Goal: Task Accomplishment & Management: Manage account settings

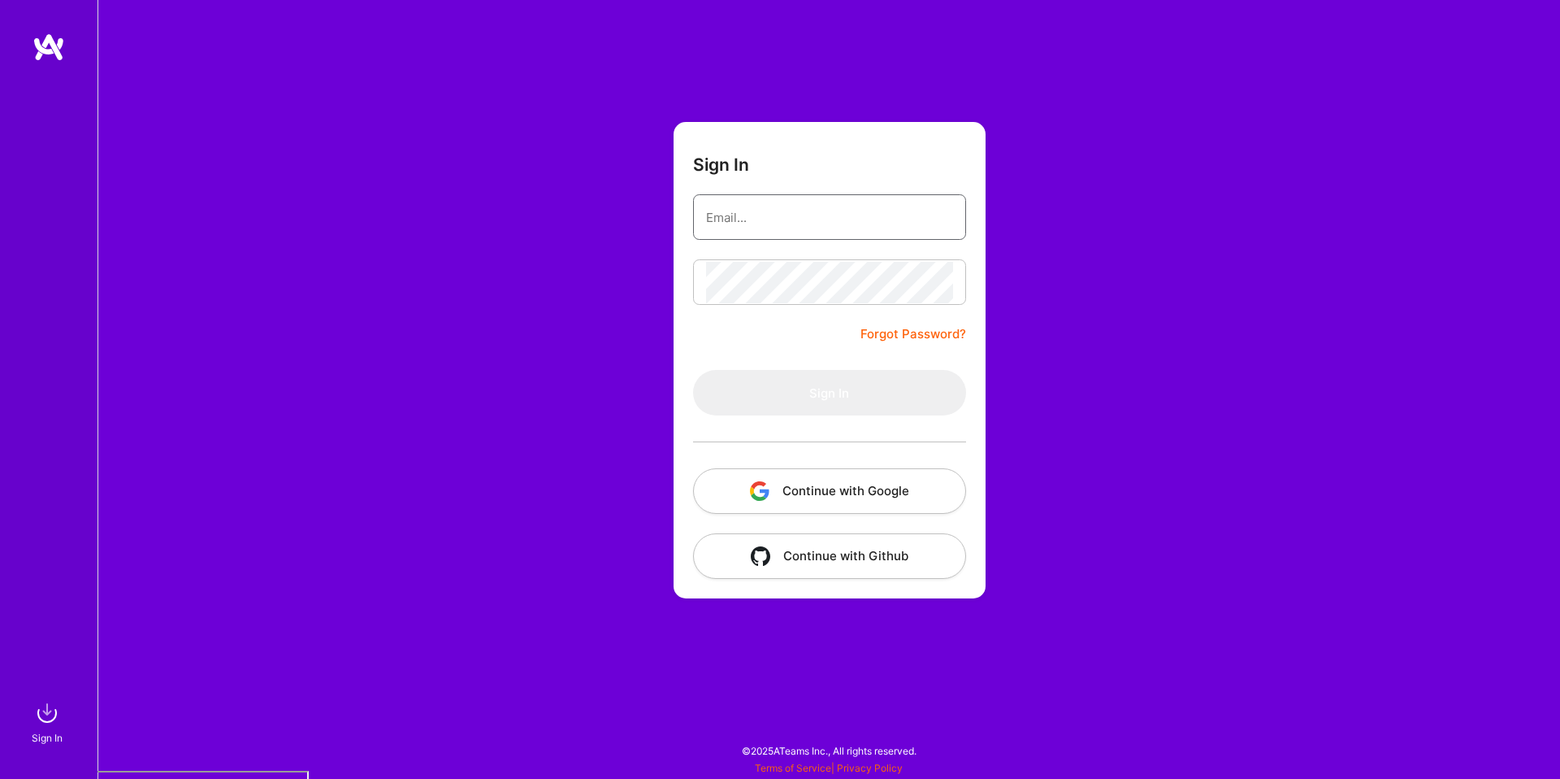
type input "doron@a.team"
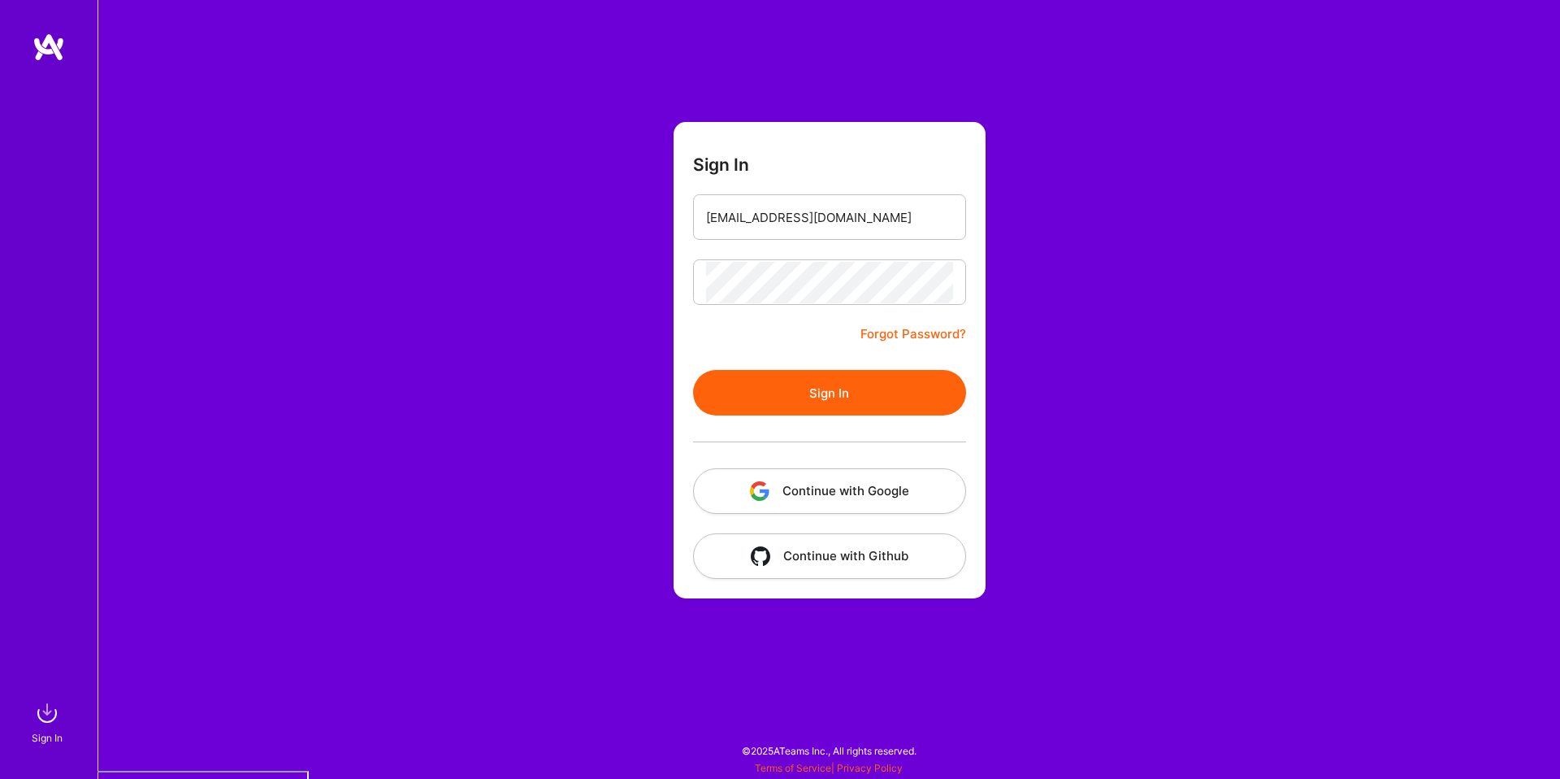
click at [890, 484] on button "Continue with Google" at bounding box center [829, 491] width 273 height 46
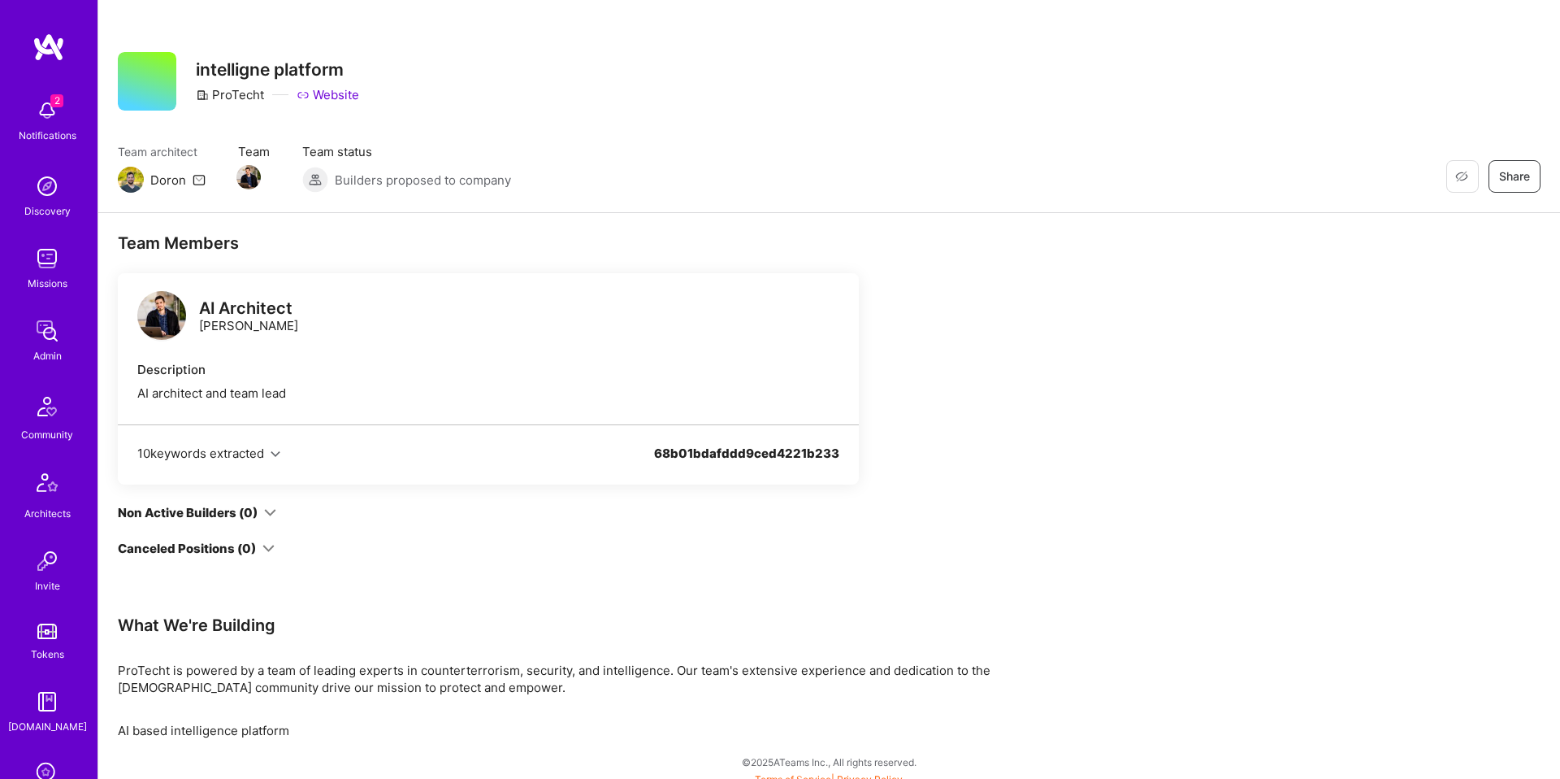
scroll to position [89, 0]
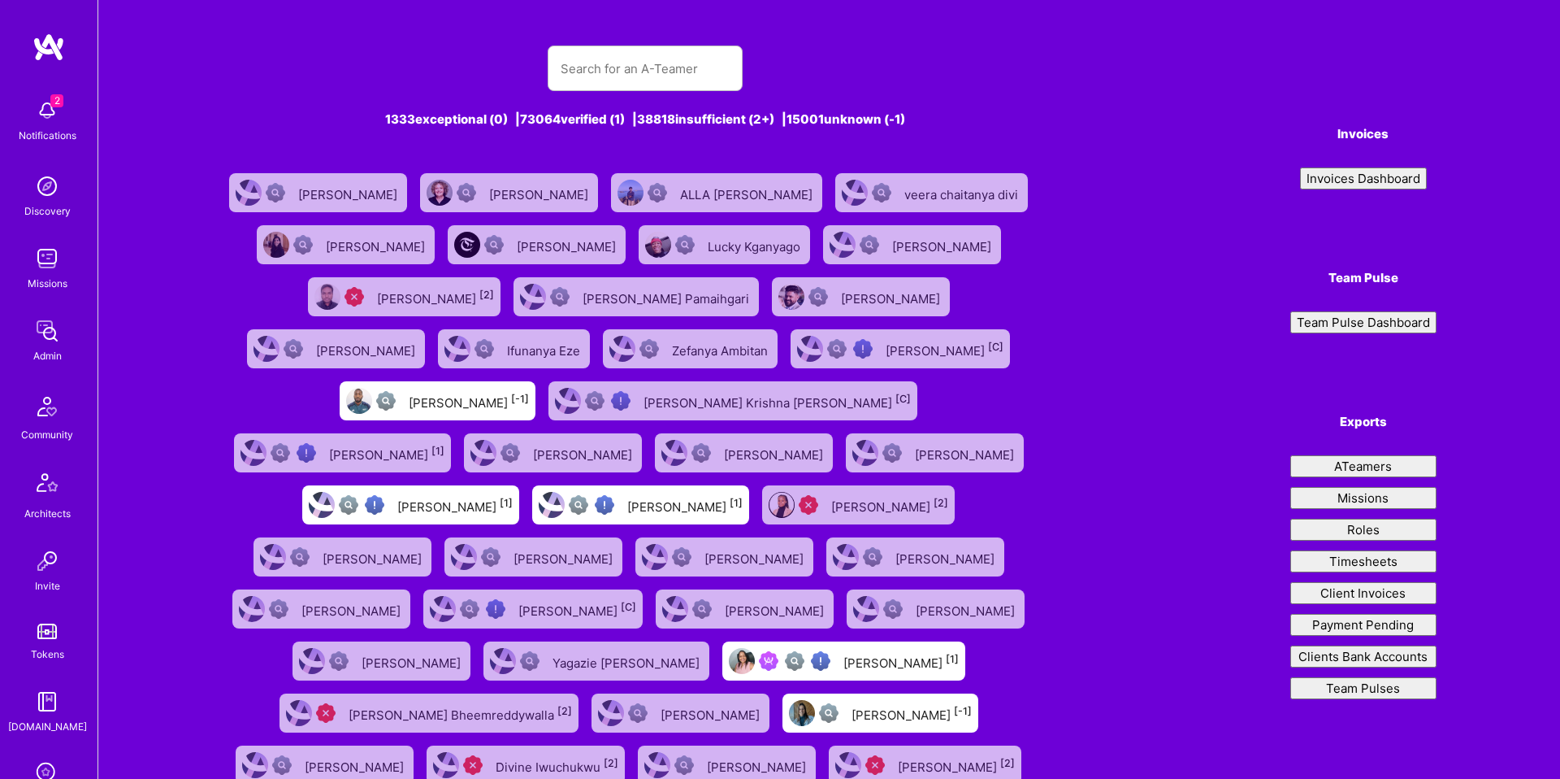
type input "anya"
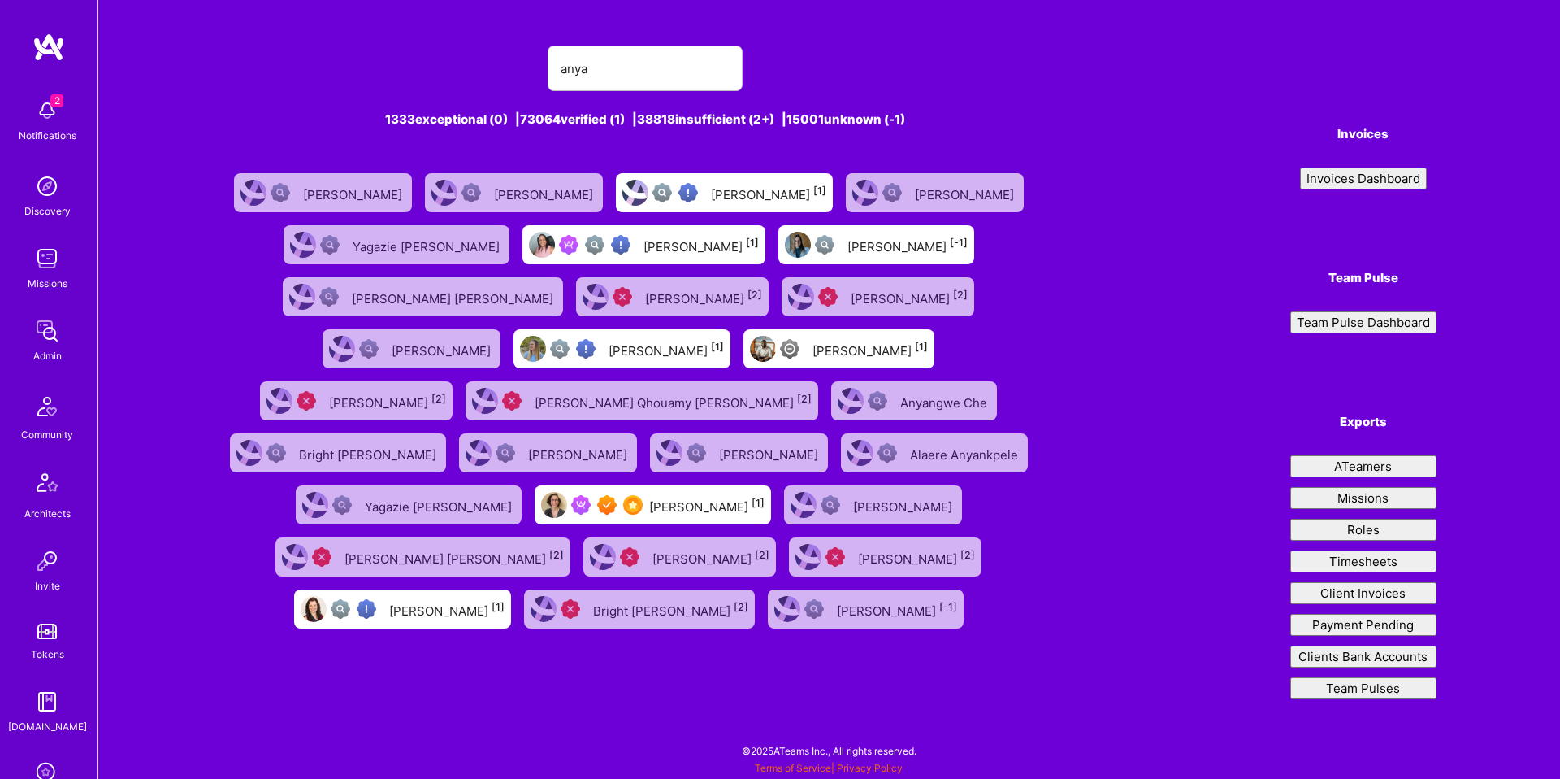
type input "anya"
click at [649, 508] on div "Anya Ruvinskaya [1]" at bounding box center [706, 504] width 115 height 21
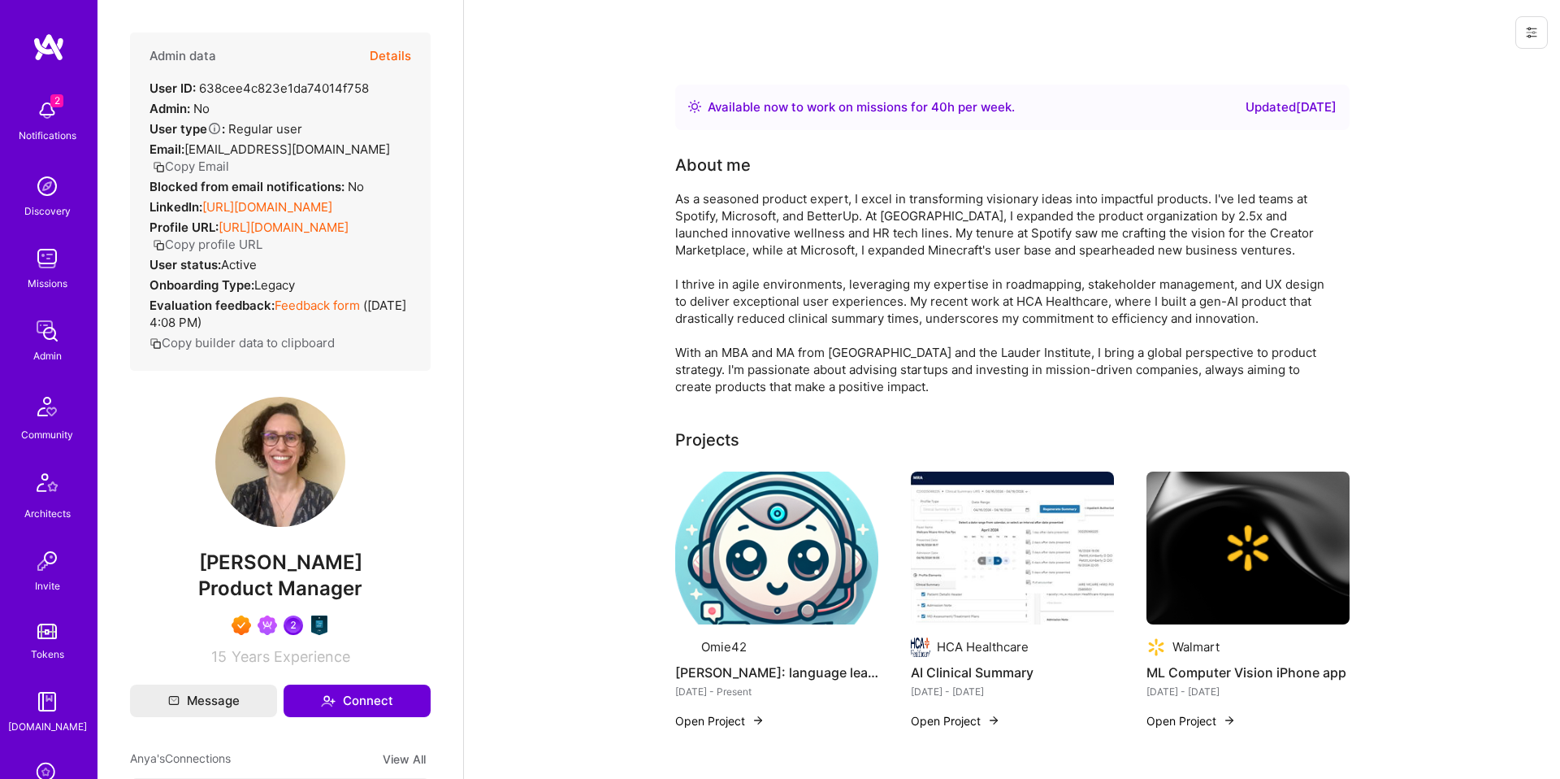
click at [384, 65] on button "Details" at bounding box center [390, 56] width 41 height 47
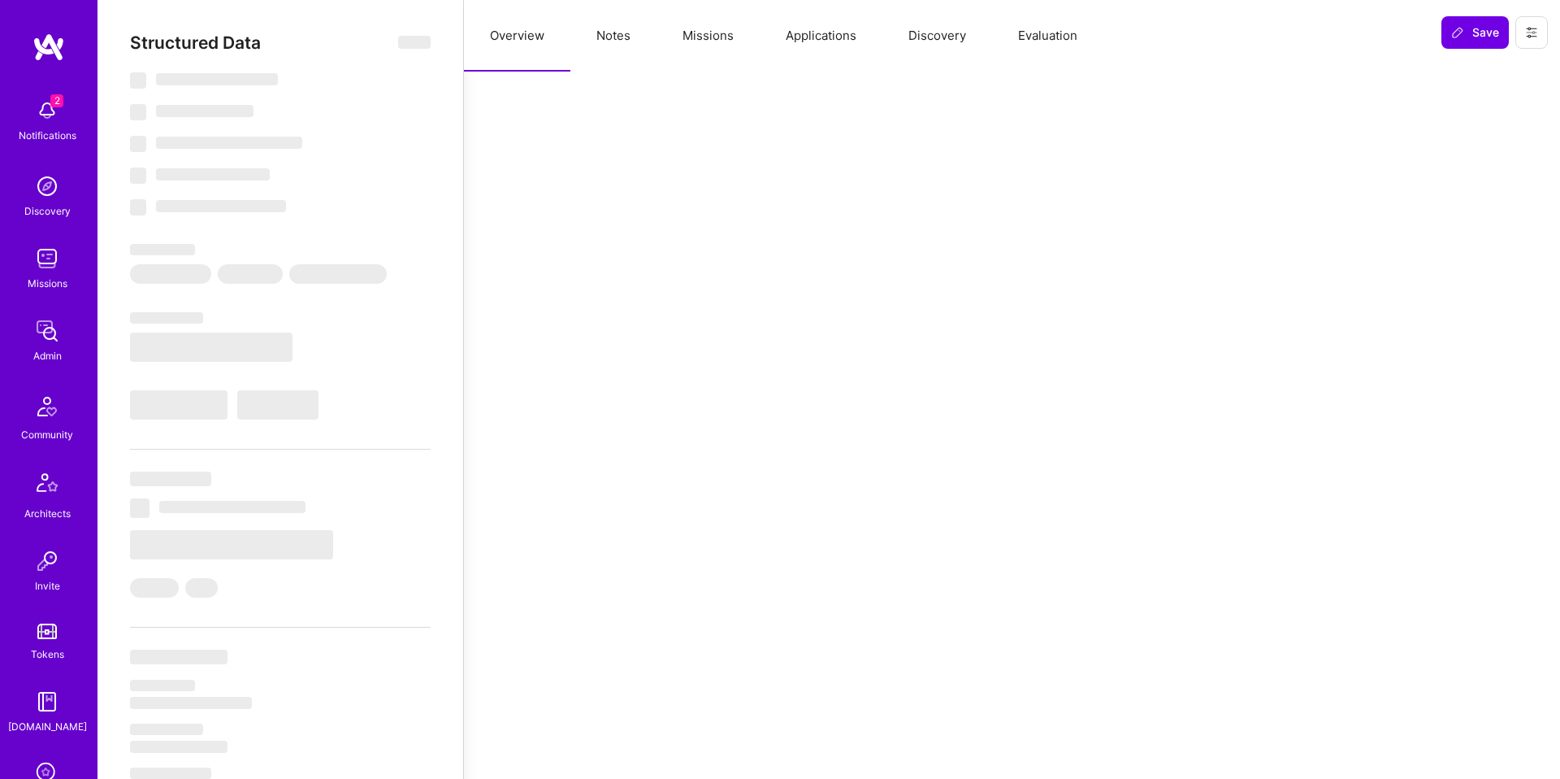
click at [696, 46] on button "Missions" at bounding box center [708, 36] width 103 height 72
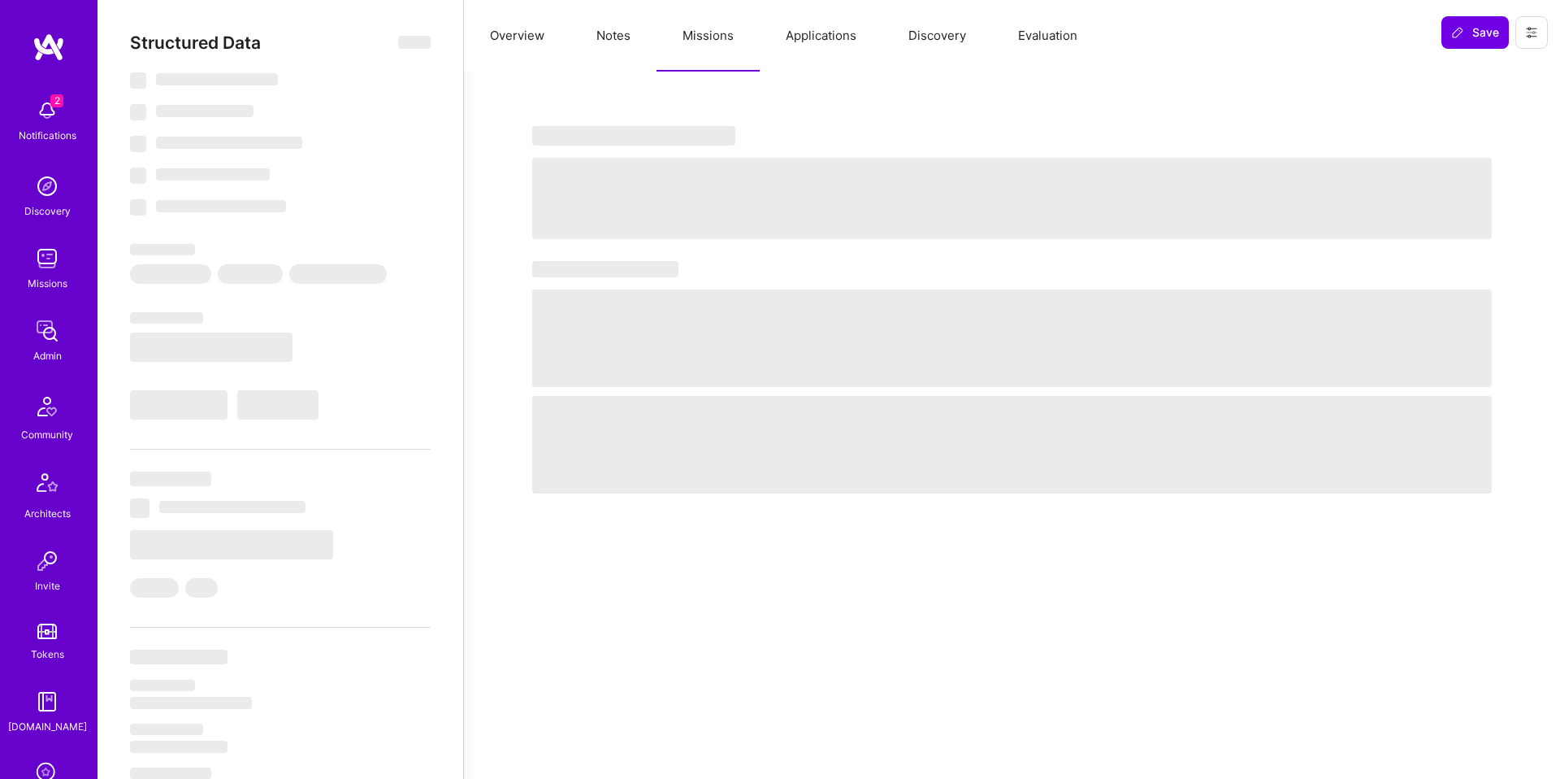
select select "Right Now"
select select "7"
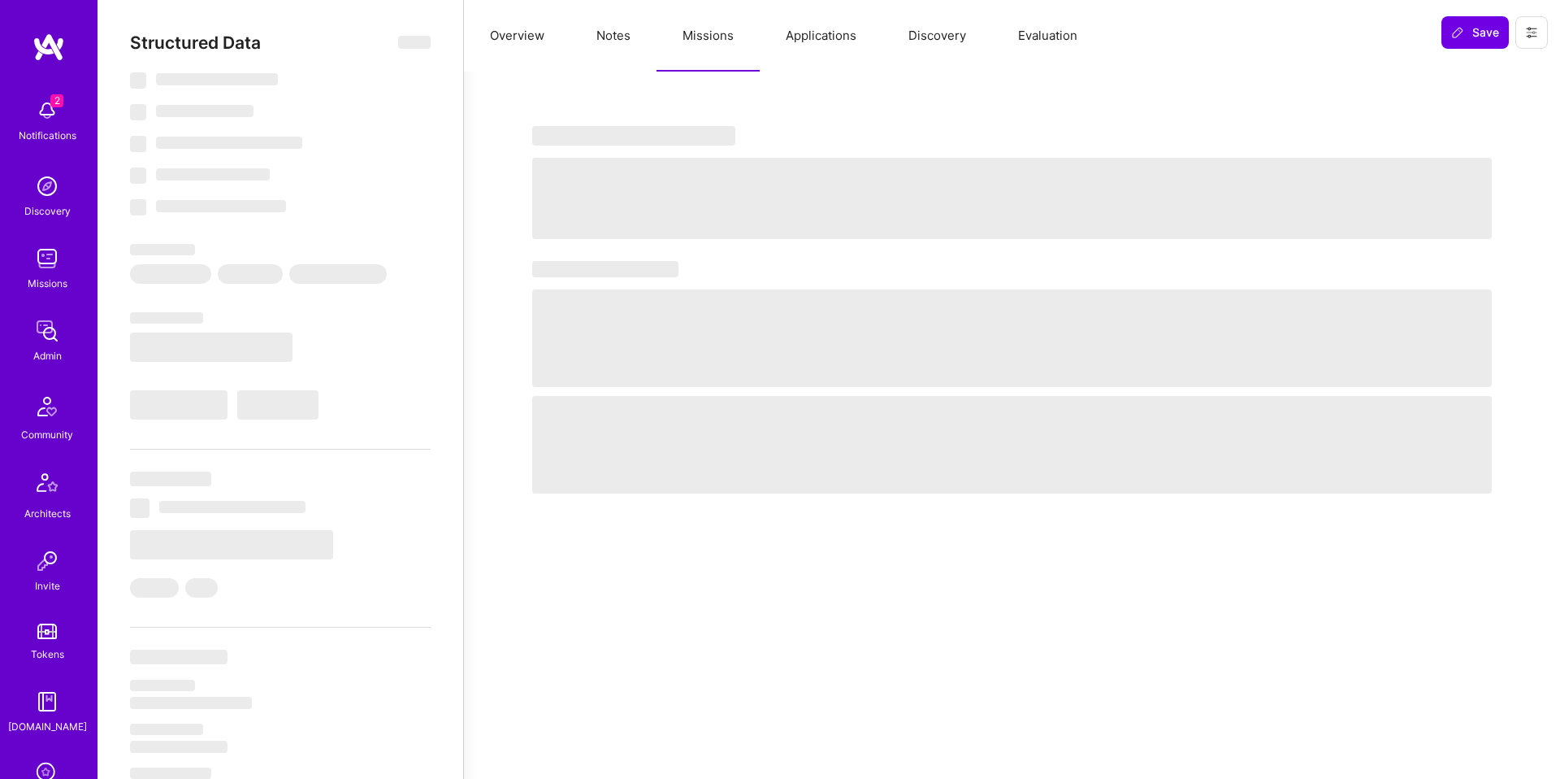
select select "US"
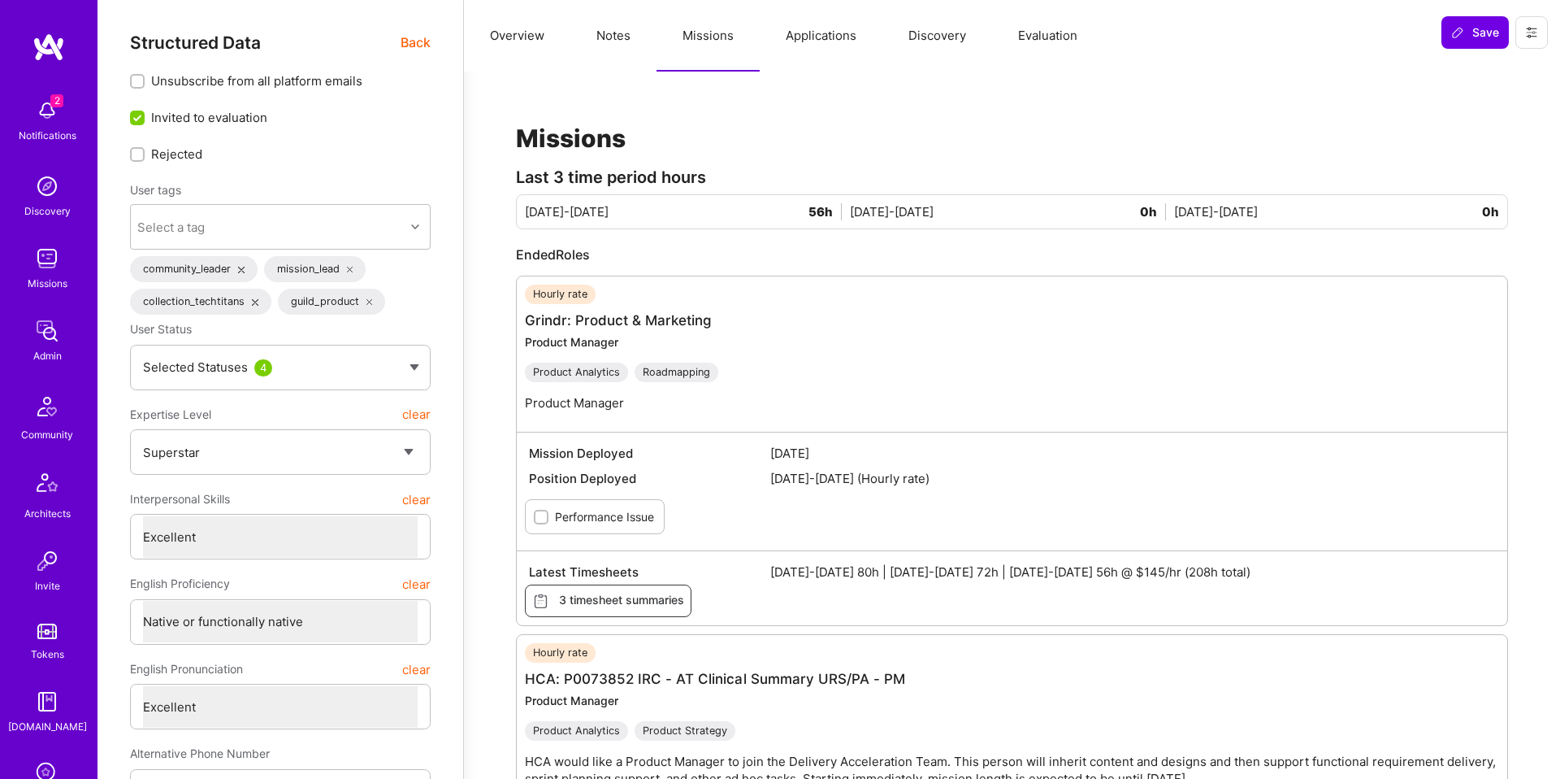
click at [812, 46] on button "Applications" at bounding box center [821, 36] width 123 height 72
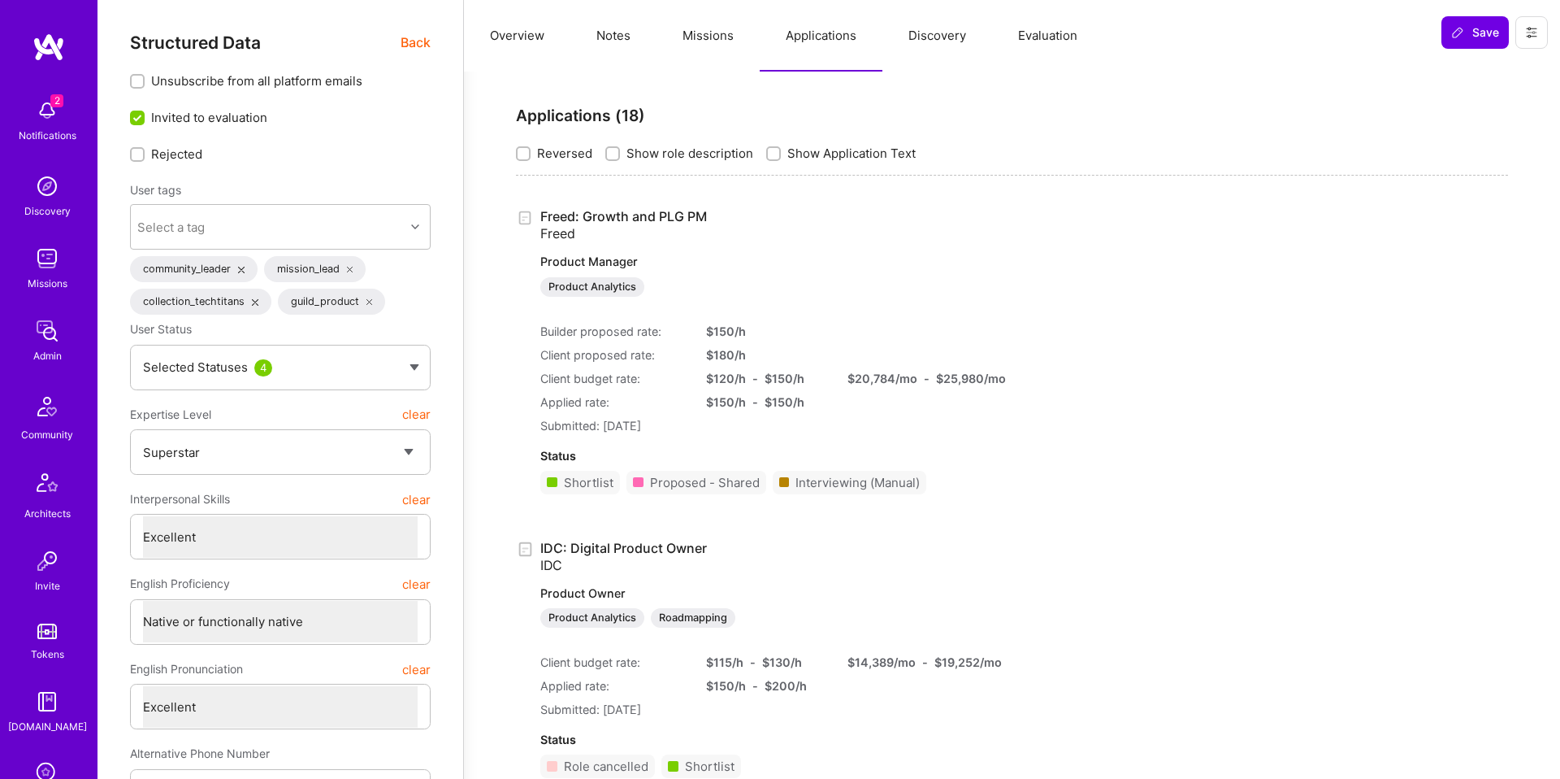
click at [627, 215] on link "Freed: Growth and PLG PM Freed Product Manager Product Analytics" at bounding box center [754, 252] width 429 height 89
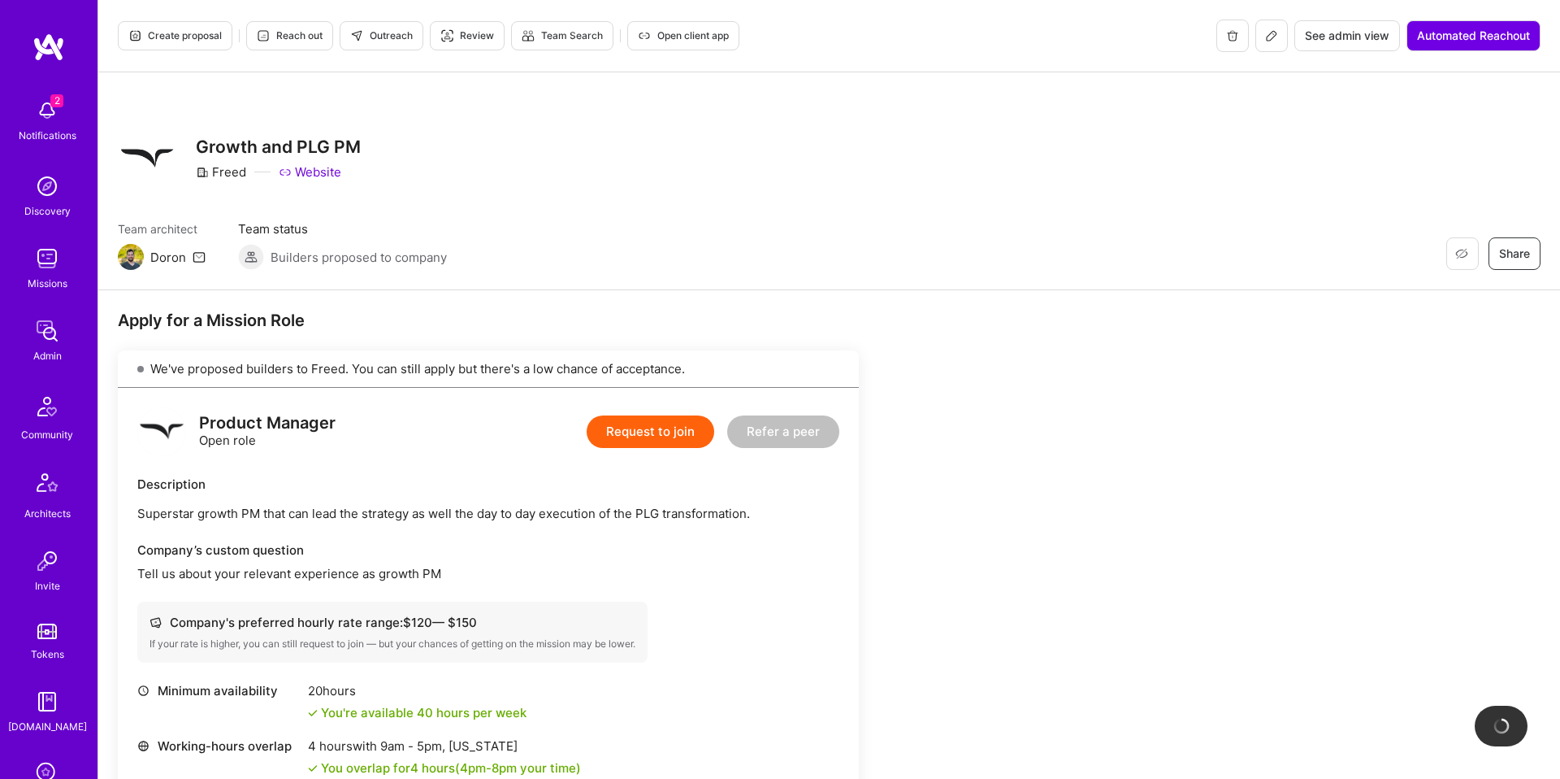
click at [169, 39] on span "Create proposal" at bounding box center [174, 35] width 93 height 15
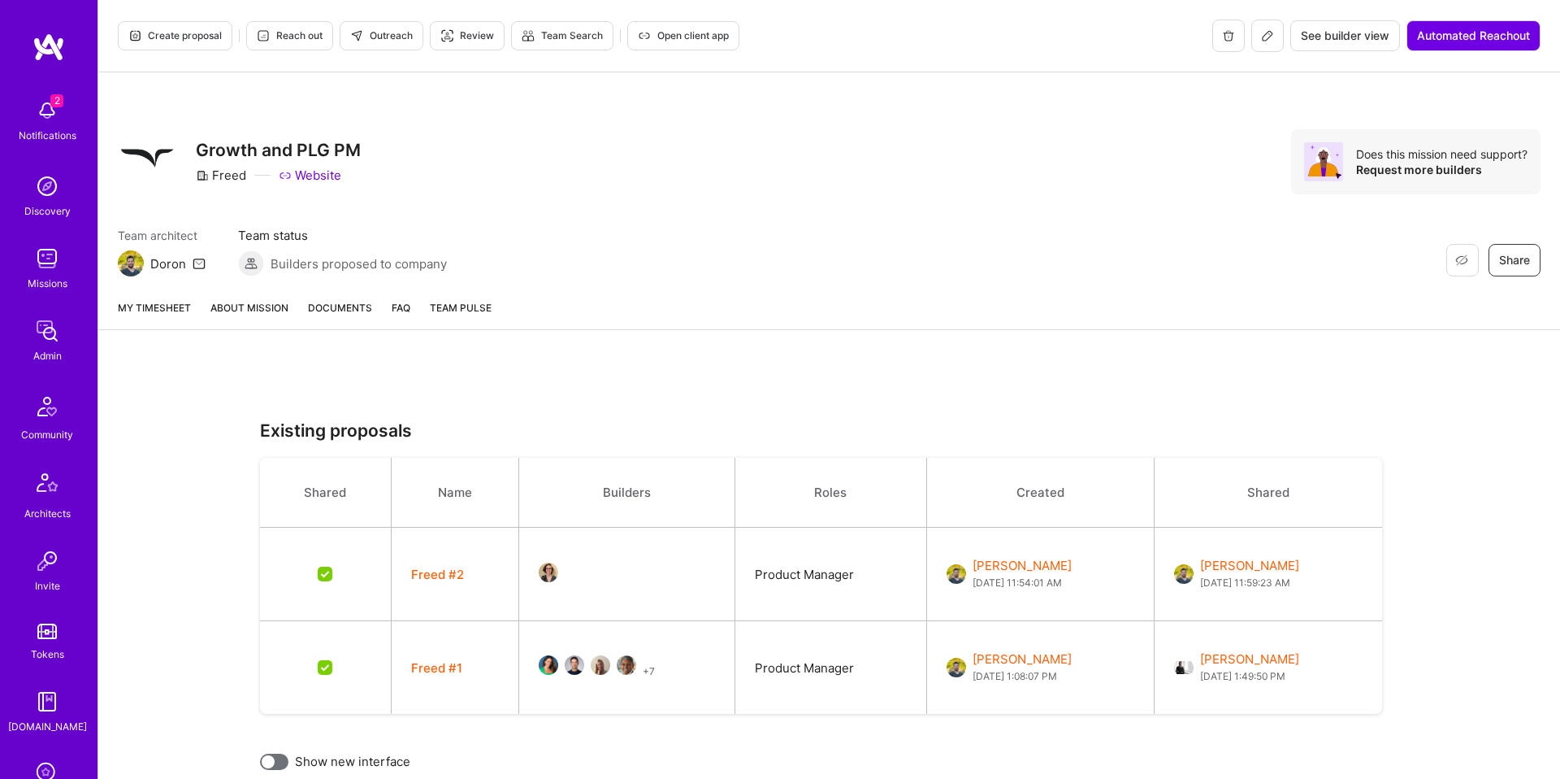
scroll to position [84, 0]
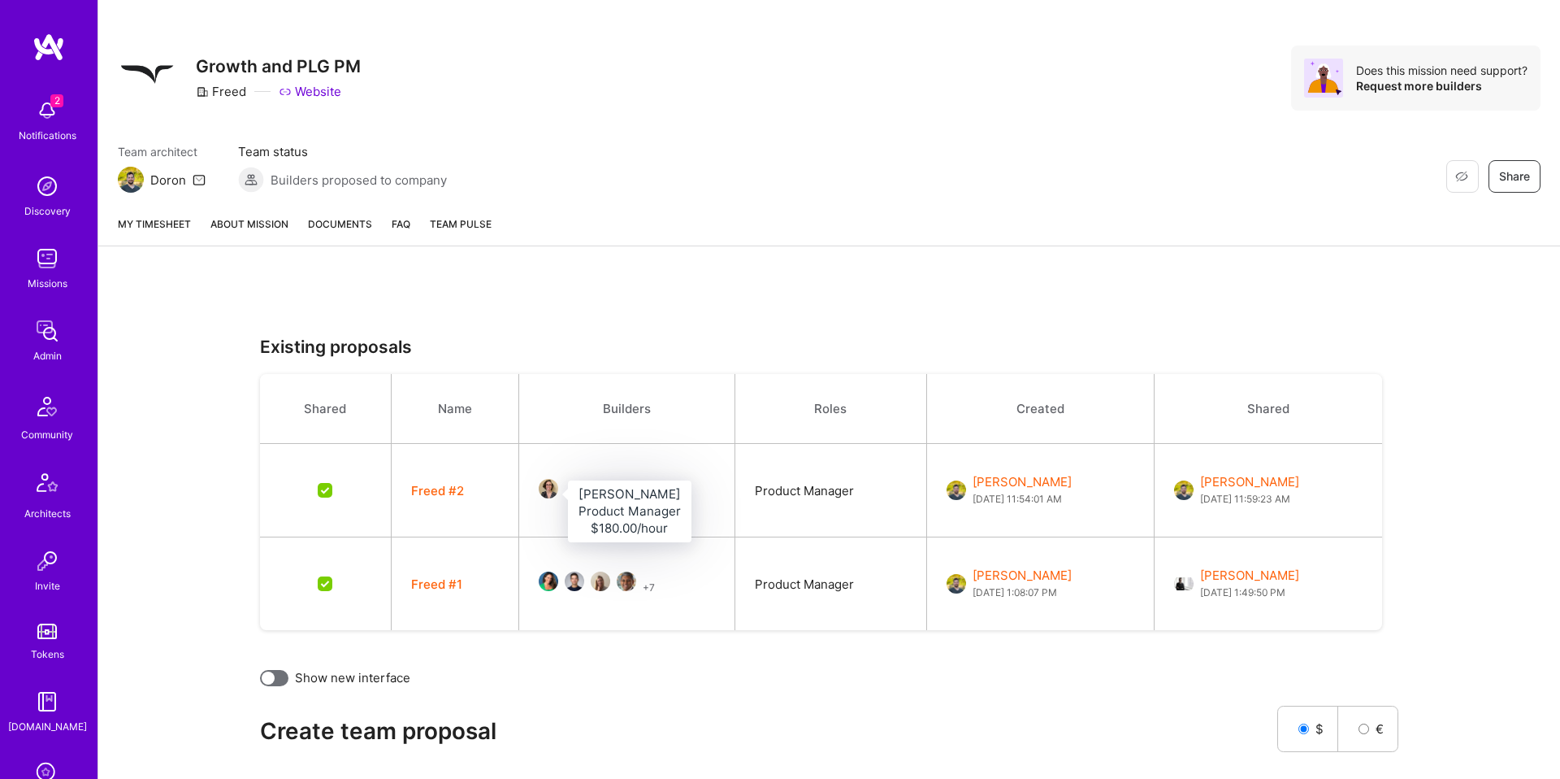
click at [543, 488] on img at bounding box center [549, 489] width 20 height 20
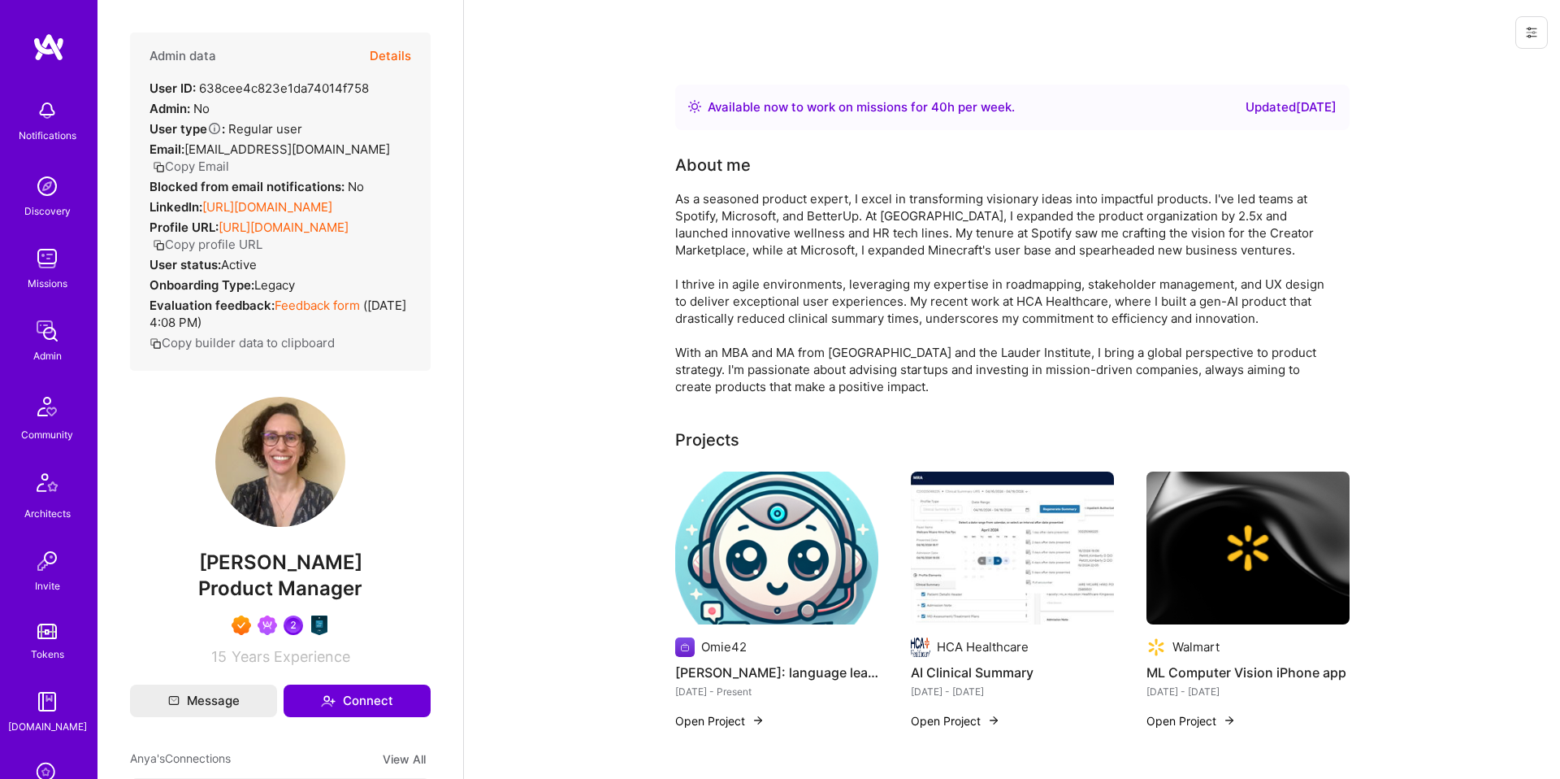
click at [323, 575] on span "Anya Ruvinskaya" at bounding box center [280, 562] width 301 height 24
click at [382, 51] on button "Details" at bounding box center [390, 56] width 41 height 47
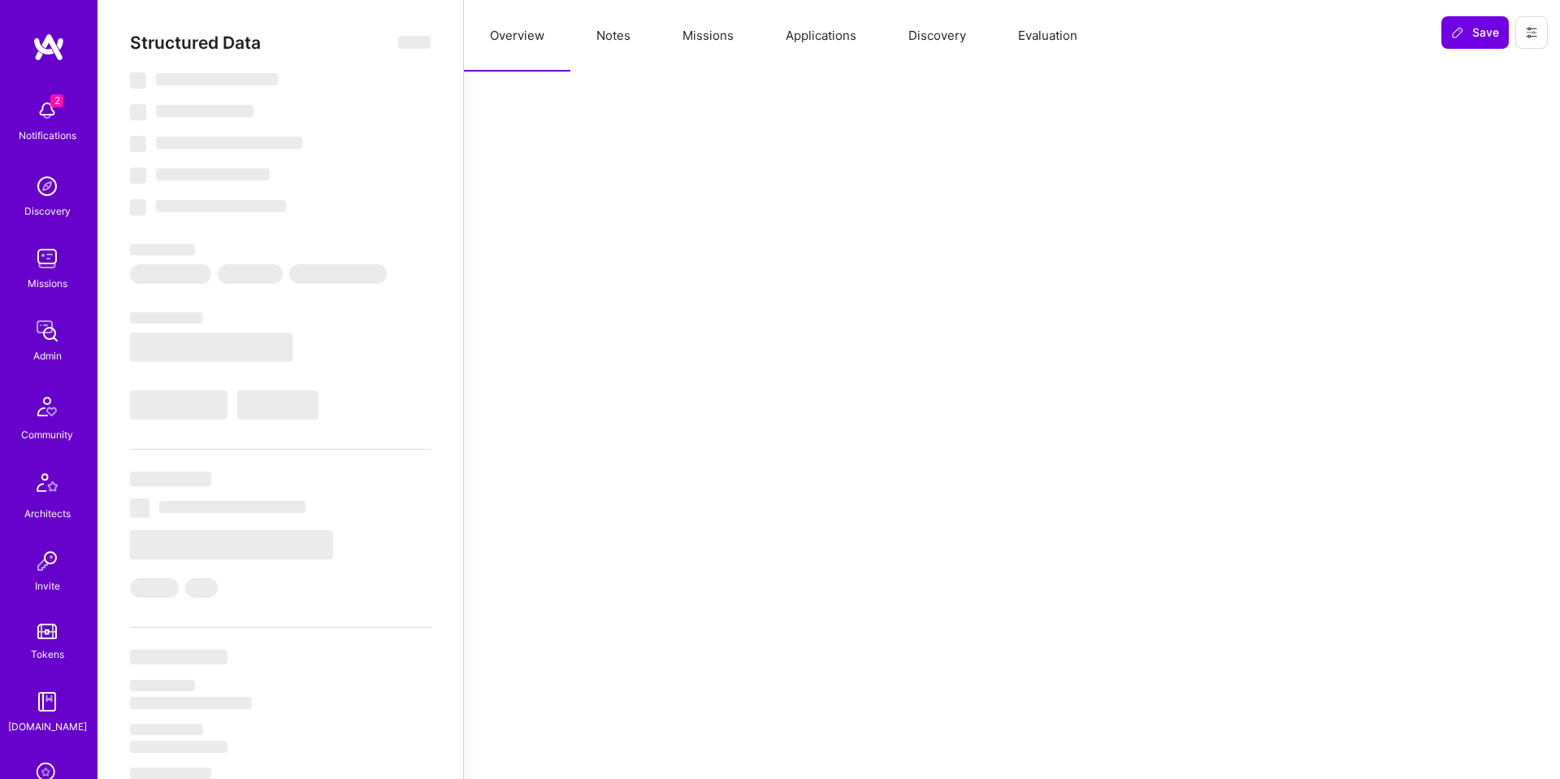
click at [814, 37] on button "Applications" at bounding box center [821, 36] width 123 height 72
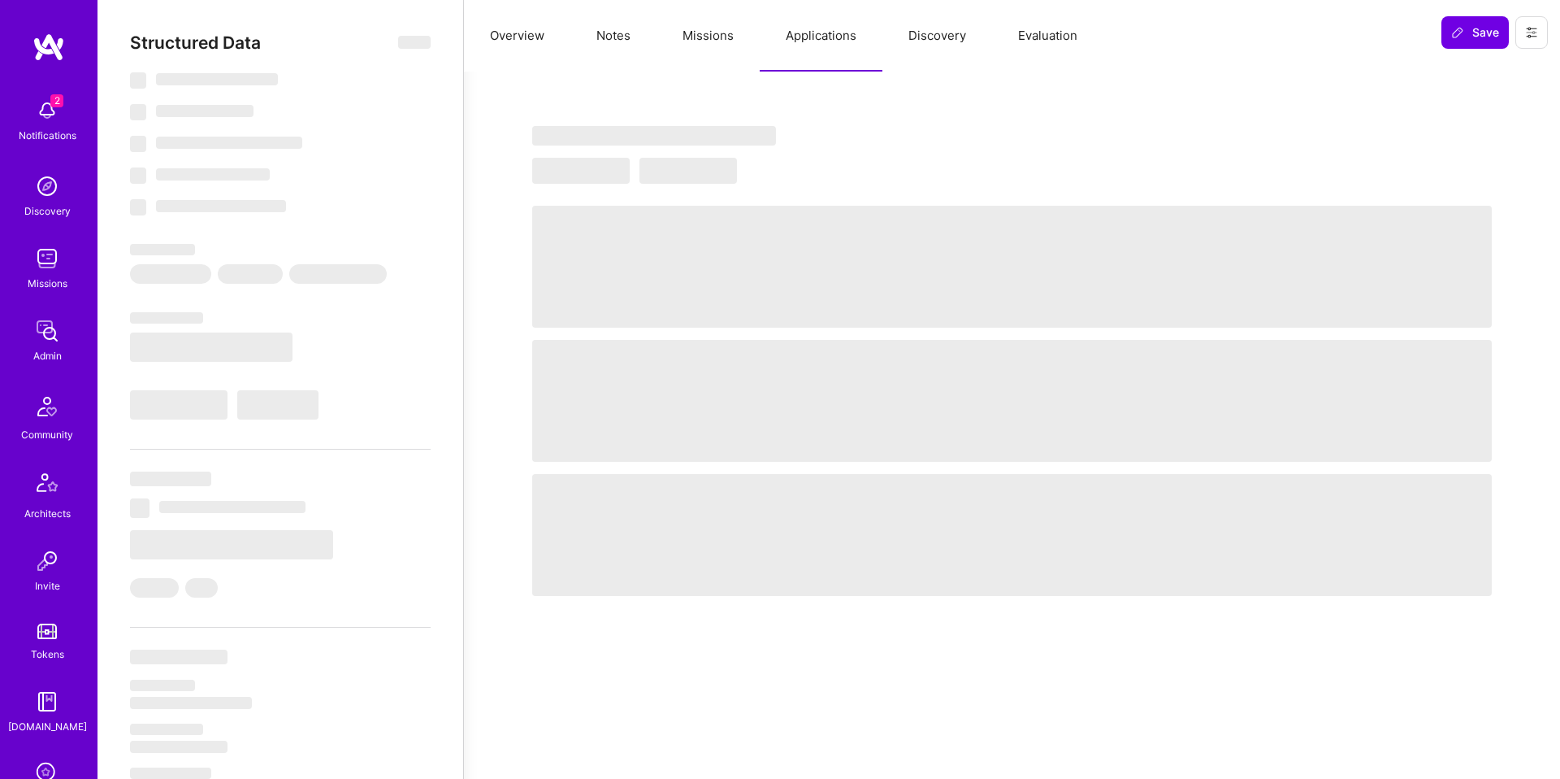
select select "Right Now"
select select "7"
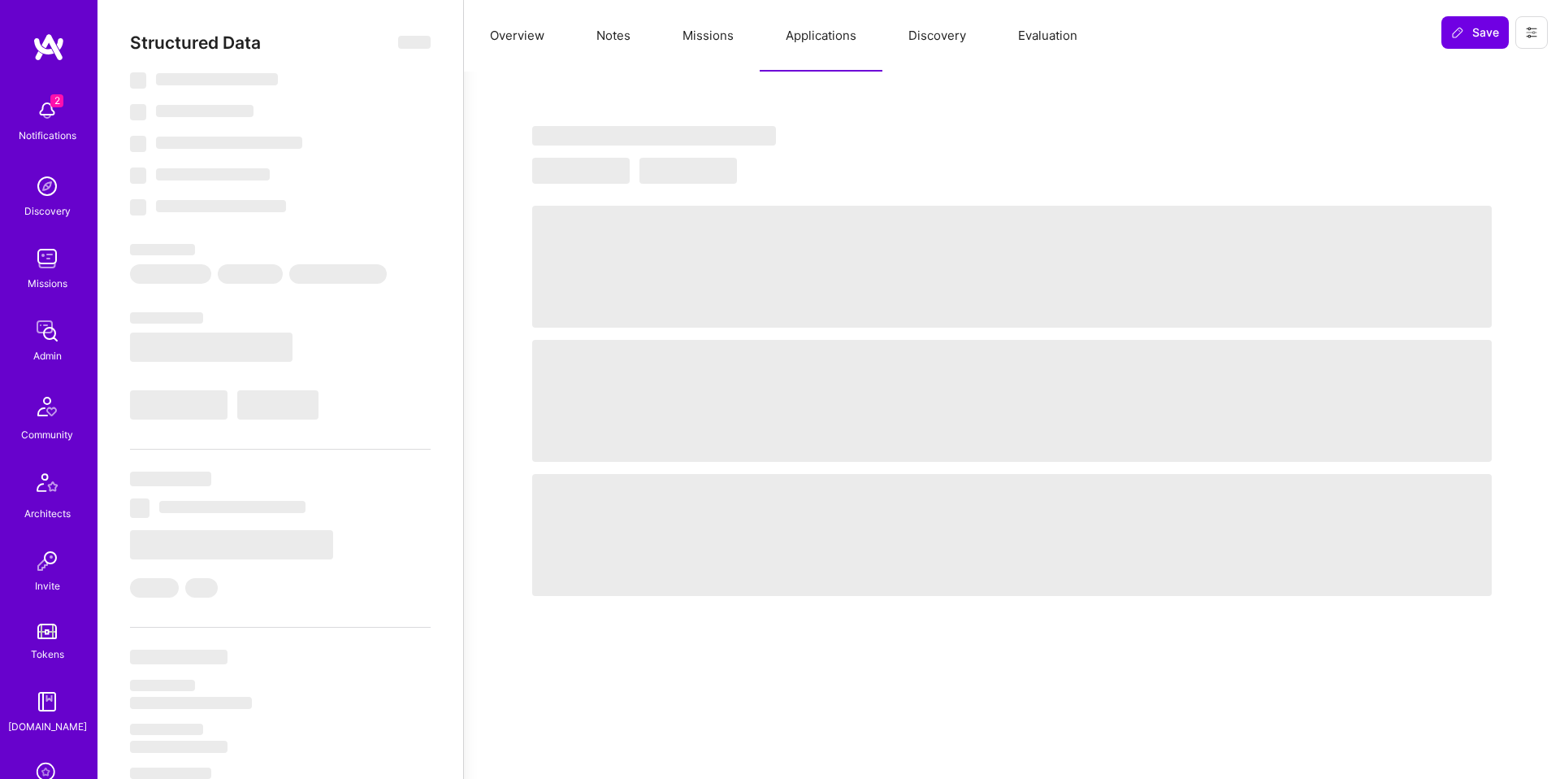
select select "US"
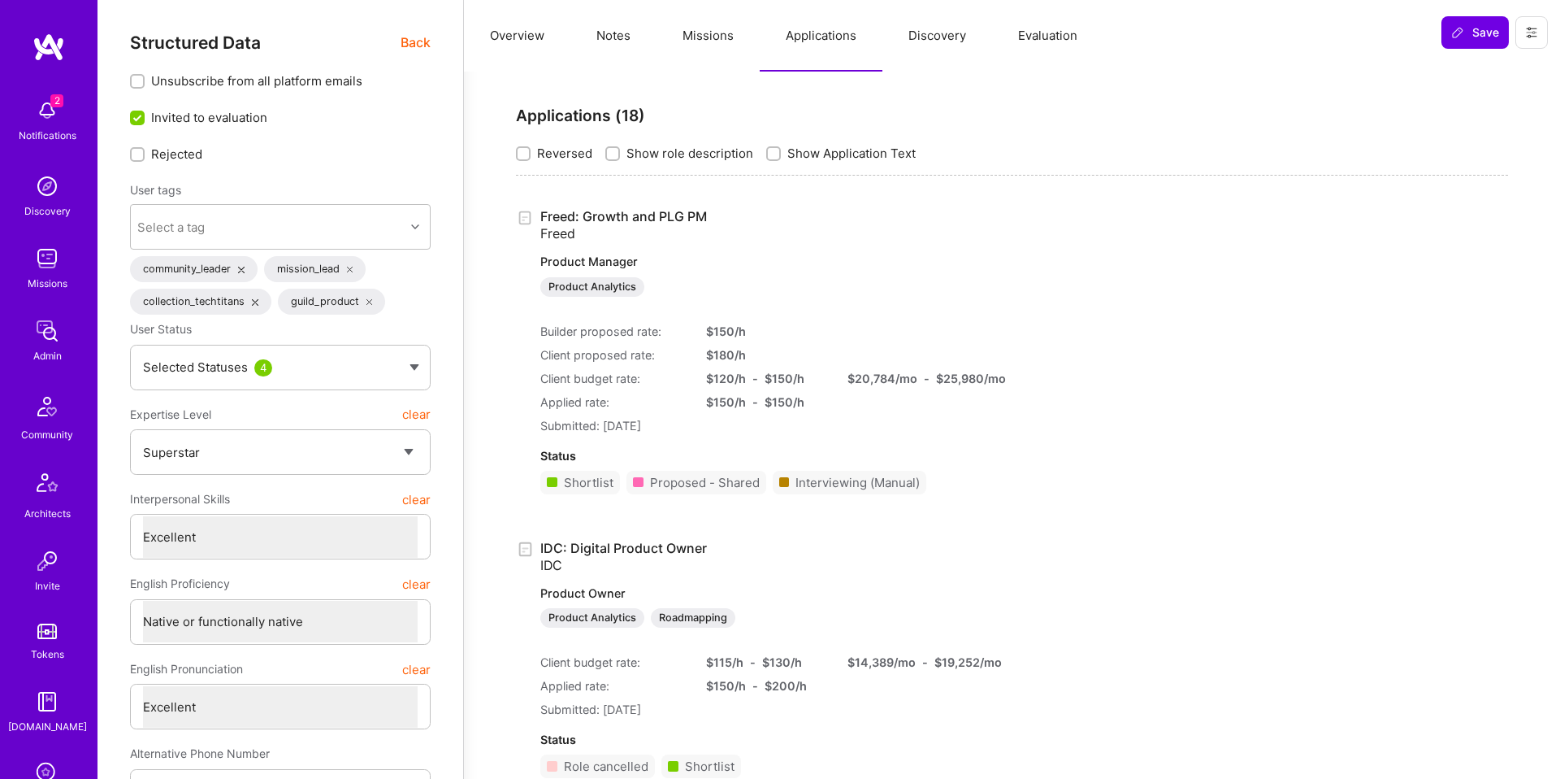
click at [666, 215] on link "Freed: Growth and PLG PM Freed Product Manager Product Analytics" at bounding box center [754, 252] width 429 height 89
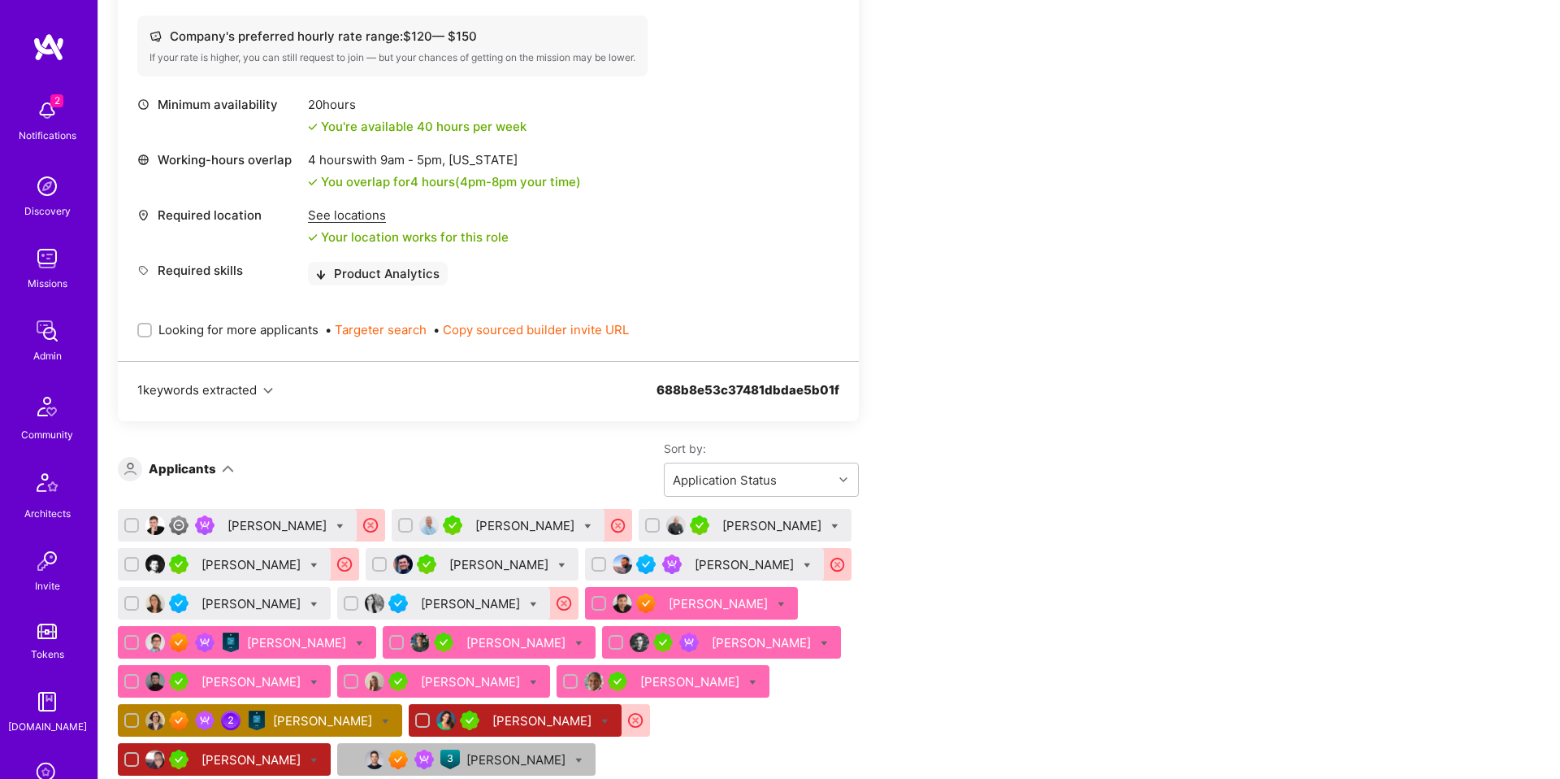
scroll to position [624, 0]
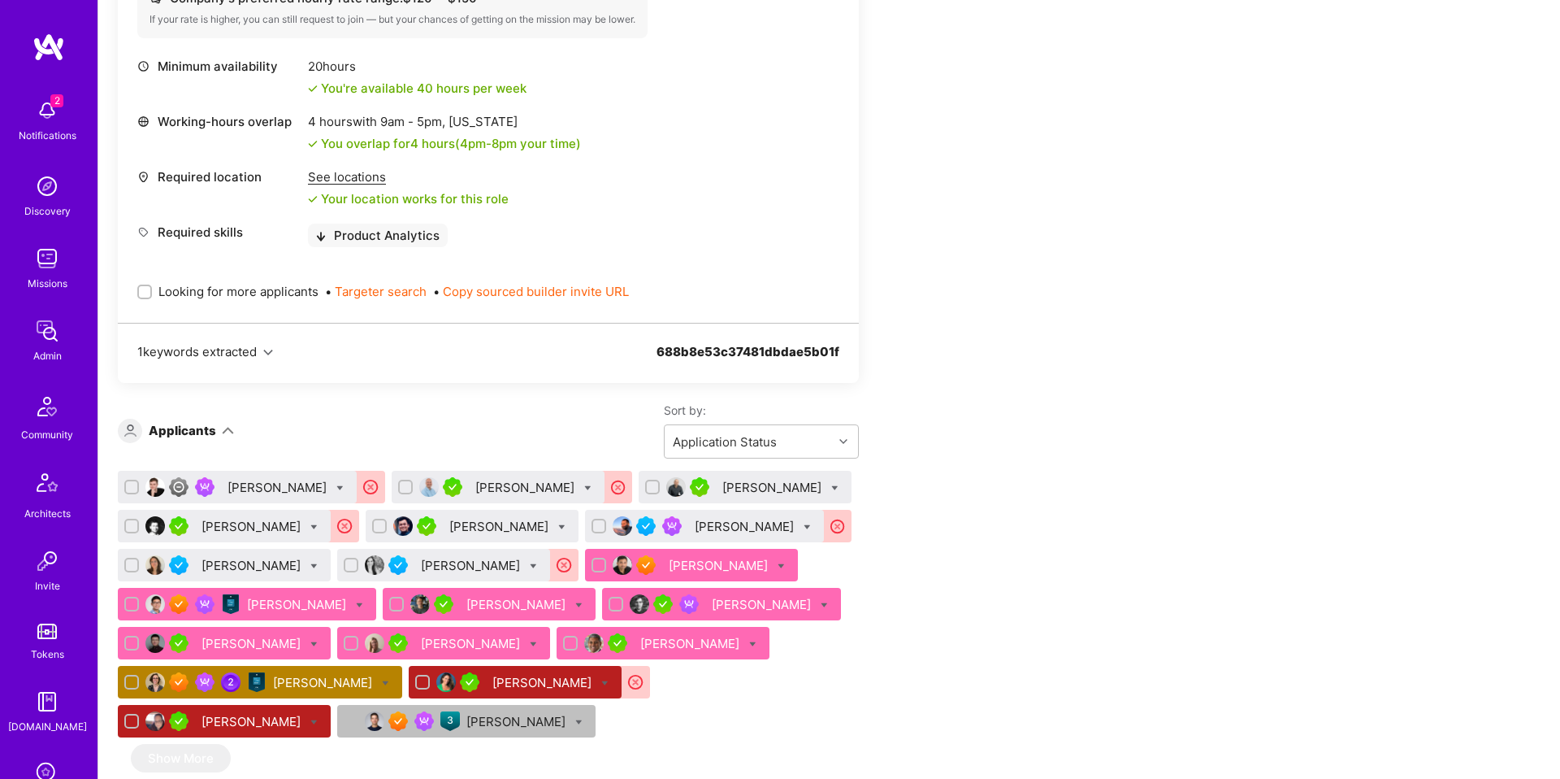
click at [305, 677] on div "Anya Ruvinskaya" at bounding box center [324, 682] width 102 height 17
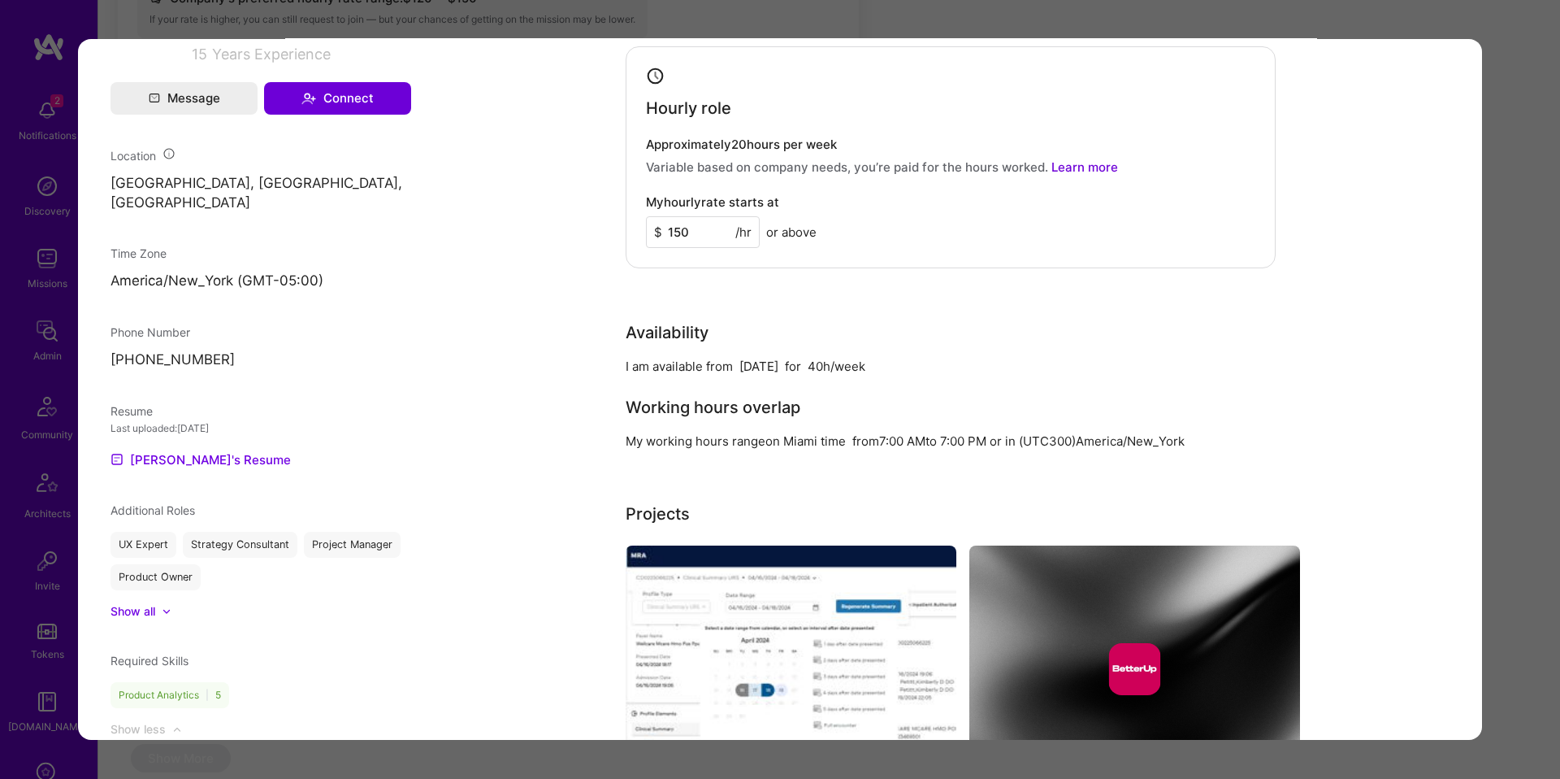
scroll to position [1210, 0]
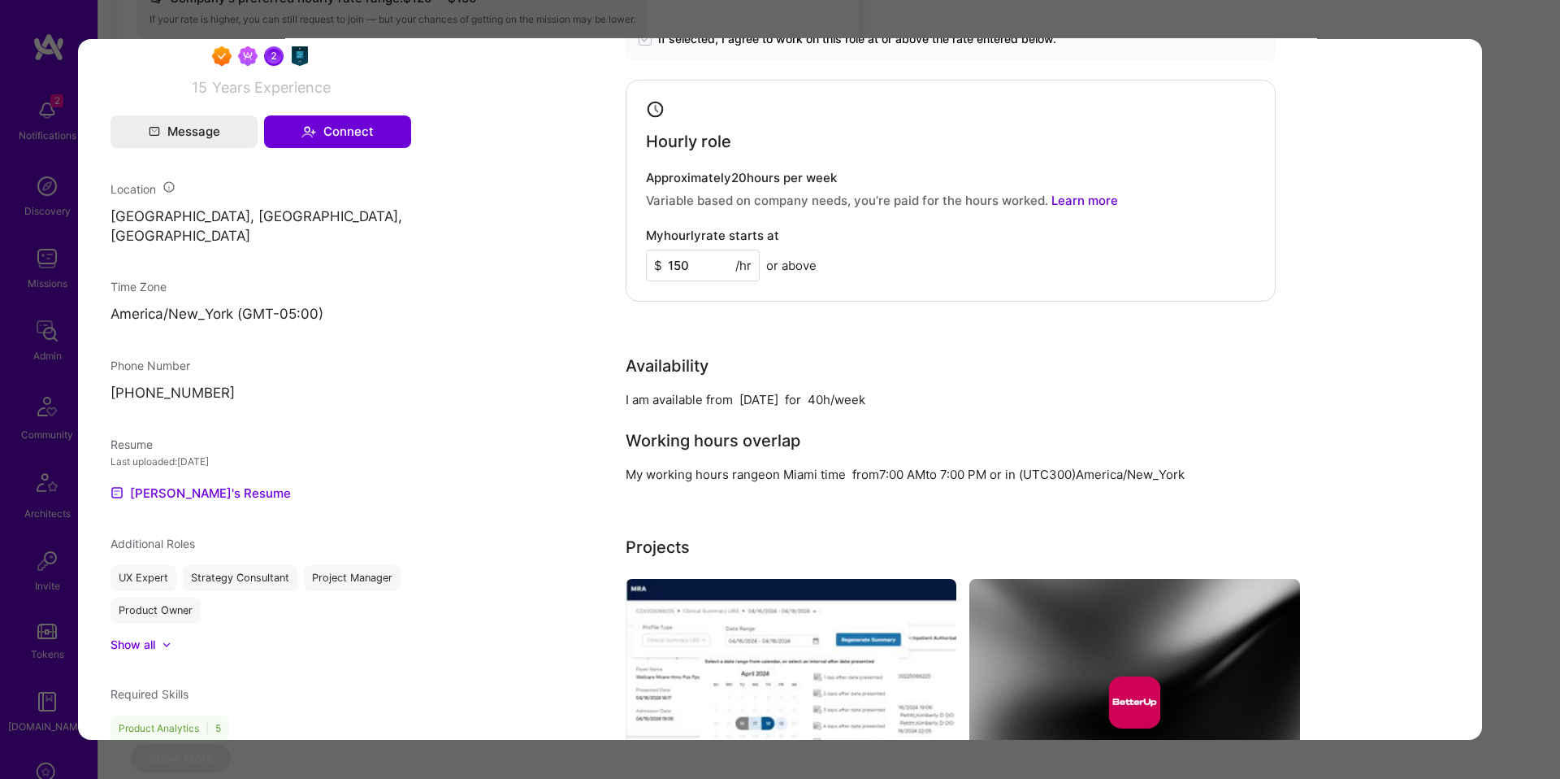
click at [1498, 382] on div "Application 16 of 19 Evaluation scores Expertise level Superstar Interpersonal …" at bounding box center [780, 389] width 1560 height 779
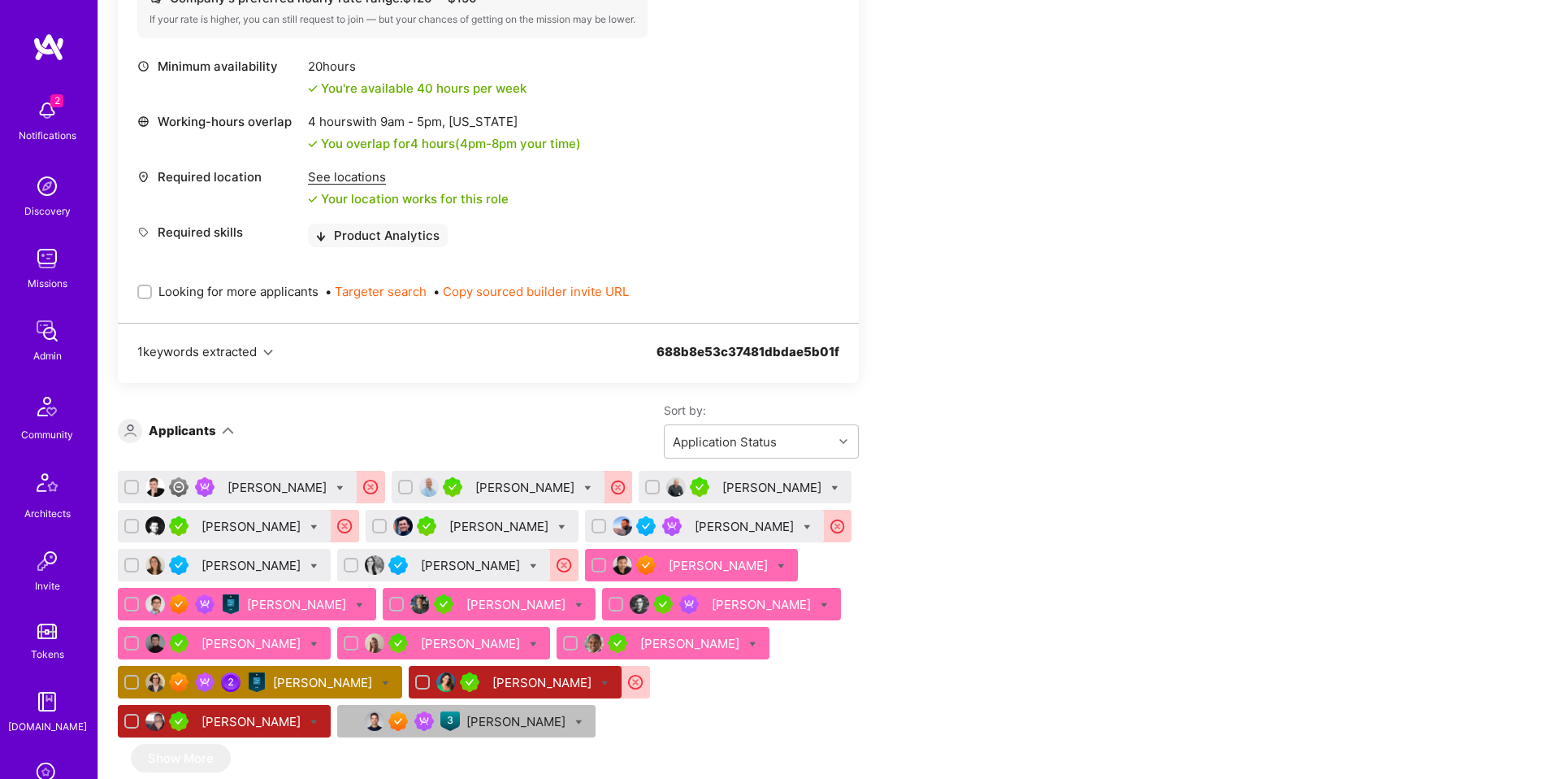
click at [978, 370] on div "Apply for a Mission Role We've proposed builders to Freed. You can still apply …" at bounding box center [605, 587] width 975 height 1804
click at [1272, 274] on div "Apply for a Mission Role We've proposed builders to Freed. You can still apply …" at bounding box center [829, 604] width 1462 height 1875
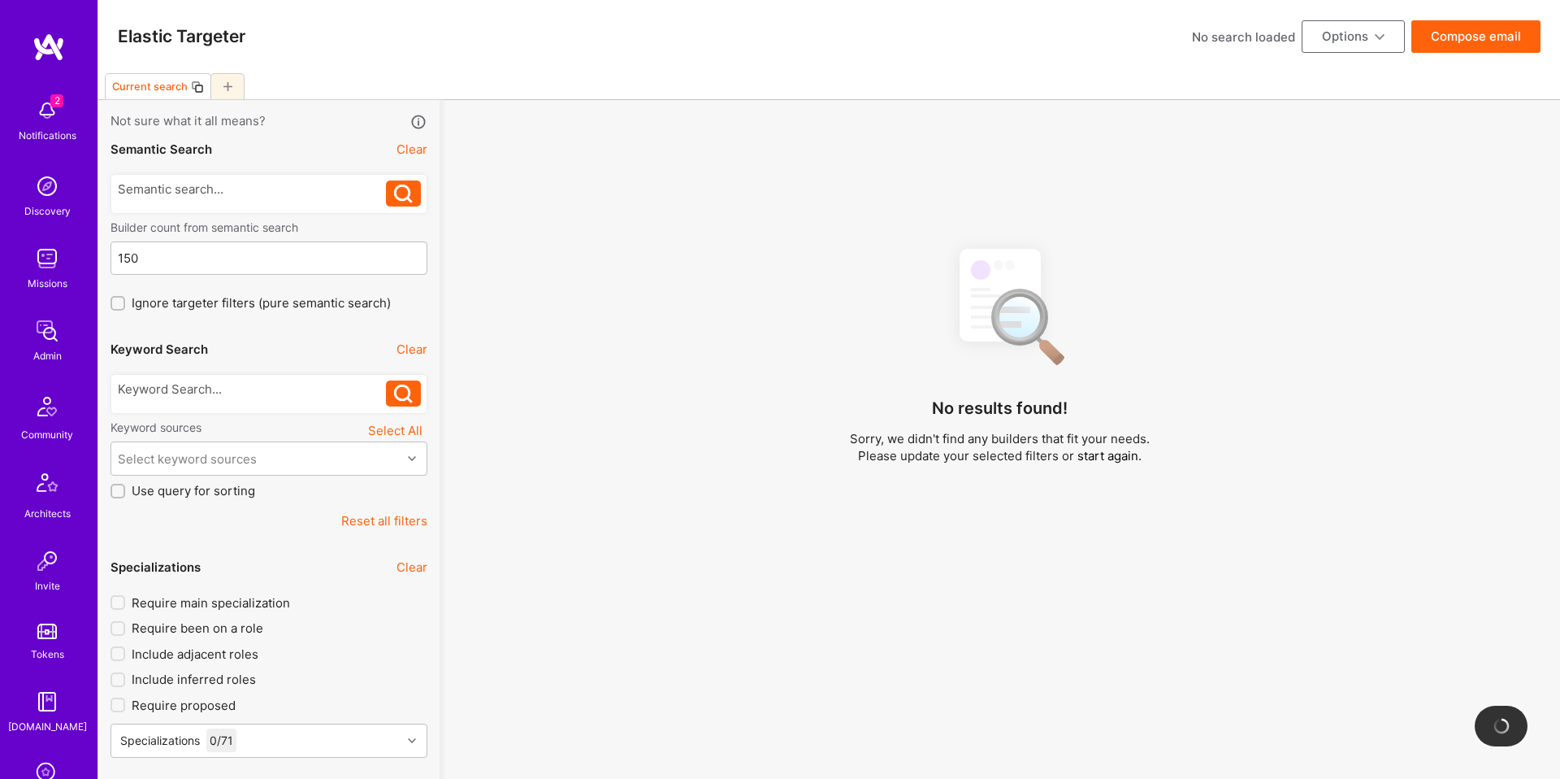
click at [296, 397] on div at bounding box center [252, 388] width 269 height 17
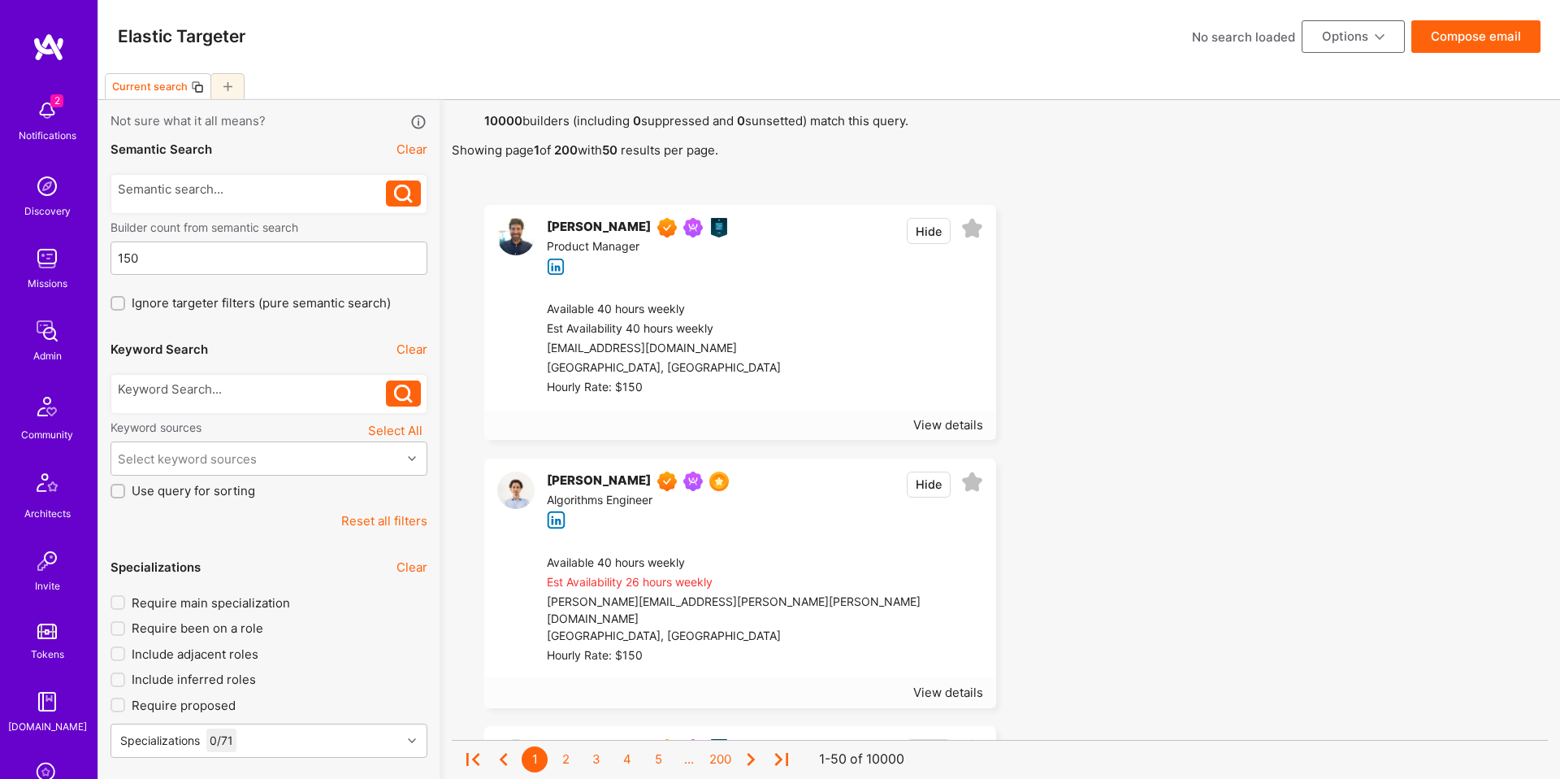
click at [298, 395] on div at bounding box center [252, 388] width 269 height 17
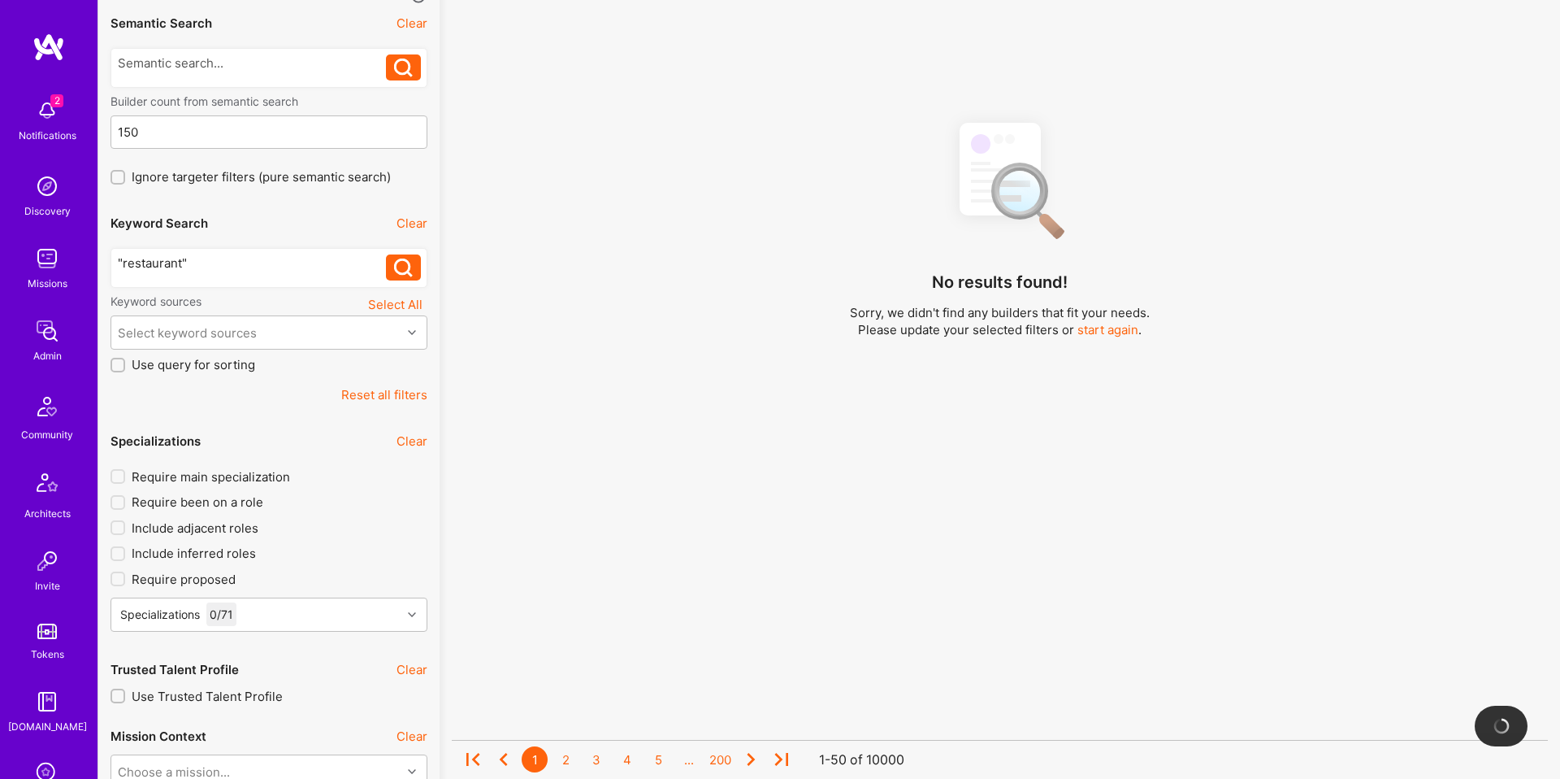
scroll to position [189, 0]
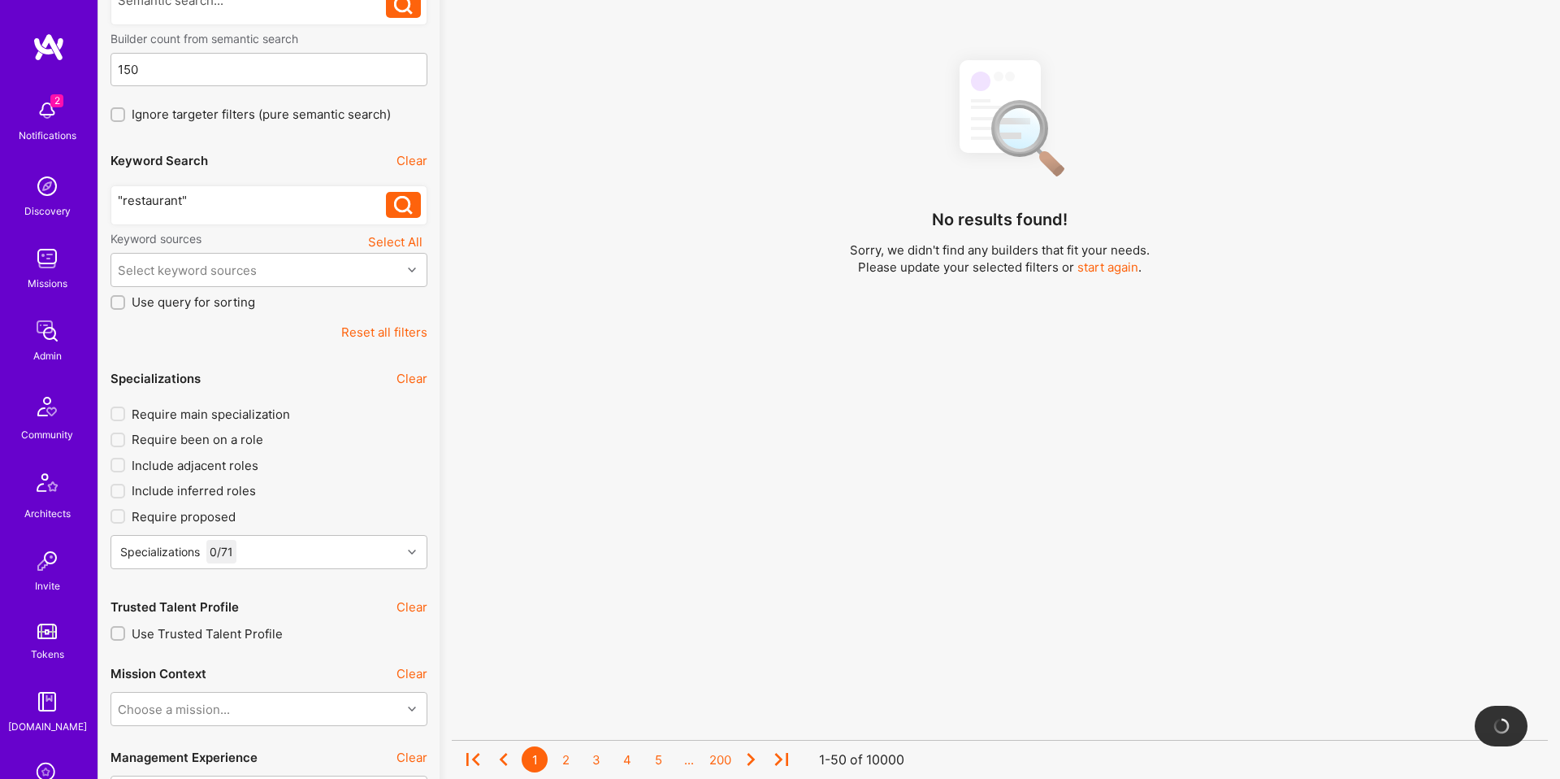
click at [349, 529] on div "Require main specialization Require been on a role Include adjacent roles Inclu…" at bounding box center [269, 491] width 317 height 170
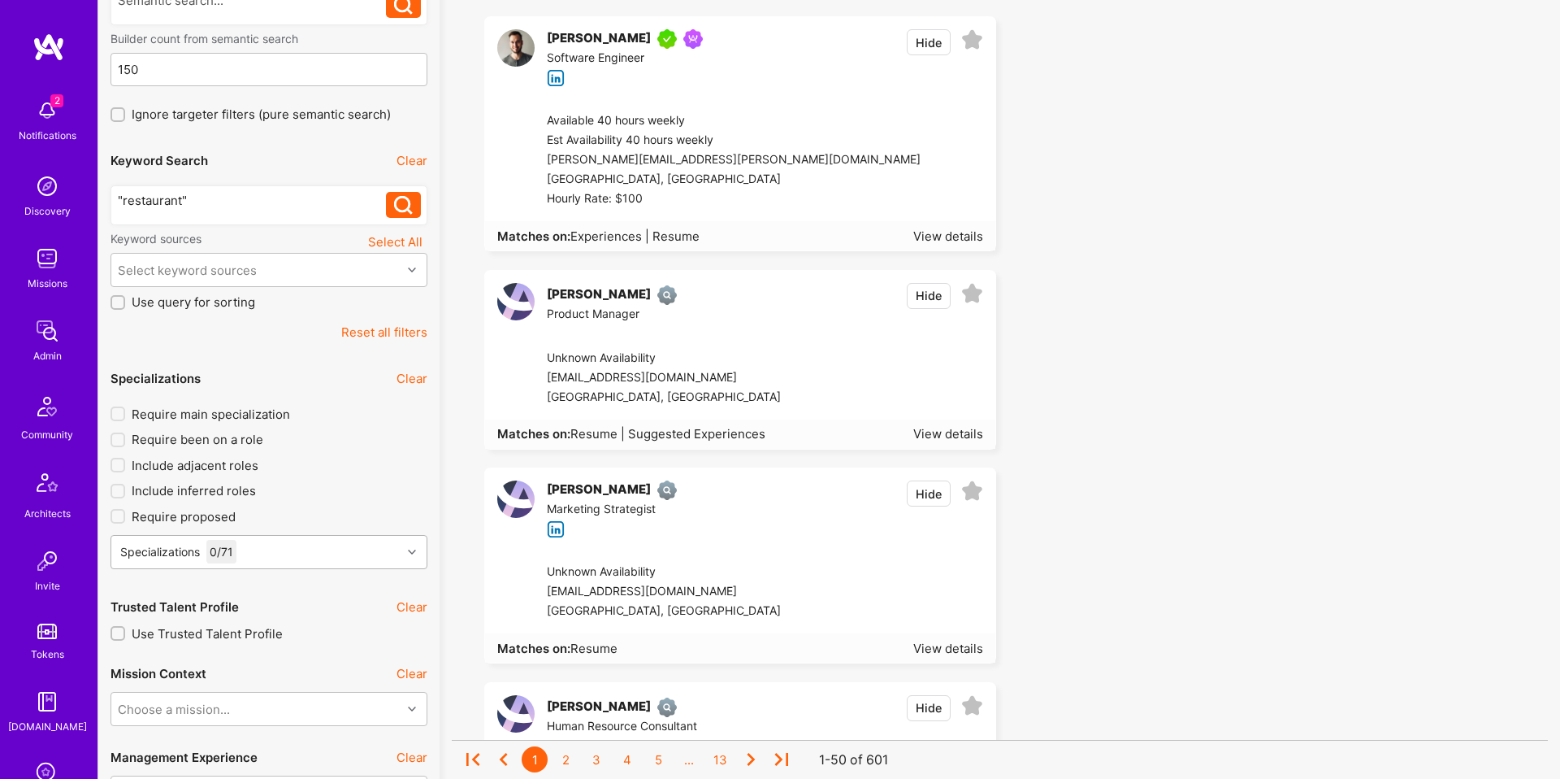
click at [357, 544] on div "Specializations 0 / 71" at bounding box center [256, 552] width 290 height 33
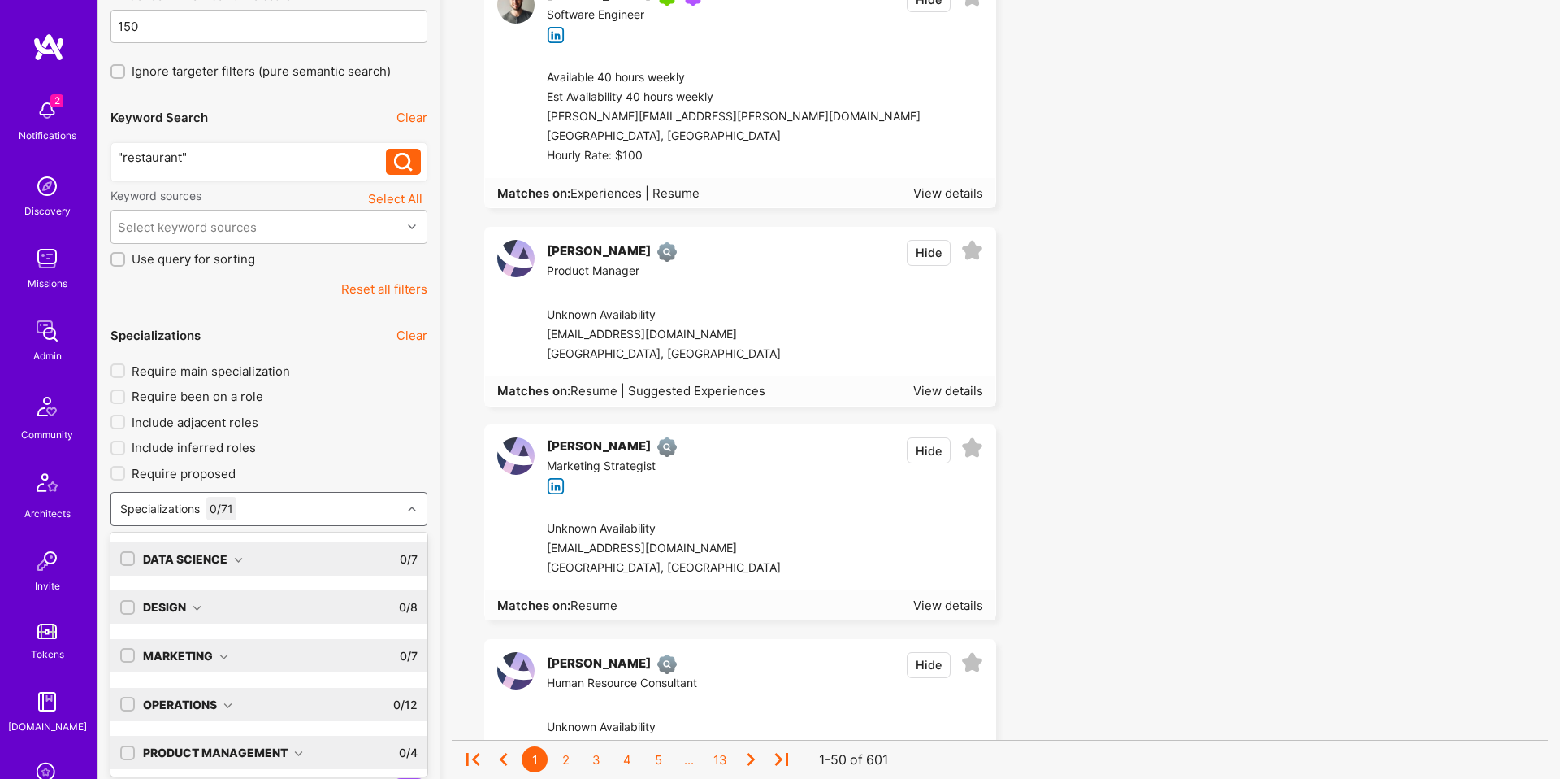
scroll to position [236, 0]
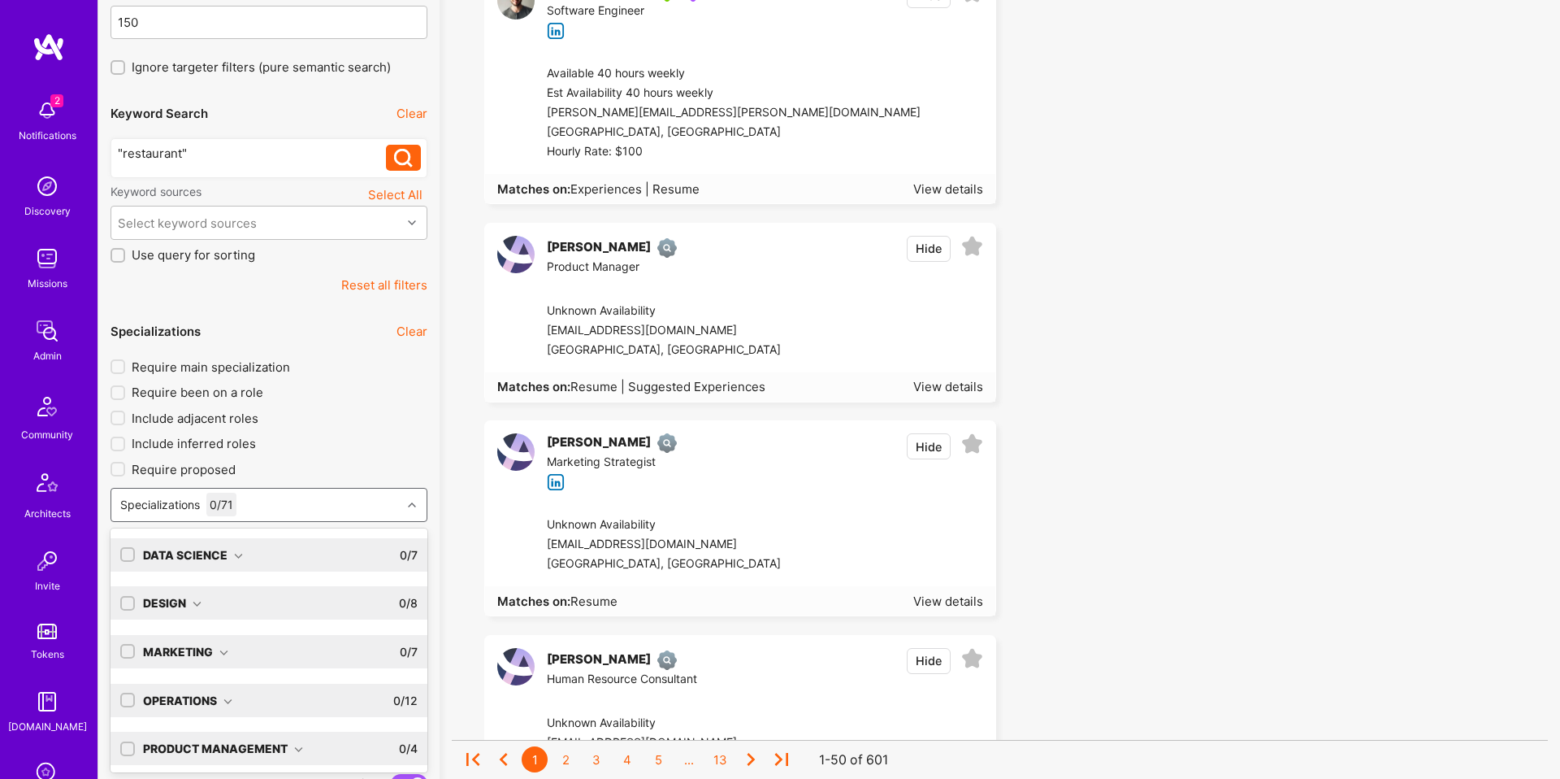
click at [171, 555] on div "Data Science" at bounding box center [193, 554] width 100 height 17
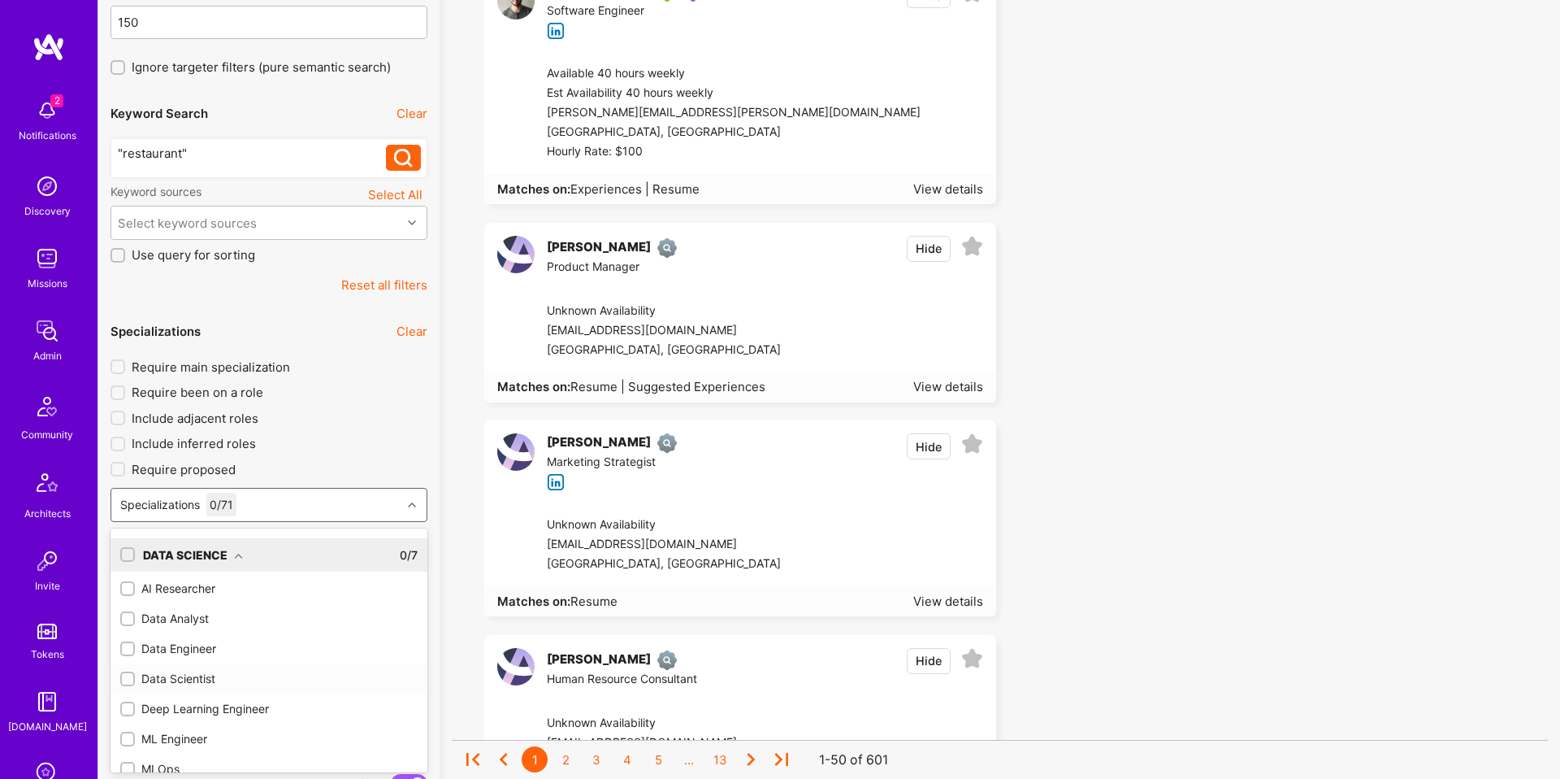
click at [197, 674] on div "Data Scientist" at bounding box center [268, 678] width 297 height 17
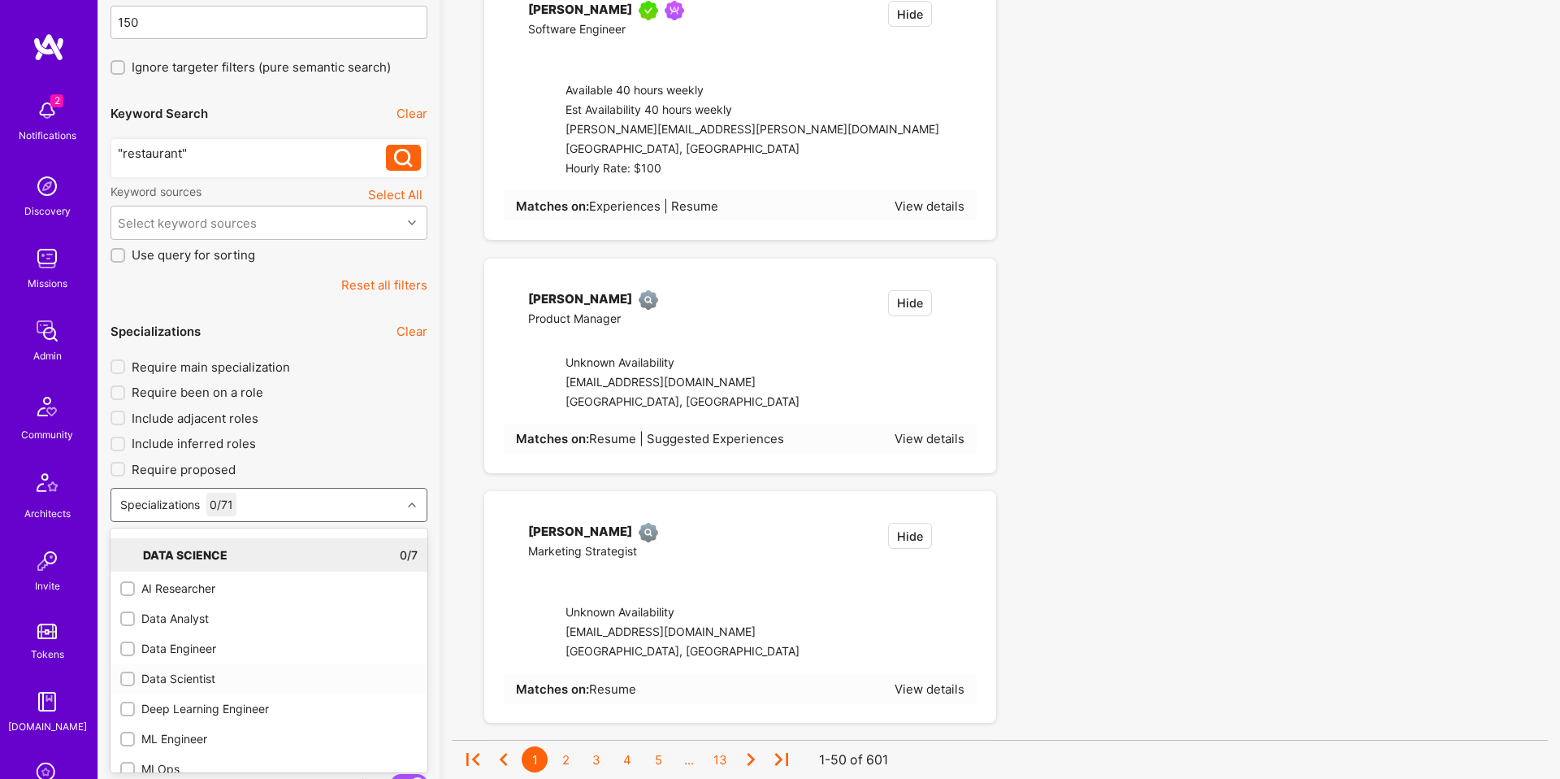
checkbox input "true"
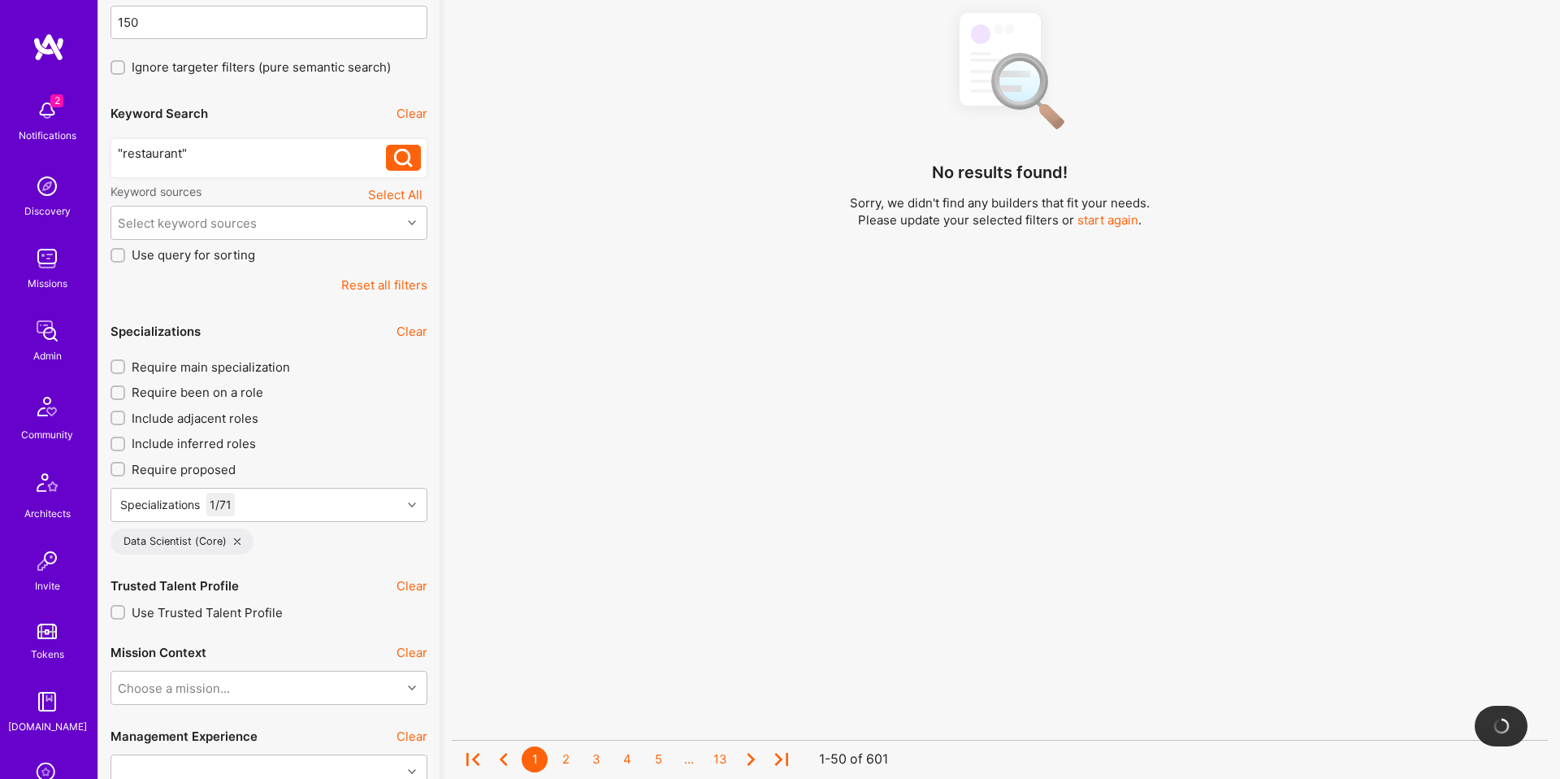
click at [456, 486] on div "No results found! Sorry, we didn't find any builders that fit your needs. Pleas…" at bounding box center [1000, 309] width 1096 height 623
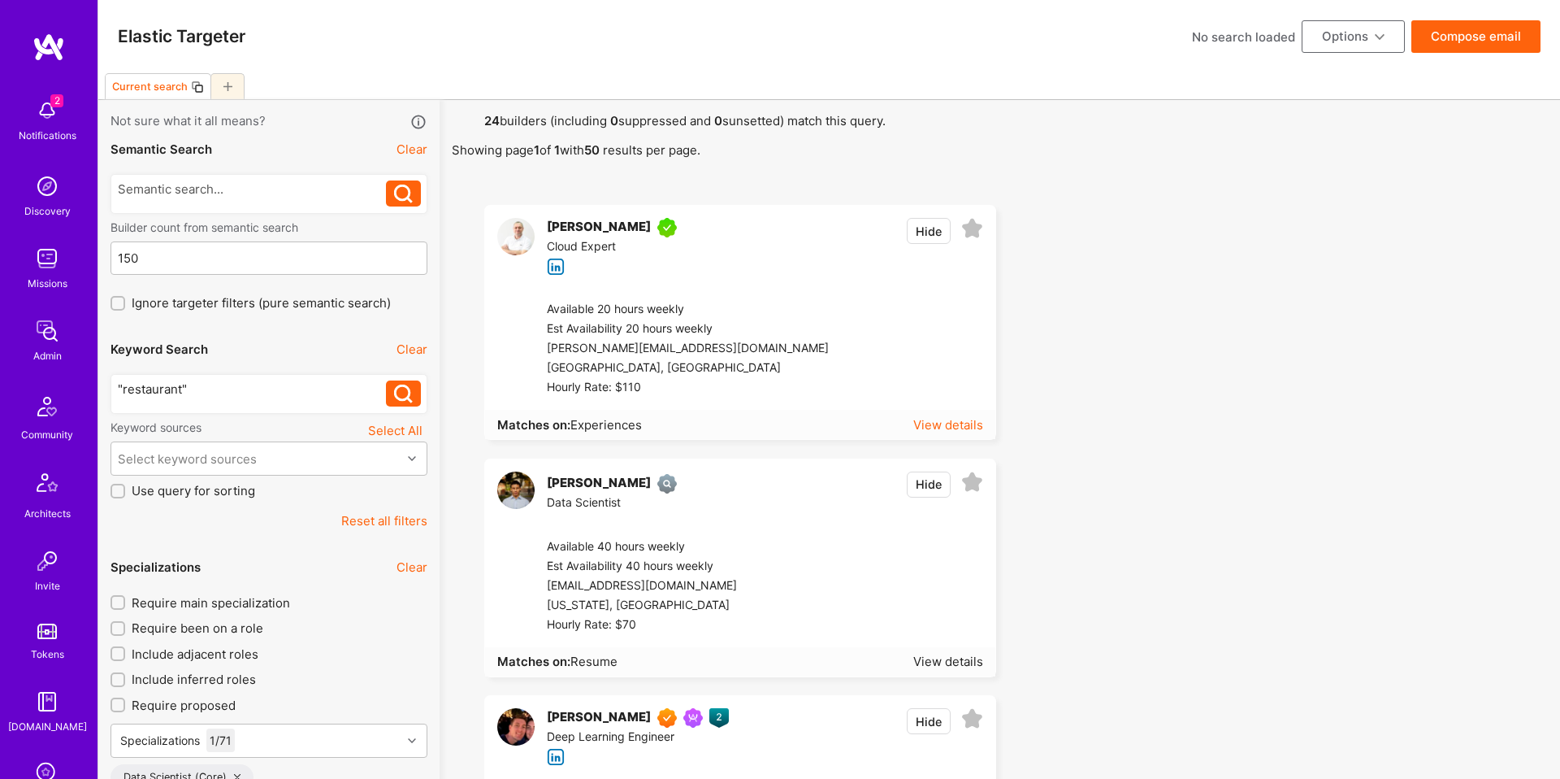
click at [951, 422] on div "View details" at bounding box center [948, 424] width 70 height 17
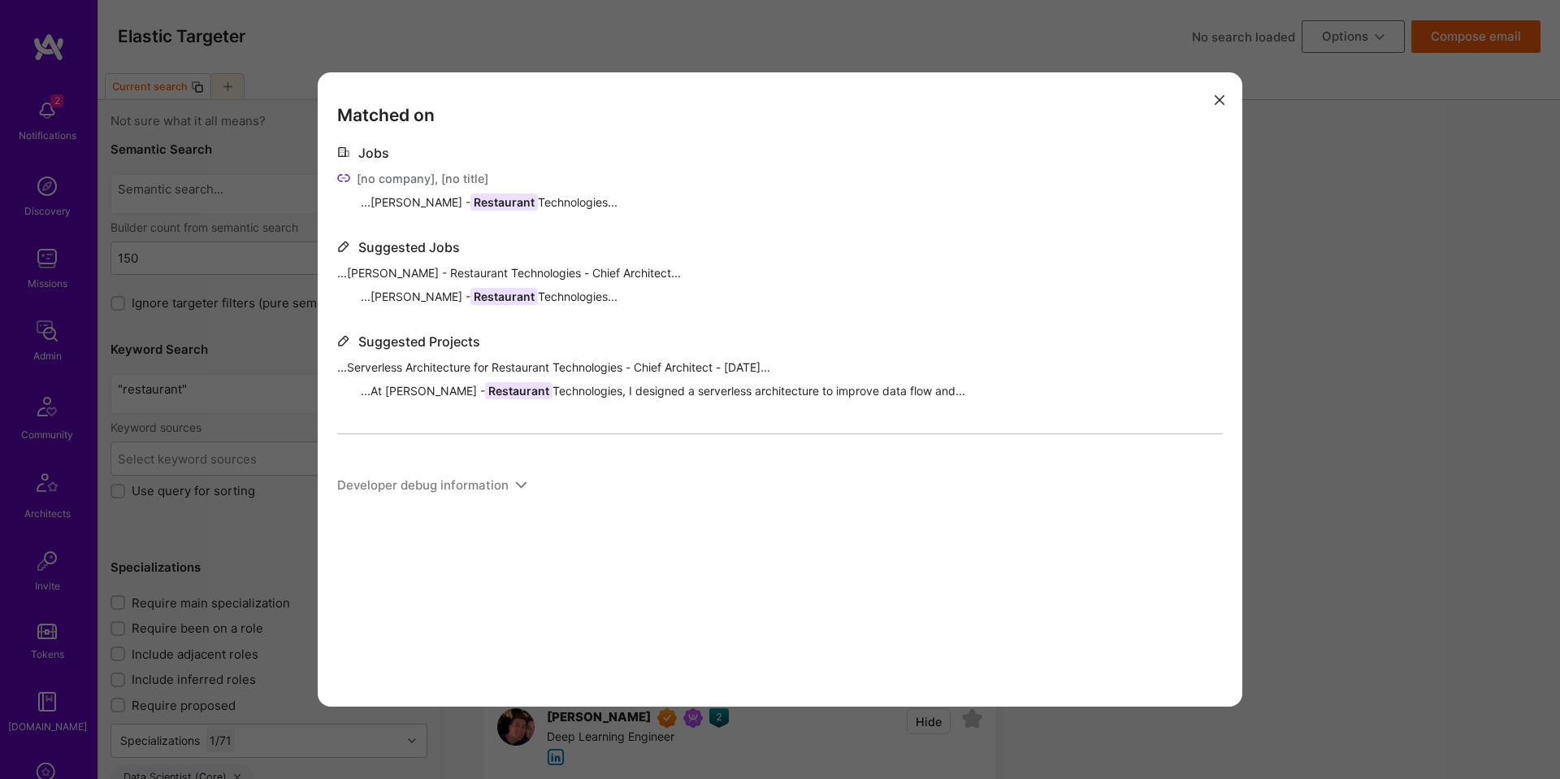
click at [1356, 354] on div "Matched on Jobs [no company], [no title] ...Tabit - Restaurant Technologies... …" at bounding box center [780, 389] width 1560 height 779
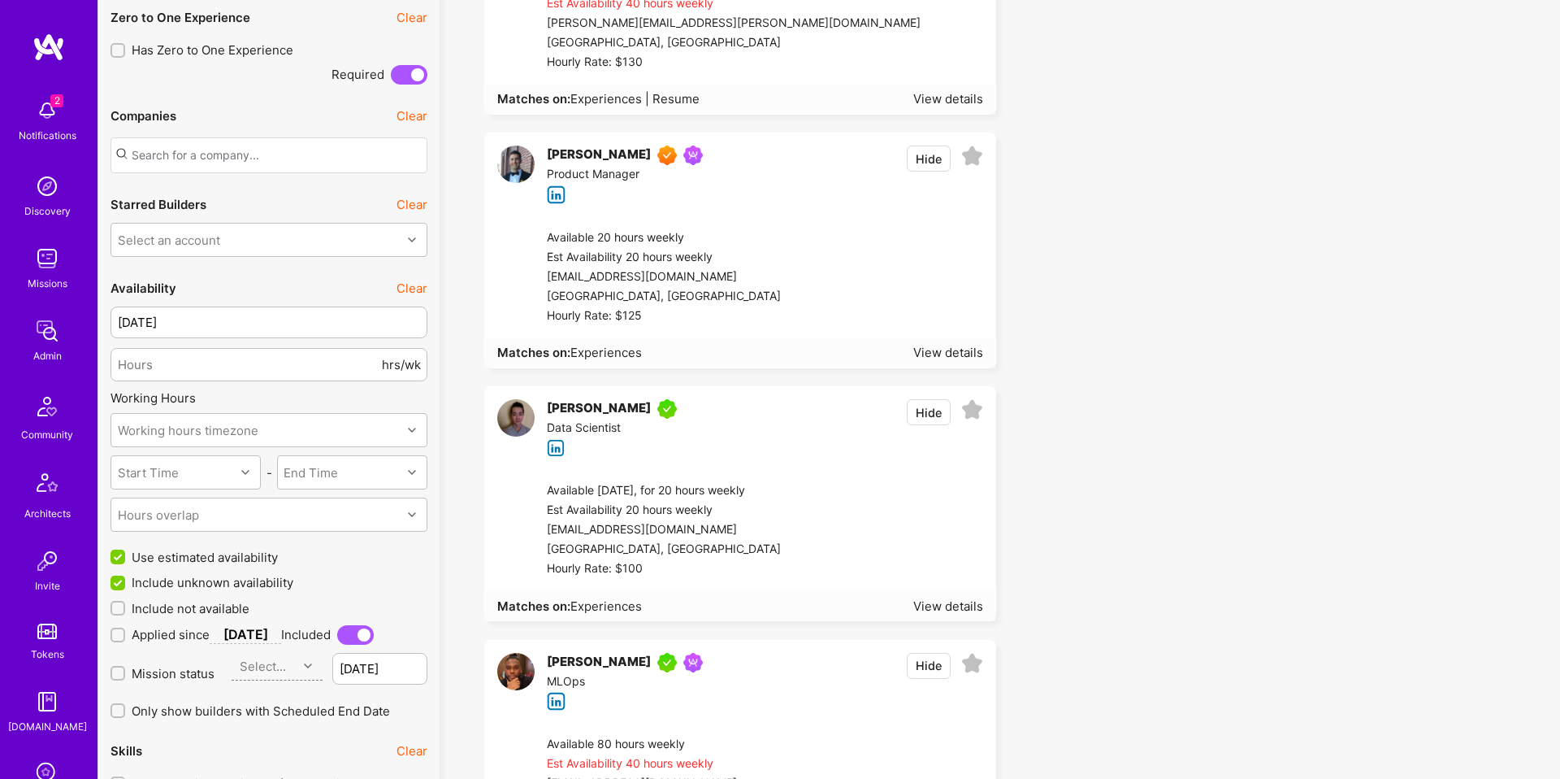
scroll to position [1100, 0]
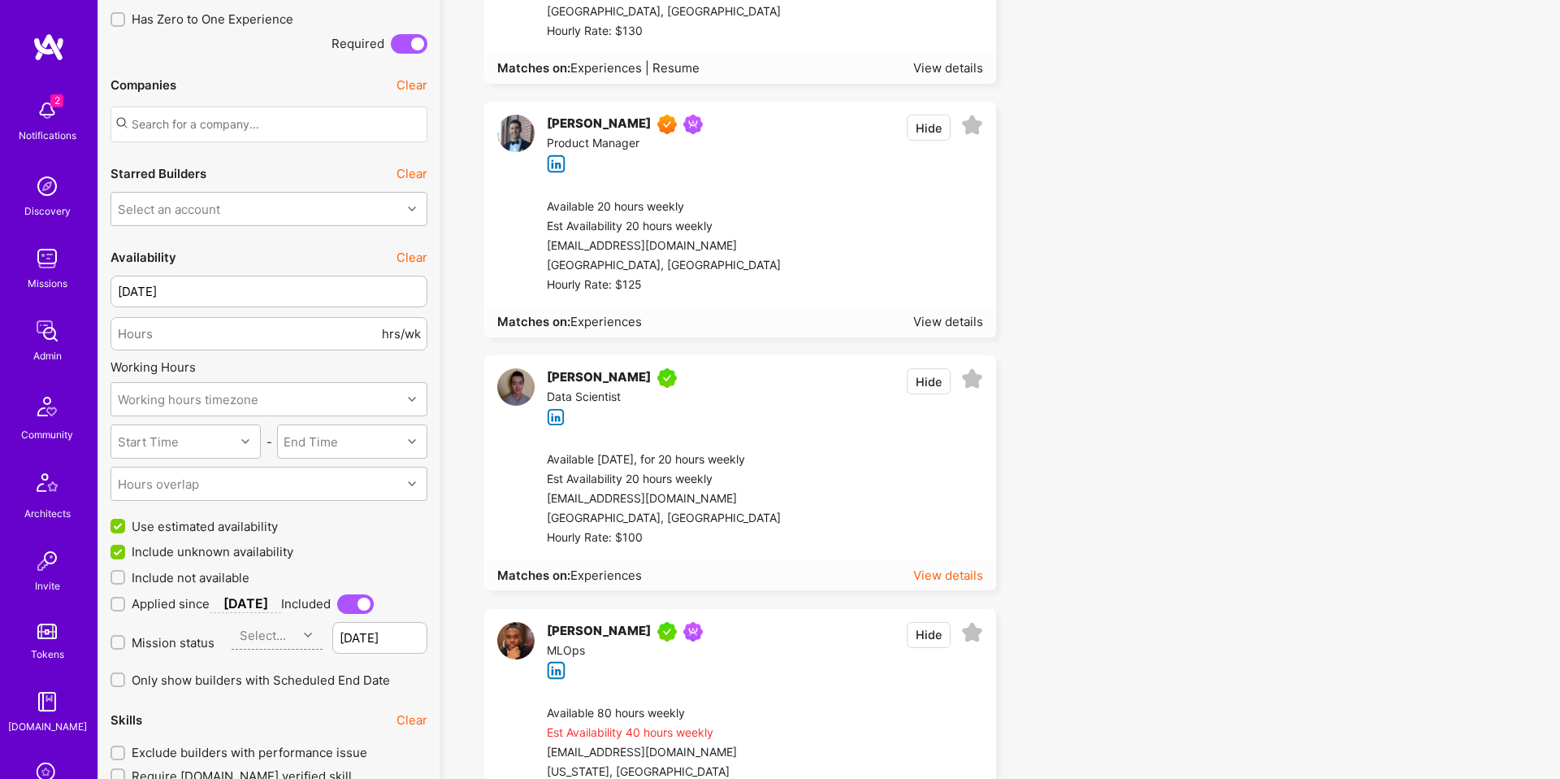
click at [929, 582] on div "View details" at bounding box center [948, 574] width 70 height 17
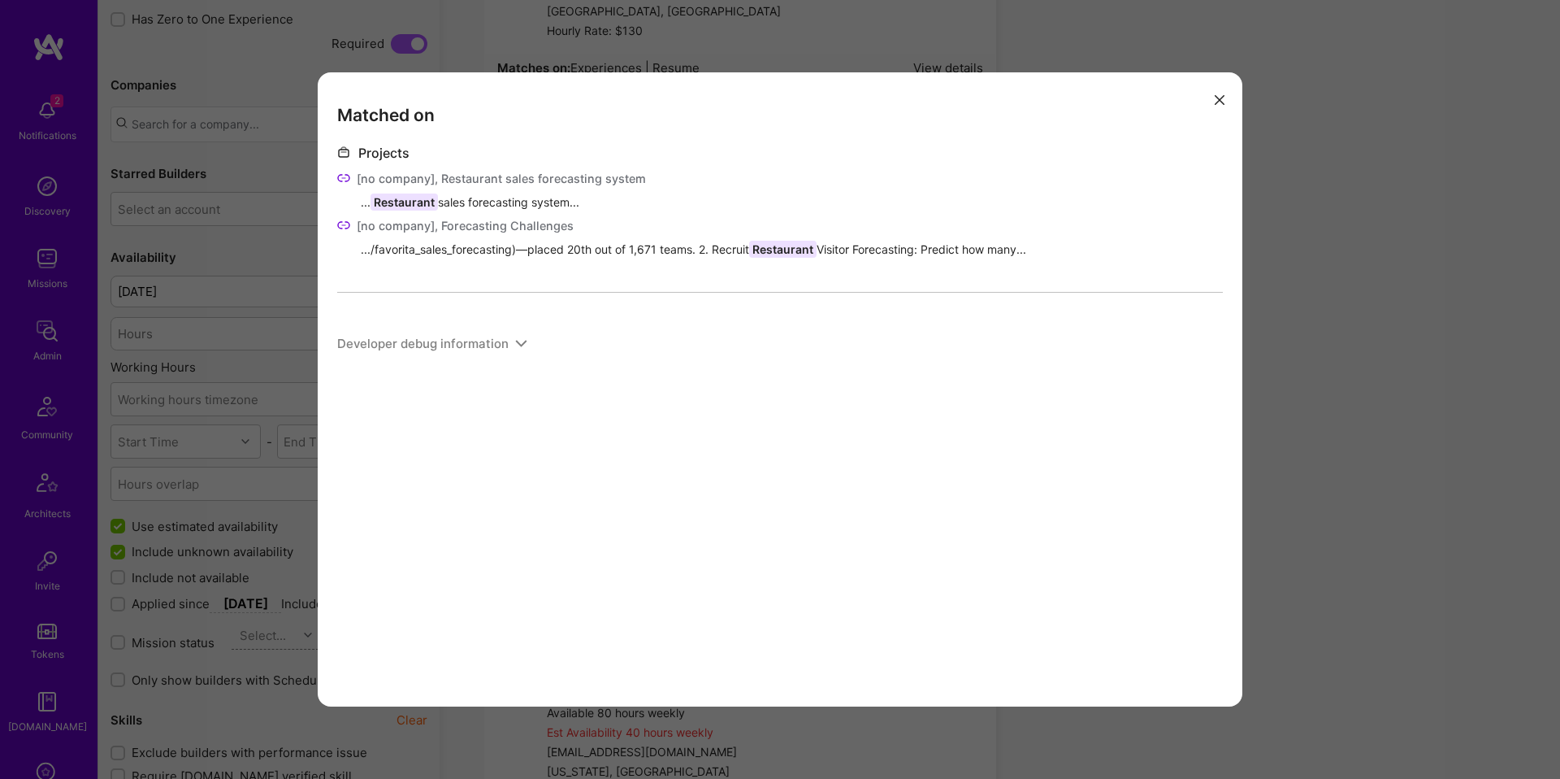
click at [1291, 371] on div "Matched on Projects [no company], Restaurant sales forecasting system ... Resta…" at bounding box center [780, 389] width 1560 height 779
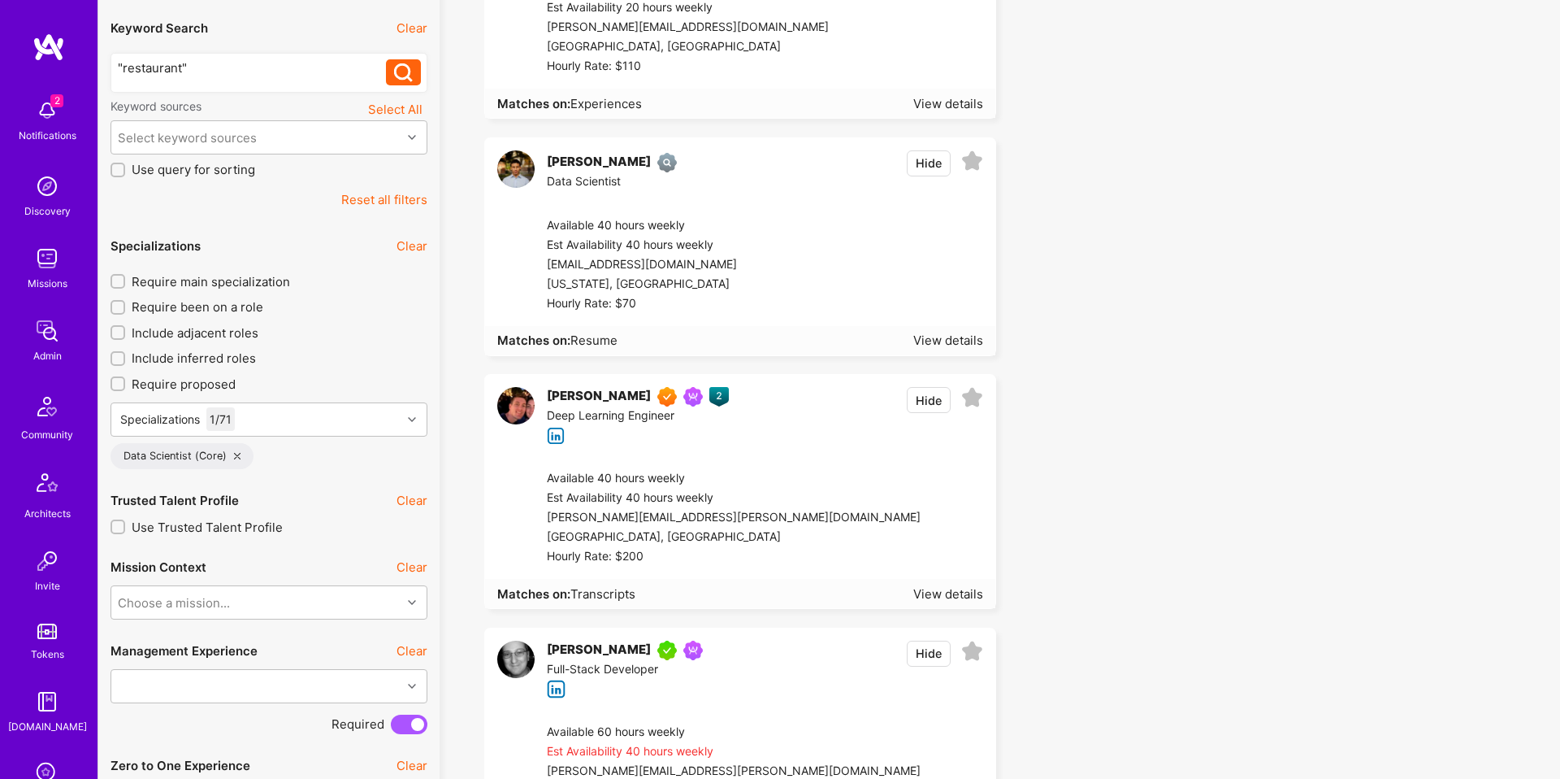
scroll to position [0, 0]
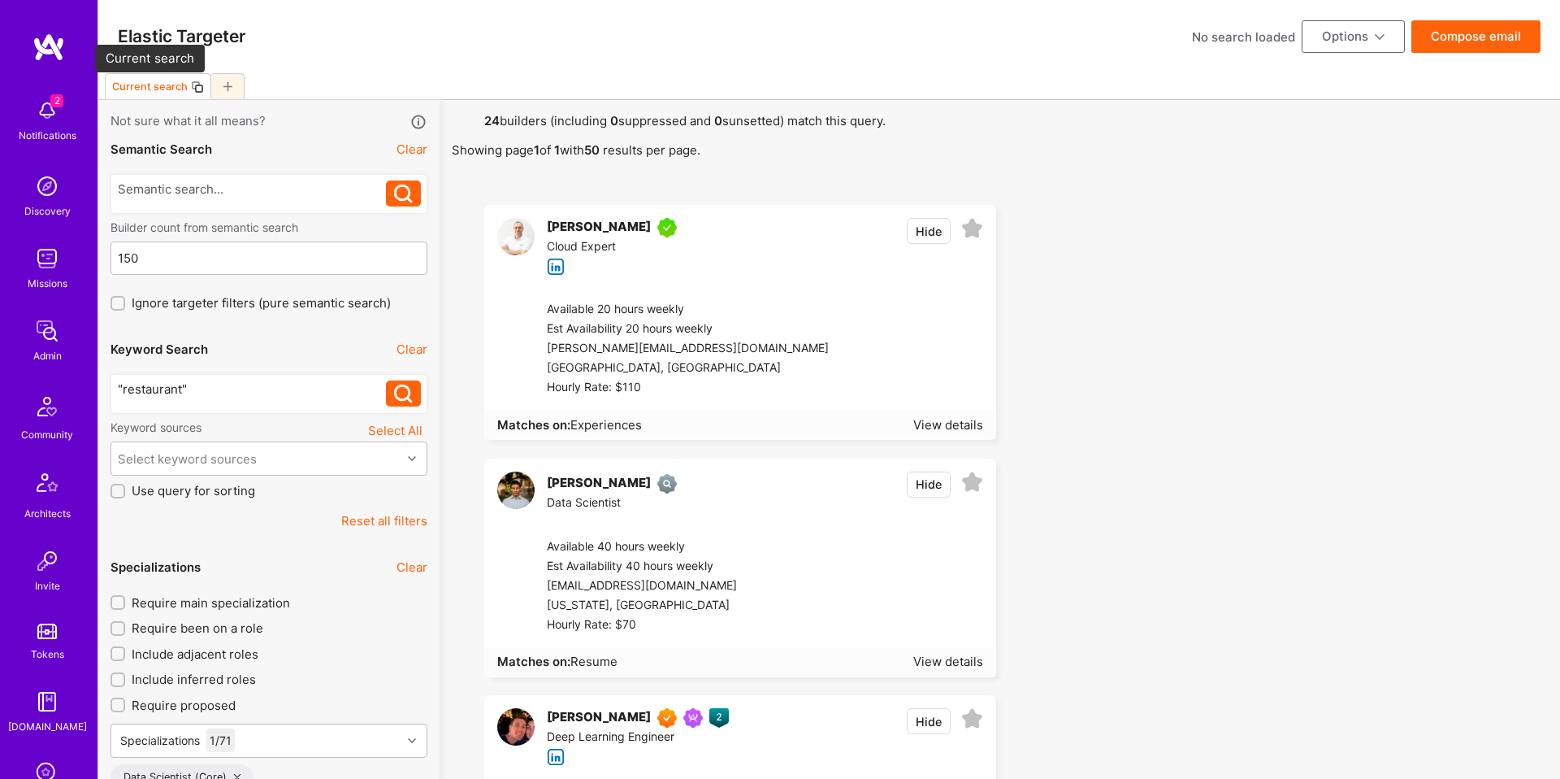
click at [167, 88] on div "Current search" at bounding box center [150, 86] width 76 height 12
type input "Restaurants"
click at [181, 88] on icon at bounding box center [182, 86] width 13 height 13
click at [248, 391] on div ""restaurant"" at bounding box center [252, 388] width 269 height 17
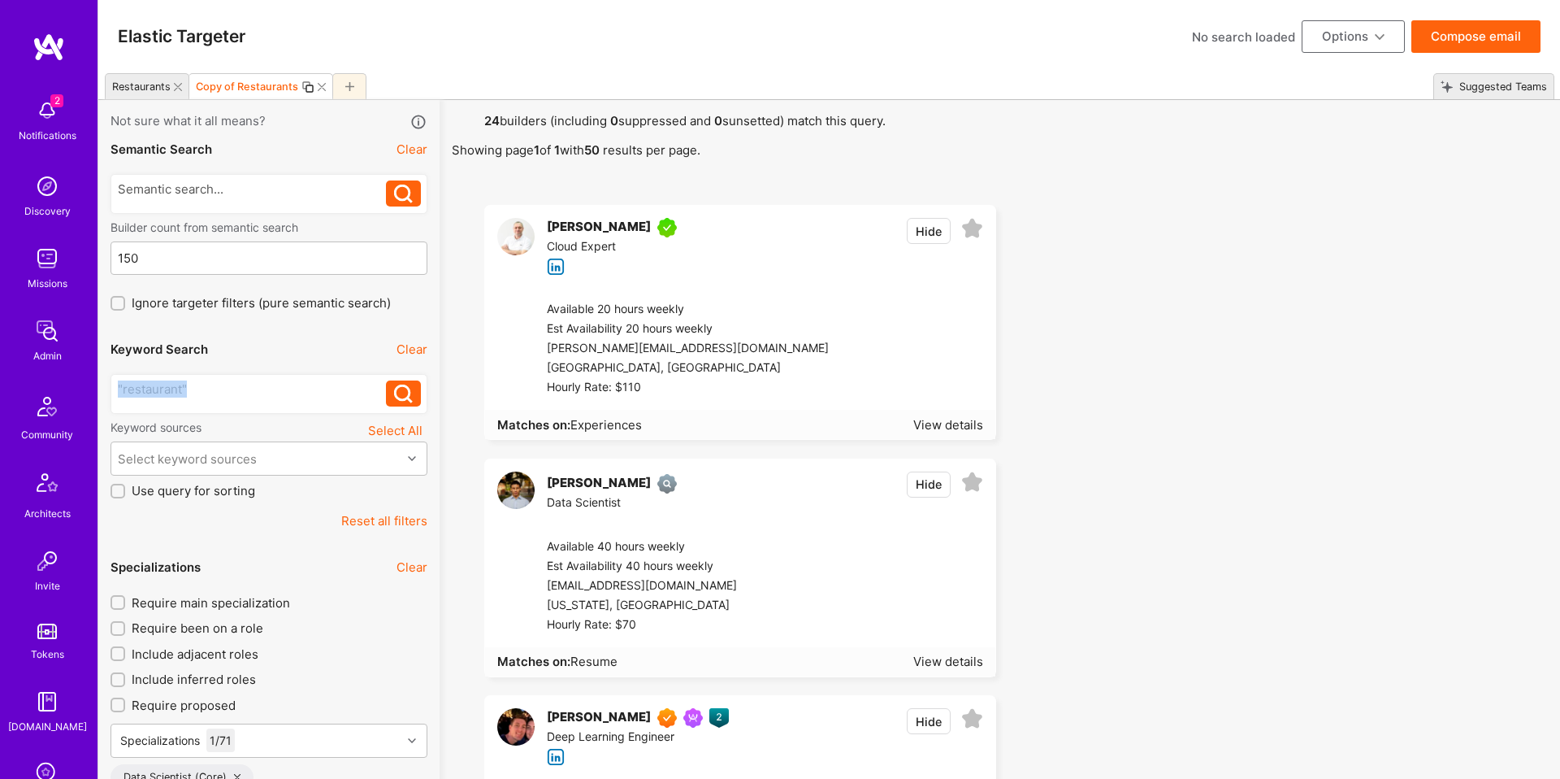
click at [248, 391] on div ""restaurant"" at bounding box center [252, 388] width 269 height 17
click at [402, 389] on icon at bounding box center [403, 393] width 19 height 19
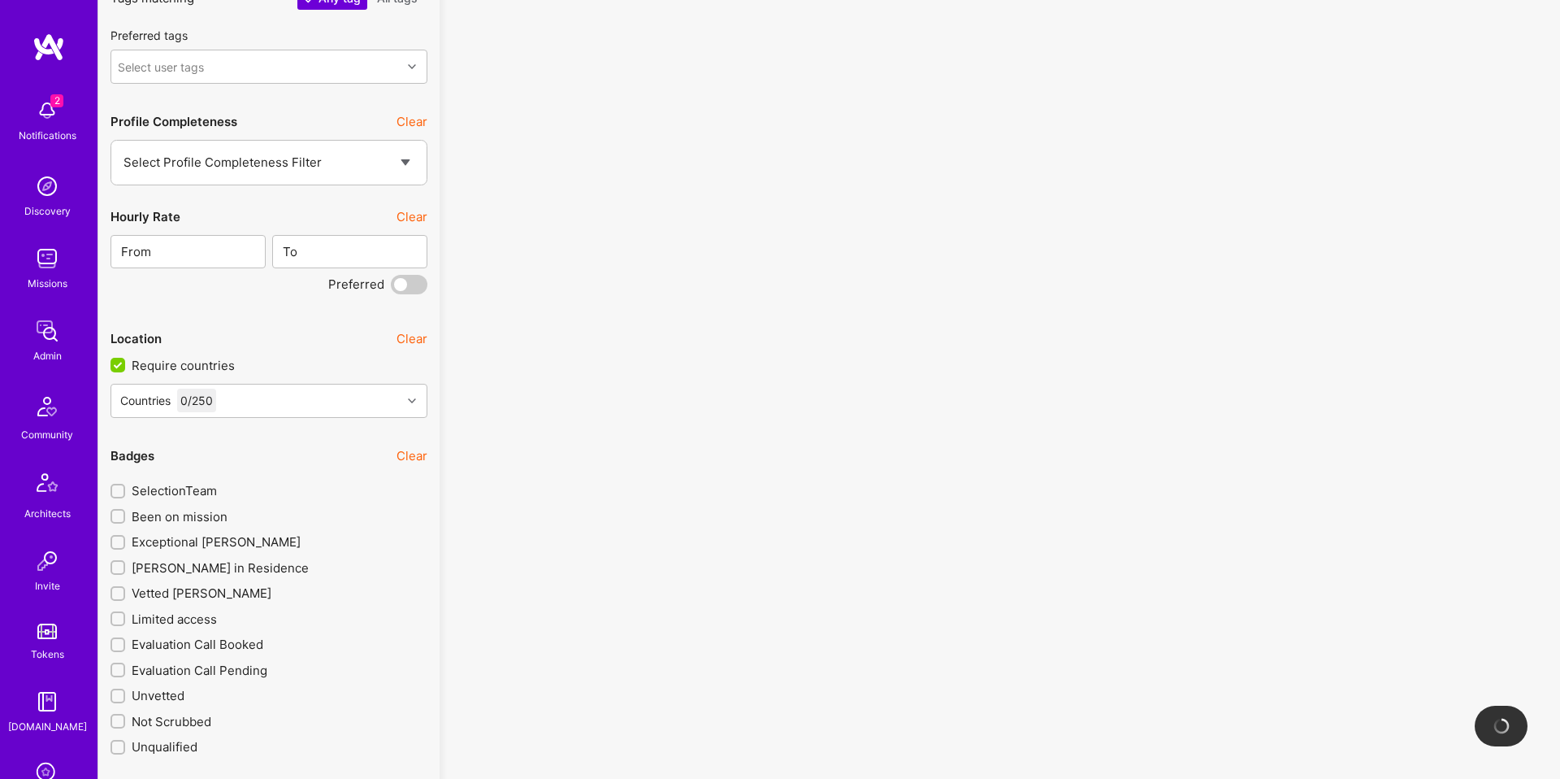
scroll to position [2423, 0]
click at [226, 542] on span "Exceptional [PERSON_NAME]" at bounding box center [216, 540] width 169 height 17
click at [125, 542] on input "Exceptional [PERSON_NAME]" at bounding box center [119, 541] width 11 height 11
checkbox input "true"
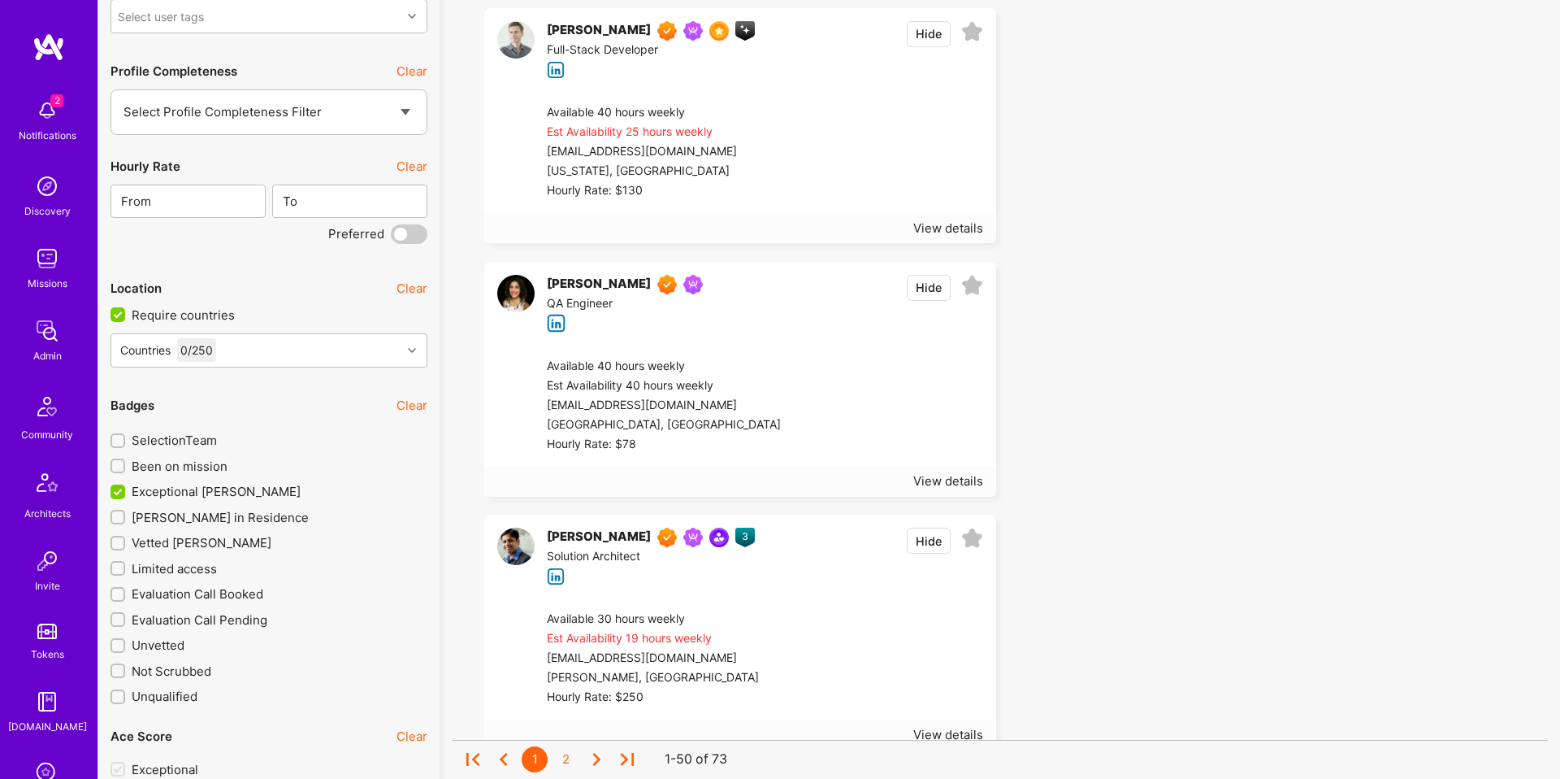
scroll to position [2475, 0]
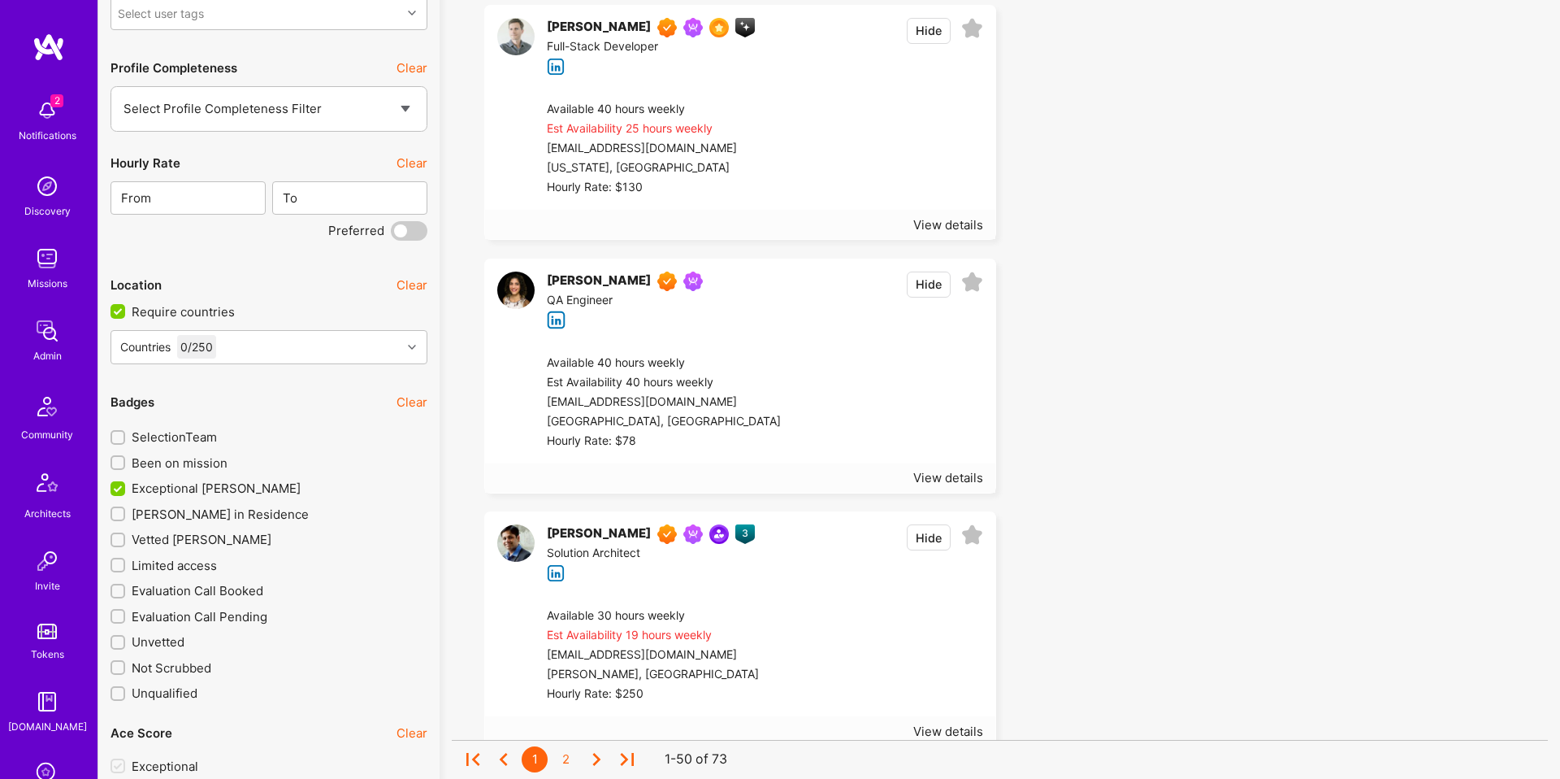
drag, startPoint x: 195, startPoint y: 468, endPoint x: 584, endPoint y: 462, distance: 388.5
click at [195, 469] on span "Been on mission" at bounding box center [180, 462] width 96 height 17
click at [125, 469] on input "Been on mission" at bounding box center [119, 463] width 11 height 11
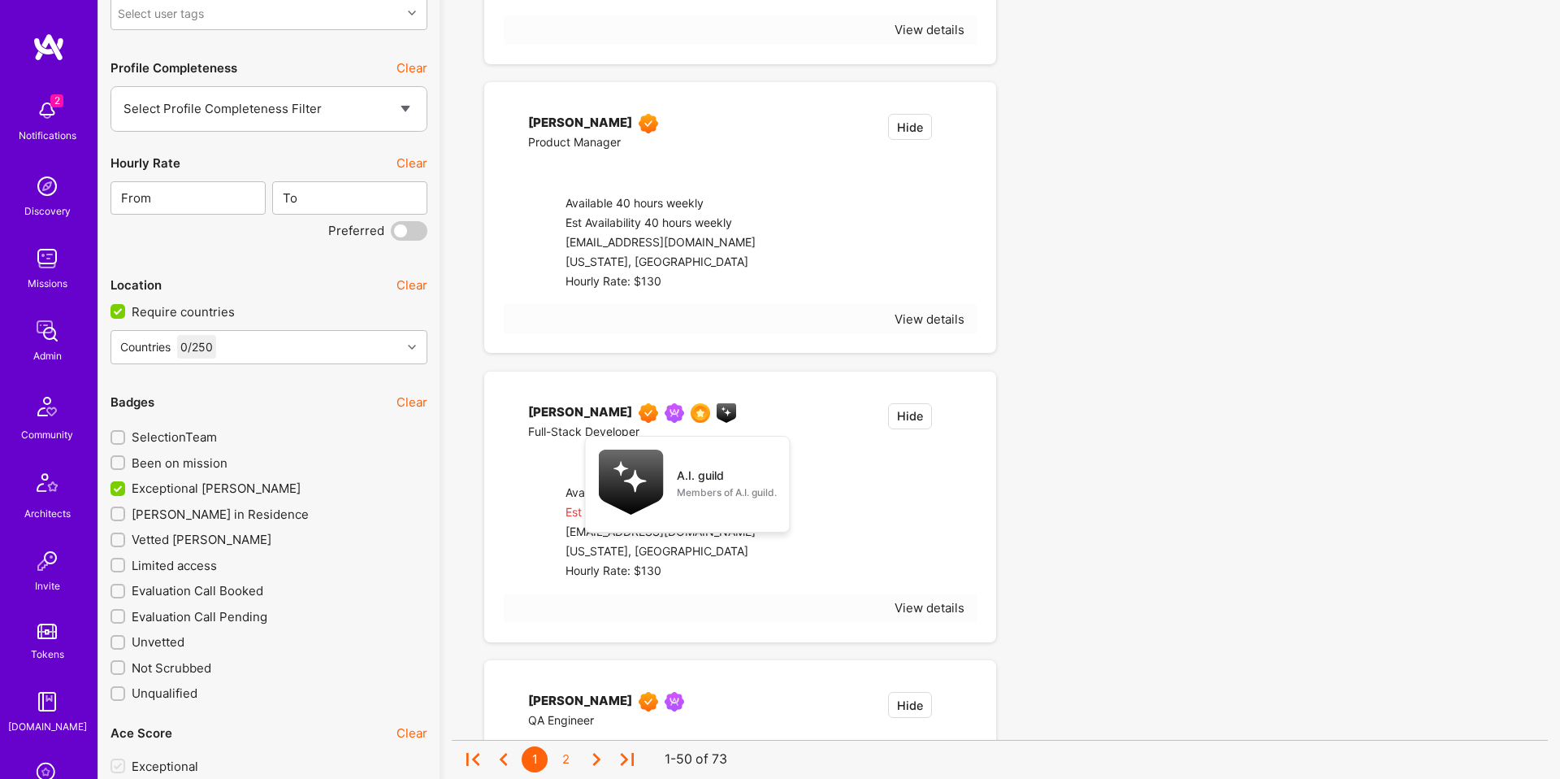
checkbox input "true"
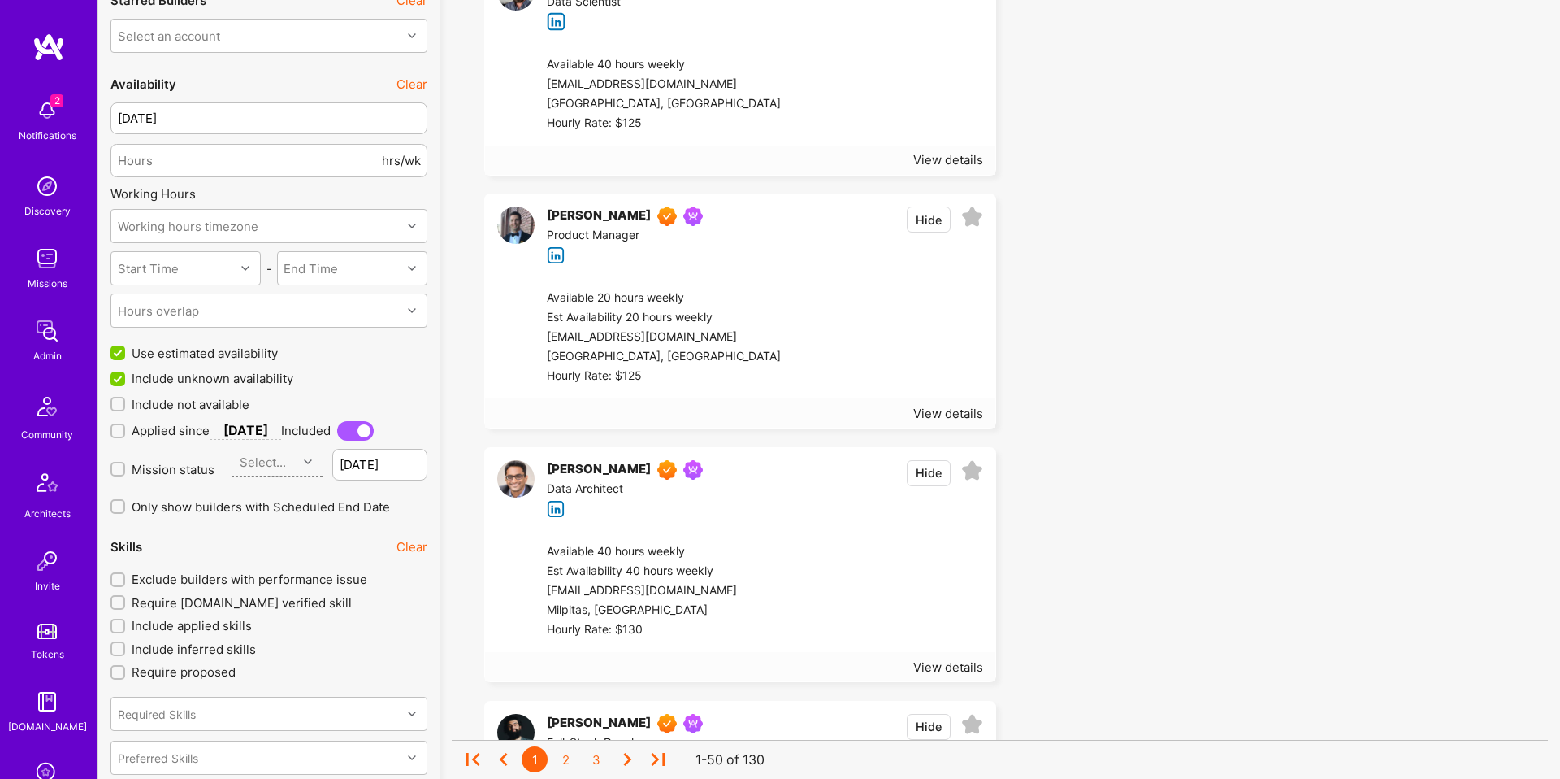
scroll to position [1272, 0]
click at [280, 584] on span "Exclude builders with performance issue" at bounding box center [250, 579] width 236 height 17
click at [125, 584] on input "Exclude builders with performance issue" at bounding box center [119, 580] width 11 height 11
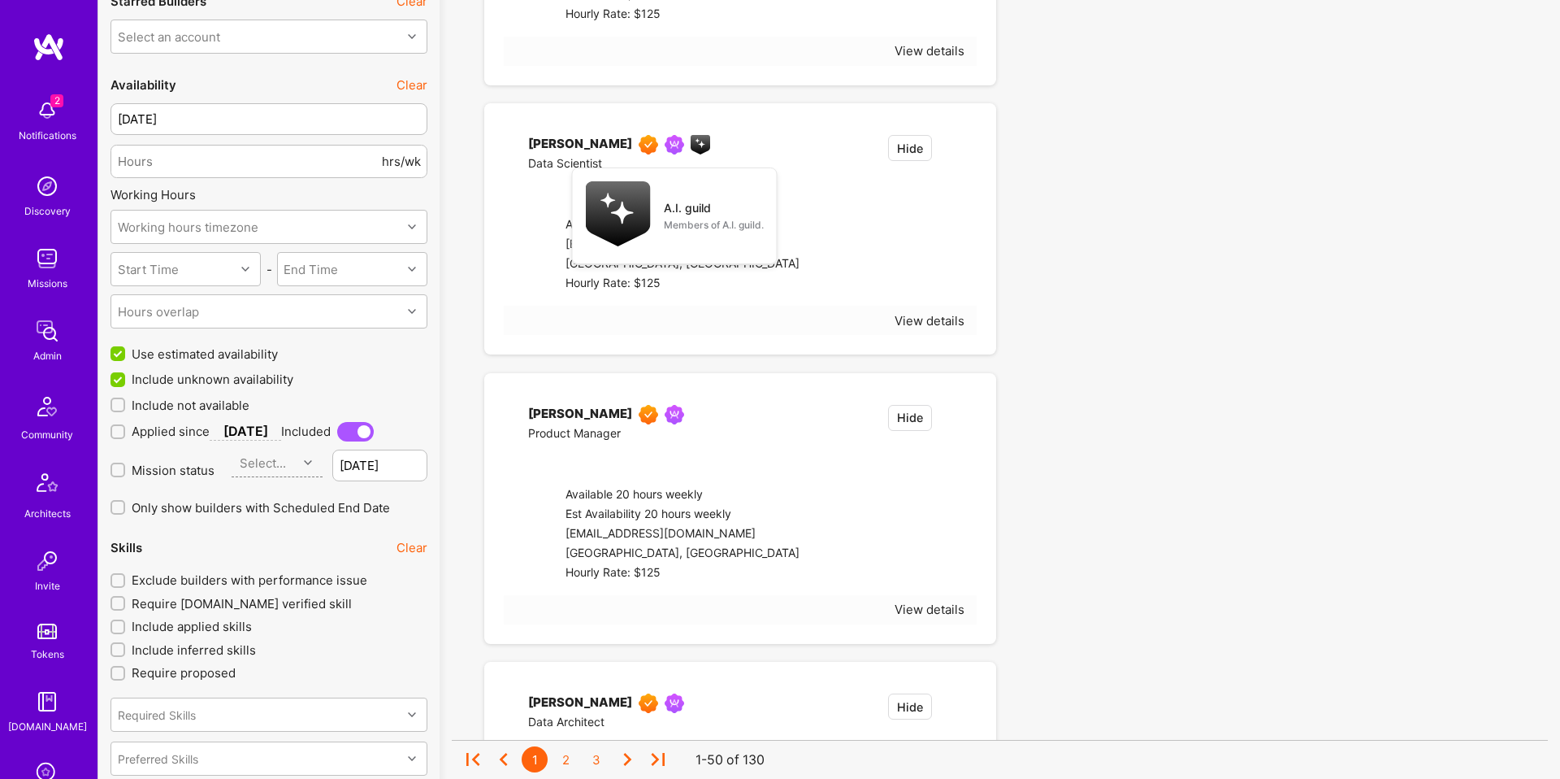
checkbox input "true"
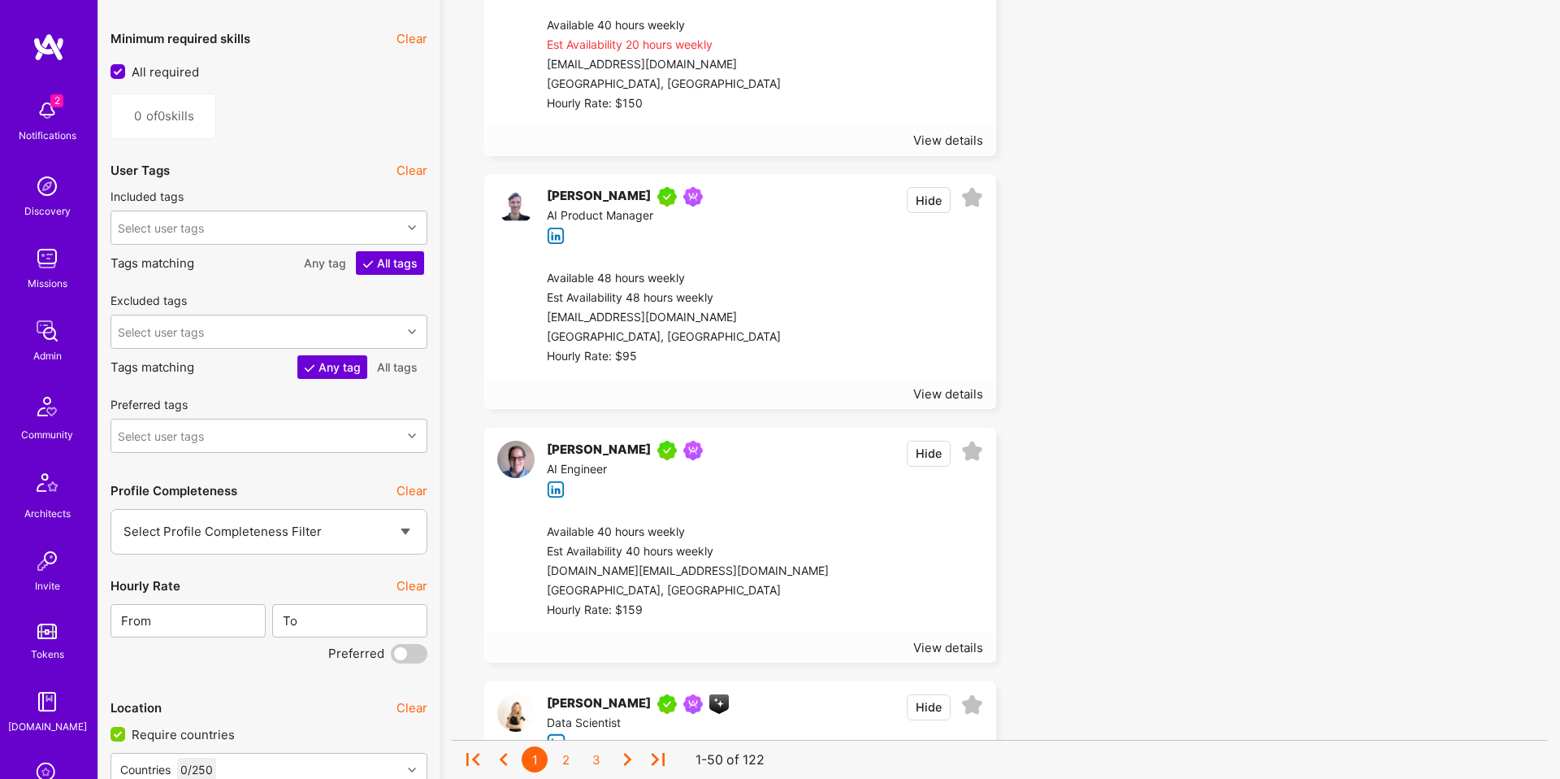
scroll to position [2053, 0]
click at [218, 342] on div "Select user tags" at bounding box center [256, 331] width 290 height 33
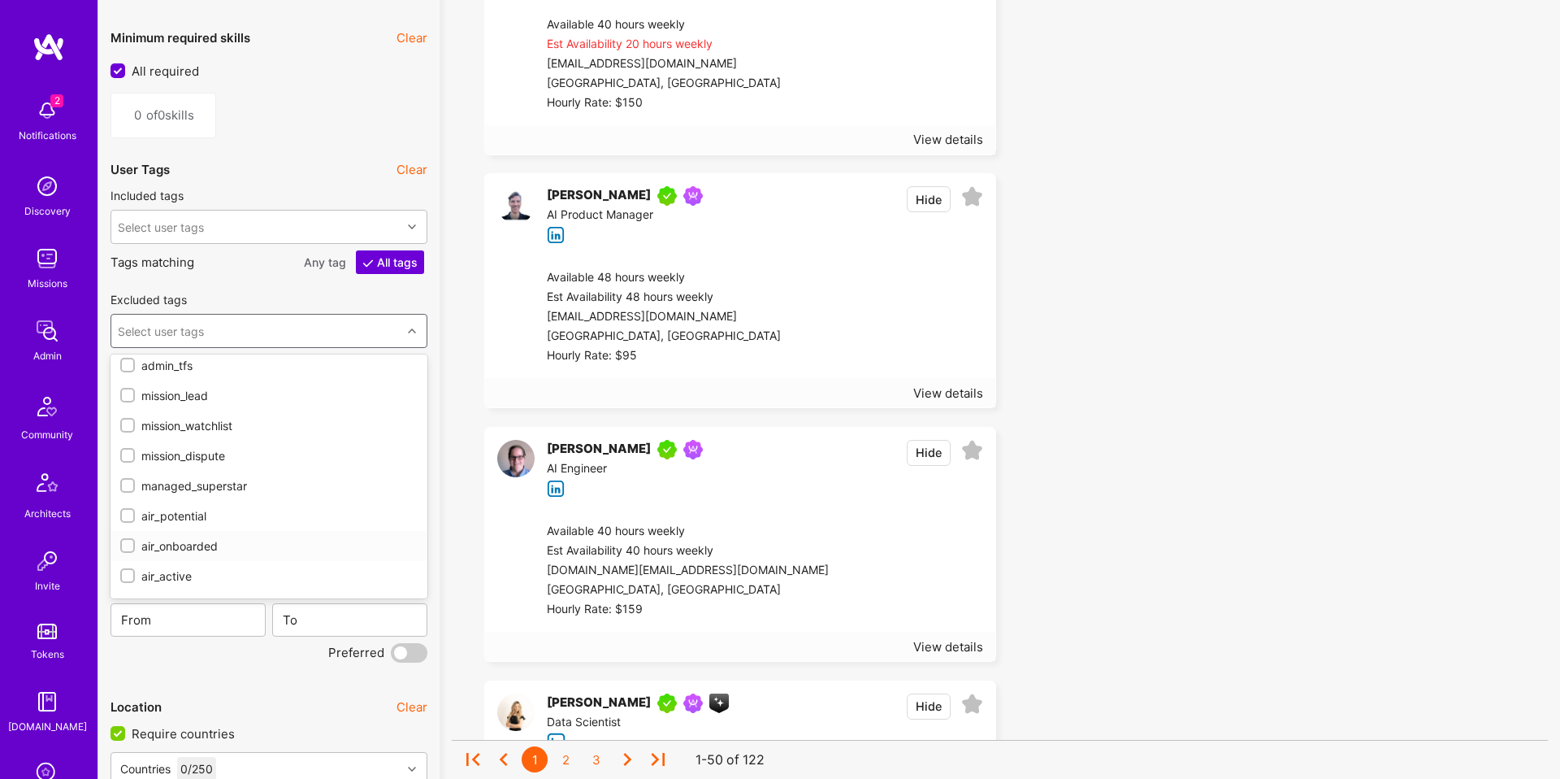
scroll to position [217, 0]
click at [181, 436] on div "mission_watchlist" at bounding box center [269, 426] width 317 height 30
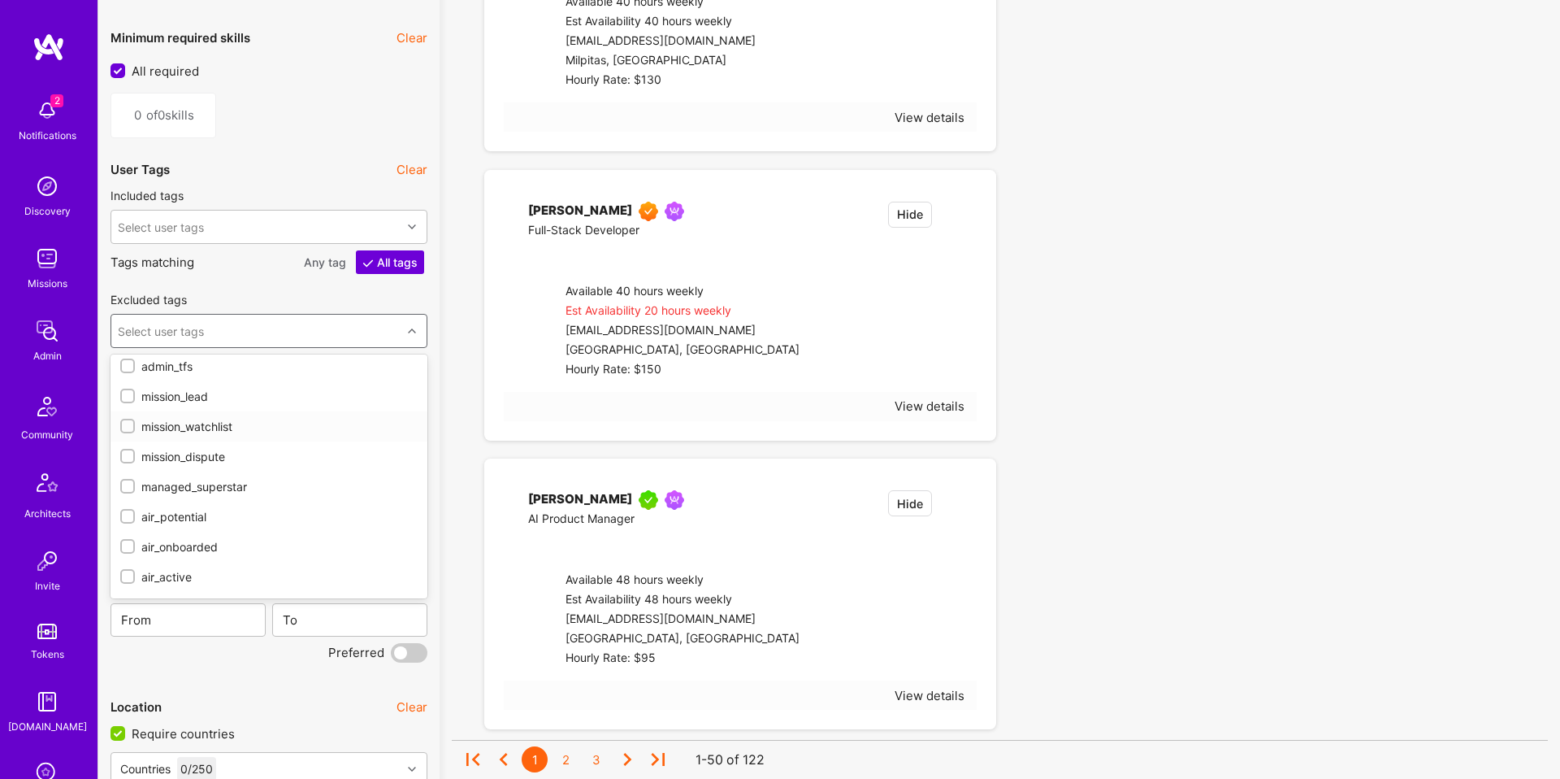
checkbox input "true"
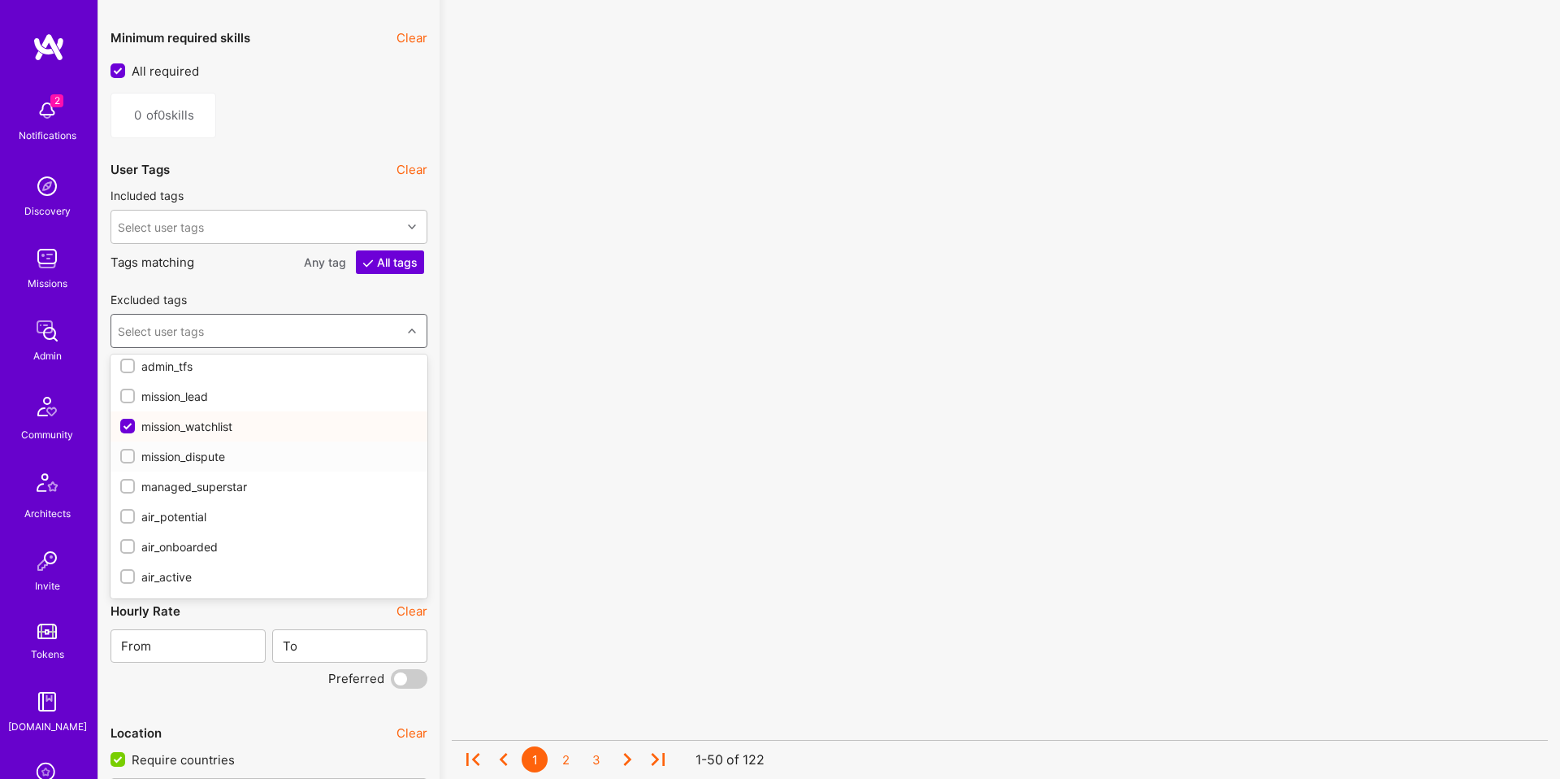
click at [184, 452] on div "mission_dispute" at bounding box center [268, 456] width 297 height 17
checkbox input "true"
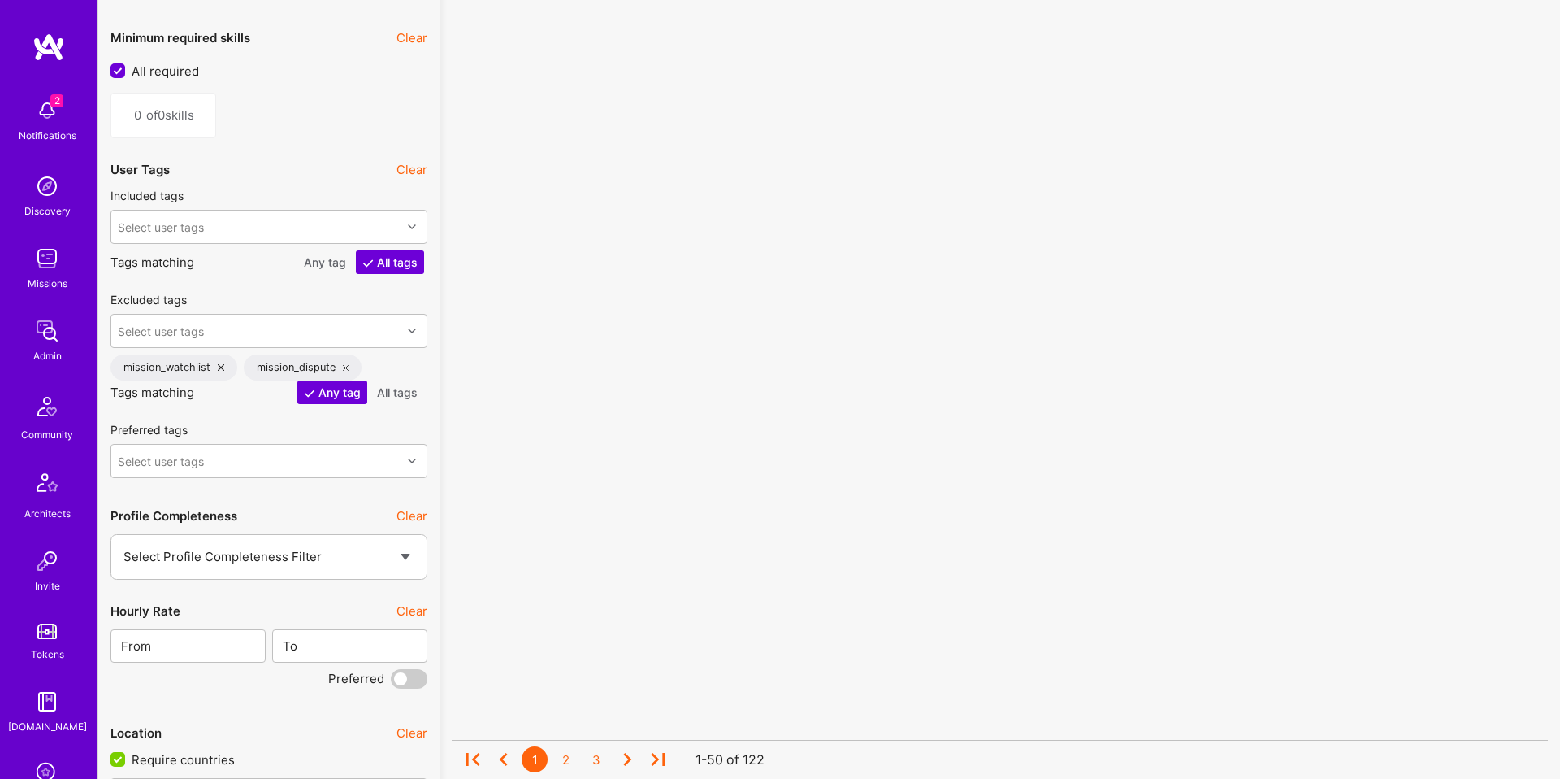
click at [436, 488] on div "Not sure what it all means? Semantic Search Clear Builder count from semantic s…" at bounding box center [268, 514] width 341 height 4935
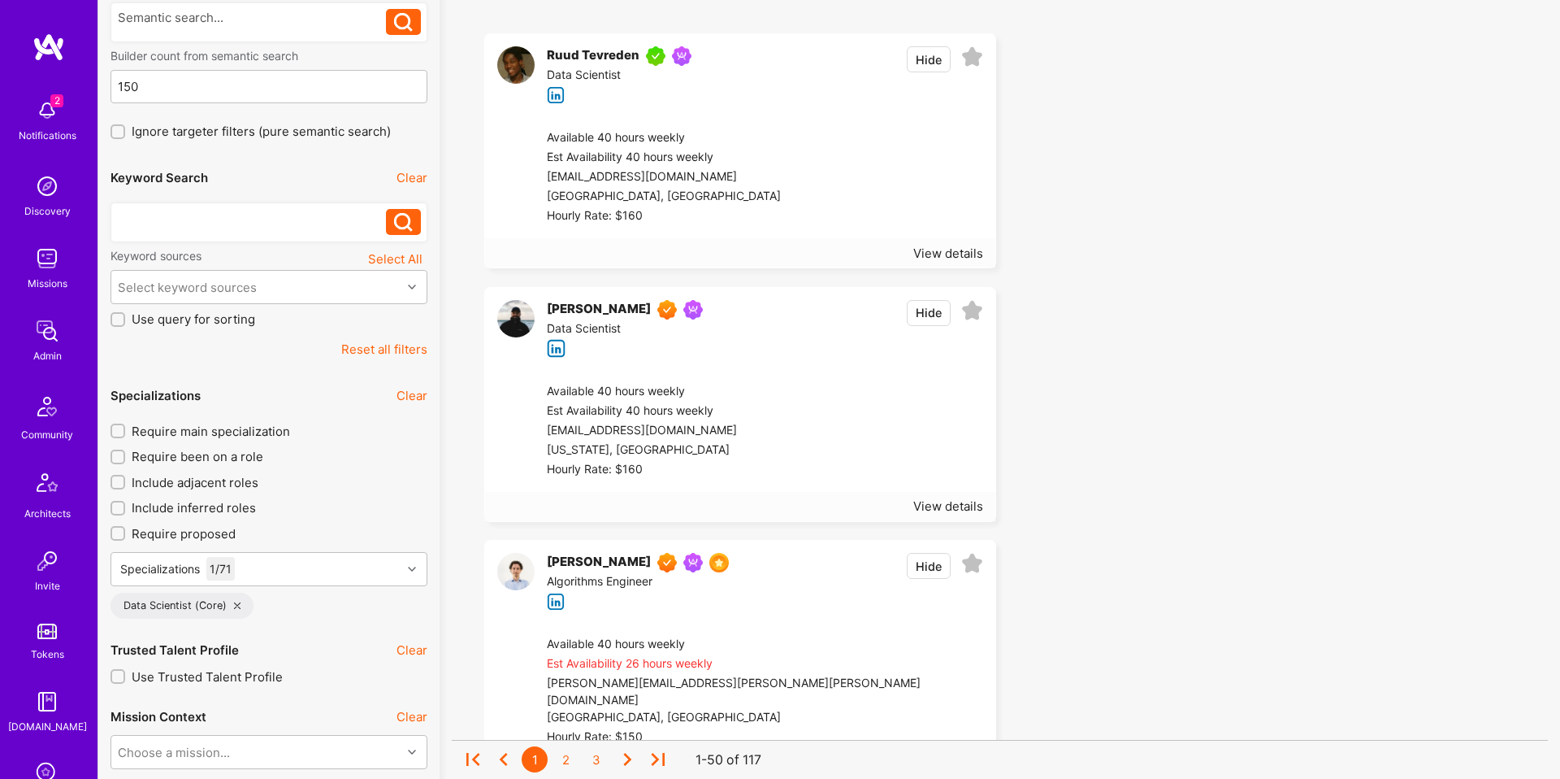
scroll to position [173, 0]
click at [344, 567] on div "Specializations 1 / 71" at bounding box center [269, 567] width 317 height 34
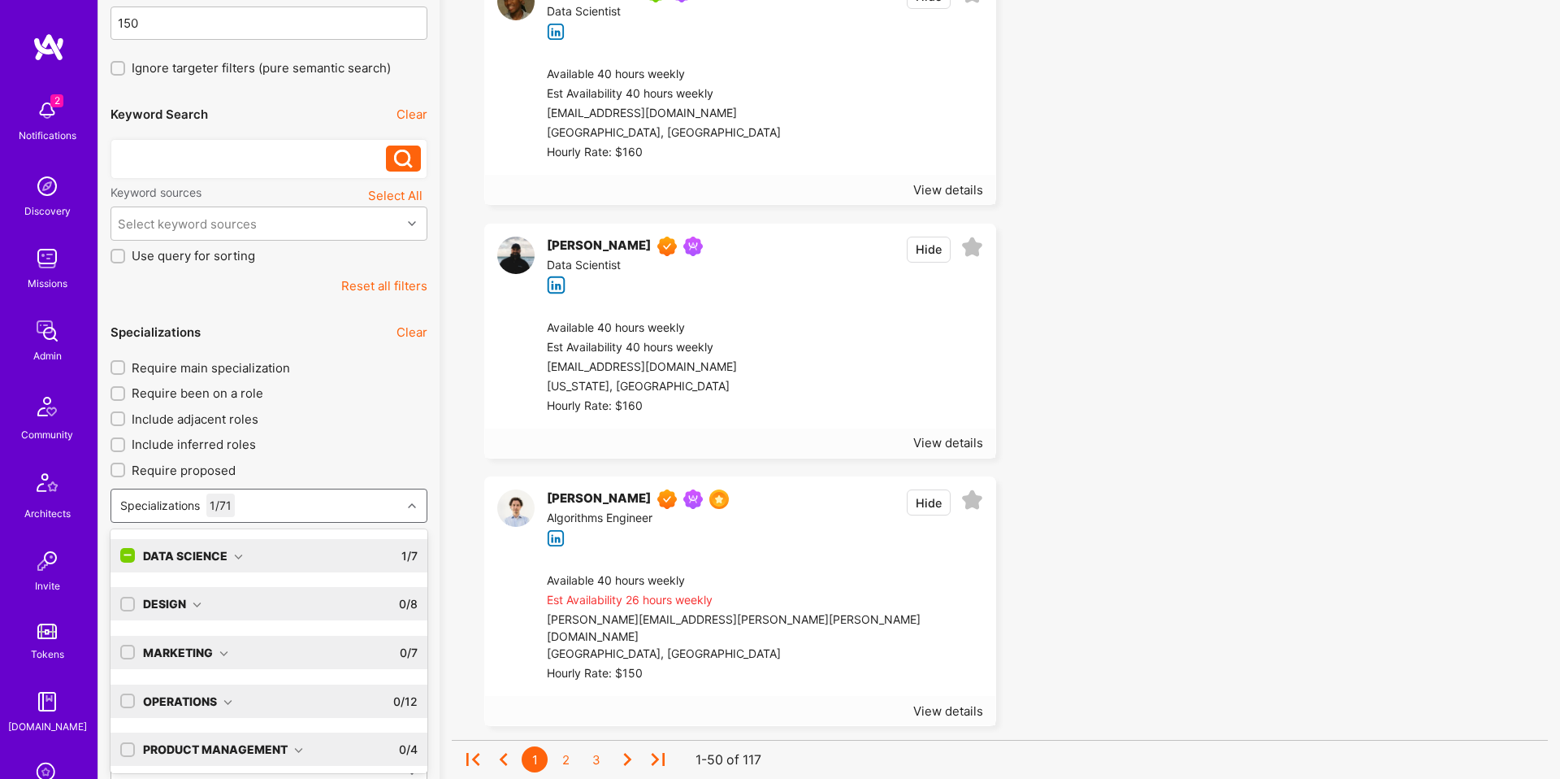
scroll to position [236, 0]
click at [241, 554] on div "Data Science 1 / 7" at bounding box center [276, 554] width 283 height 33
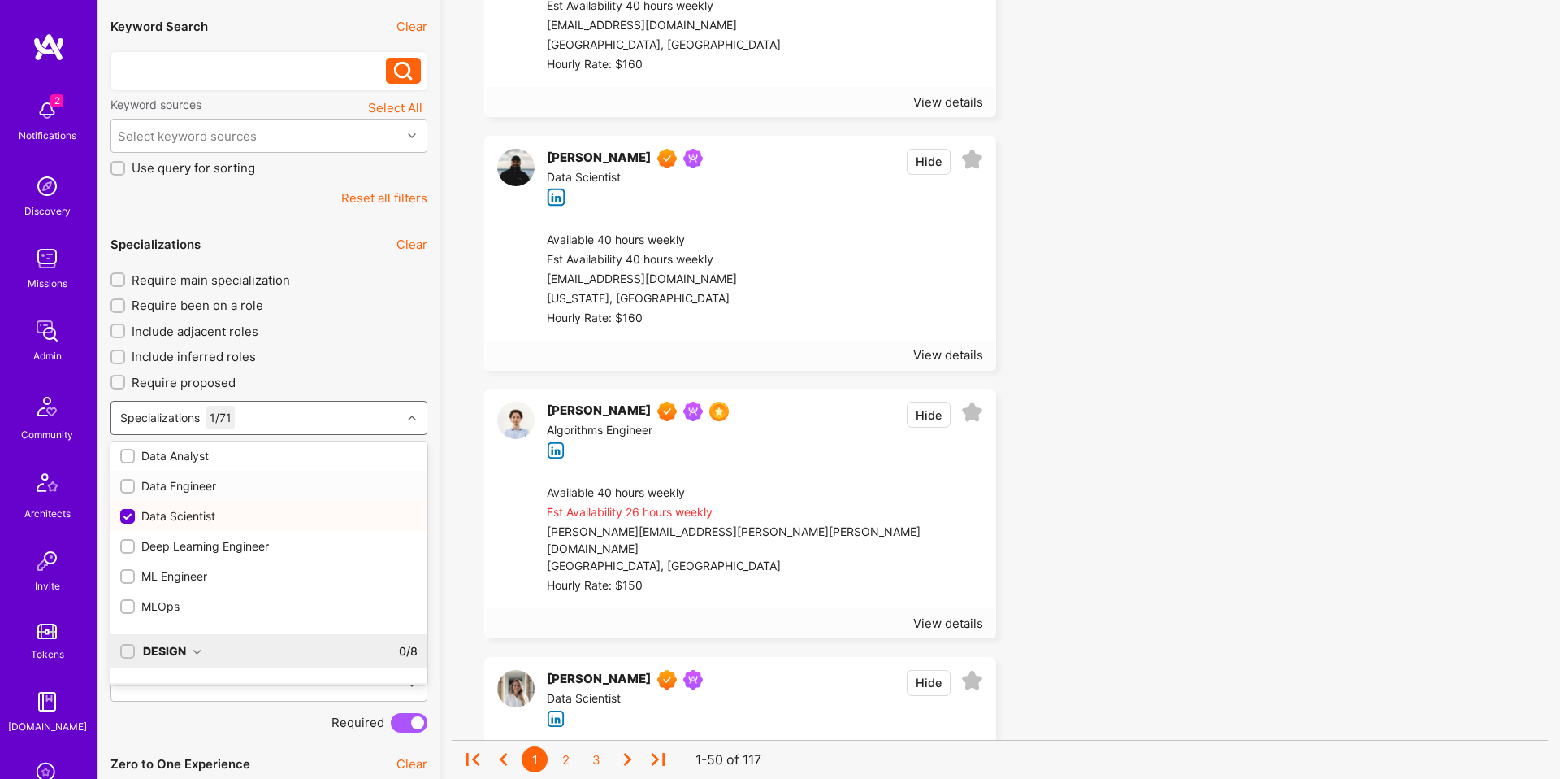
scroll to position [80, 0]
click at [212, 545] on div "Deep Learning Engineer" at bounding box center [268, 540] width 297 height 17
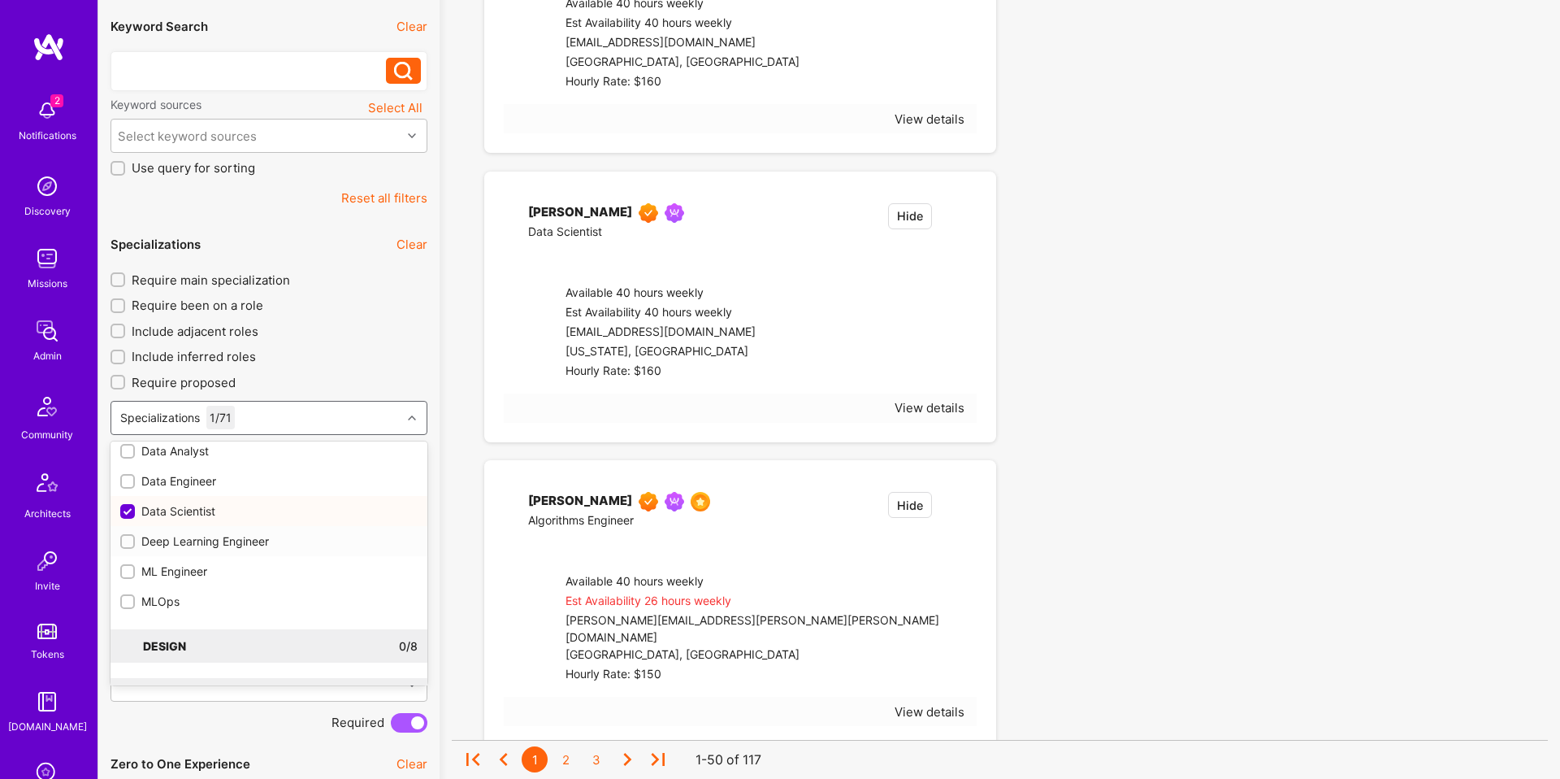
checkbox input "true"
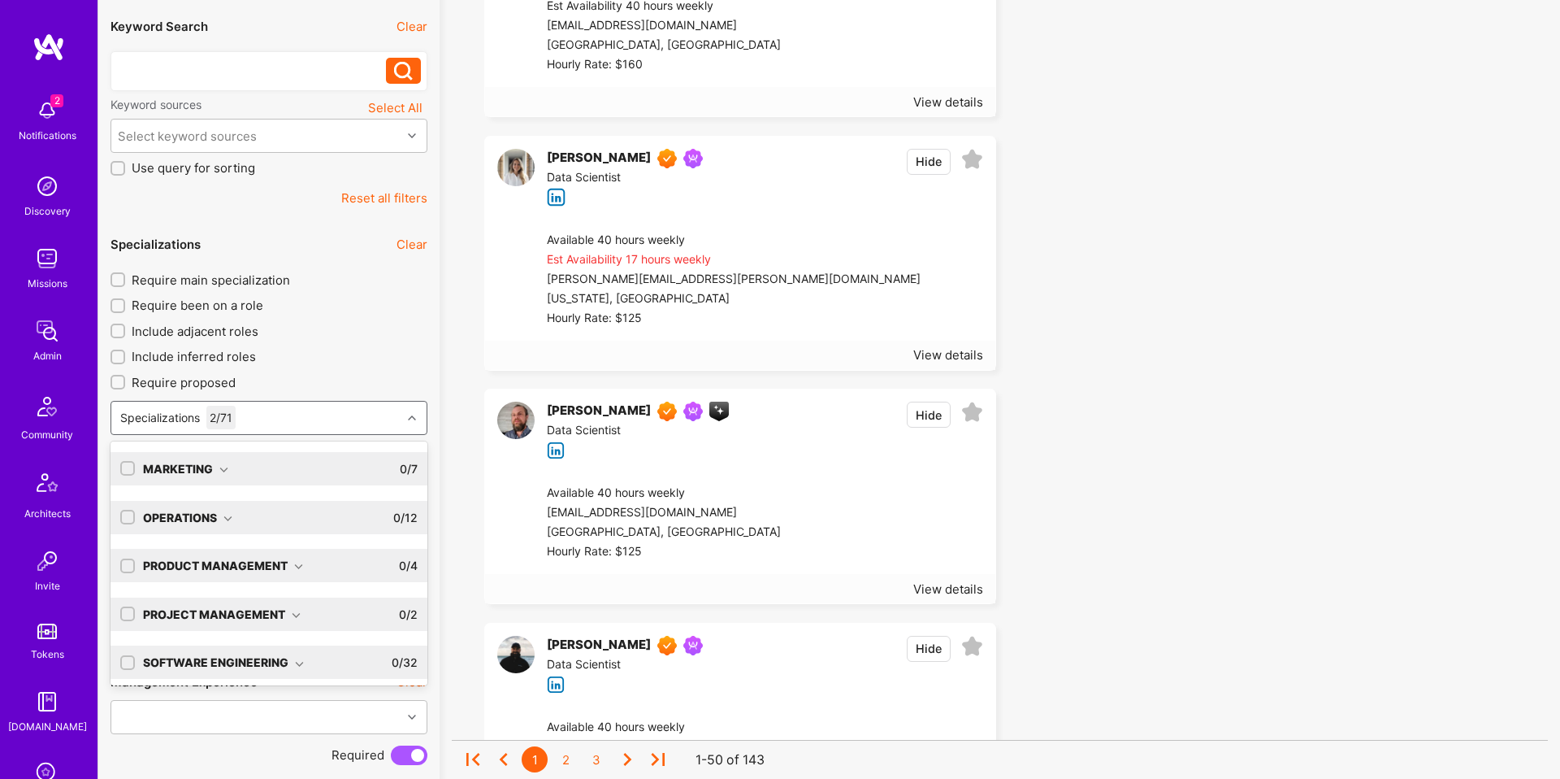
scroll to position [310, 0]
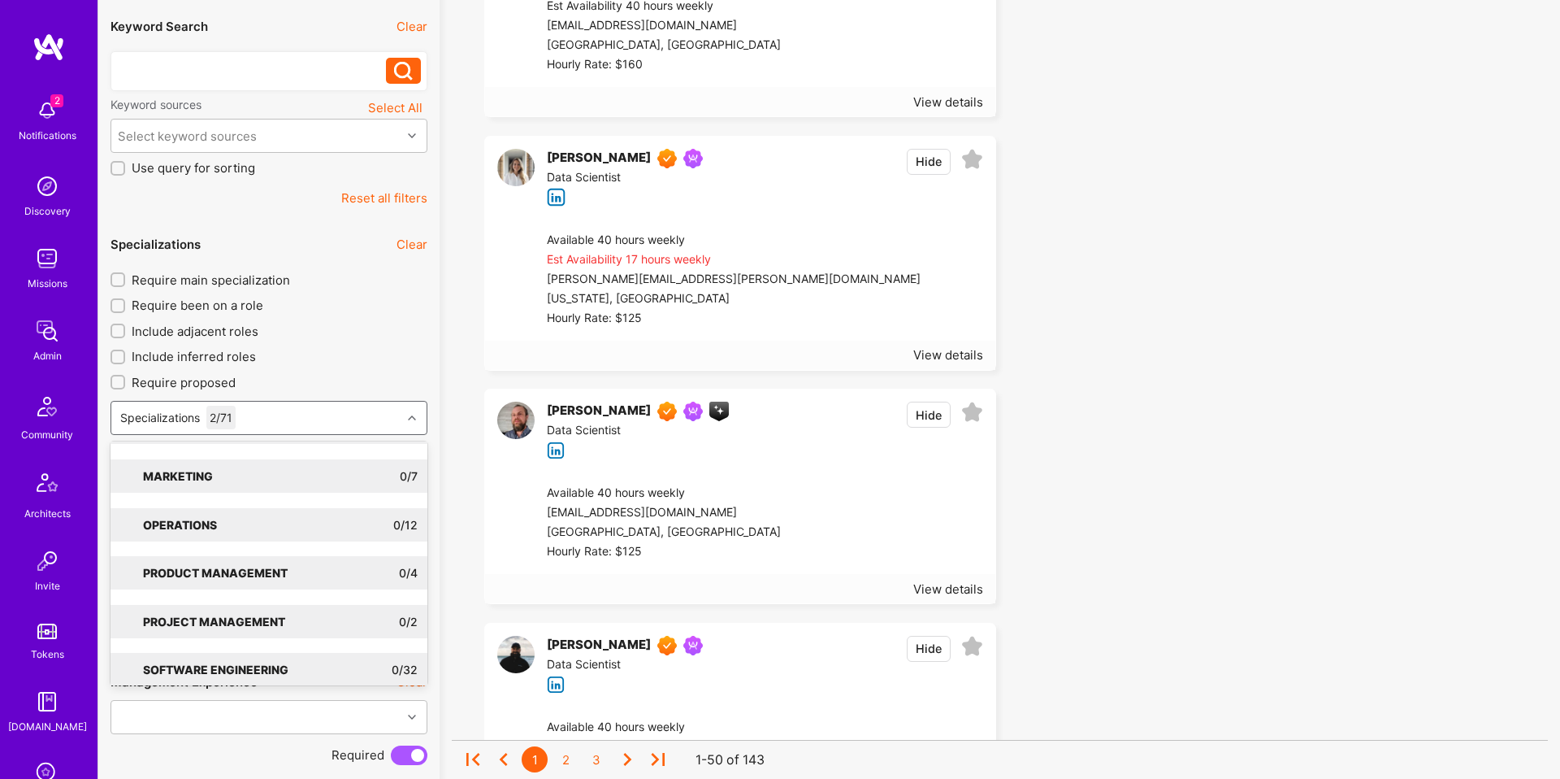
click at [246, 282] on span "Require main specialization" at bounding box center [211, 279] width 158 height 17
click at [125, 282] on input "Require main specialization" at bounding box center [119, 280] width 11 height 11
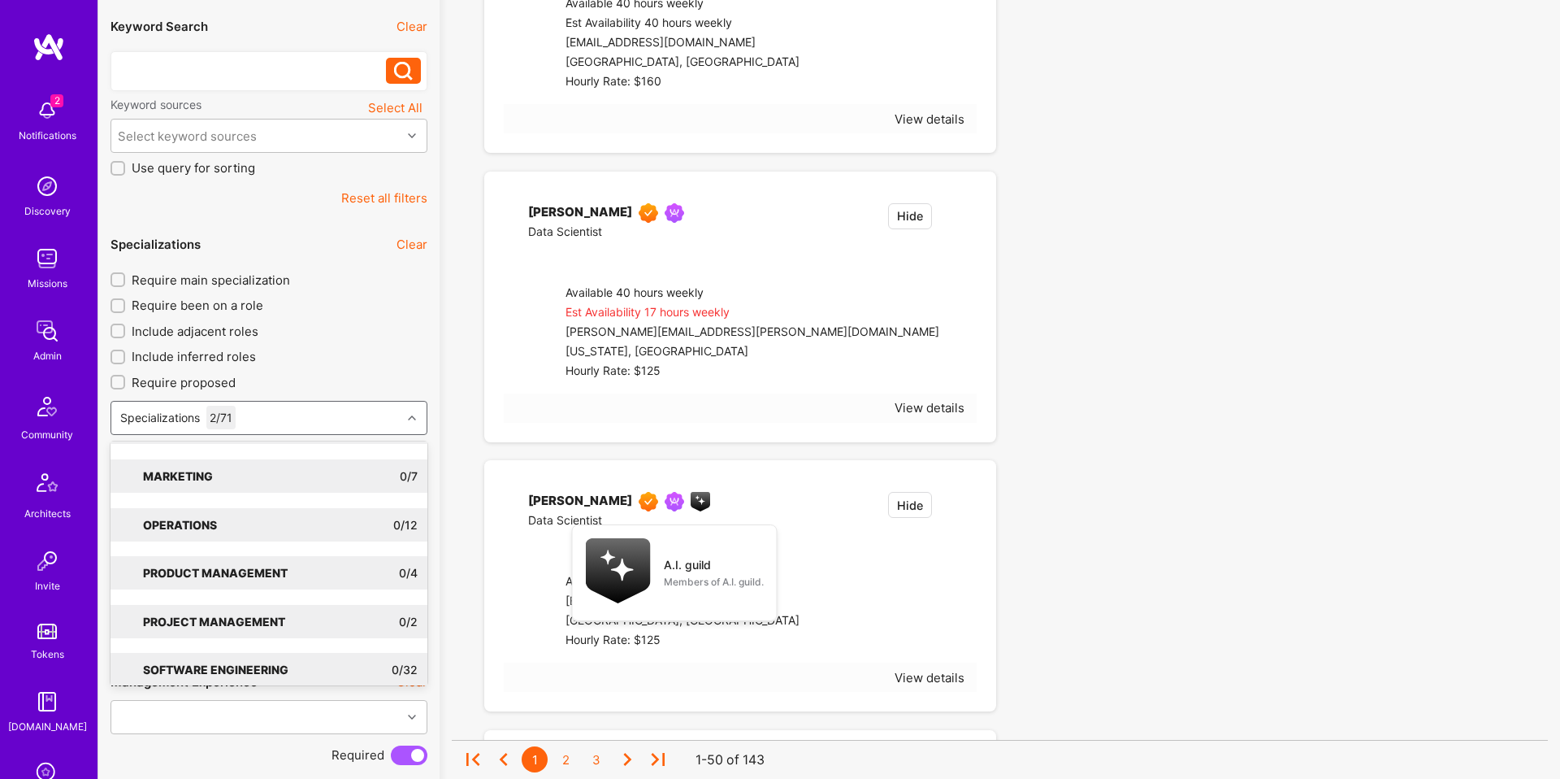
checkbox input "true"
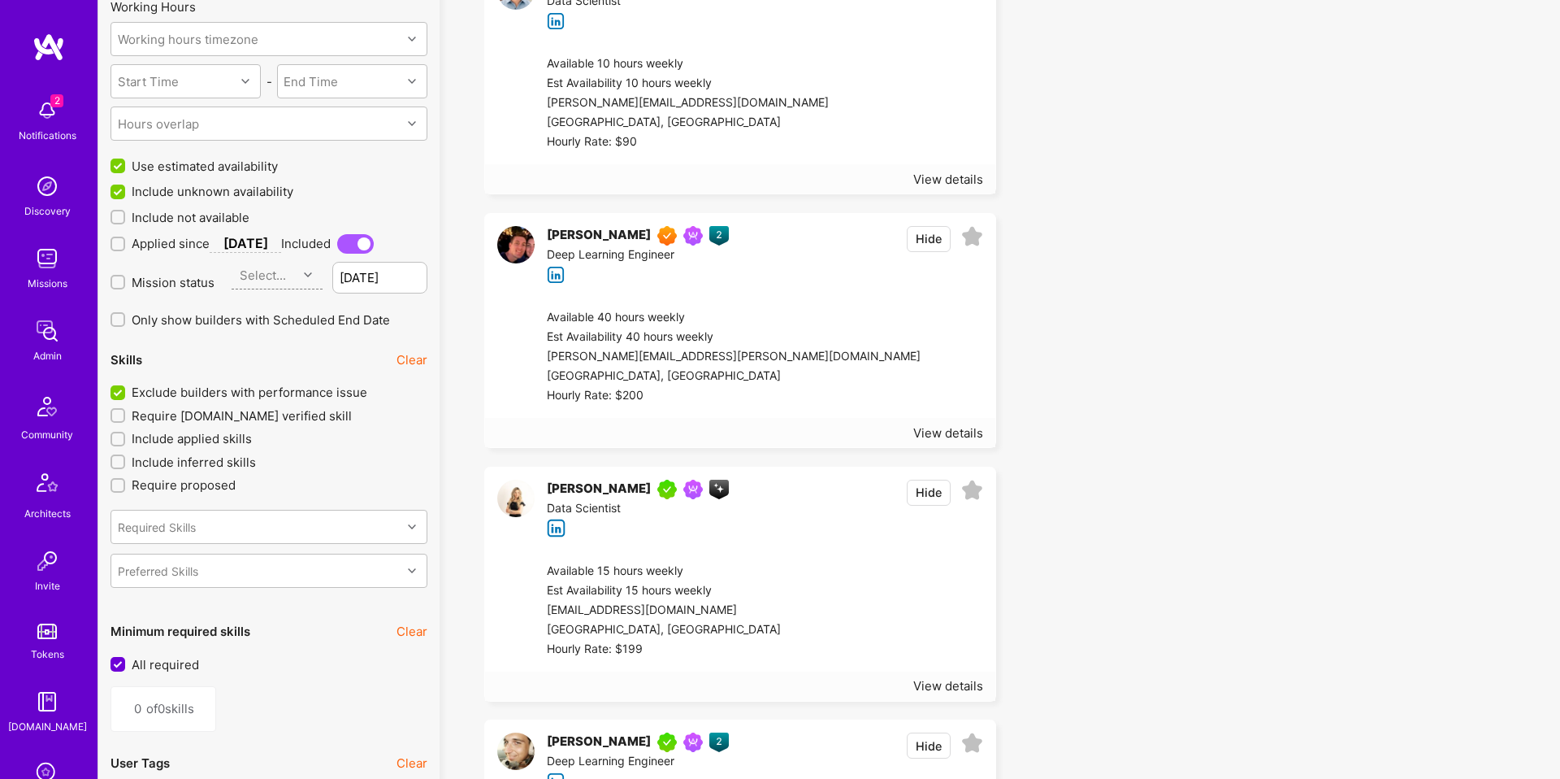
scroll to position [1493, 0]
click at [928, 241] on button "Hide" at bounding box center [929, 238] width 44 height 26
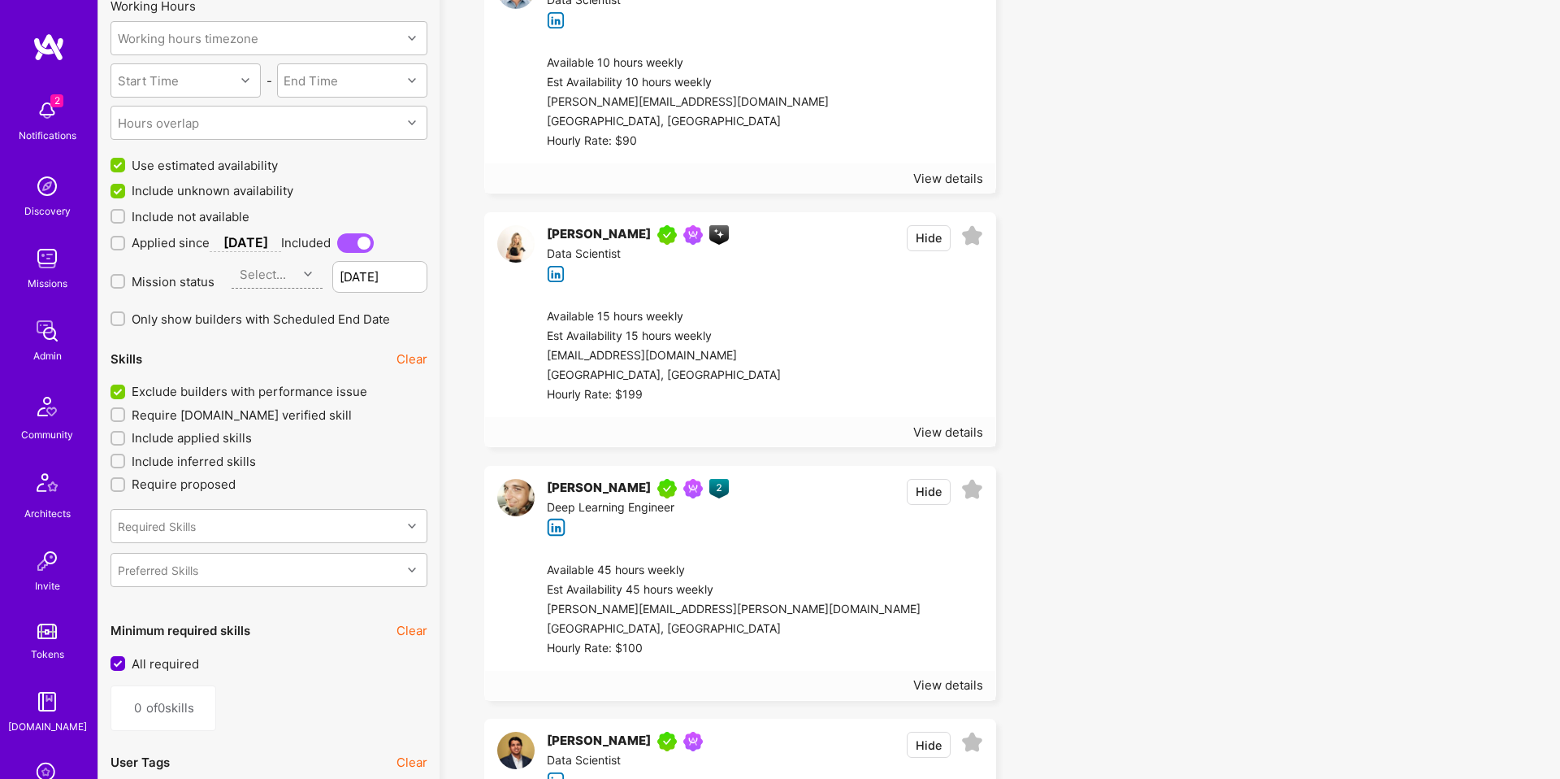
click at [661, 315] on div "Available 15 hours weekly" at bounding box center [664, 317] width 234 height 20
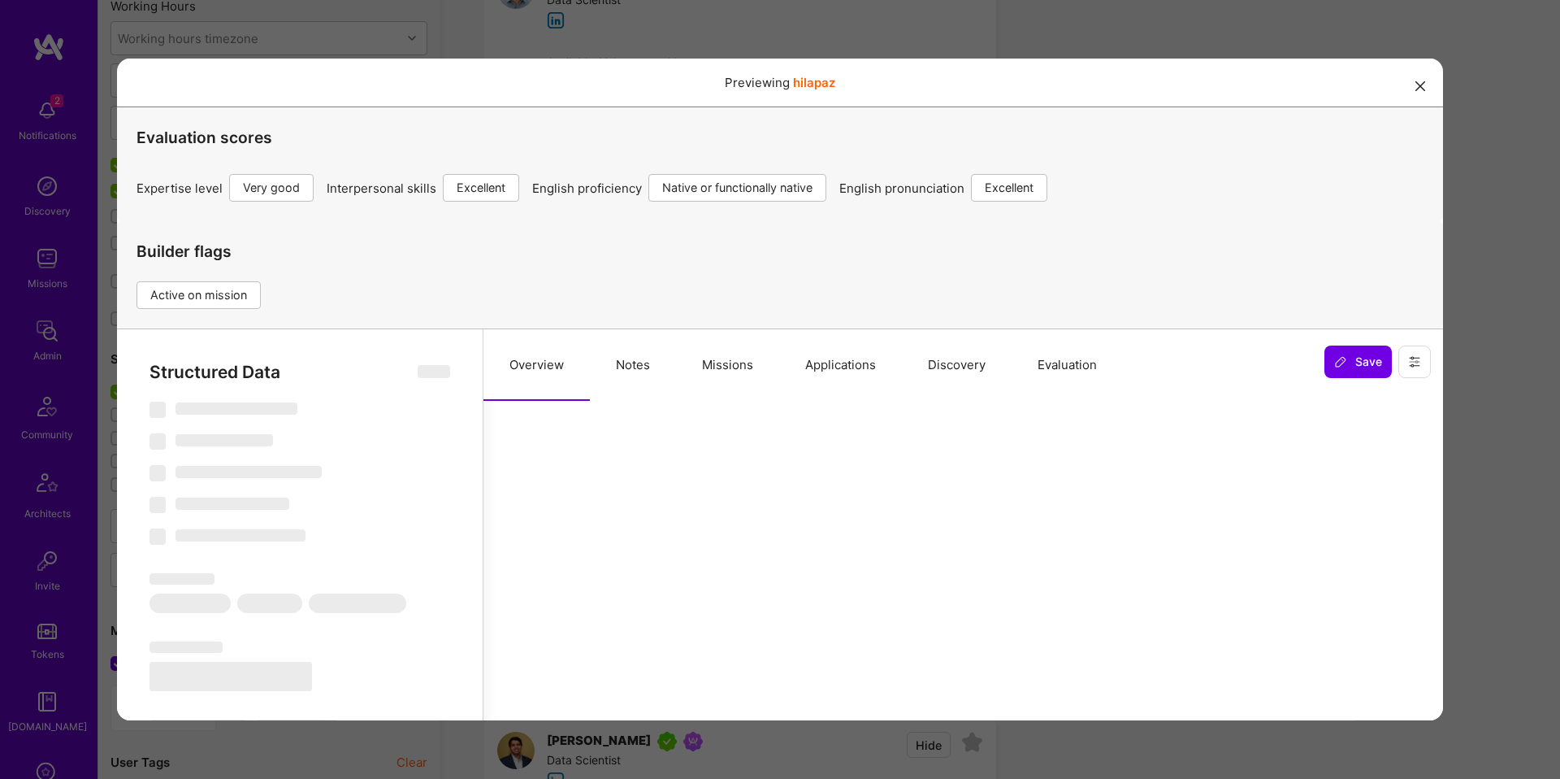
click at [689, 358] on button "Missions" at bounding box center [727, 365] width 103 height 72
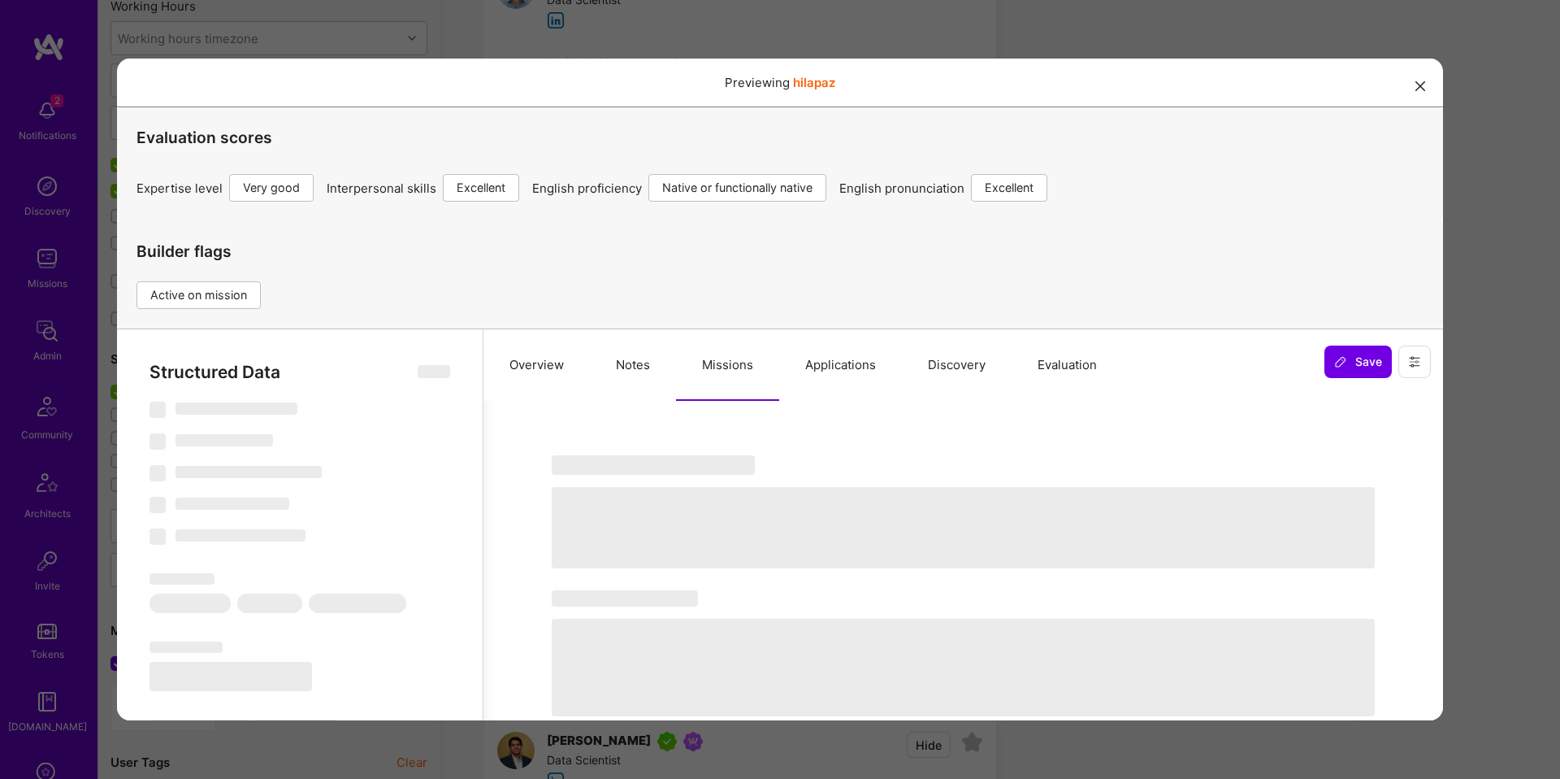
select select "Right Now"
select select "5"
select select "7"
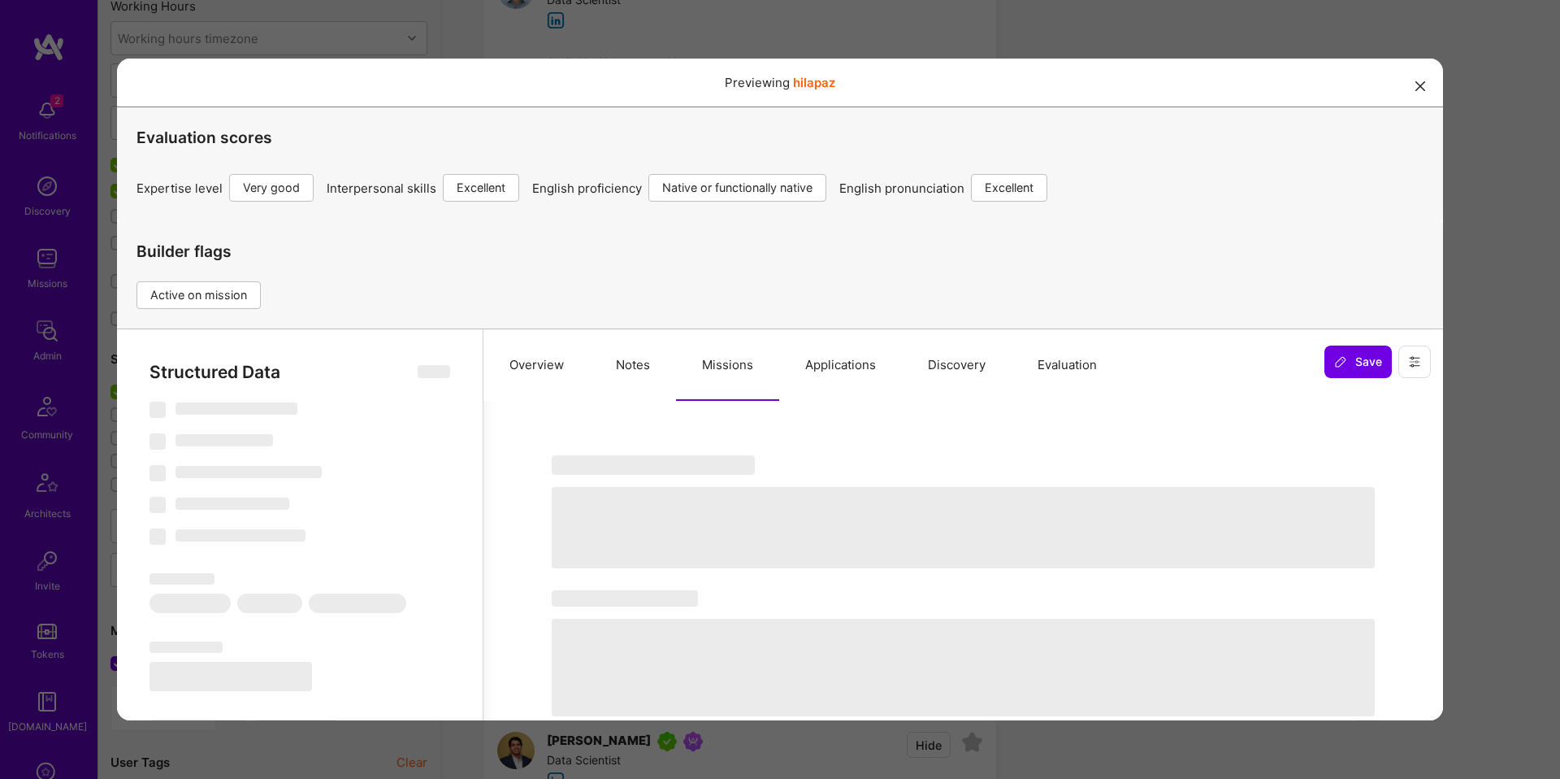
select select "IL"
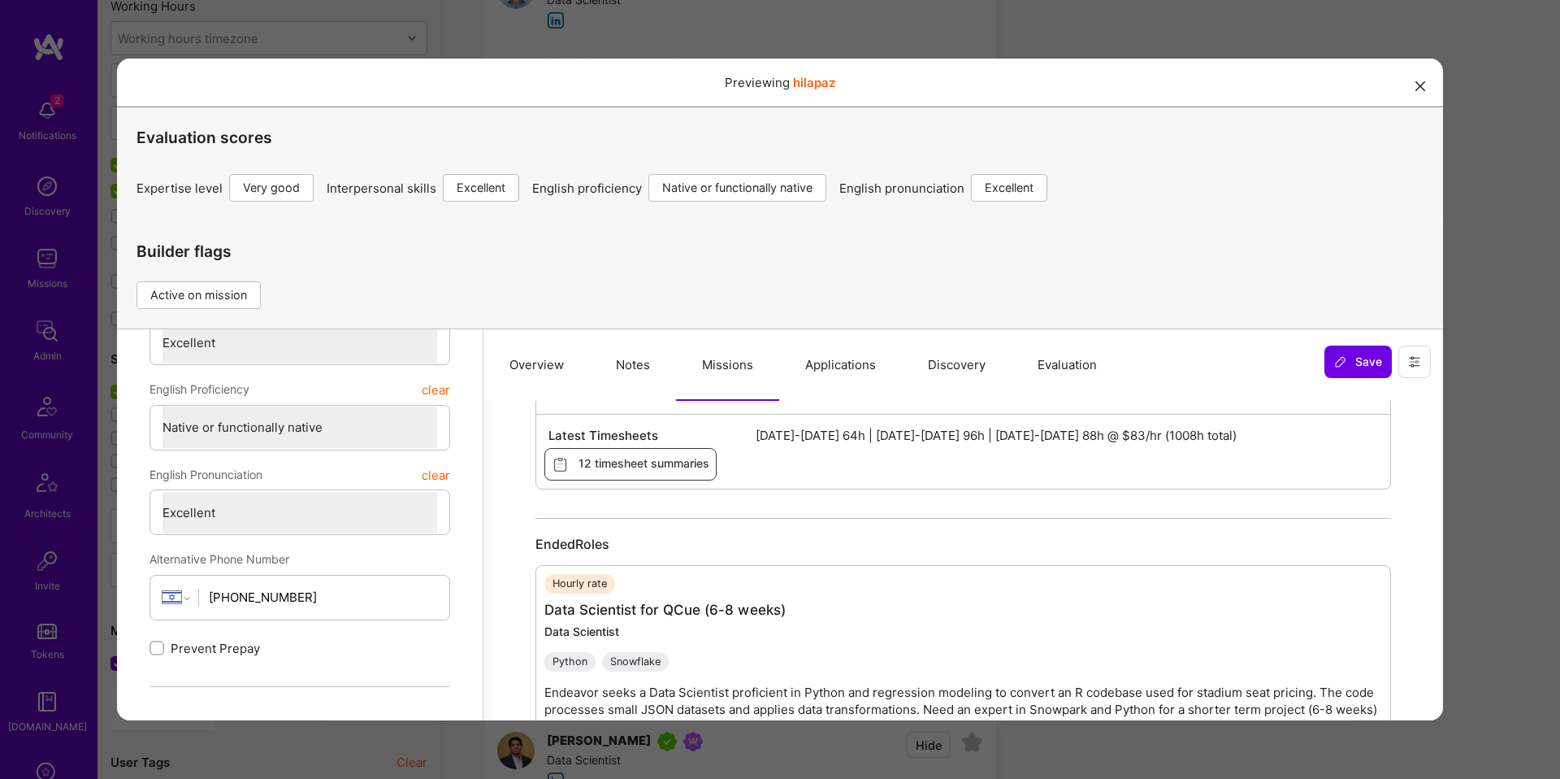
scroll to position [416, 0]
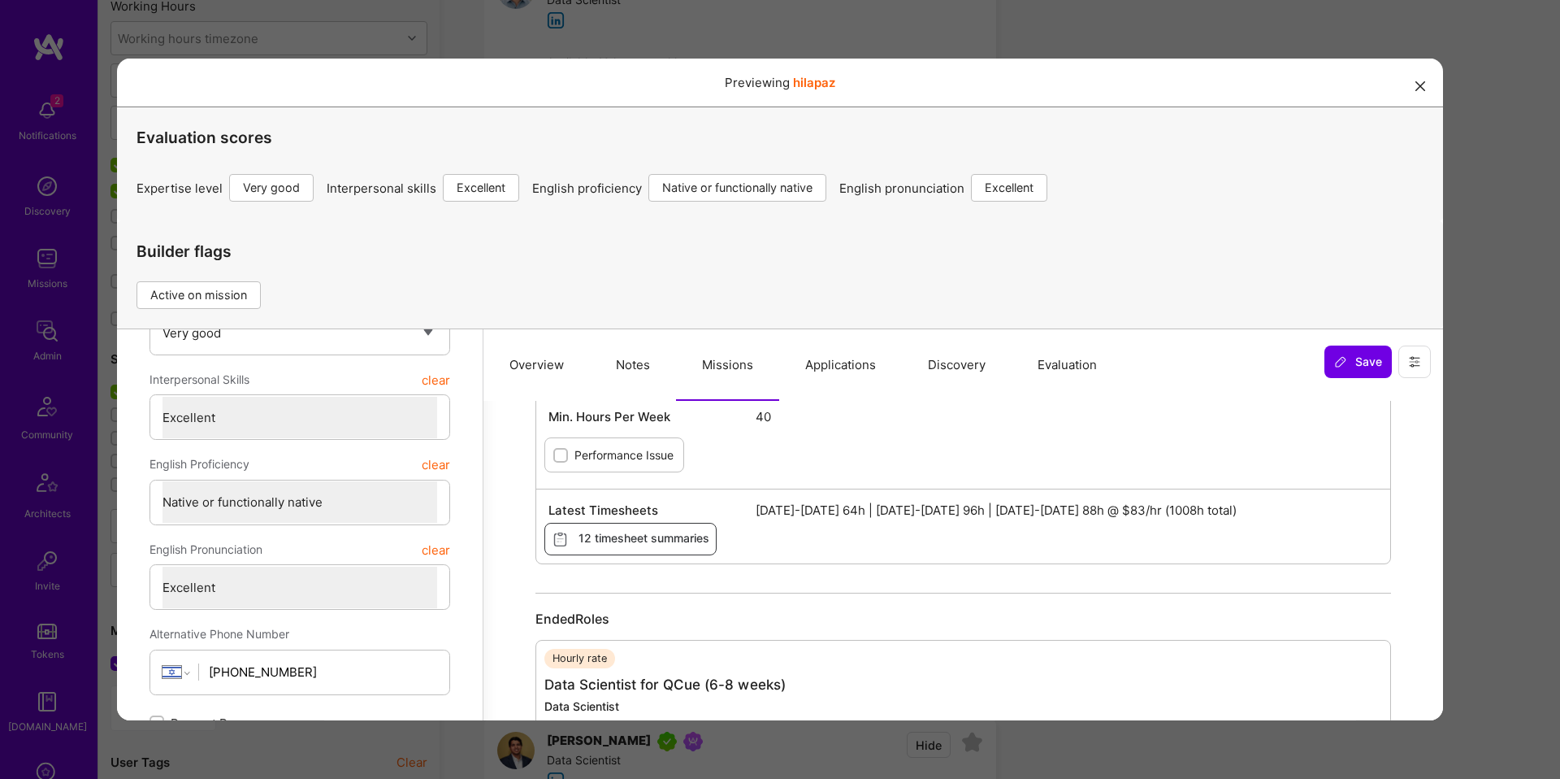
click at [1499, 445] on div "Previewing hilapaz Evaluation scores Expertise level Very good Interpersonal sk…" at bounding box center [780, 389] width 1560 height 779
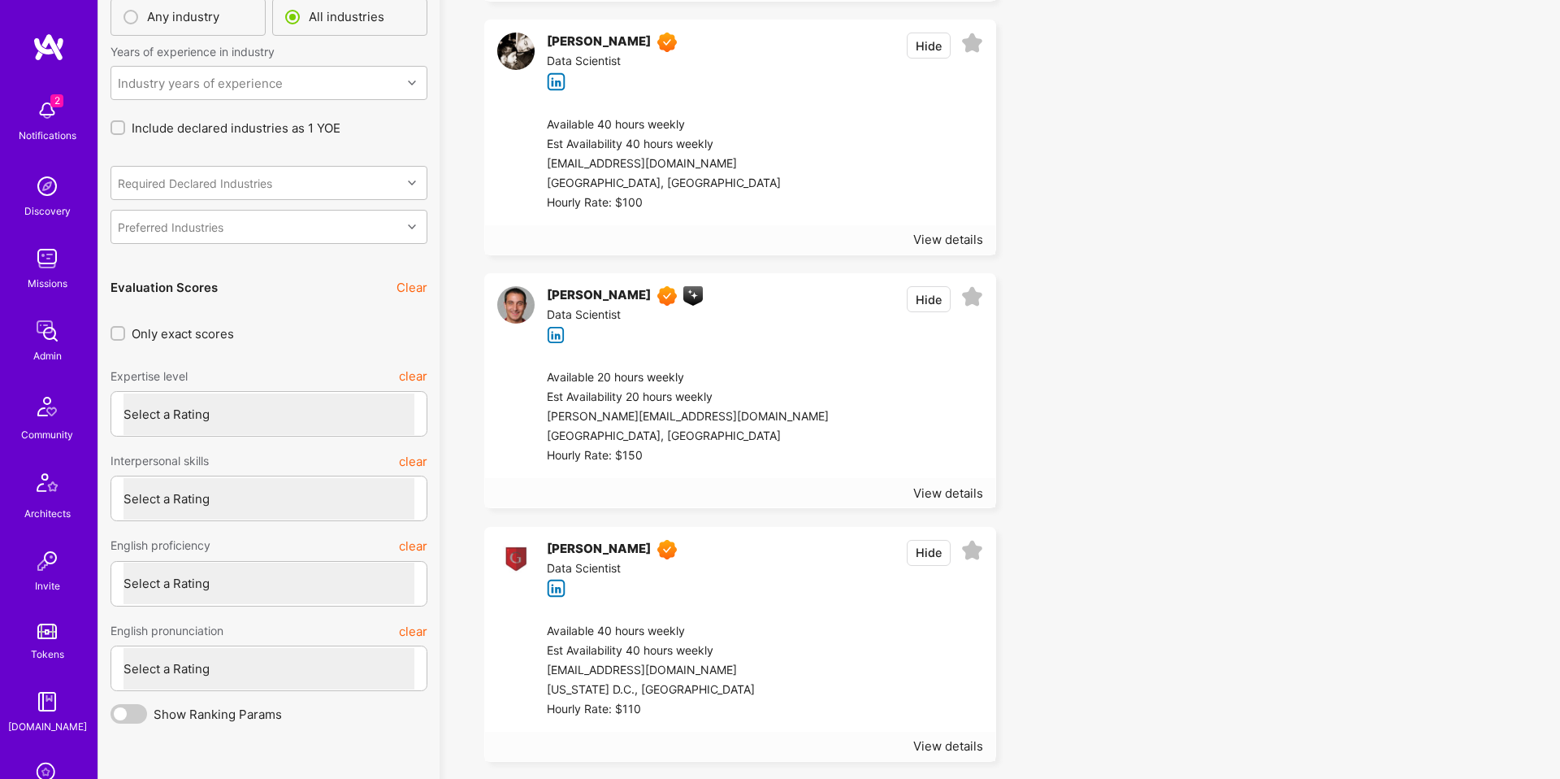
scroll to position [4230, 0]
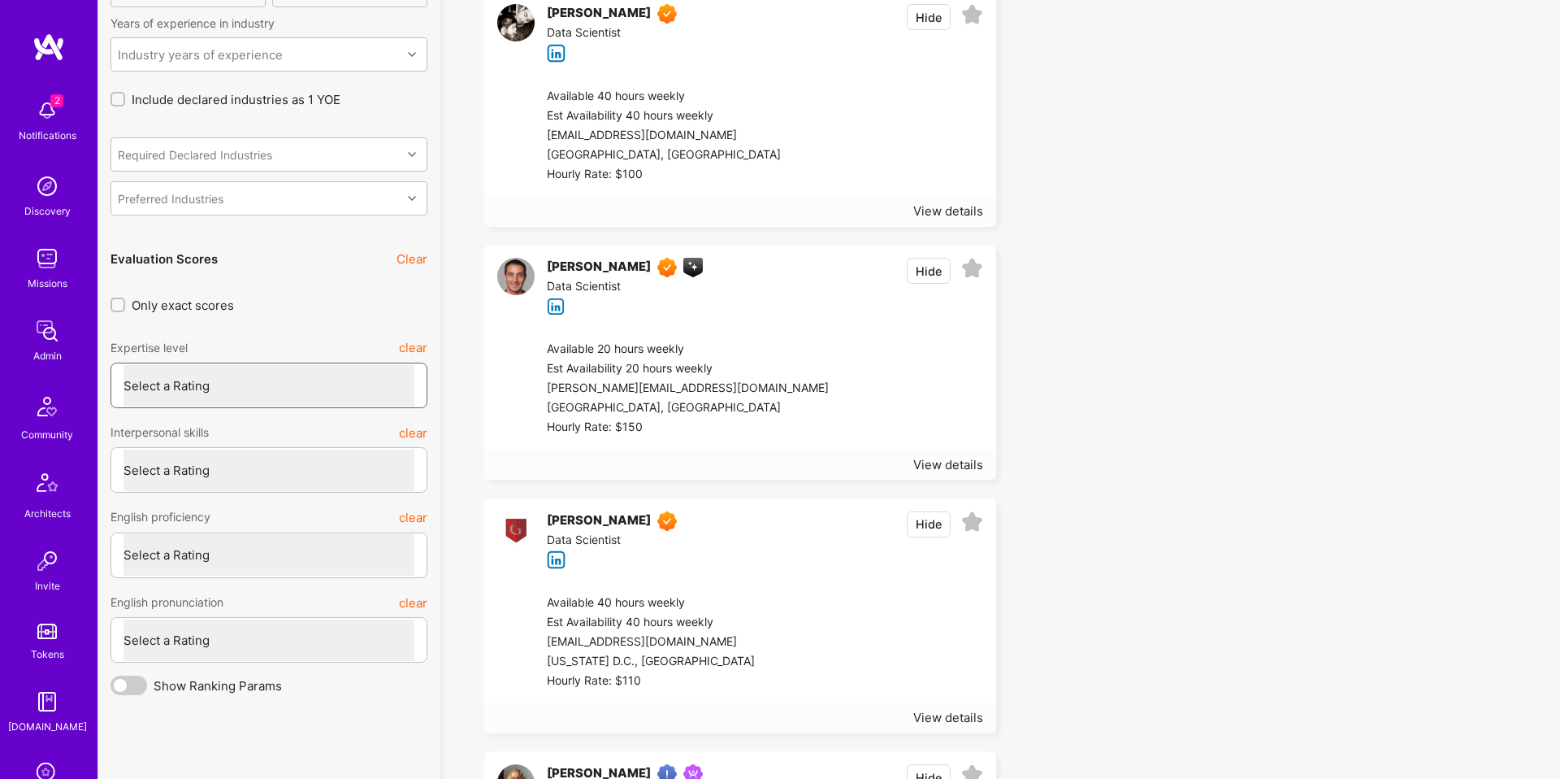
click at [260, 396] on select "Select a Rating Unqualified Junior Adequate Good Very good Superstar" at bounding box center [269, 385] width 291 height 41
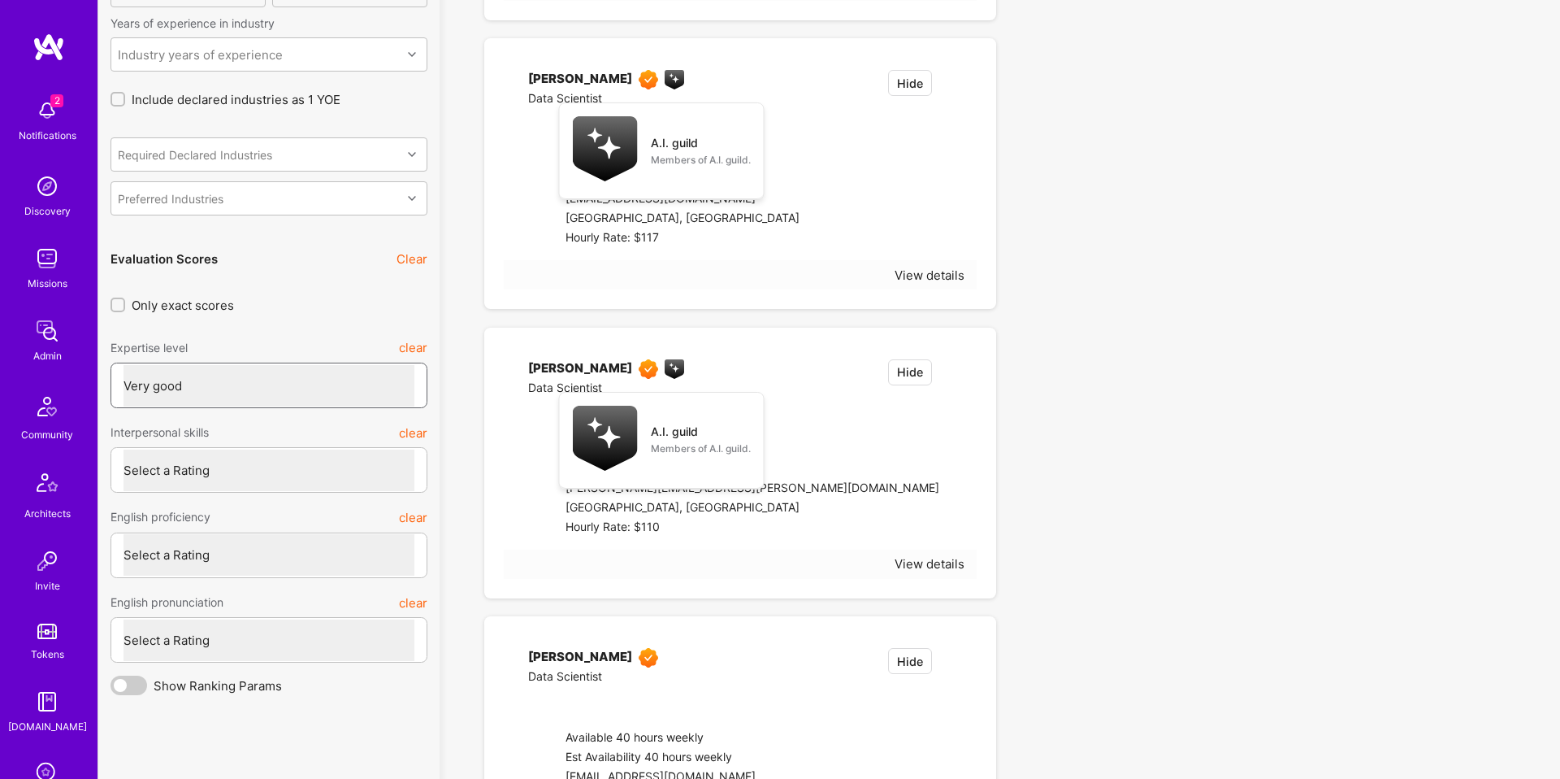
click at [124, 365] on select "Select a Rating Unqualified Junior Adequate Good Very good Superstar" at bounding box center [269, 385] width 291 height 41
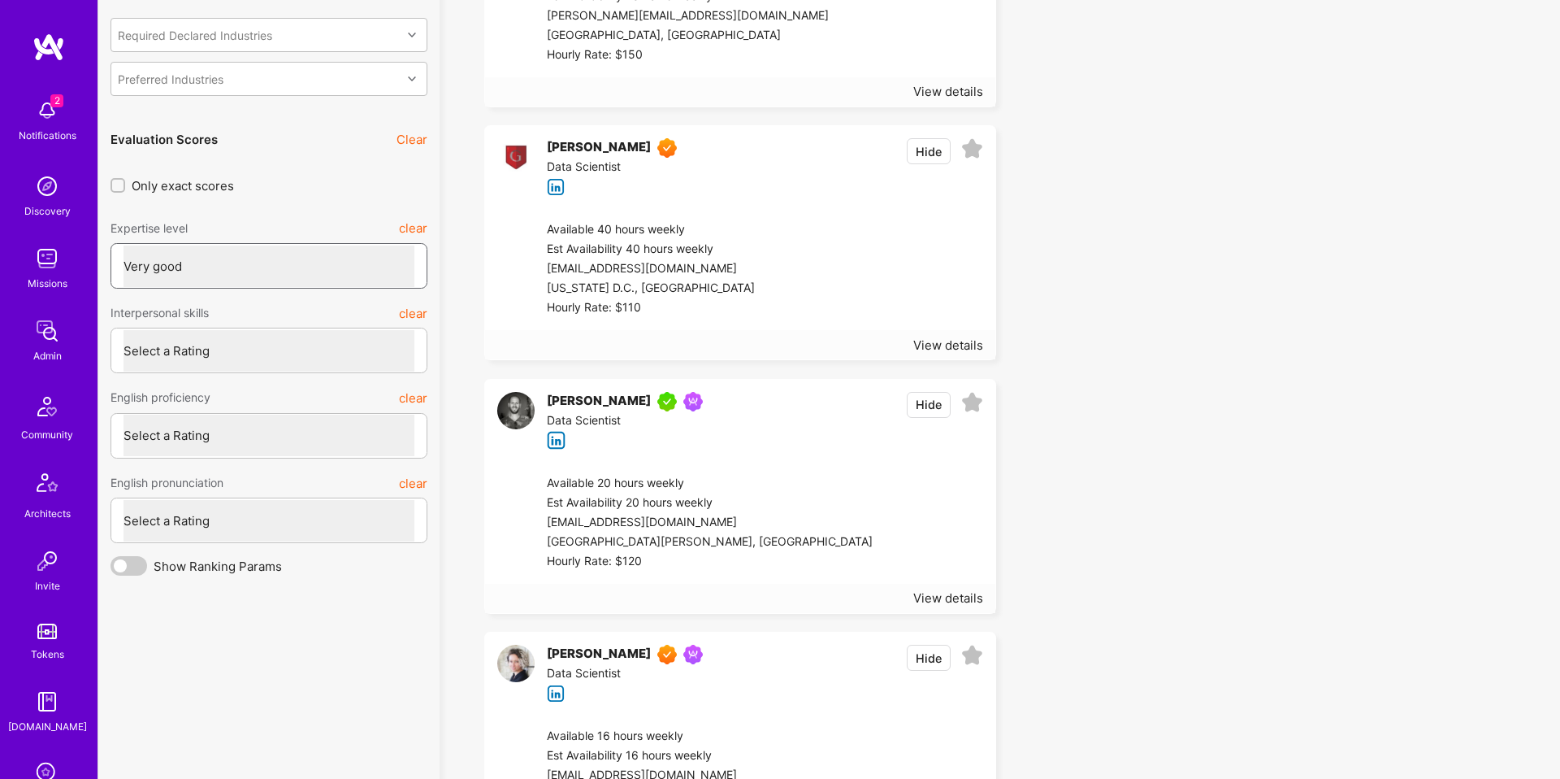
scroll to position [4500, 0]
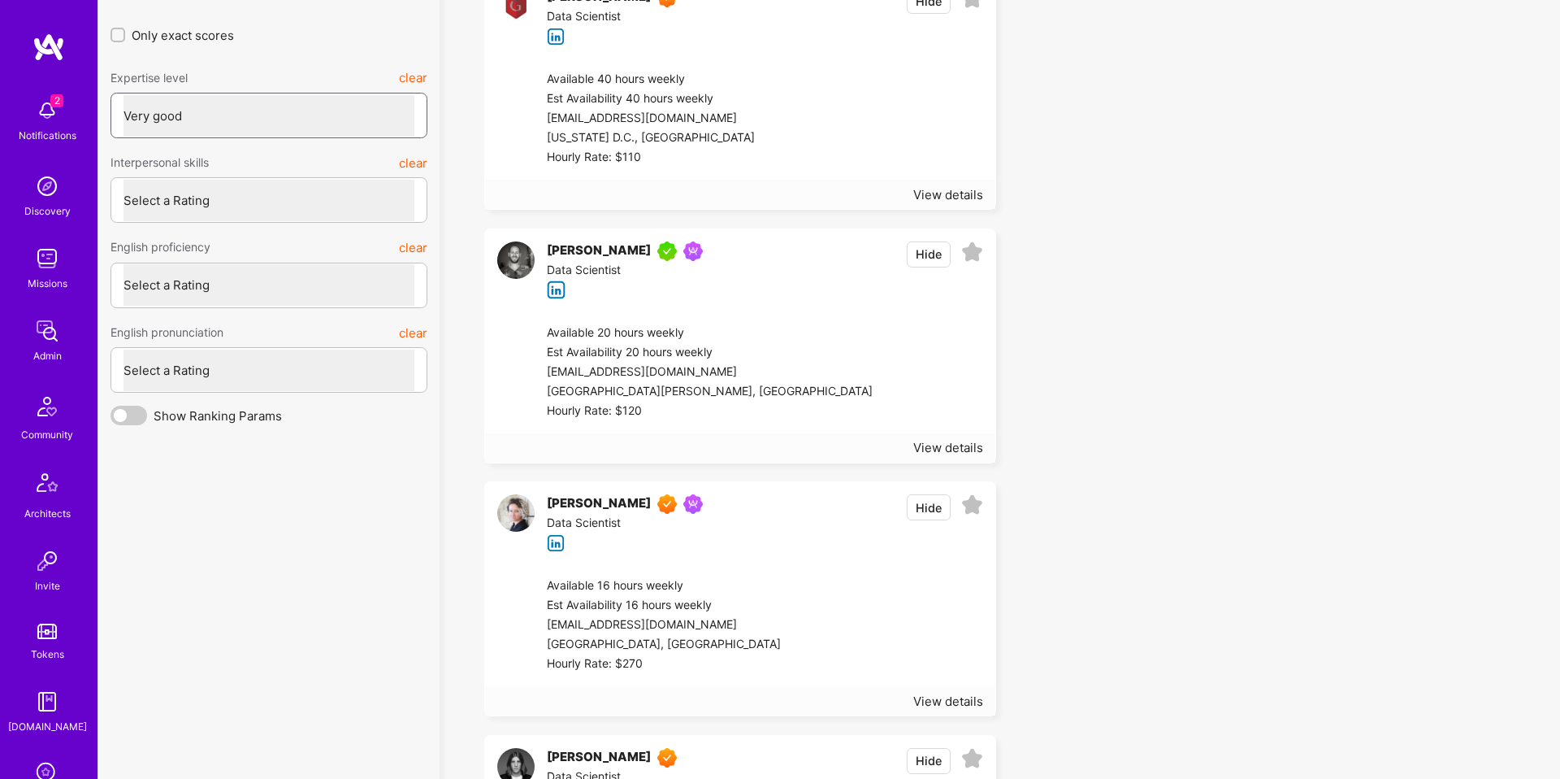
click at [266, 132] on select "Select a Rating Unqualified Junior Adequate Good Very good Superstar" at bounding box center [269, 115] width 291 height 41
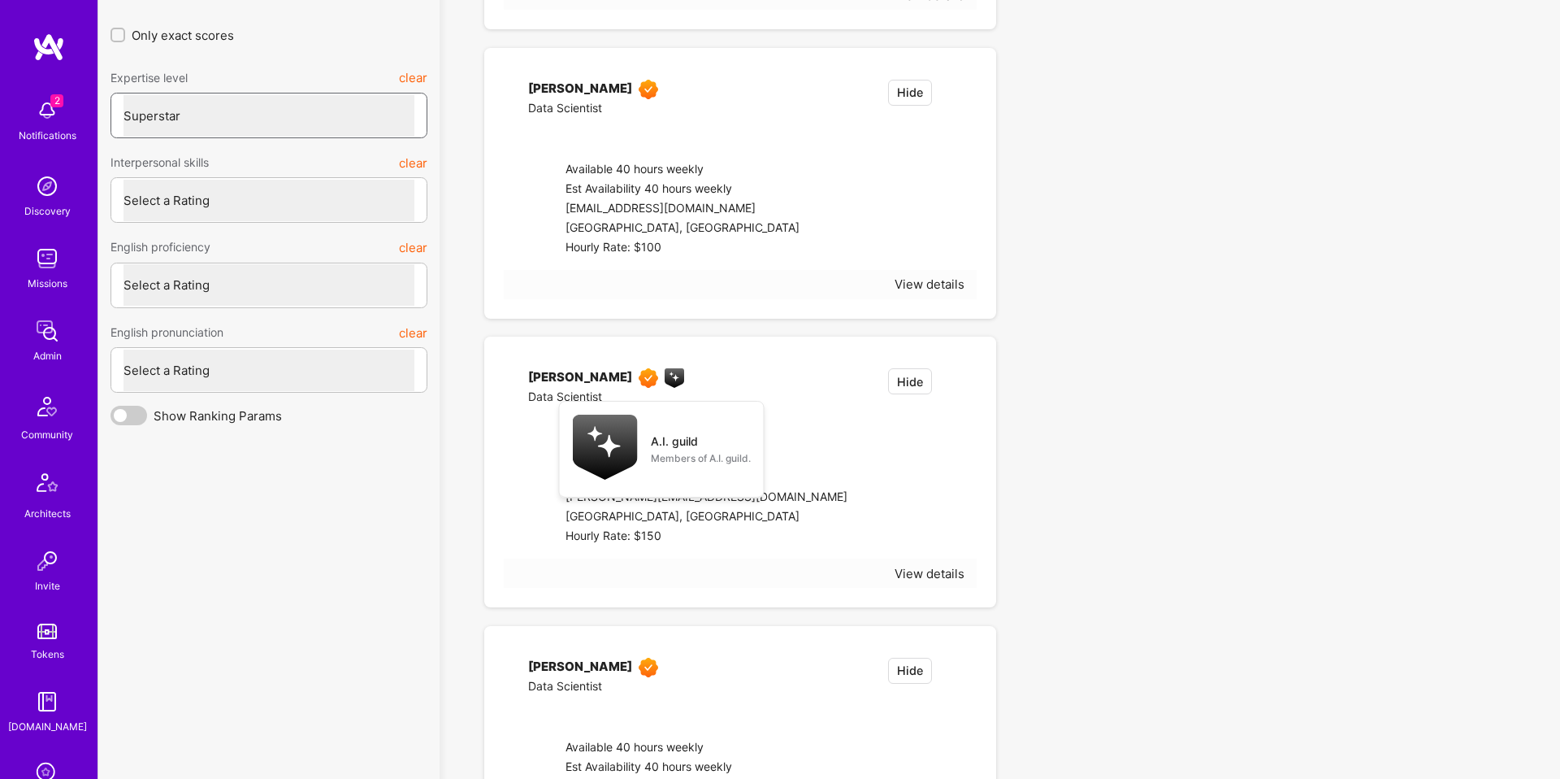
click at [124, 137] on select "Select a Rating Unqualified Junior Adequate Good Very good Superstar" at bounding box center [269, 115] width 291 height 41
select select "7"
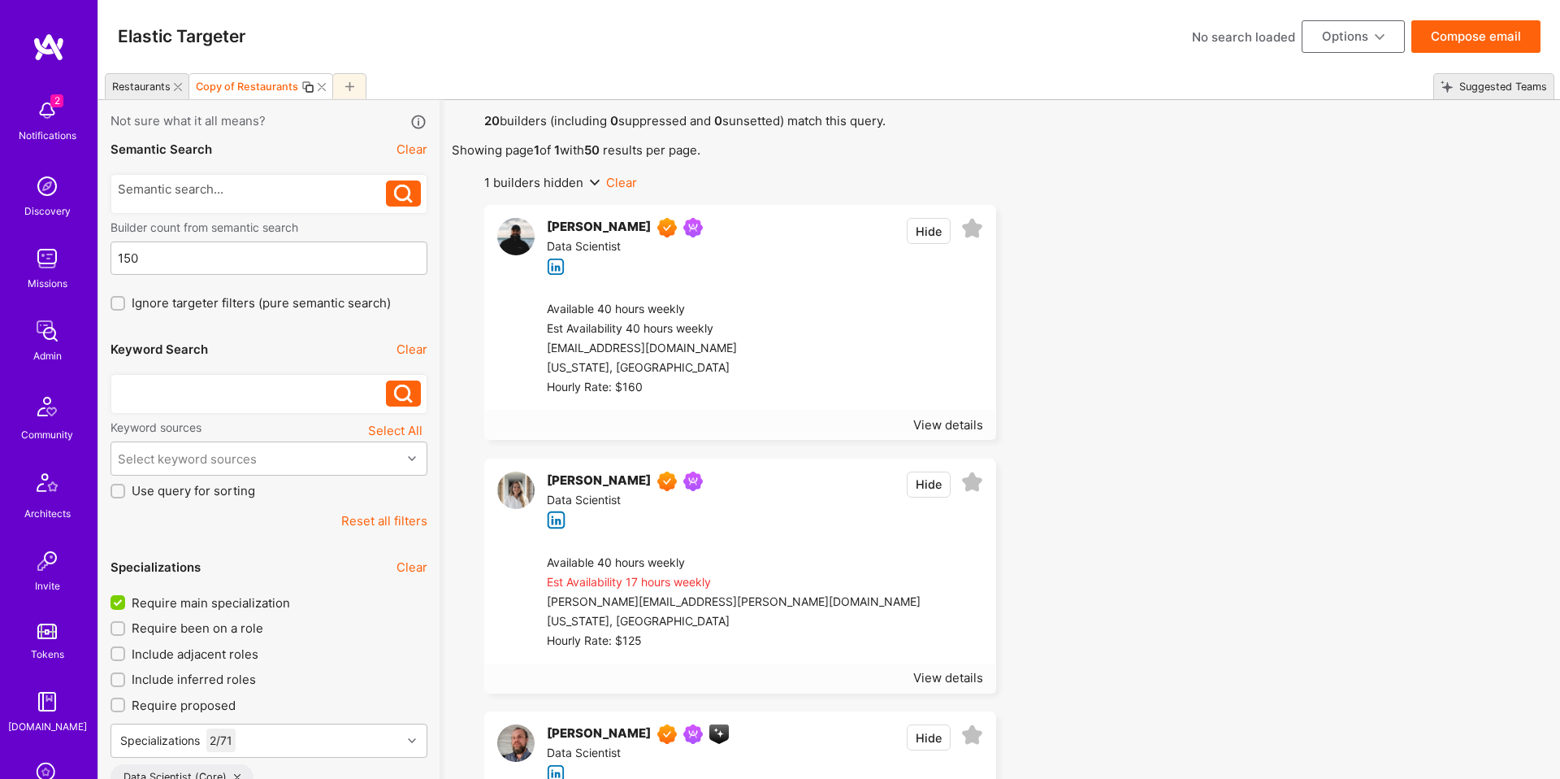
click at [1336, 41] on button "Options" at bounding box center [1353, 36] width 103 height 33
click at [154, 92] on div "Restaurants" at bounding box center [141, 86] width 59 height 12
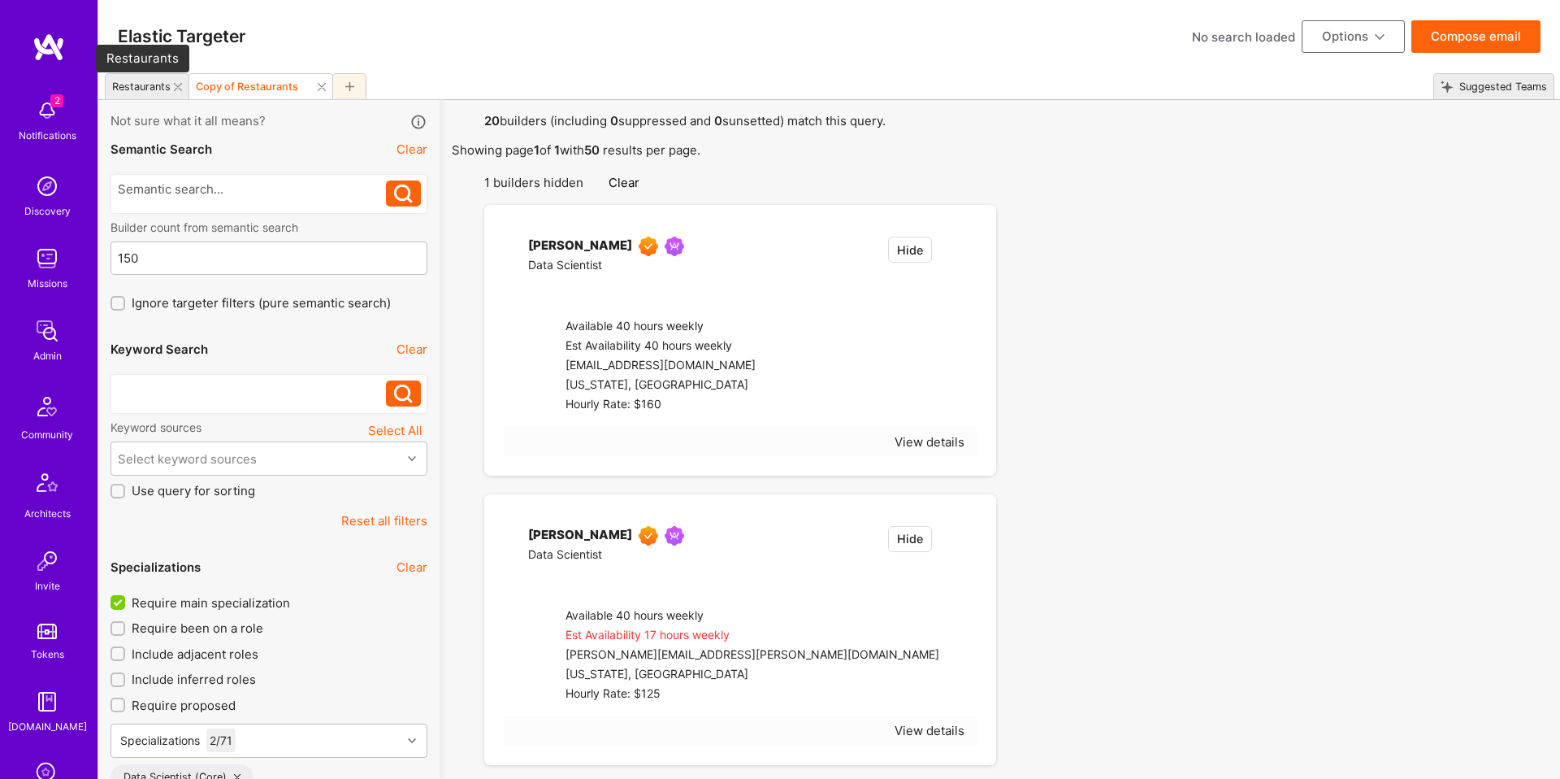
checkbox input "false"
select select
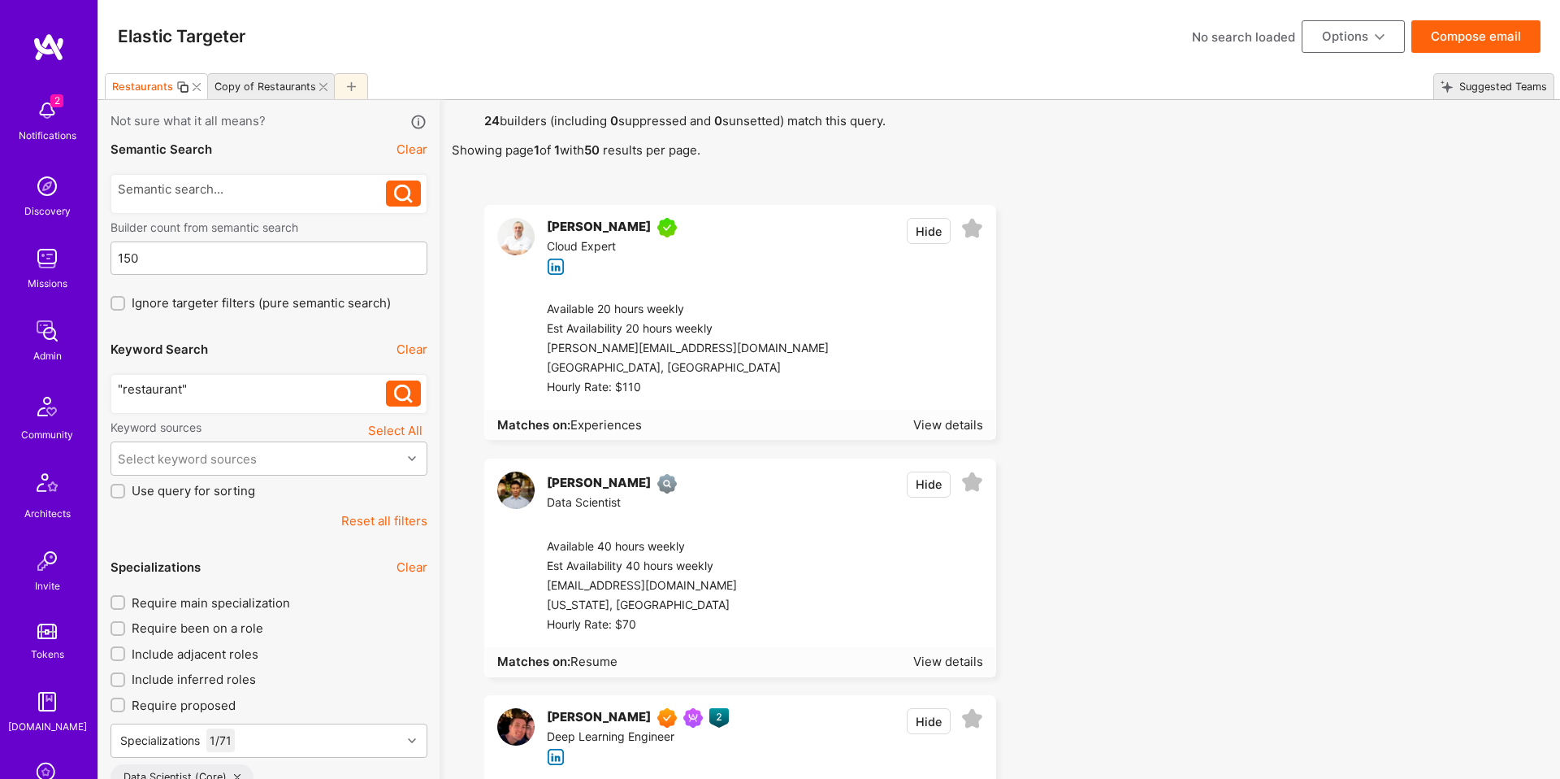
drag, startPoint x: 196, startPoint y: 87, endPoint x: 271, endPoint y: 97, distance: 76.2
click at [196, 87] on icon at bounding box center [197, 87] width 8 height 8
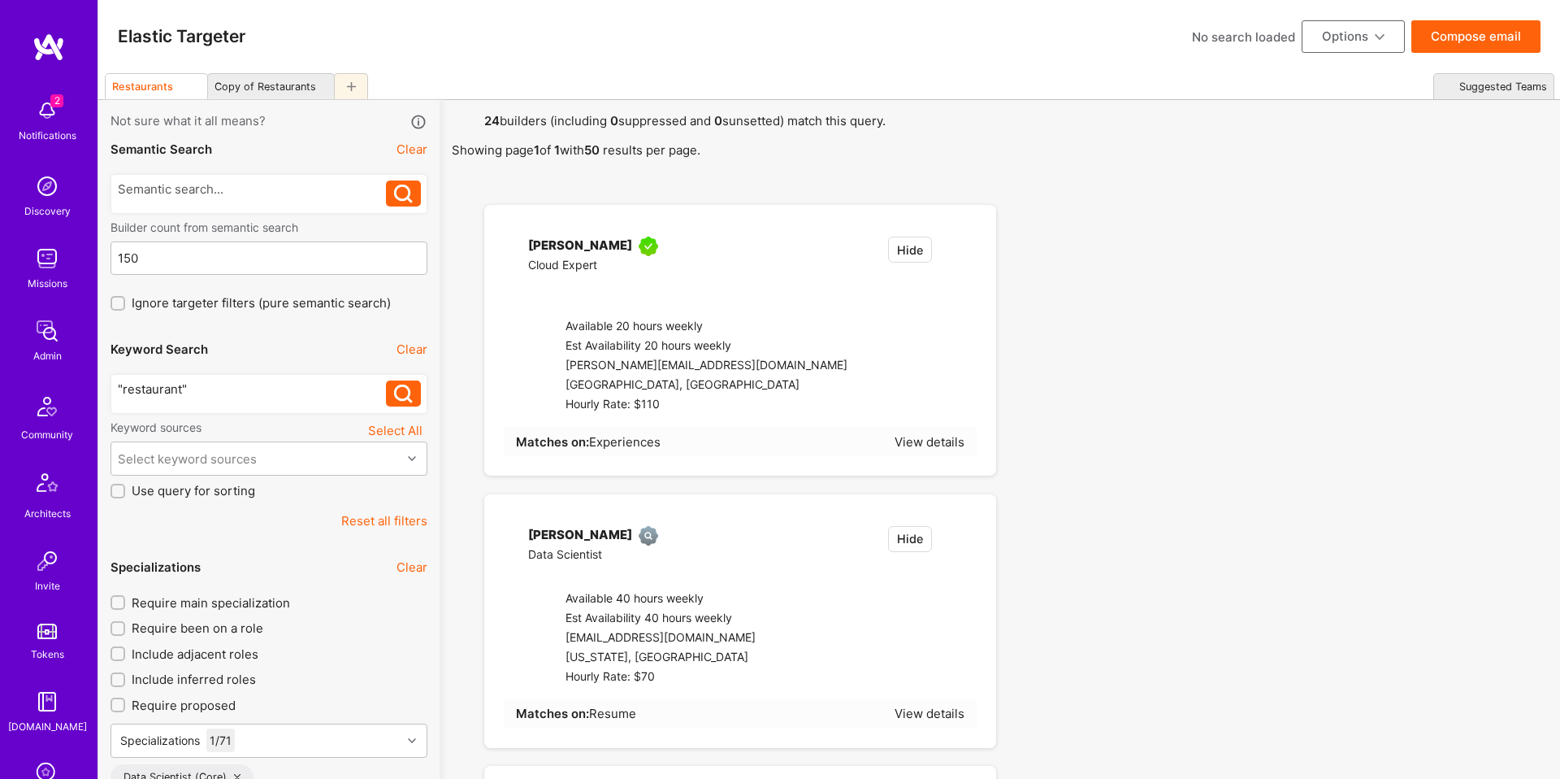
checkbox input "true"
select select "7"
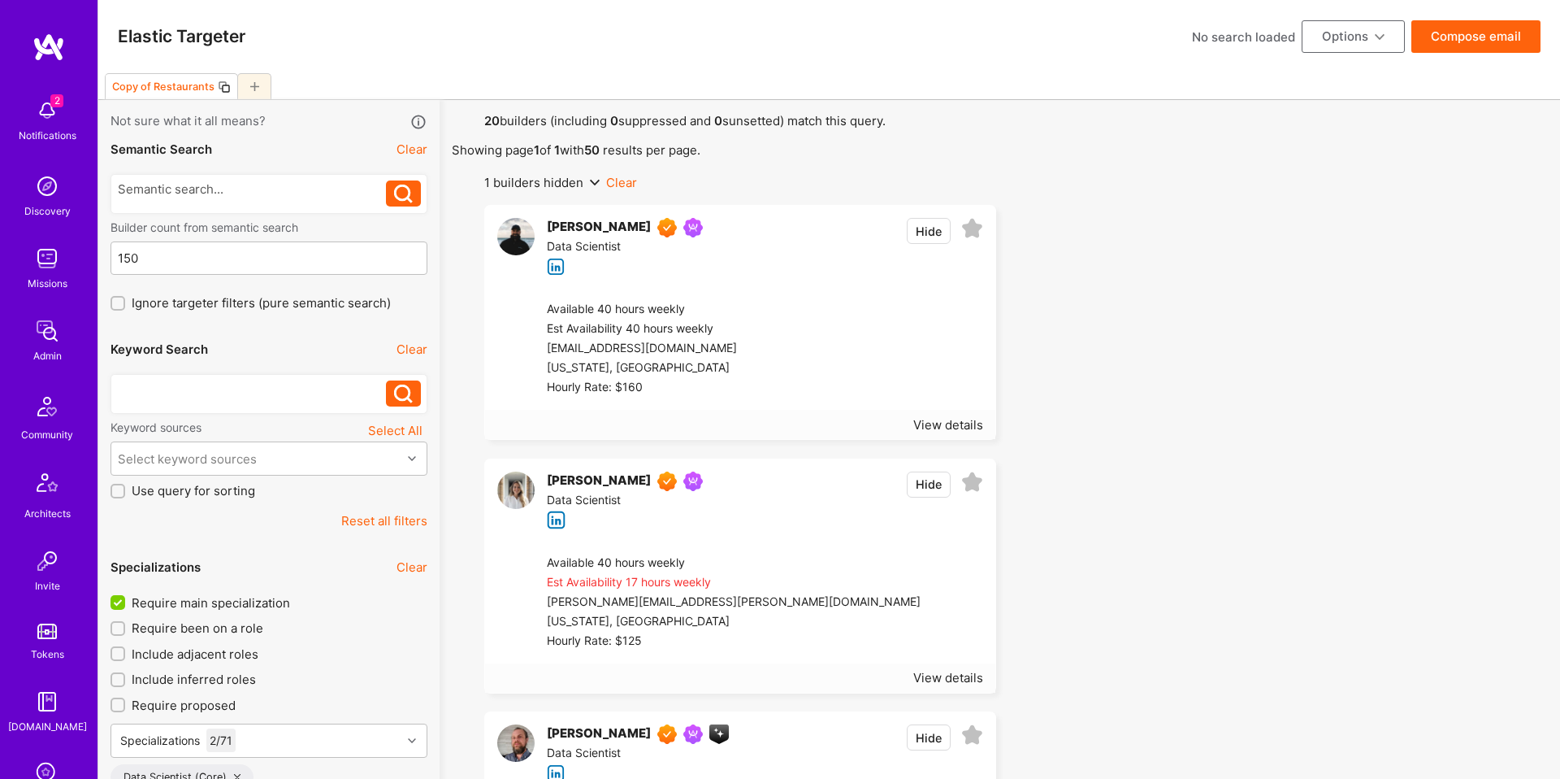
click at [1325, 12] on div "Elastic Targeter No search loaded Options Compose email" at bounding box center [829, 36] width 1462 height 73
click at [1325, 39] on button "Options" at bounding box center [1353, 36] width 103 height 33
click at [1330, 269] on button "Export to .csv" at bounding box center [1330, 280] width 149 height 41
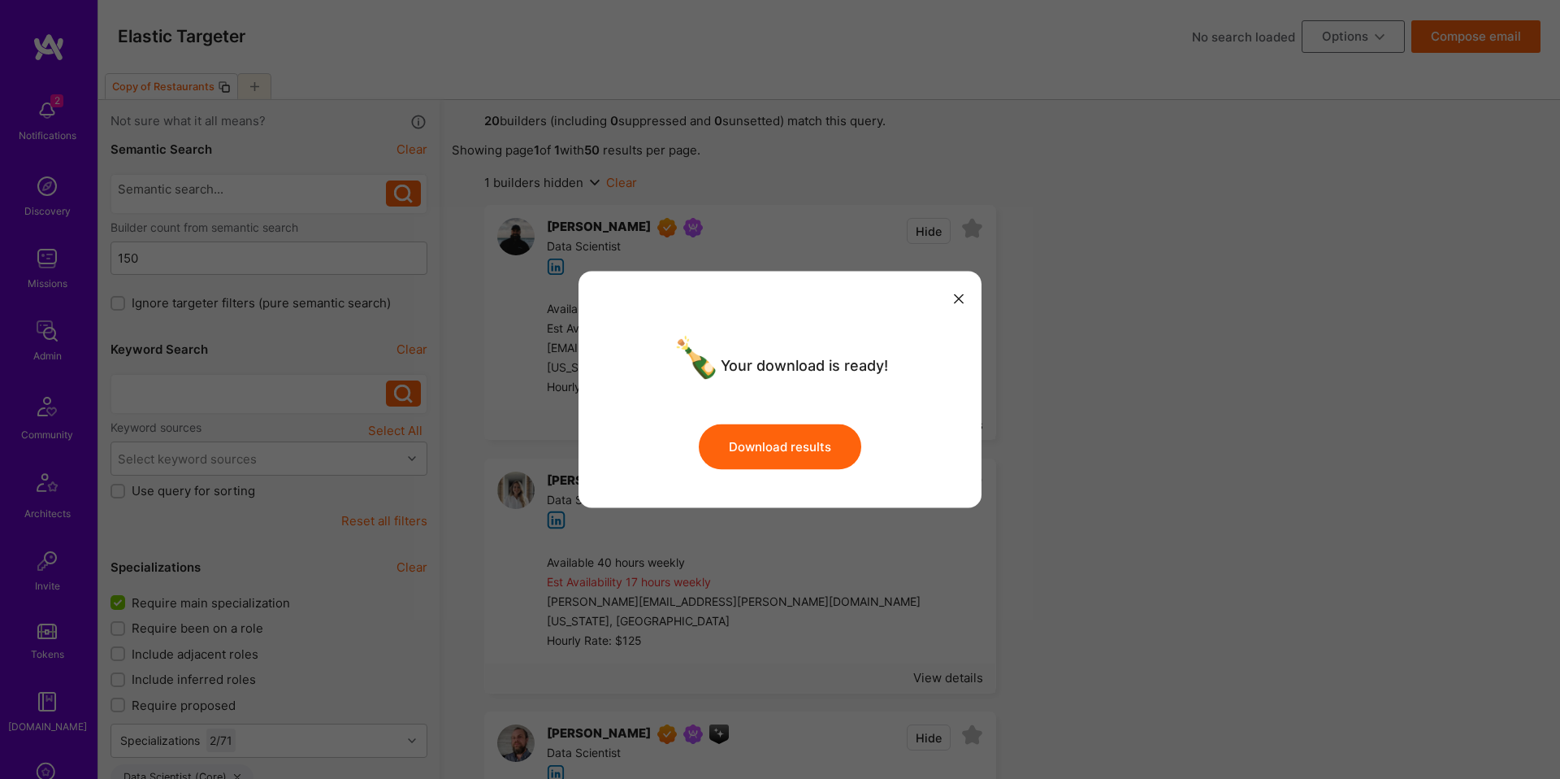
click at [826, 436] on button "Download results" at bounding box center [780, 446] width 163 height 46
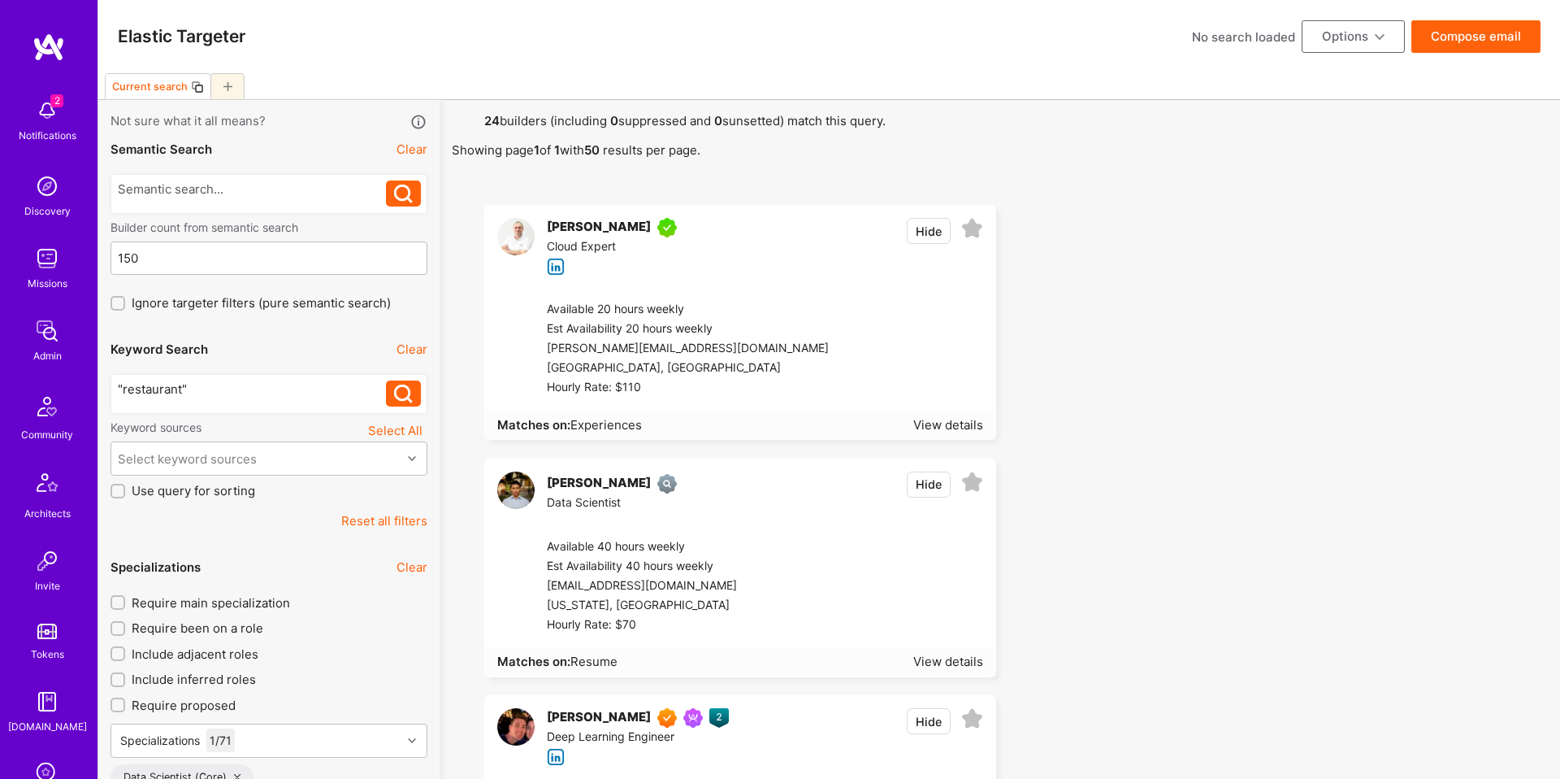
click at [1338, 37] on button "Options" at bounding box center [1353, 36] width 103 height 33
click at [1334, 278] on button "Export to .csv" at bounding box center [1330, 280] width 149 height 41
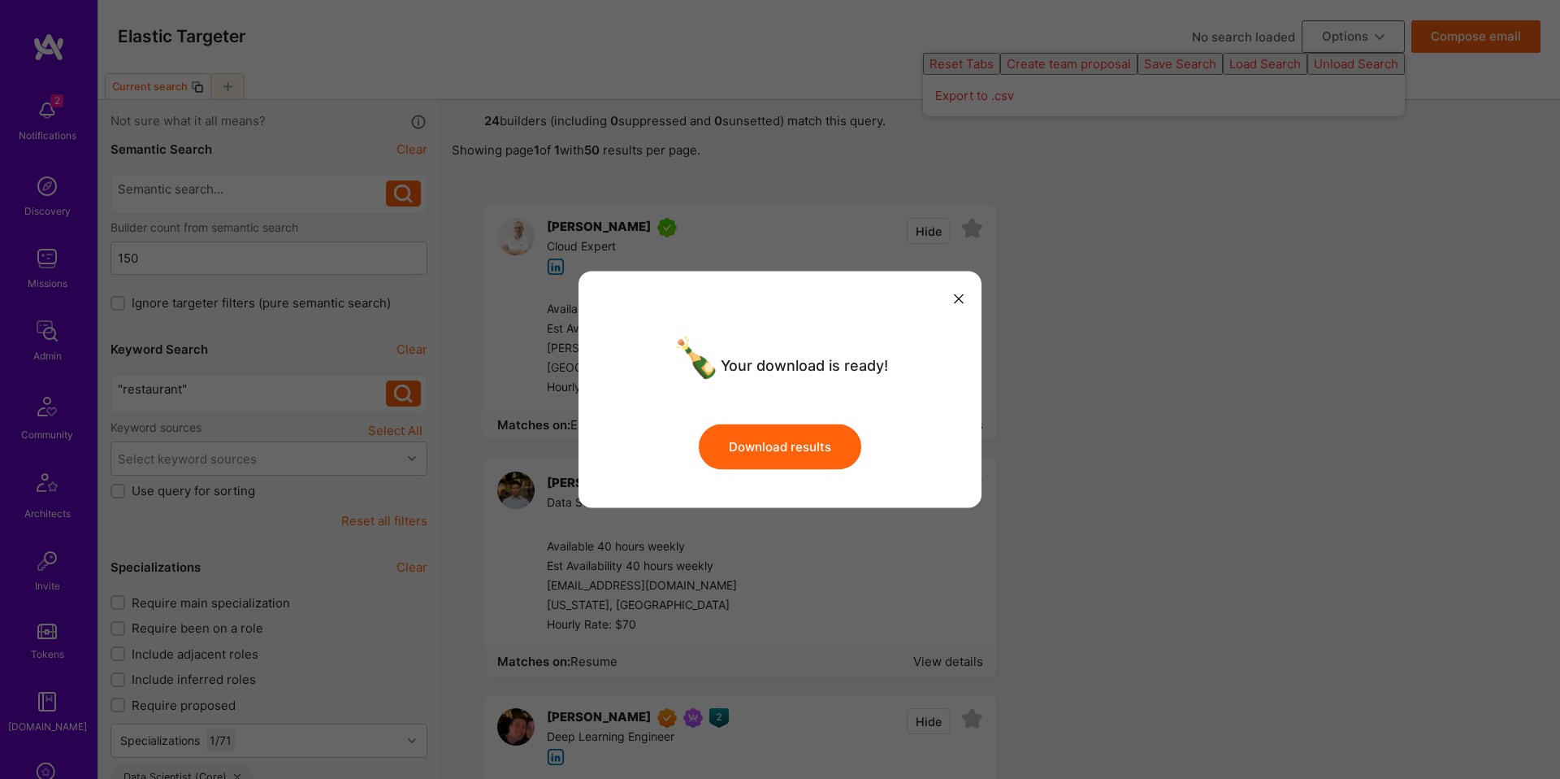
click at [837, 460] on button "Download results" at bounding box center [780, 446] width 163 height 46
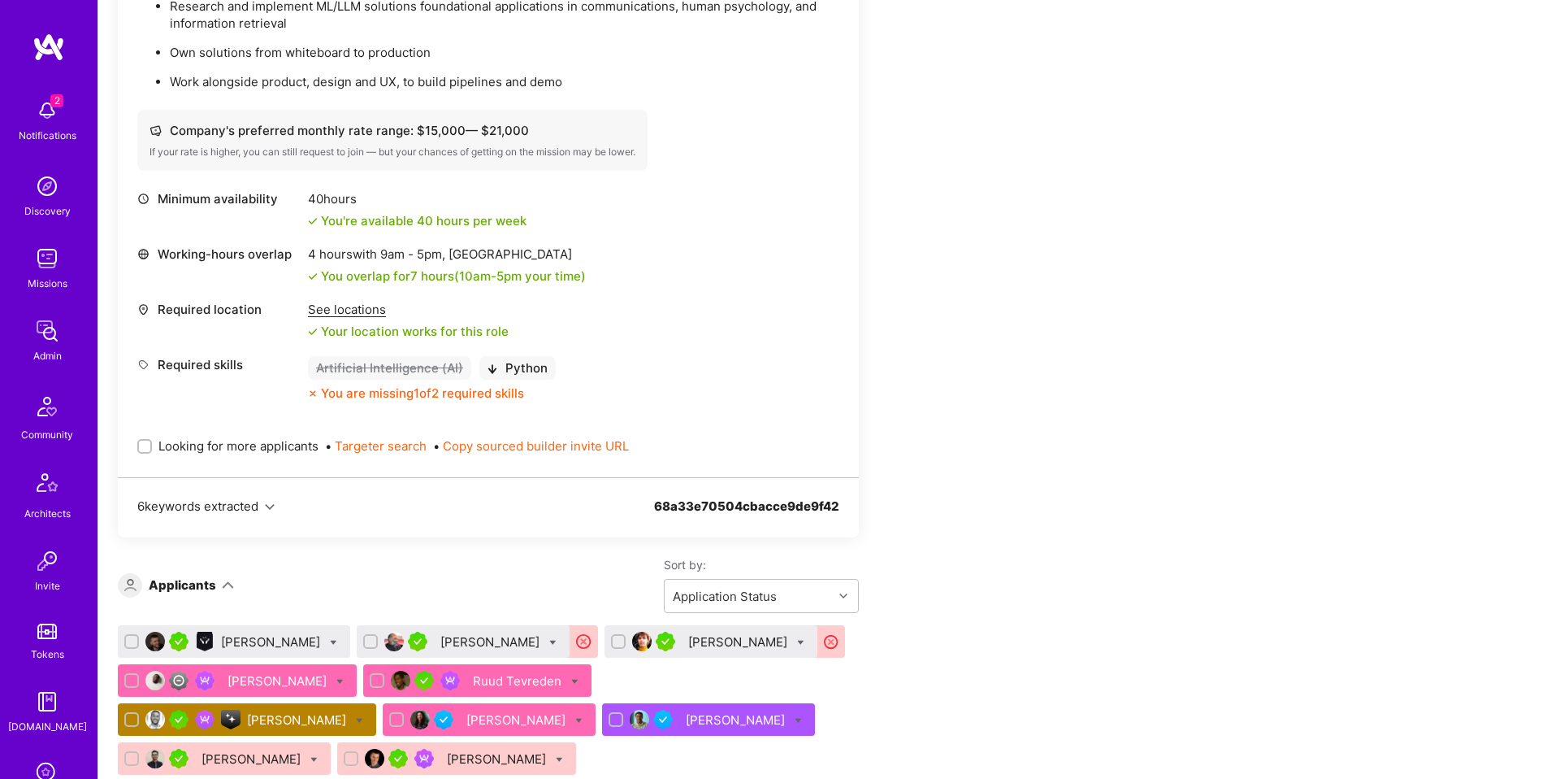
scroll to position [1311, 0]
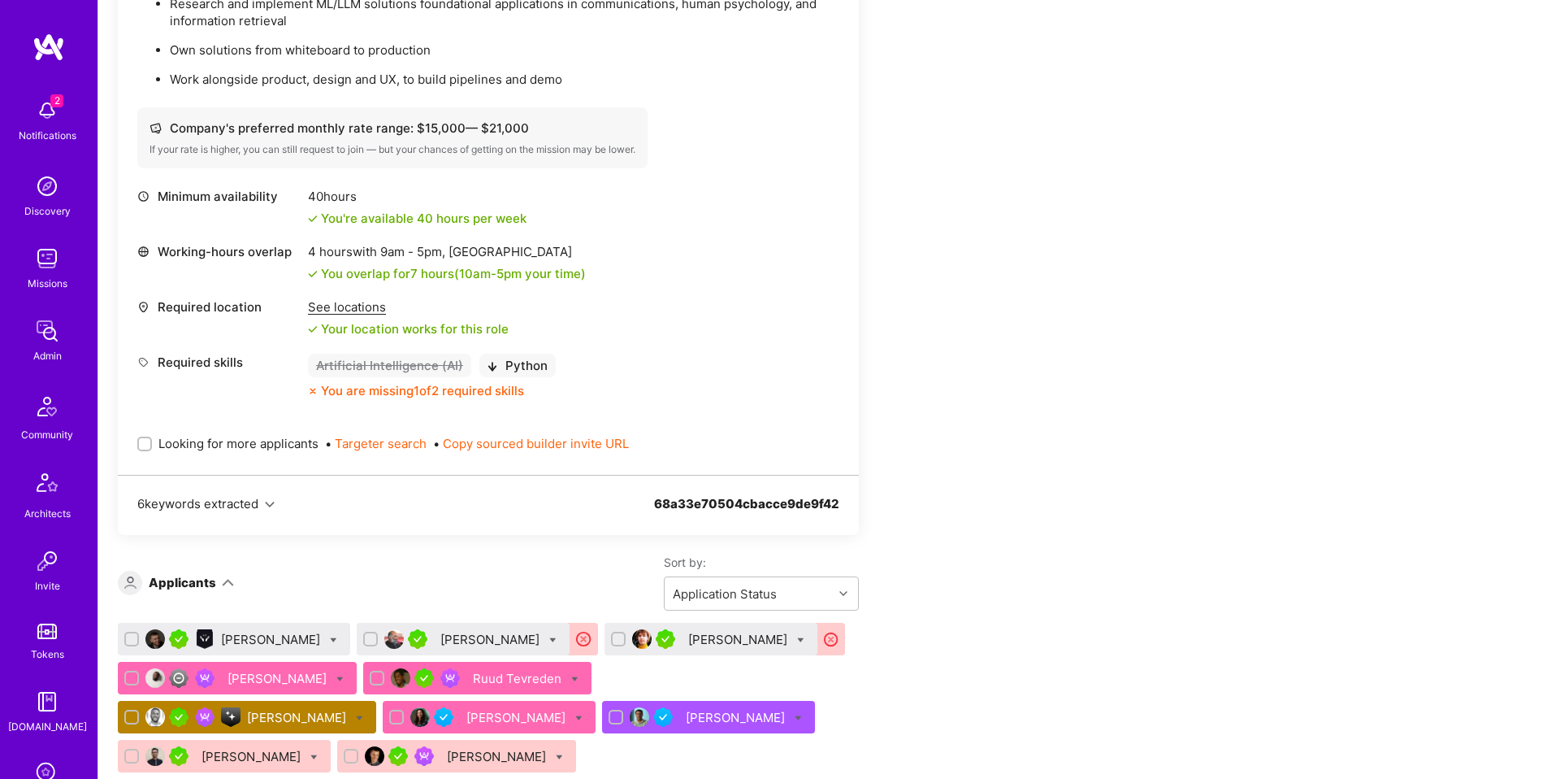
click at [288, 719] on div "[PERSON_NAME]" at bounding box center [298, 717] width 102 height 17
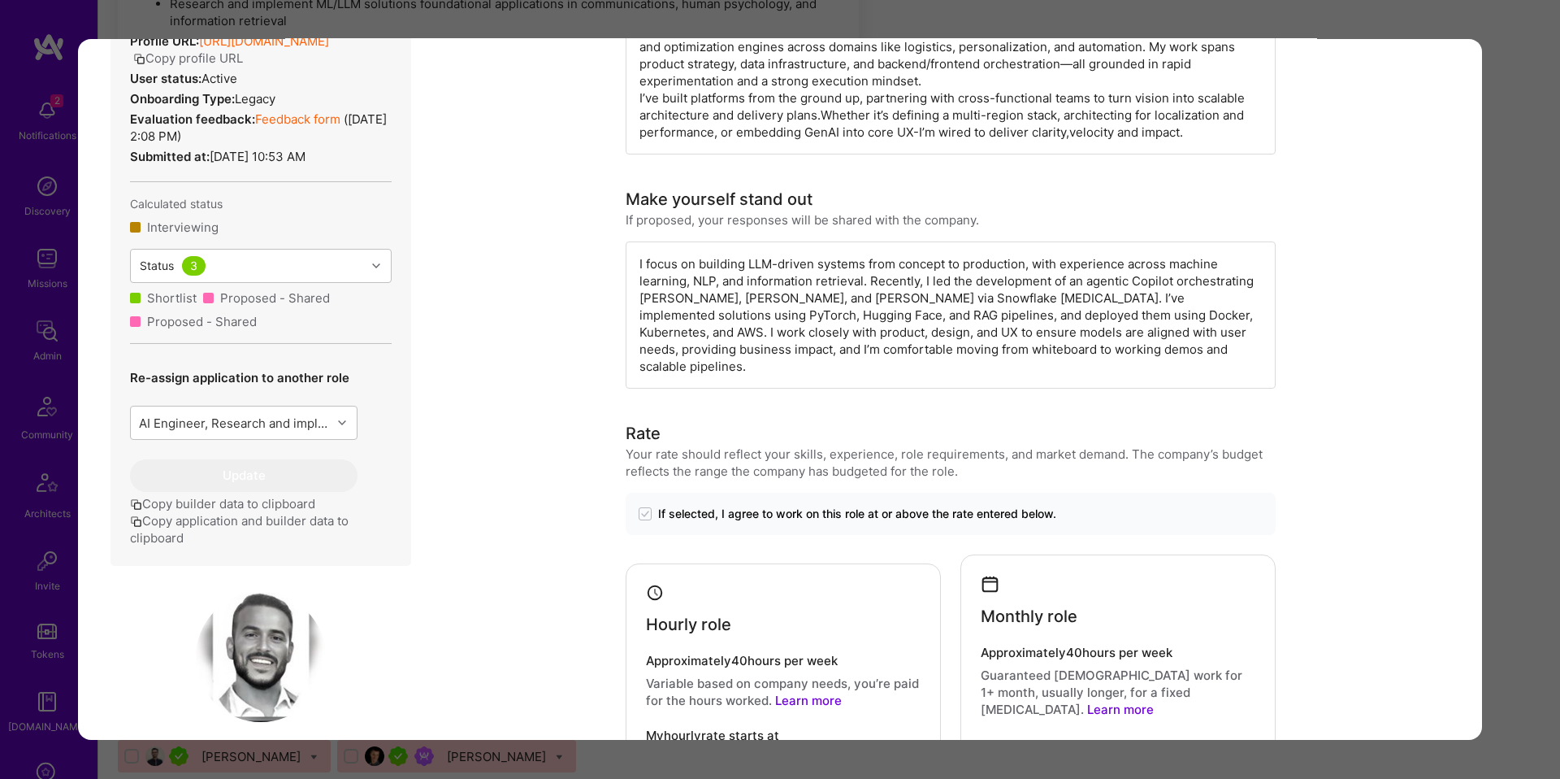
scroll to position [1020, 0]
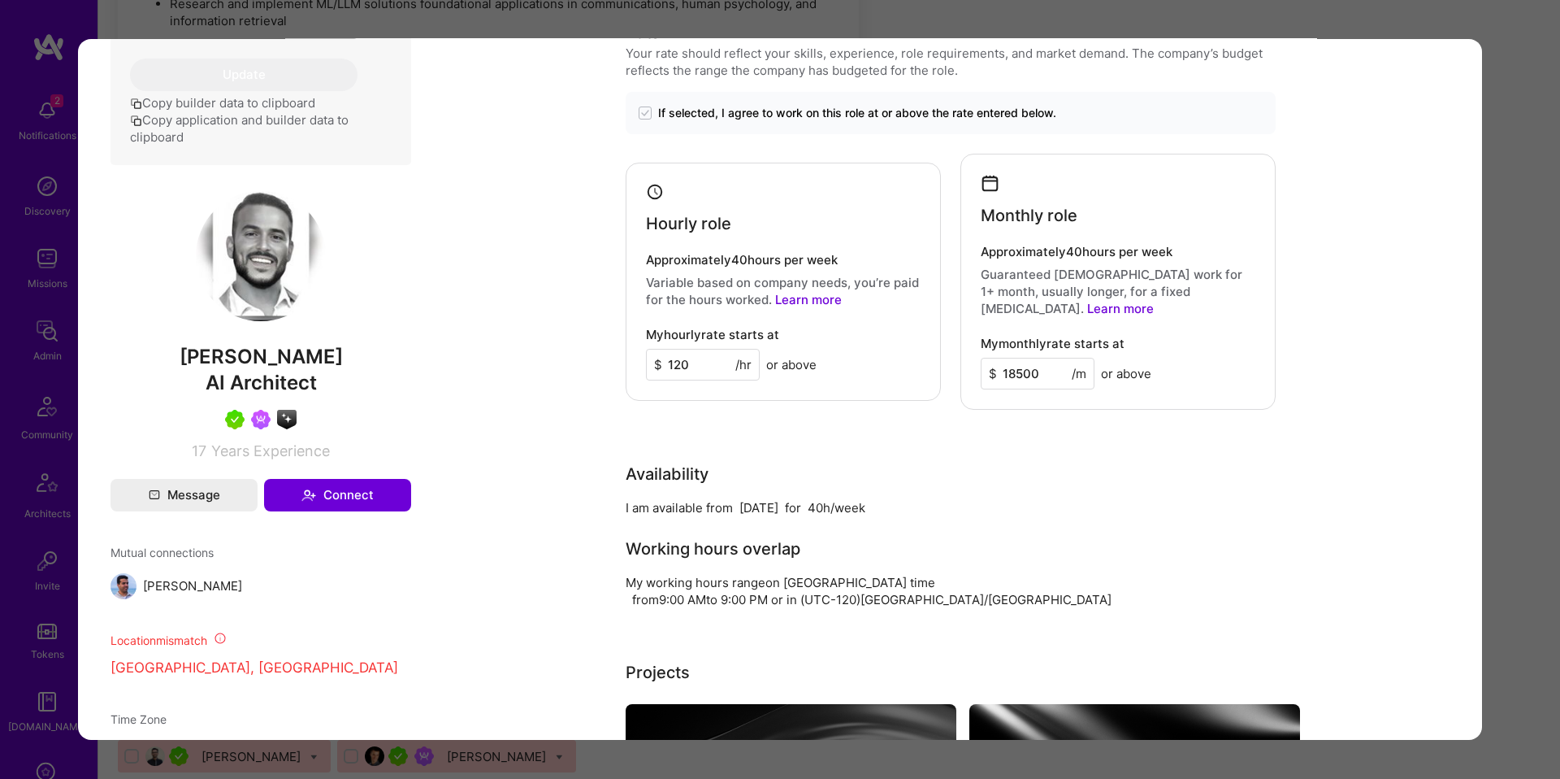
click at [1516, 445] on div "Application 6 of 10 Builder Missing Requirements Required Location See location…" at bounding box center [780, 389] width 1560 height 779
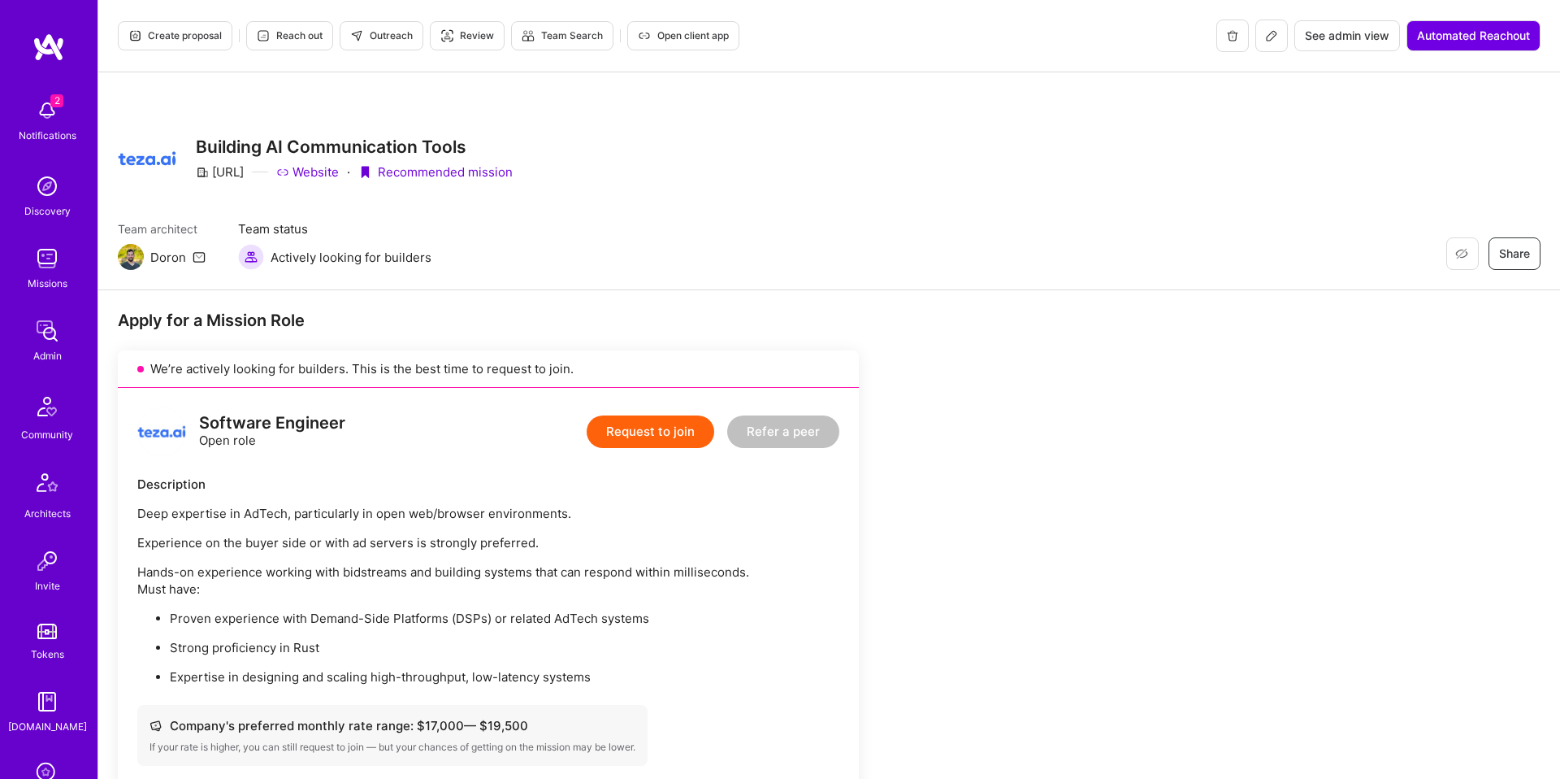
click at [208, 39] on span "Create proposal" at bounding box center [174, 35] width 93 height 15
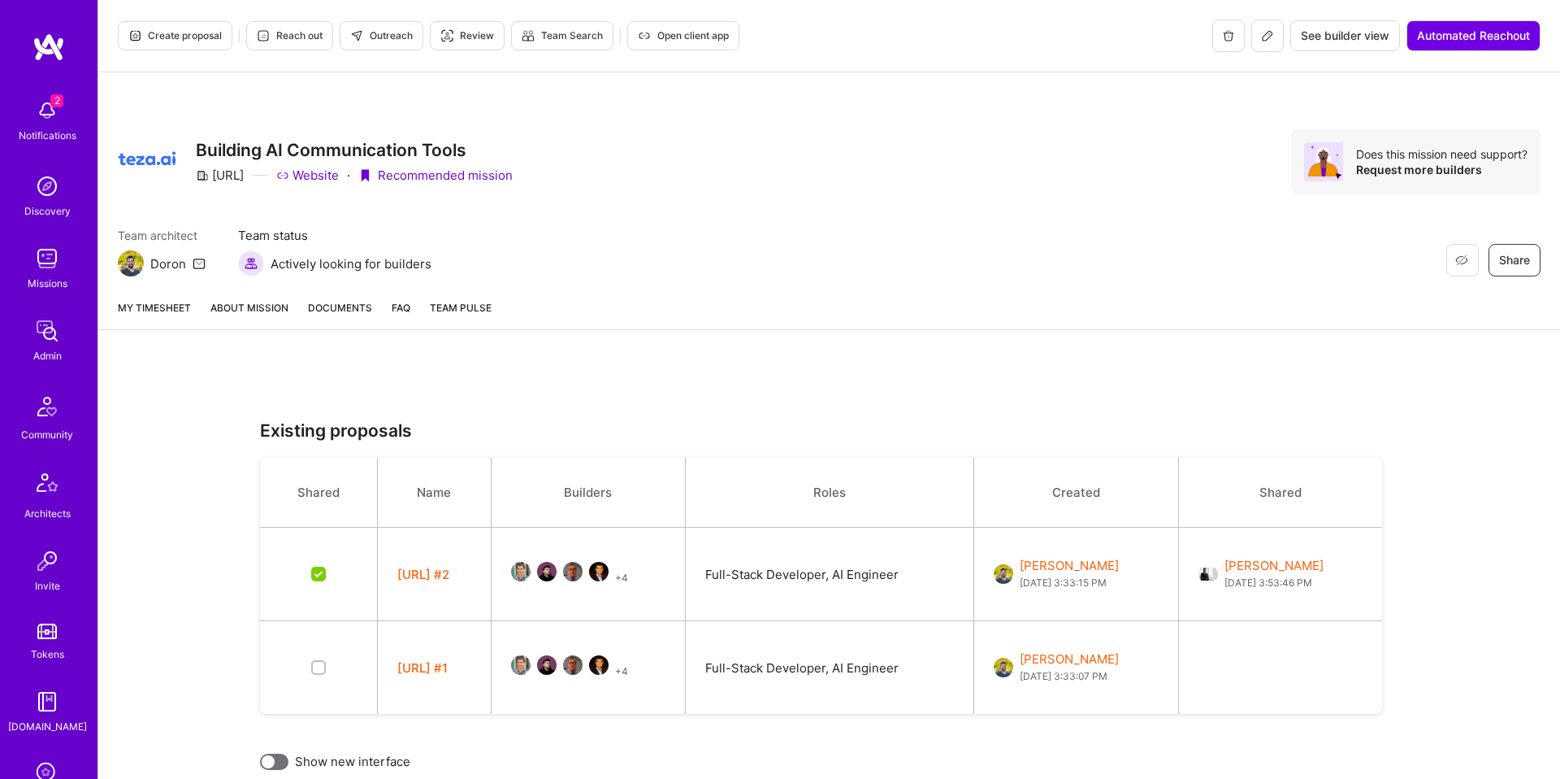
click at [619, 573] on button "+ 4" at bounding box center [621, 577] width 13 height 17
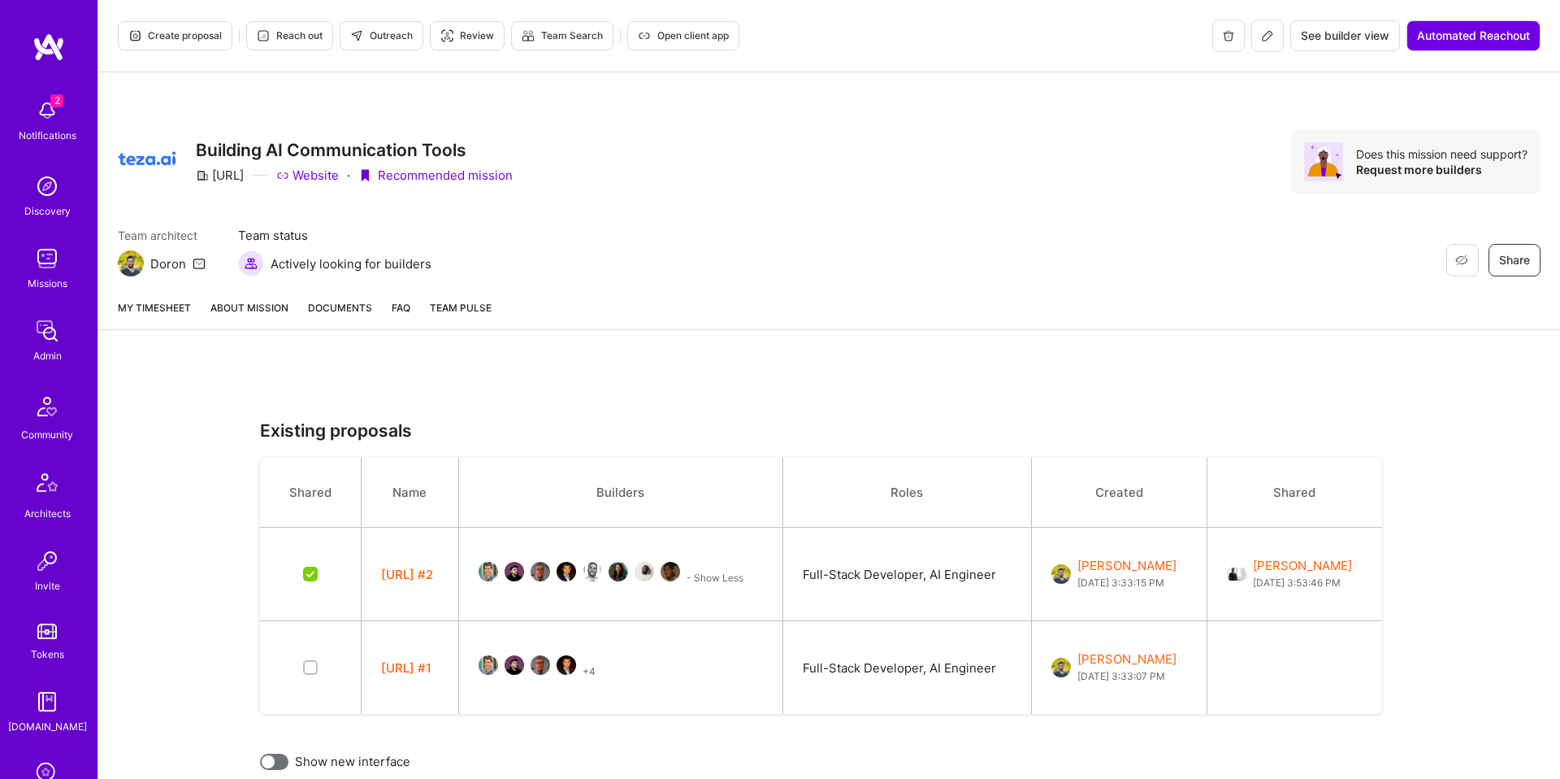
click at [413, 573] on button "[URL] #2" at bounding box center [407, 574] width 52 height 17
click at [276, 289] on div "My timesheet About Mission Documents FAQ Team Pulse" at bounding box center [829, 308] width 1462 height 44
click at [263, 304] on link "About Mission" at bounding box center [249, 314] width 78 height 30
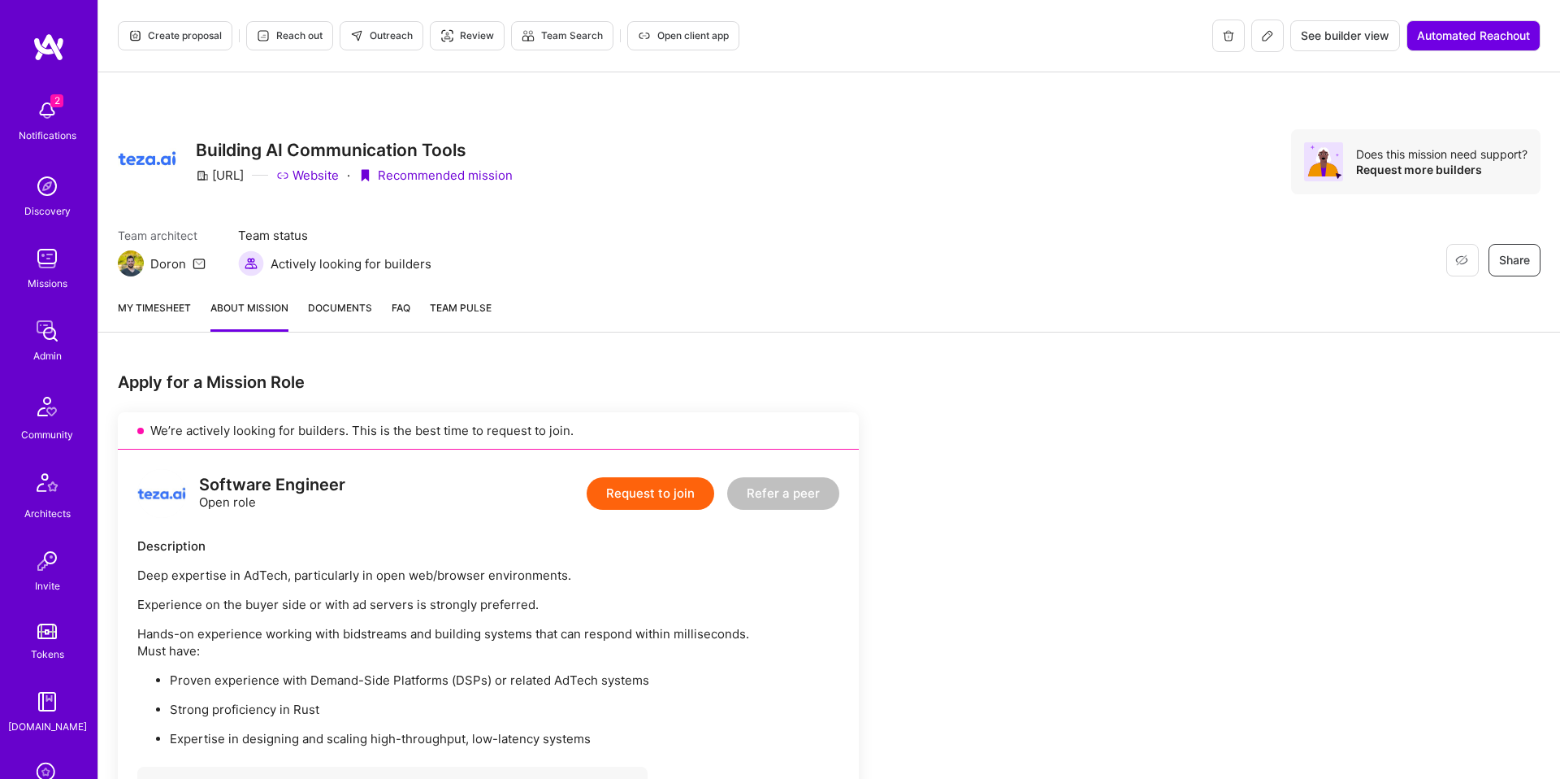
click at [203, 44] on button "Create proposal" at bounding box center [175, 35] width 115 height 29
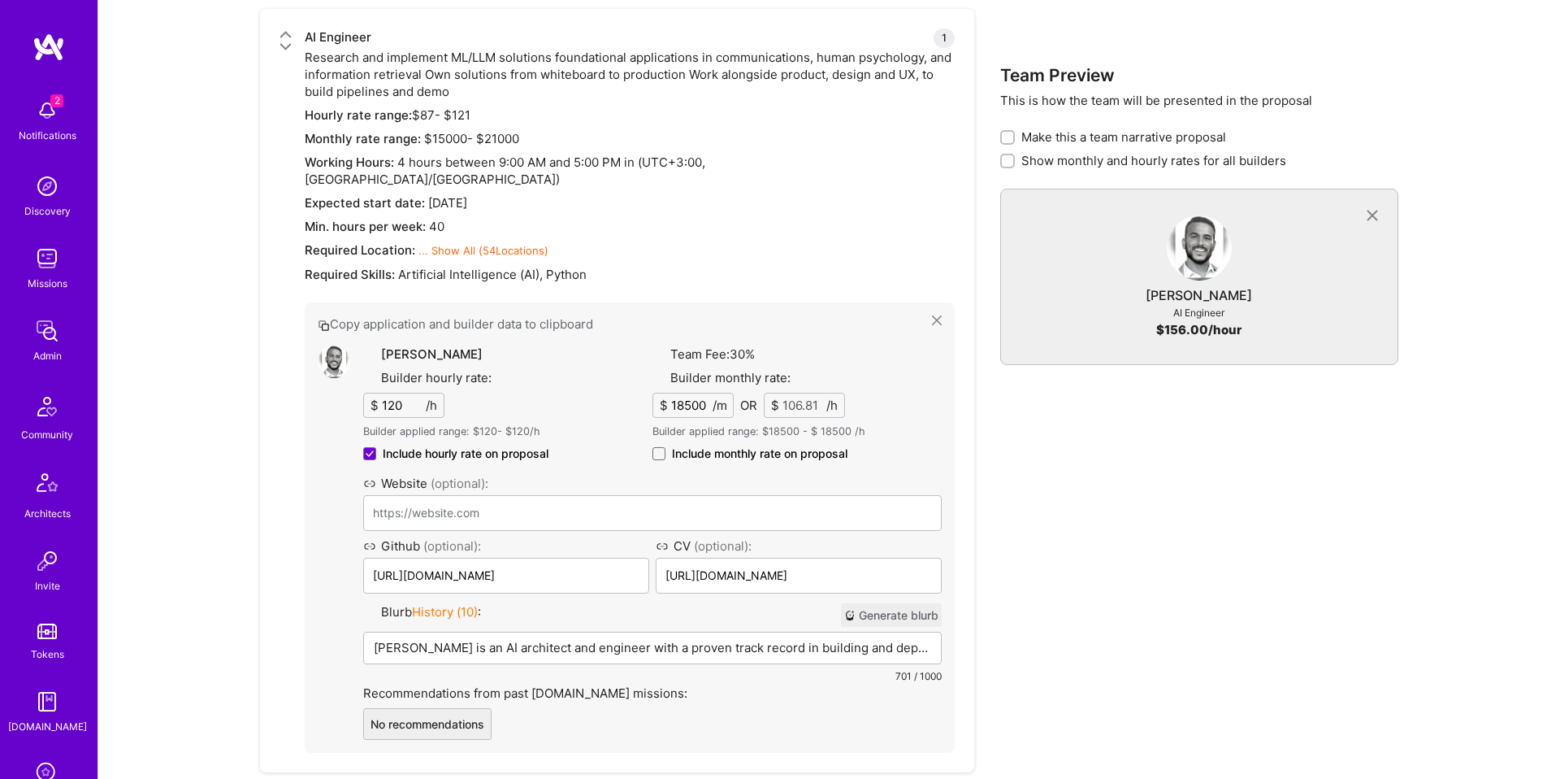
scroll to position [1324, 0]
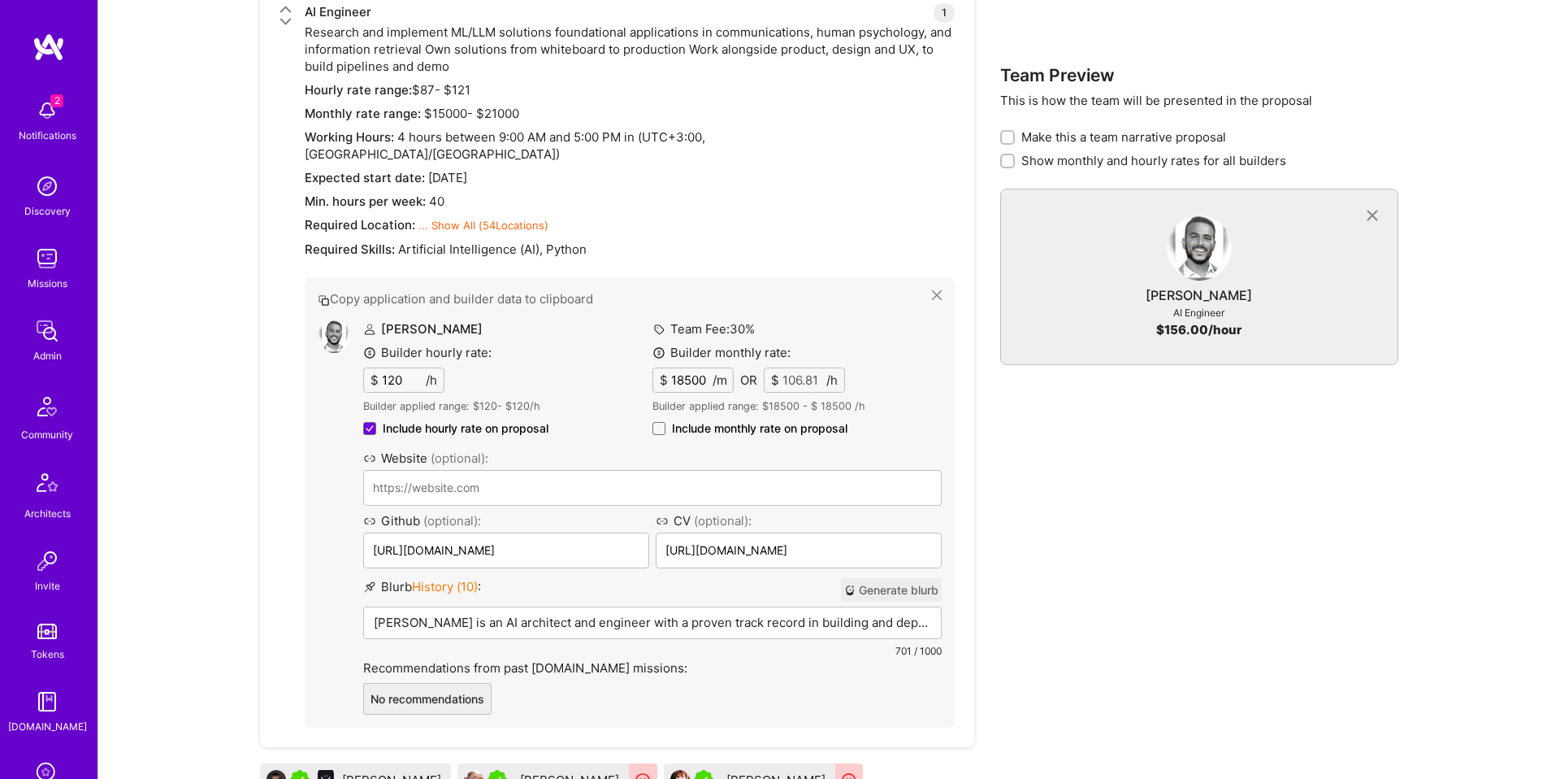
click at [781, 420] on span "Include monthly rate on proposal" at bounding box center [760, 428] width 176 height 16
click at [0, 0] on input "Include monthly rate on proposal" at bounding box center [0, 0] width 0 height 0
checkbox input "true"
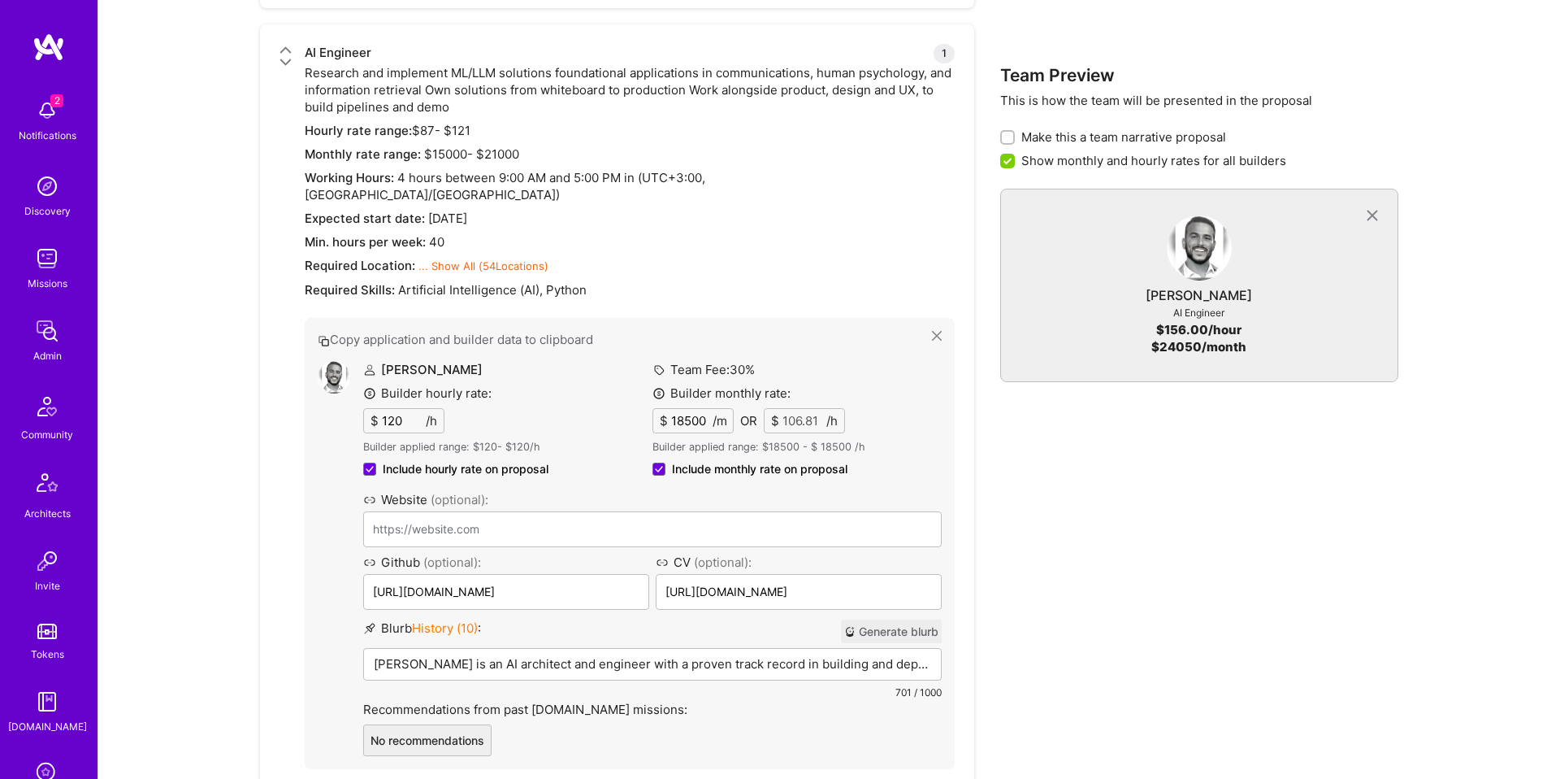
scroll to position [1285, 0]
click at [694, 407] on input "18500" at bounding box center [690, 419] width 45 height 24
type input "1"
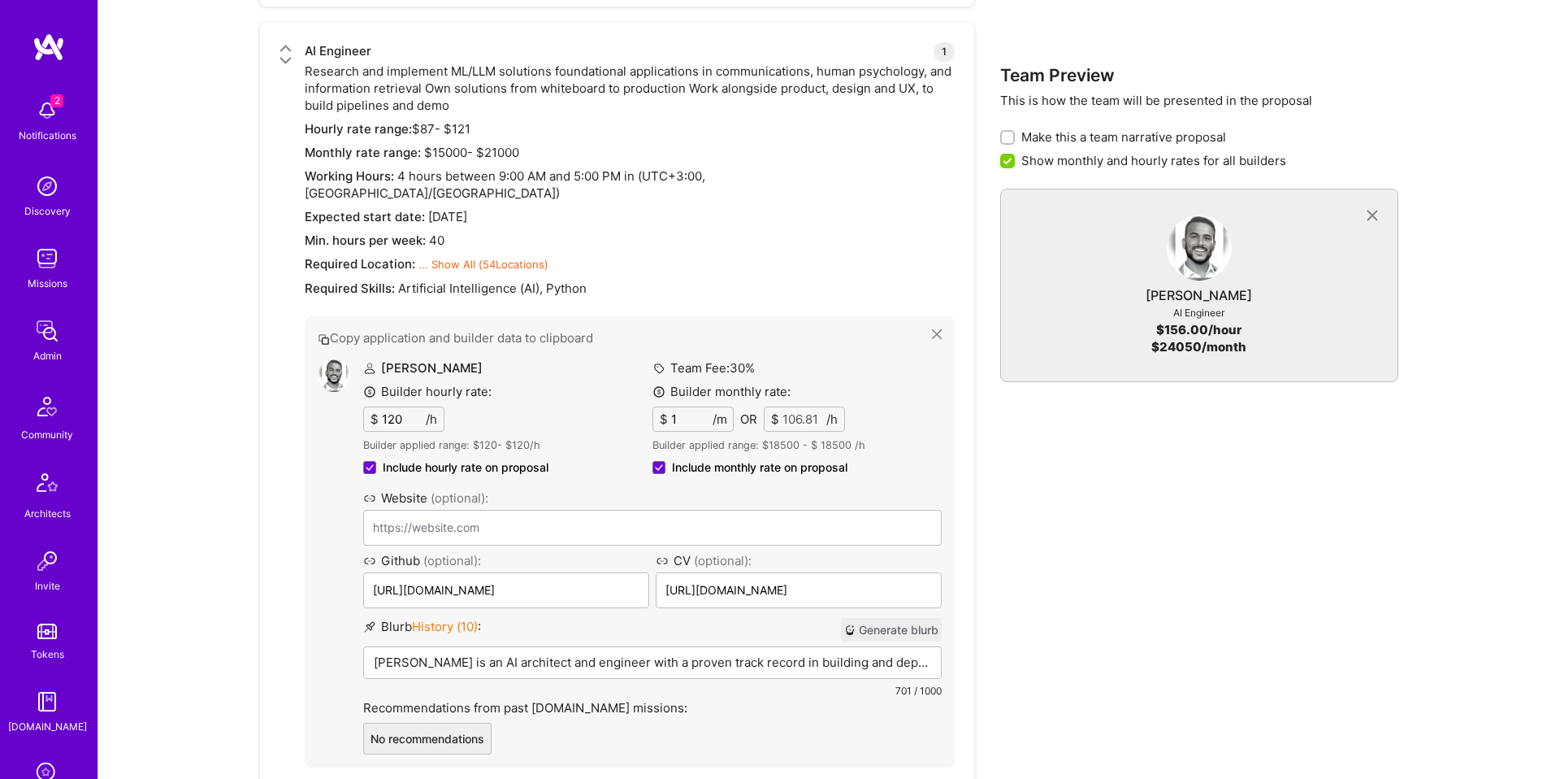
type input "0.01"
type input "15"
type input "0.09"
type input "150"
type input "0.87"
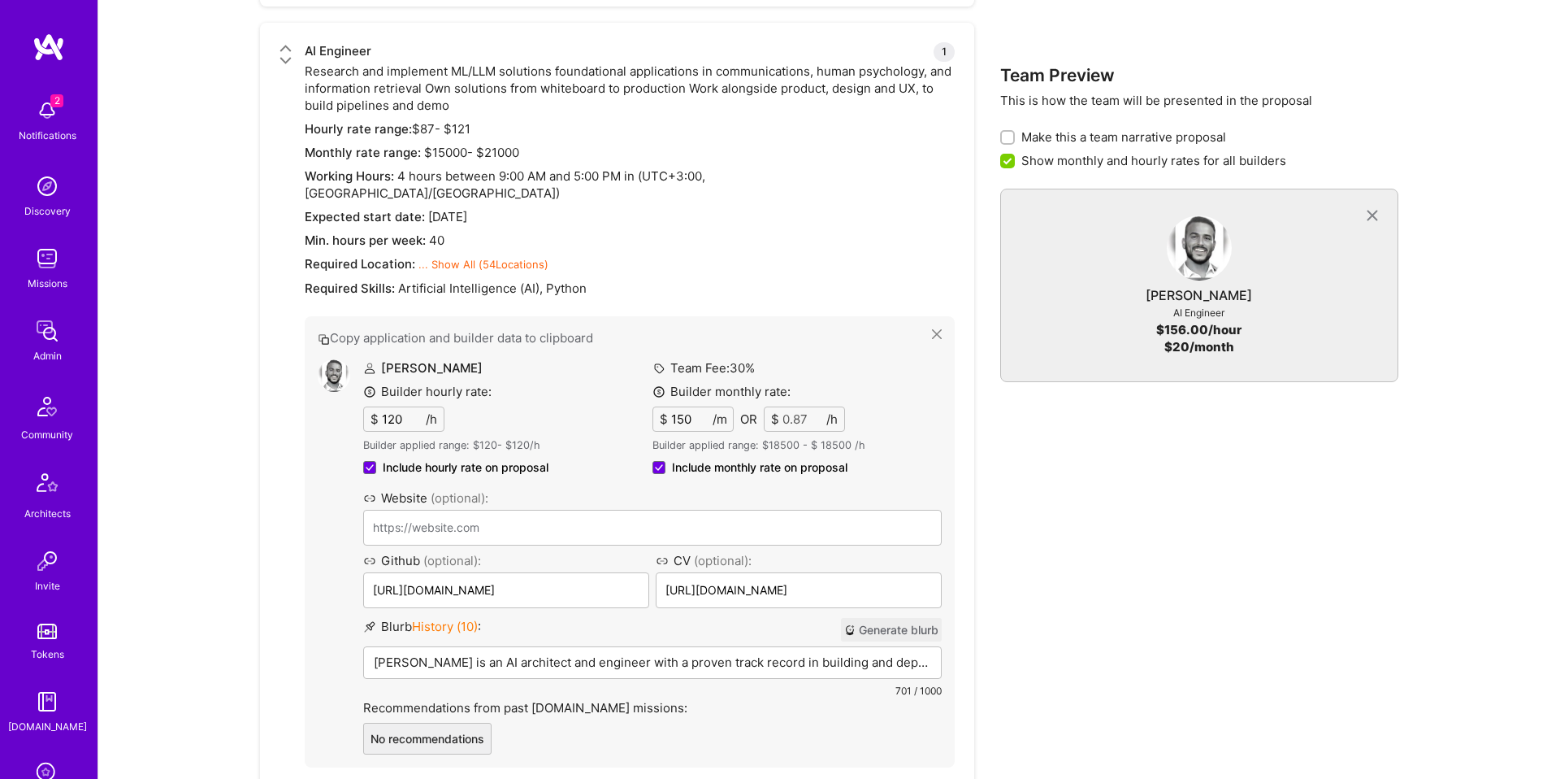
type input "1500"
type input "8.66"
type input "15000"
type input "86.61"
type input "15000"
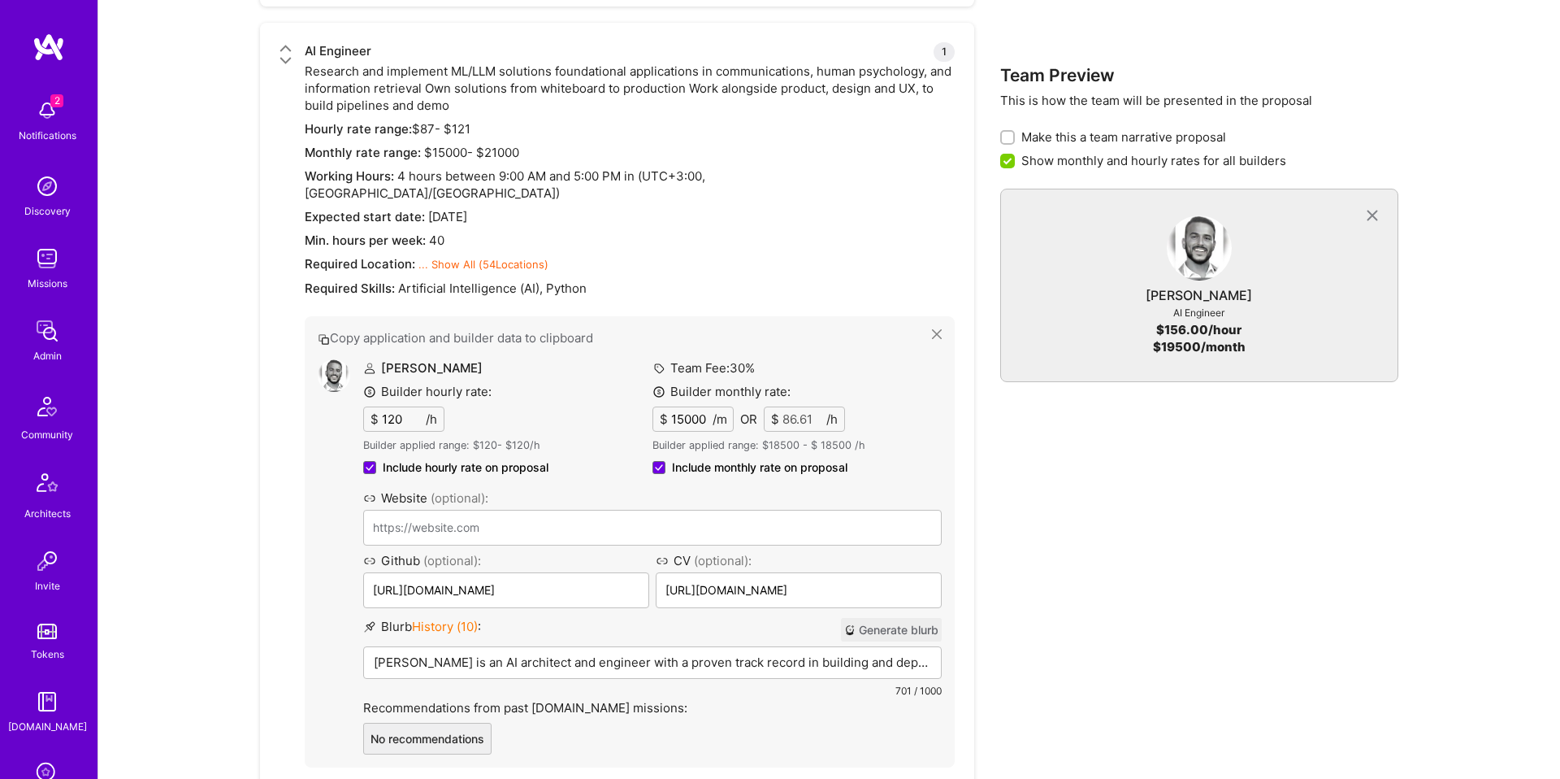
click at [1119, 463] on div "Team Preview This is how the team will be presented in the proposal Make this a…" at bounding box center [1199, 599] width 398 height 1981
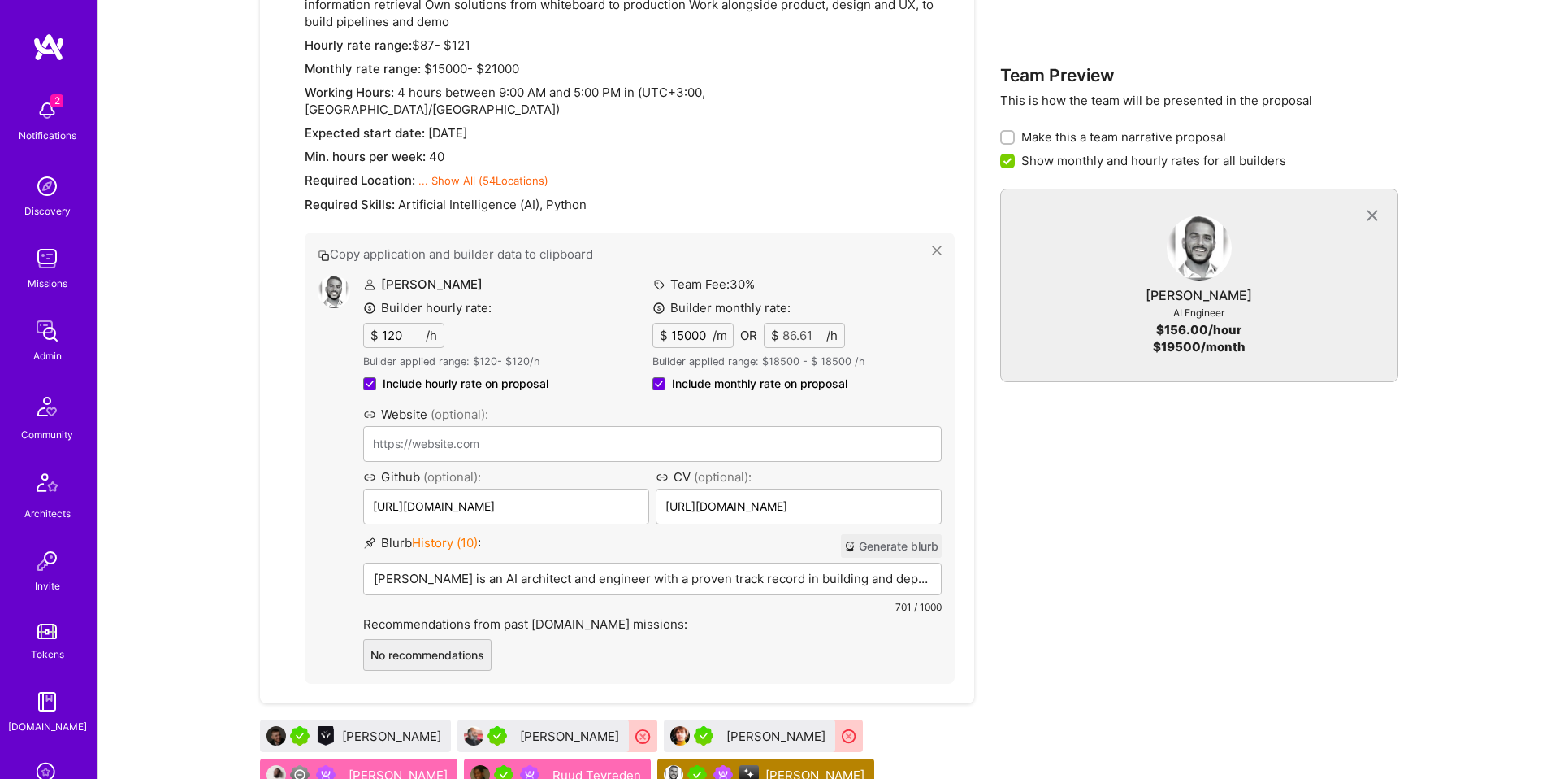
scroll to position [1477, 0]
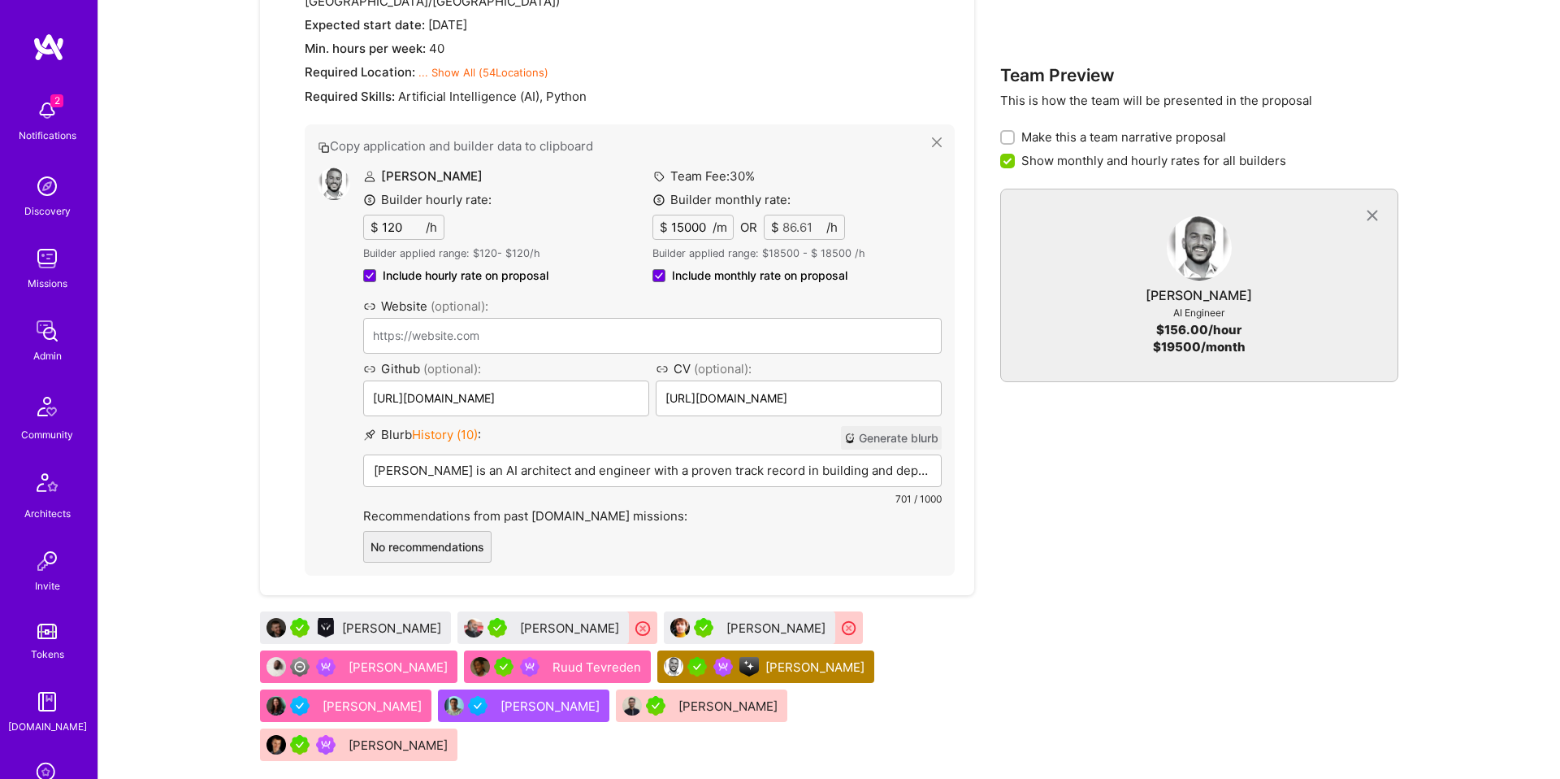
click at [371, 697] on div "Ena Zunic-Cejvanovic" at bounding box center [374, 705] width 102 height 17
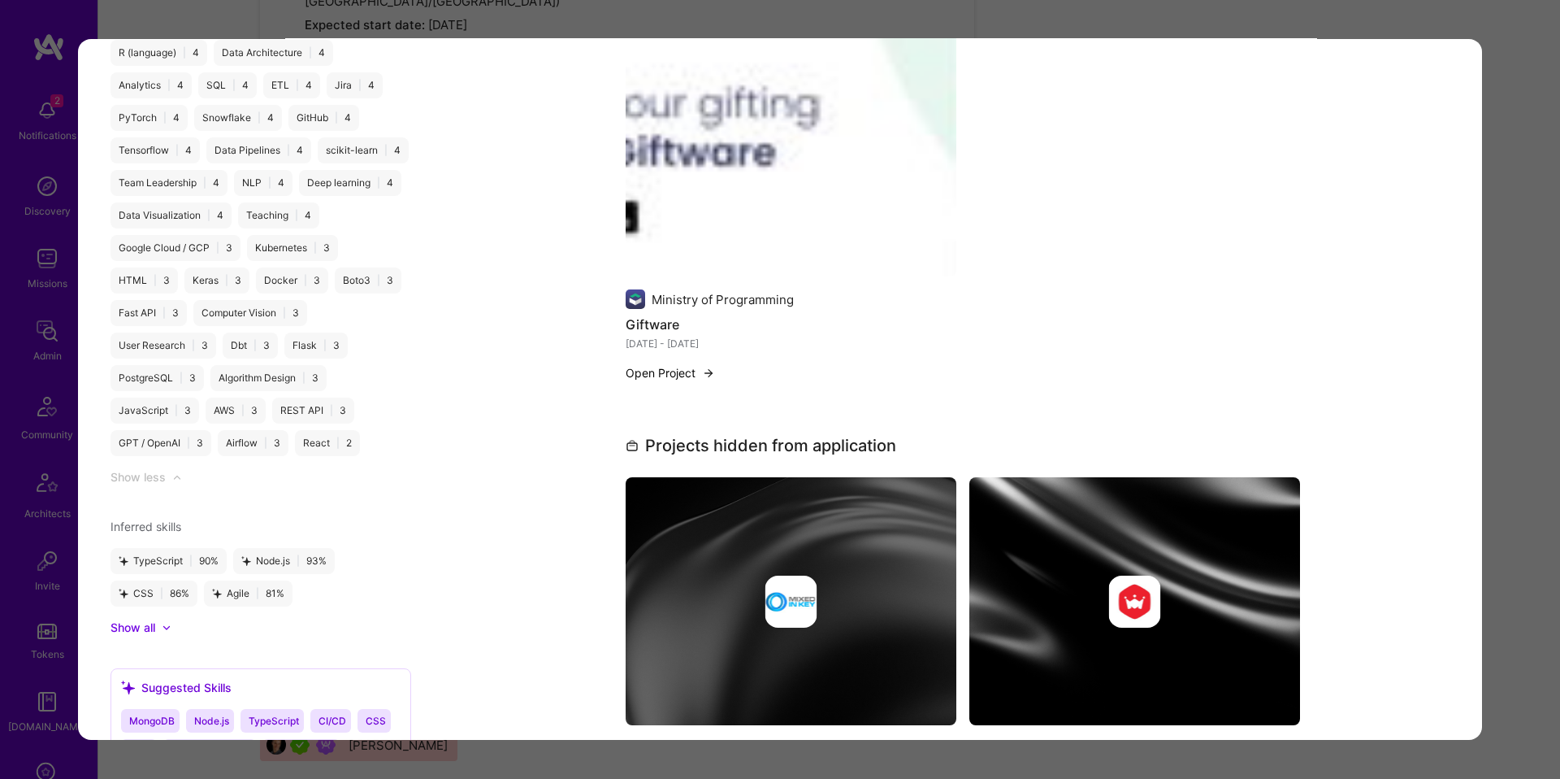
scroll to position [2543, 0]
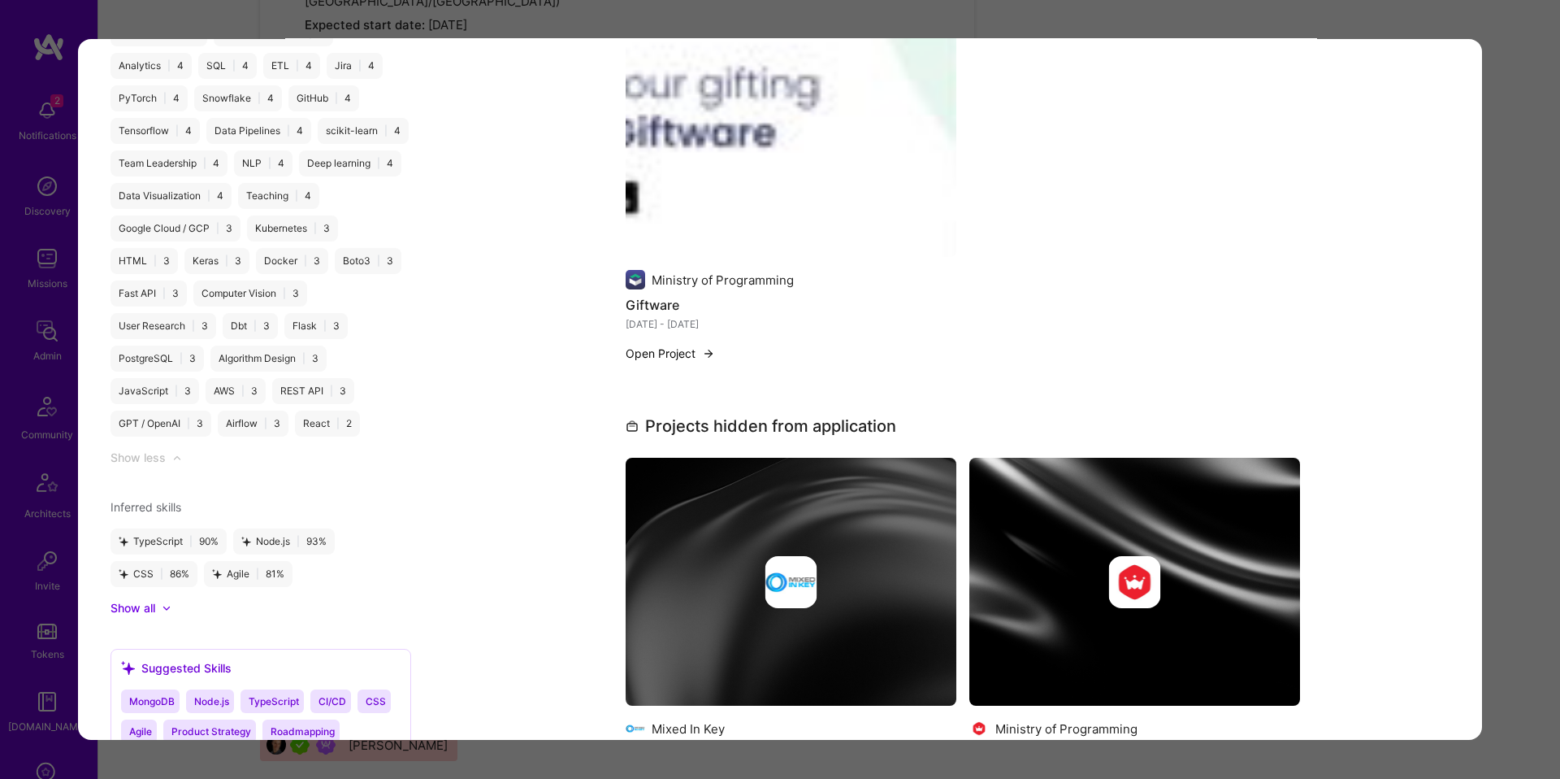
click at [1508, 494] on div "Application 7 of 10 Builder Missing Requirements Required Location See location…" at bounding box center [780, 389] width 1560 height 779
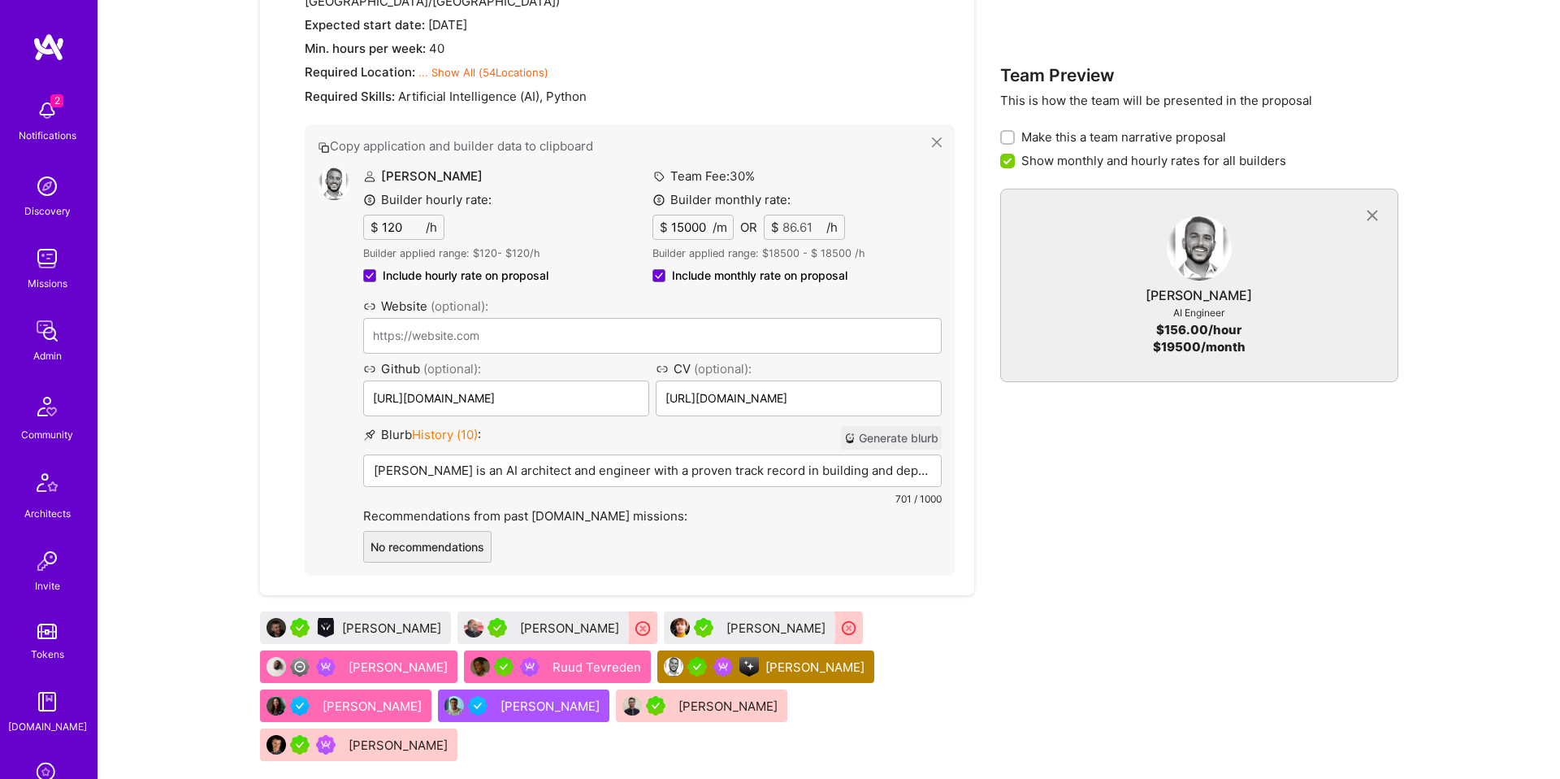
click at [874, 650] on div "Tamir Kedmi" at bounding box center [765, 666] width 217 height 33
click at [868, 658] on div "Tamir Kedmi" at bounding box center [817, 666] width 102 height 17
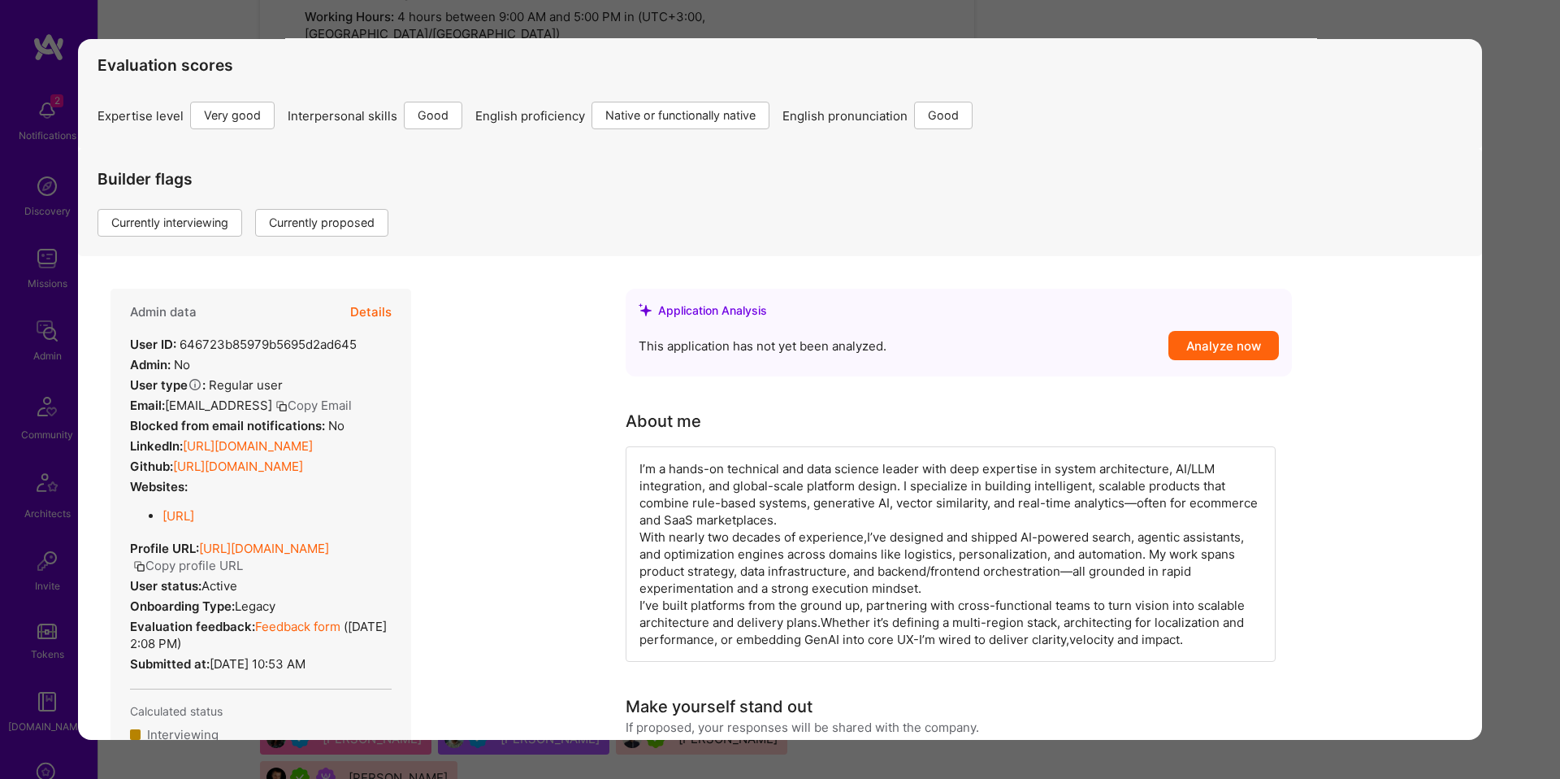
scroll to position [111, 0]
click at [1496, 352] on div "Application 6 of 10 Builder Missing Requirements Required Location See location…" at bounding box center [780, 389] width 1560 height 779
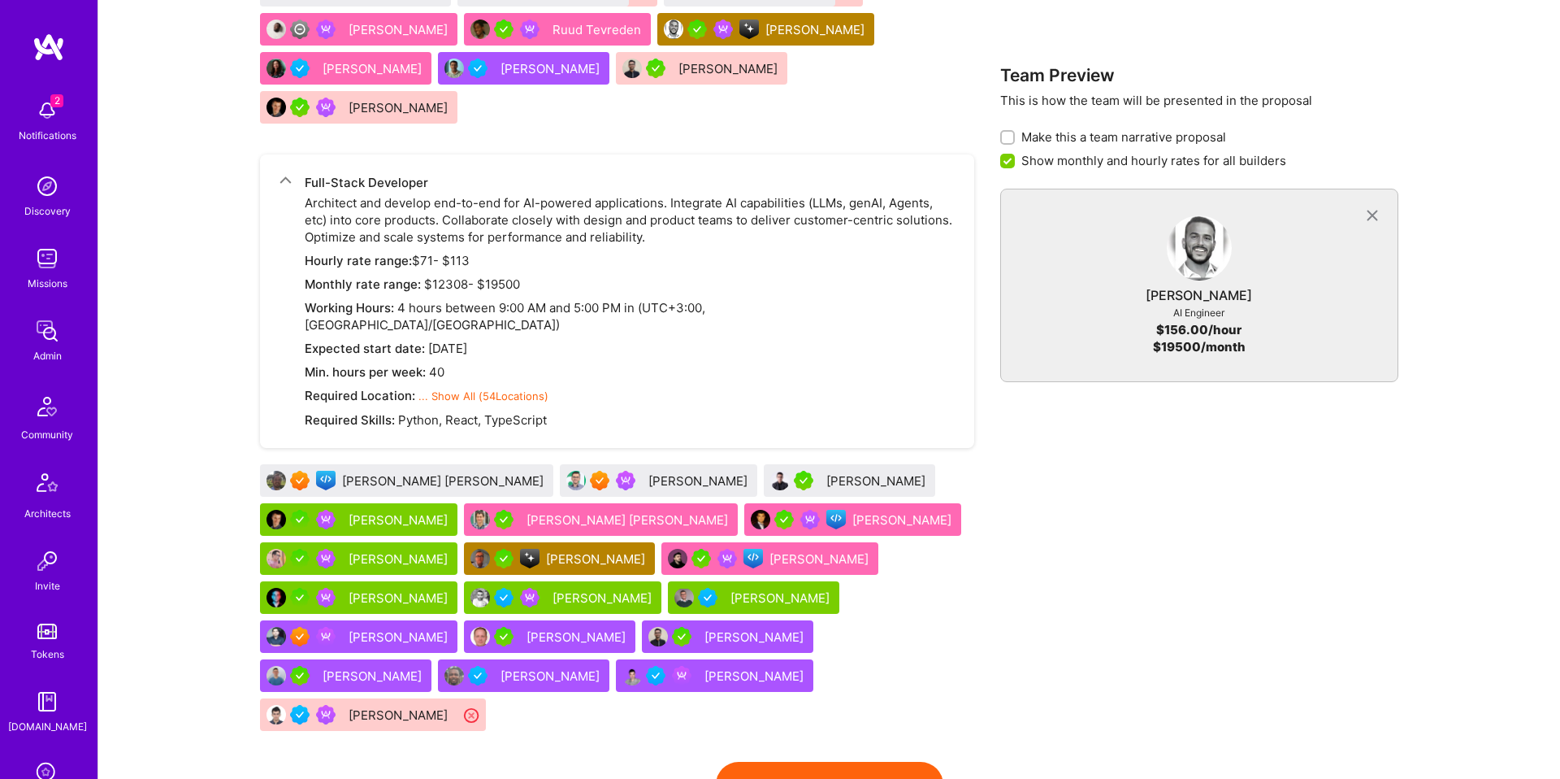
scroll to position [2117, 0]
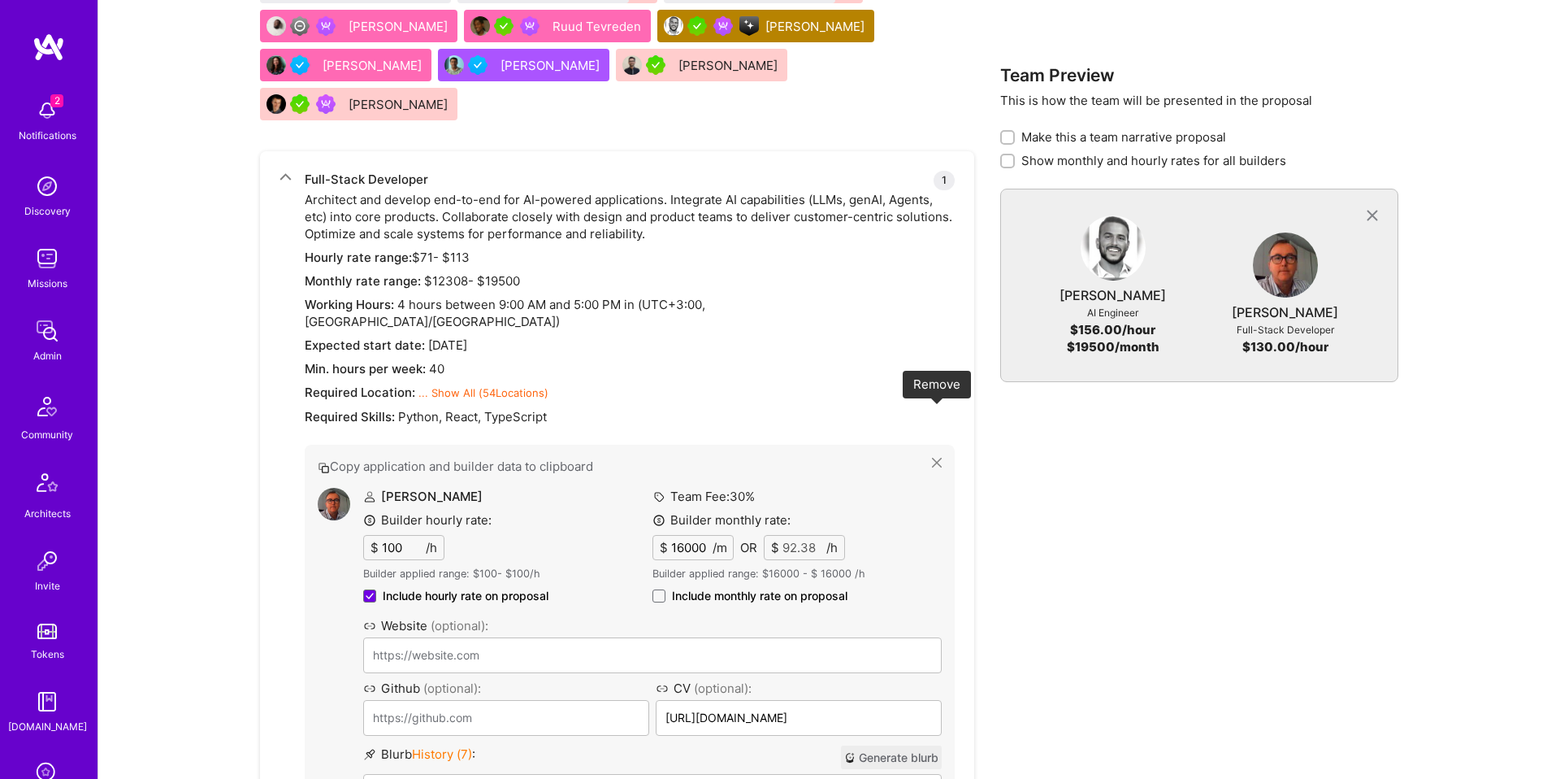
click at [937, 458] on icon at bounding box center [937, 463] width 10 height 10
click at [931, 458] on button "Copy application and builder data to clipboard" at bounding box center [625, 466] width 614 height 17
click at [934, 458] on icon at bounding box center [937, 463] width 10 height 10
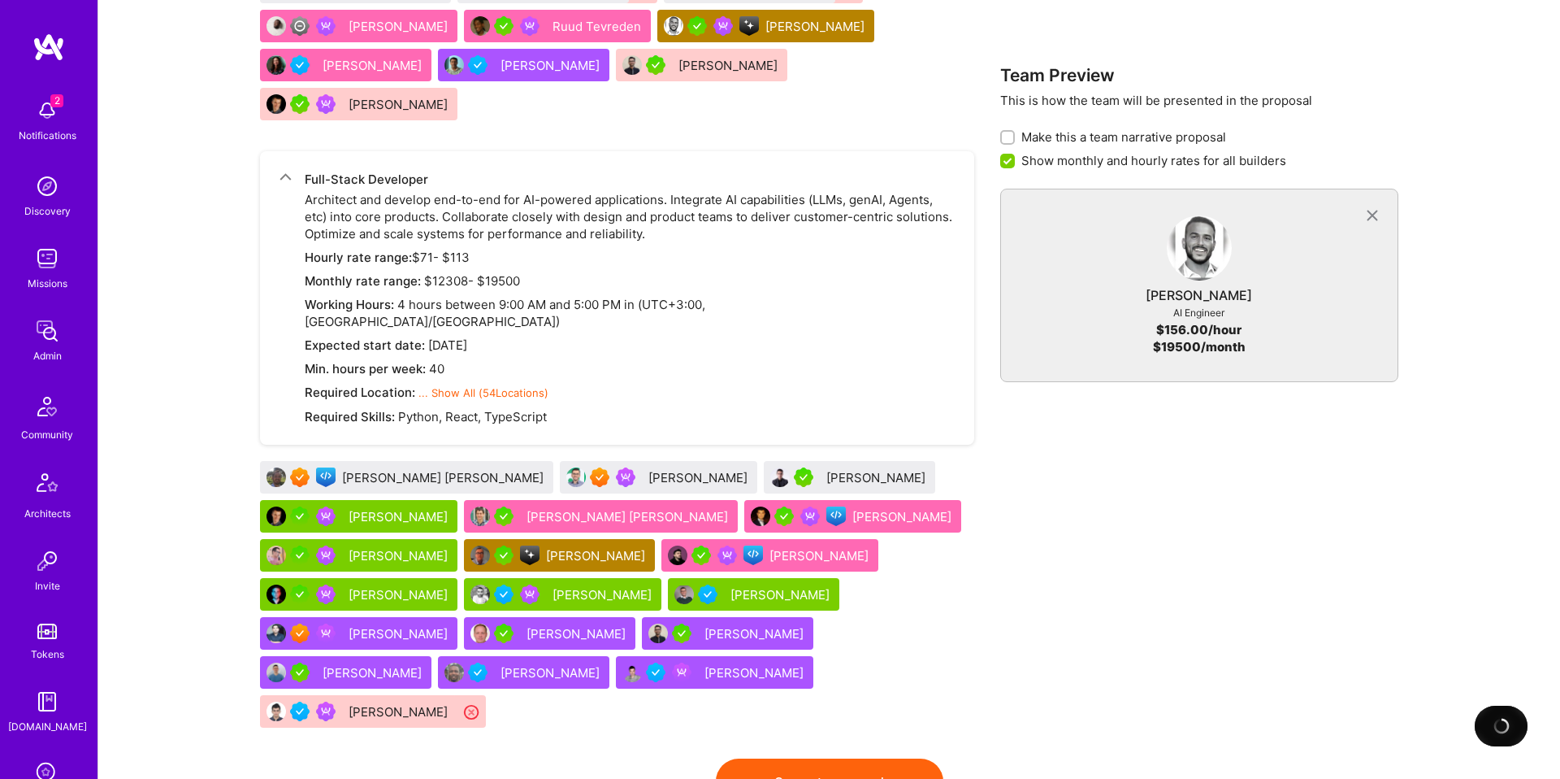
checkbox input "false"
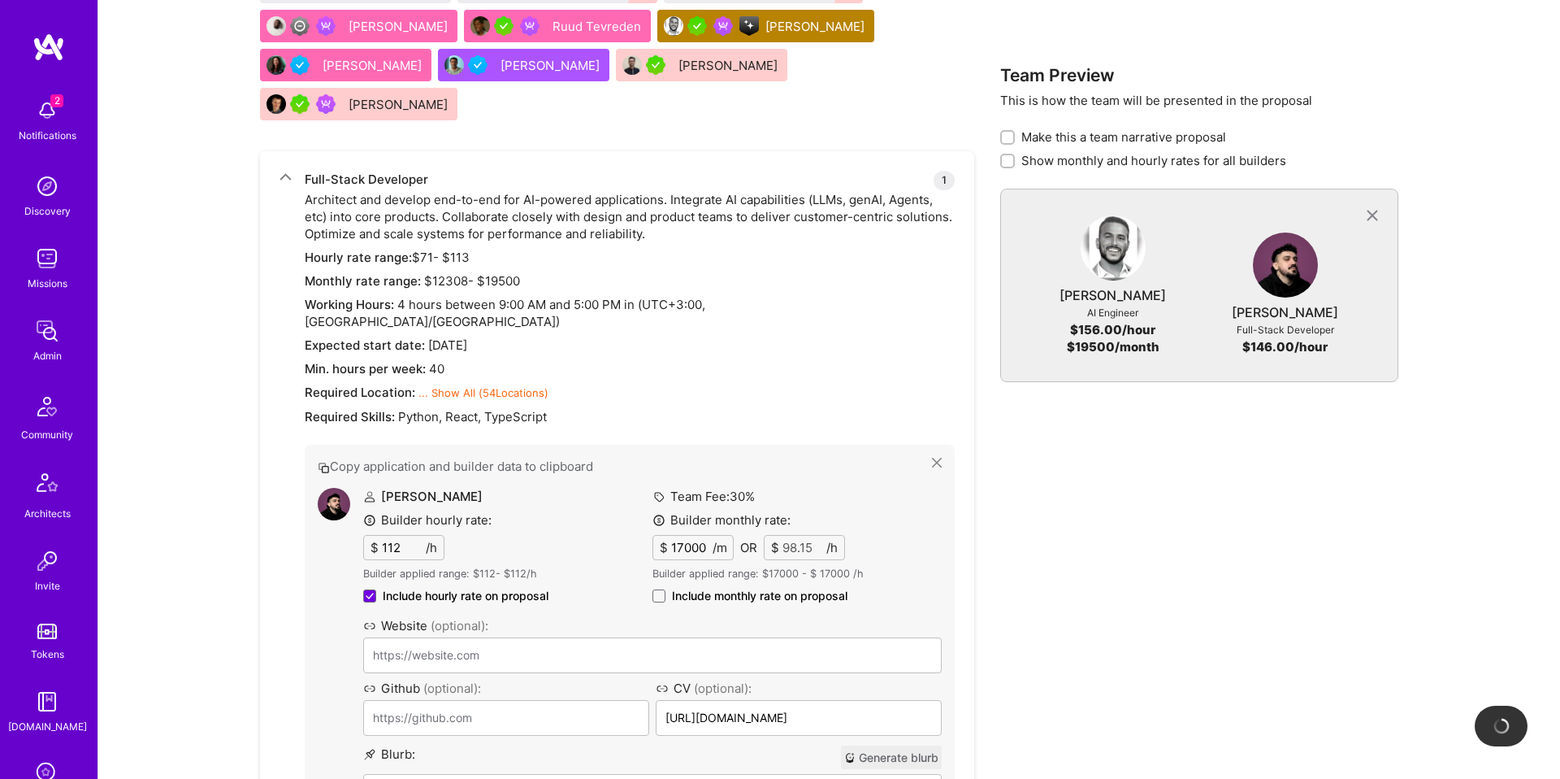
type input "https://www.ng1337.io/"
click at [939, 458] on icon at bounding box center [937, 463] width 10 height 10
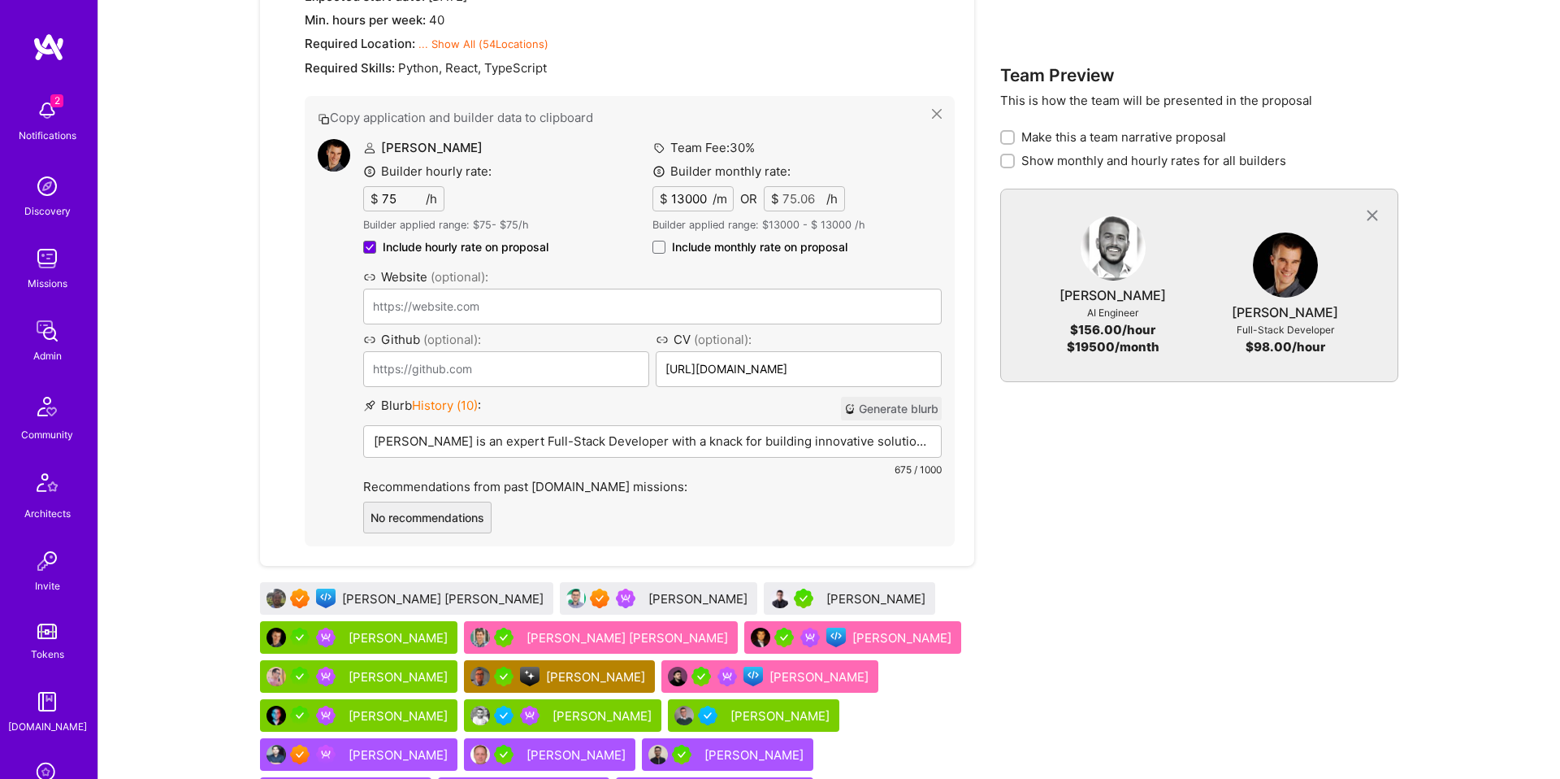
scroll to position [2453, 0]
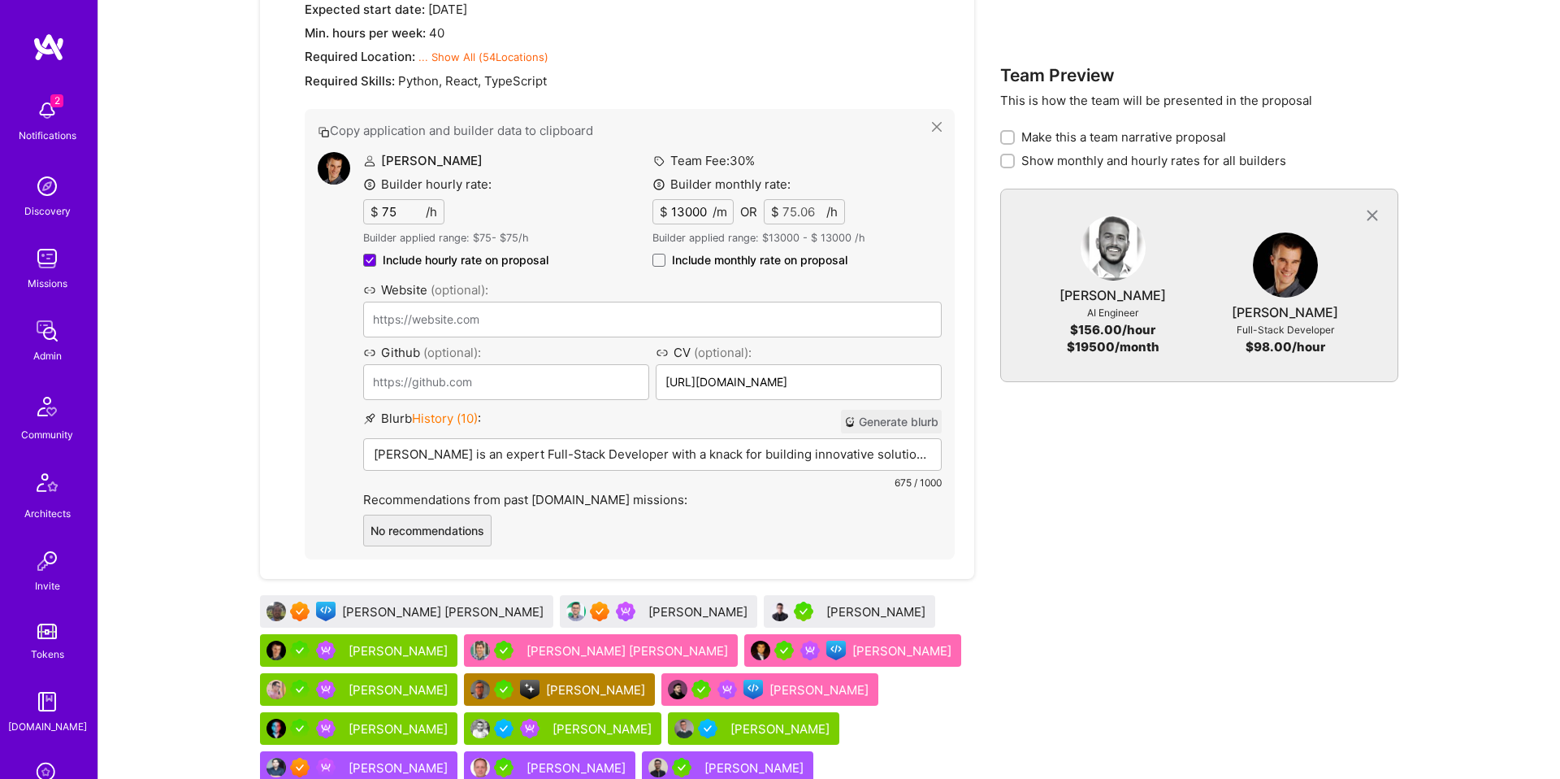
click at [706, 252] on span "Include monthly rate on proposal" at bounding box center [760, 260] width 176 height 16
click at [0, 0] on input "Include monthly rate on proposal" at bounding box center [0, 0] width 0 height 0
click at [722, 252] on span "Include monthly rate on proposal" at bounding box center [760, 260] width 176 height 16
click at [0, 0] on input "Include monthly rate on proposal" at bounding box center [0, 0] width 0 height 0
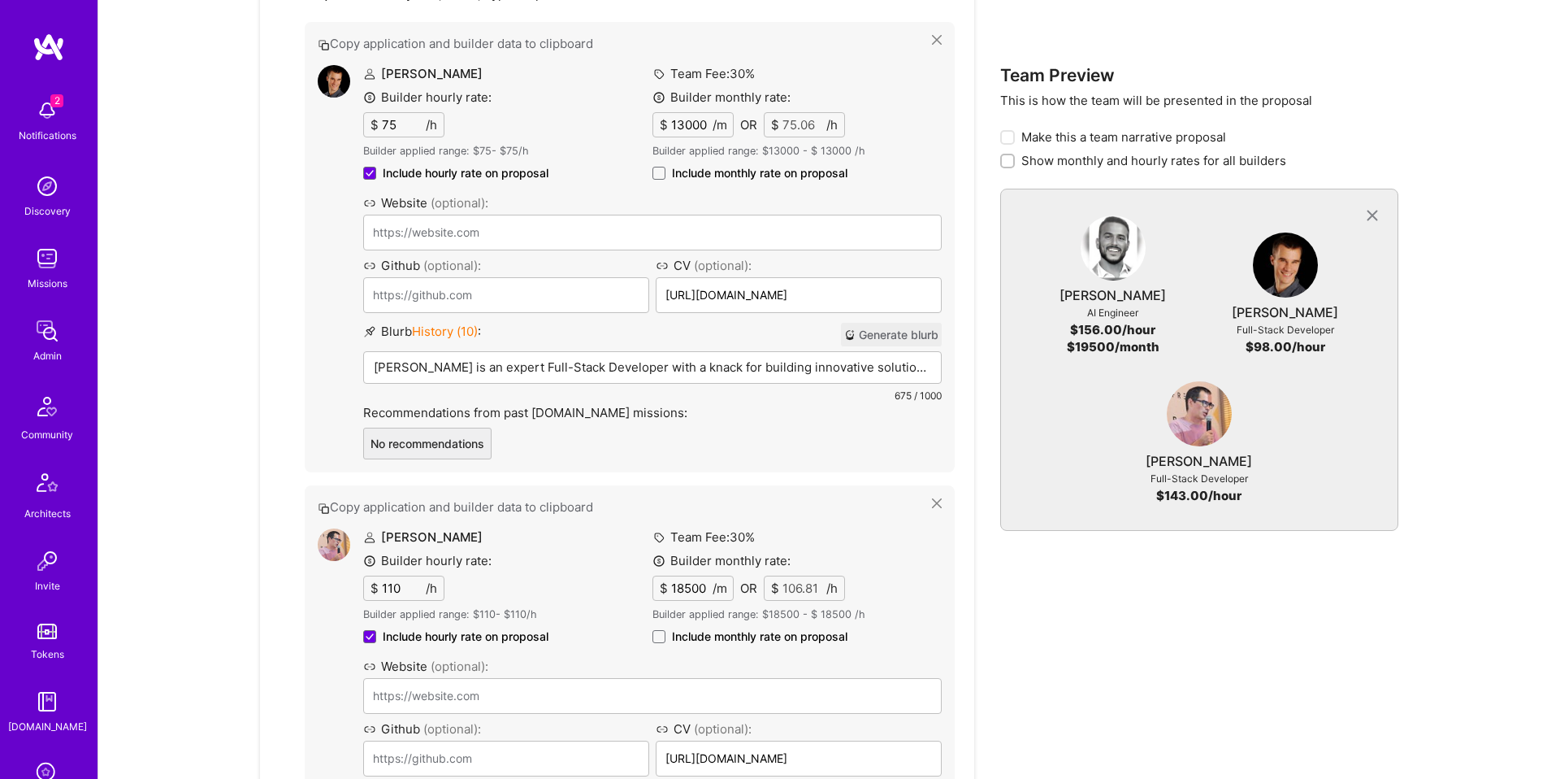
scroll to position [2649, 0]
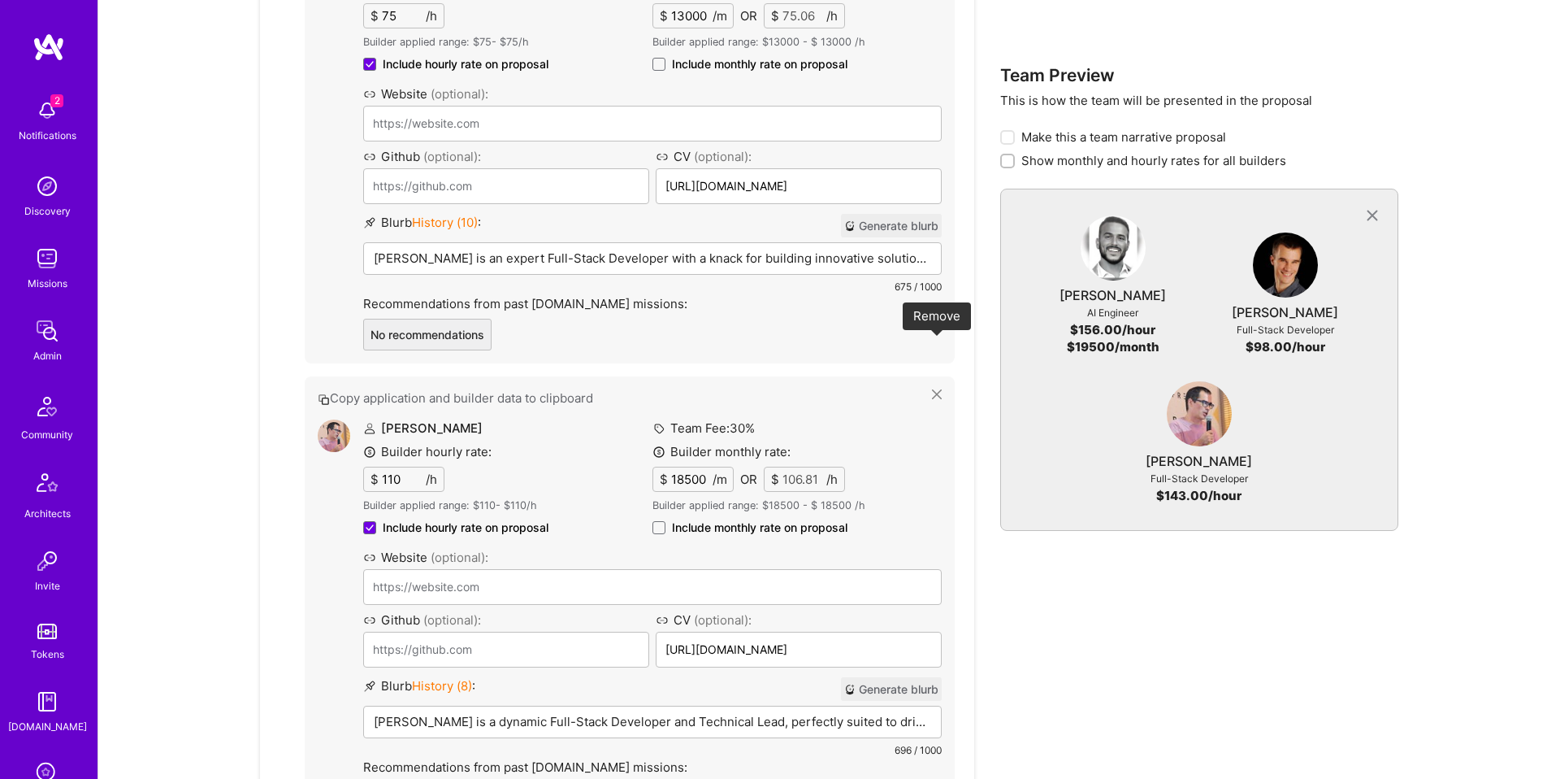
click at [935, 389] on icon at bounding box center [937, 394] width 10 height 10
click at [936, 389] on icon at bounding box center [937, 394] width 10 height 10
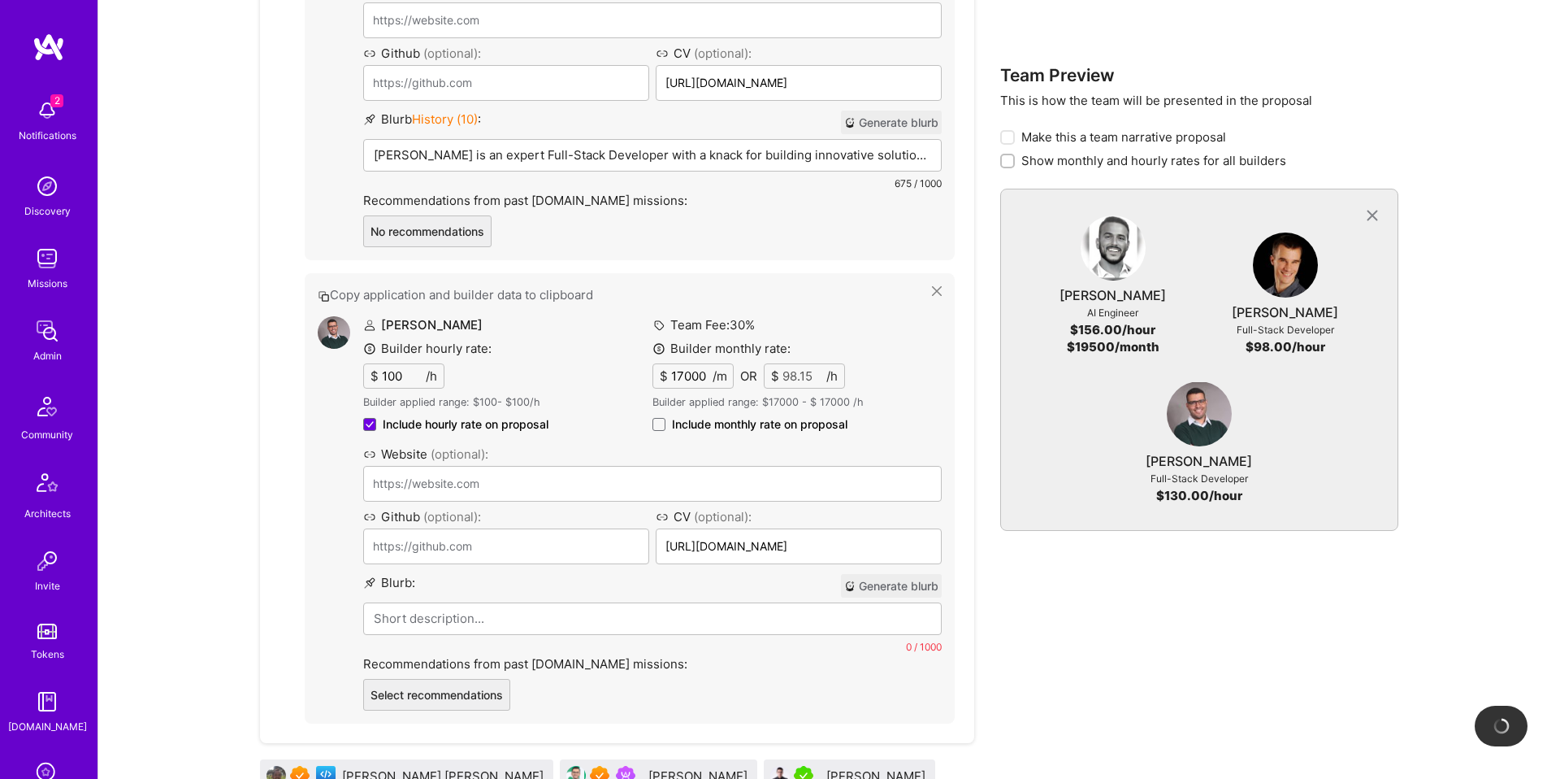
scroll to position [2753, 0]
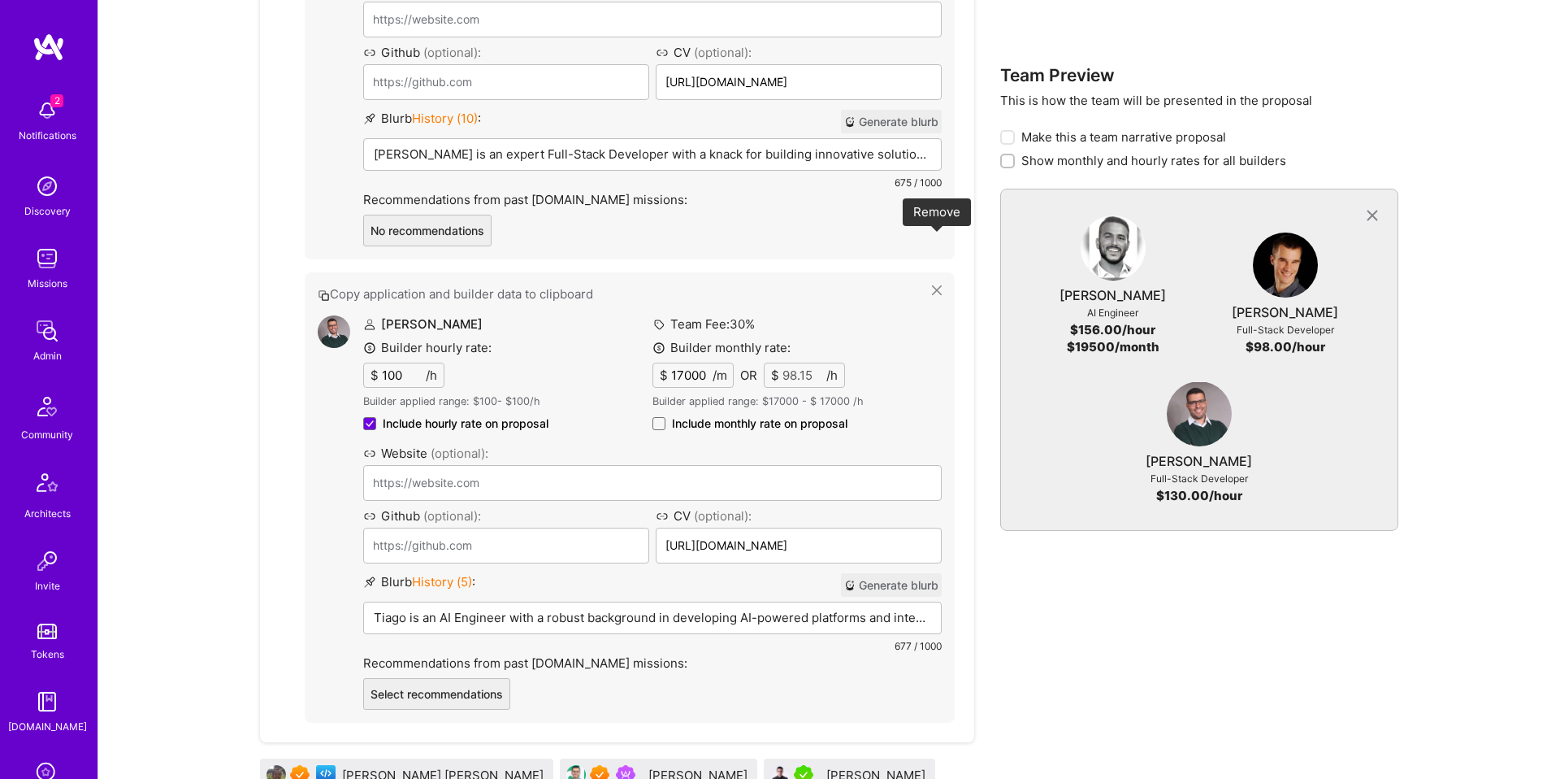
click at [940, 285] on icon at bounding box center [937, 290] width 10 height 10
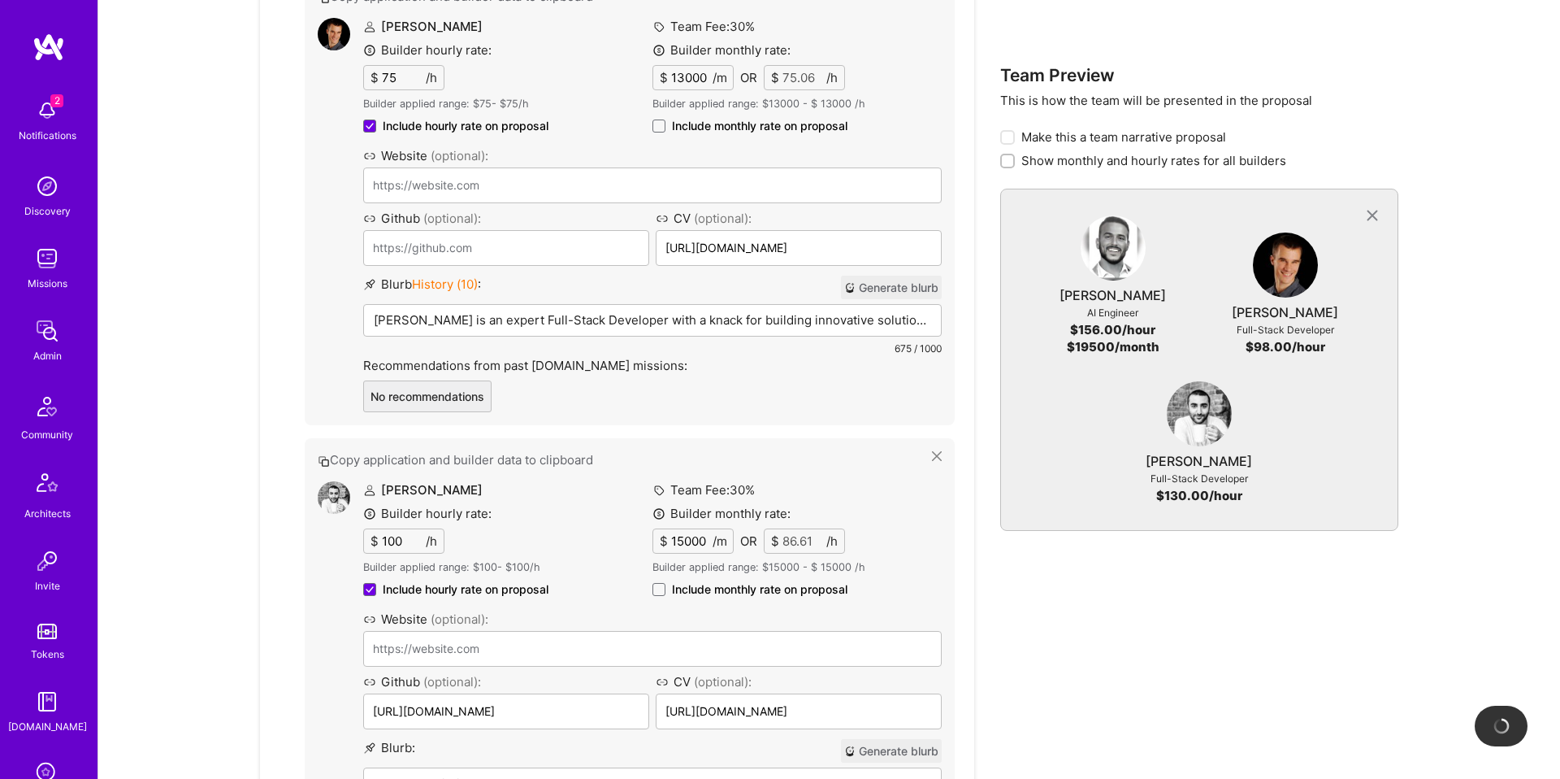
scroll to position [2606, 0]
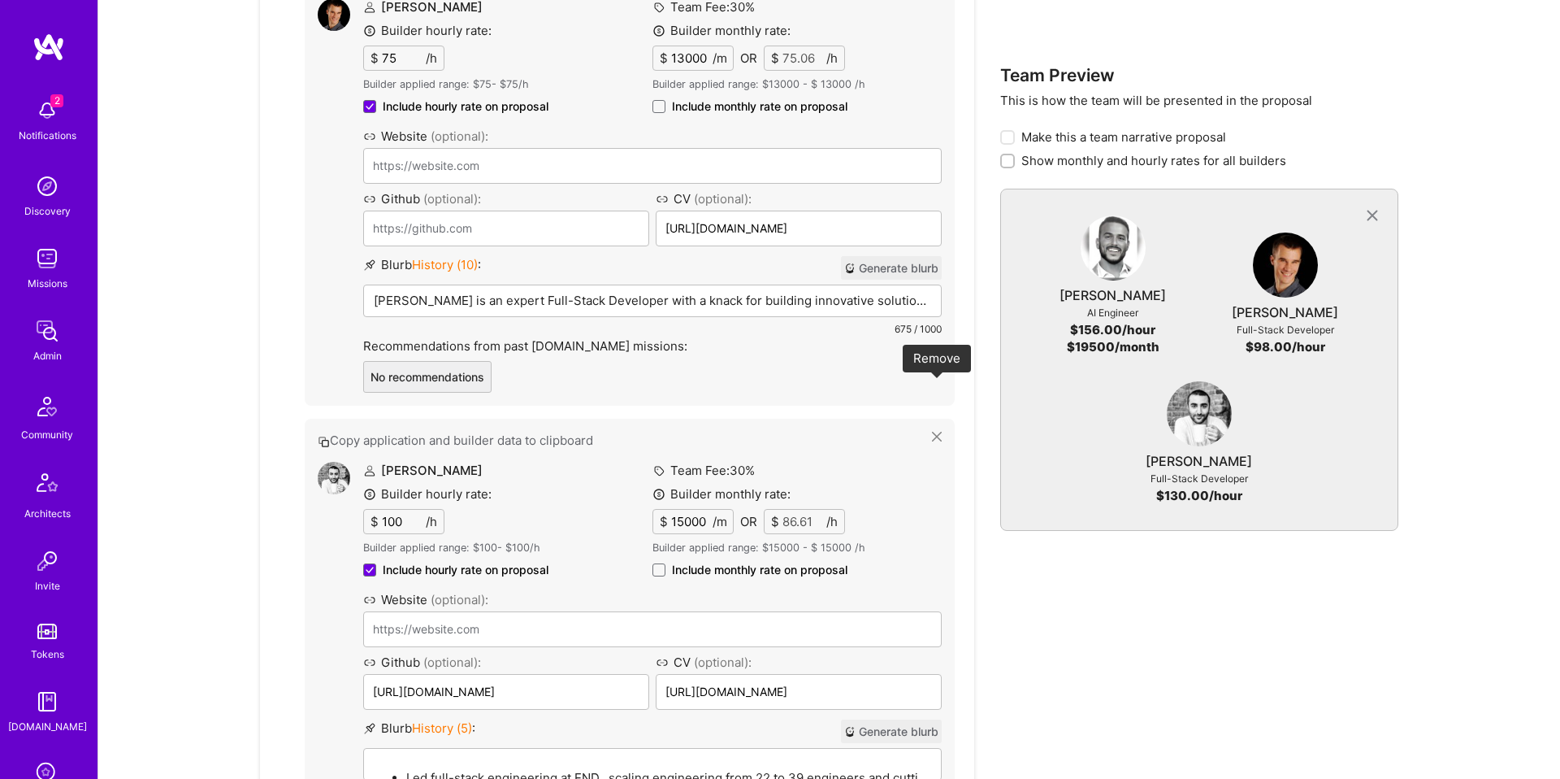
click at [934, 432] on icon at bounding box center [937, 437] width 10 height 10
click at [937, 432] on icon at bounding box center [937, 437] width 10 height 10
click at [933, 432] on icon at bounding box center [937, 437] width 10 height 10
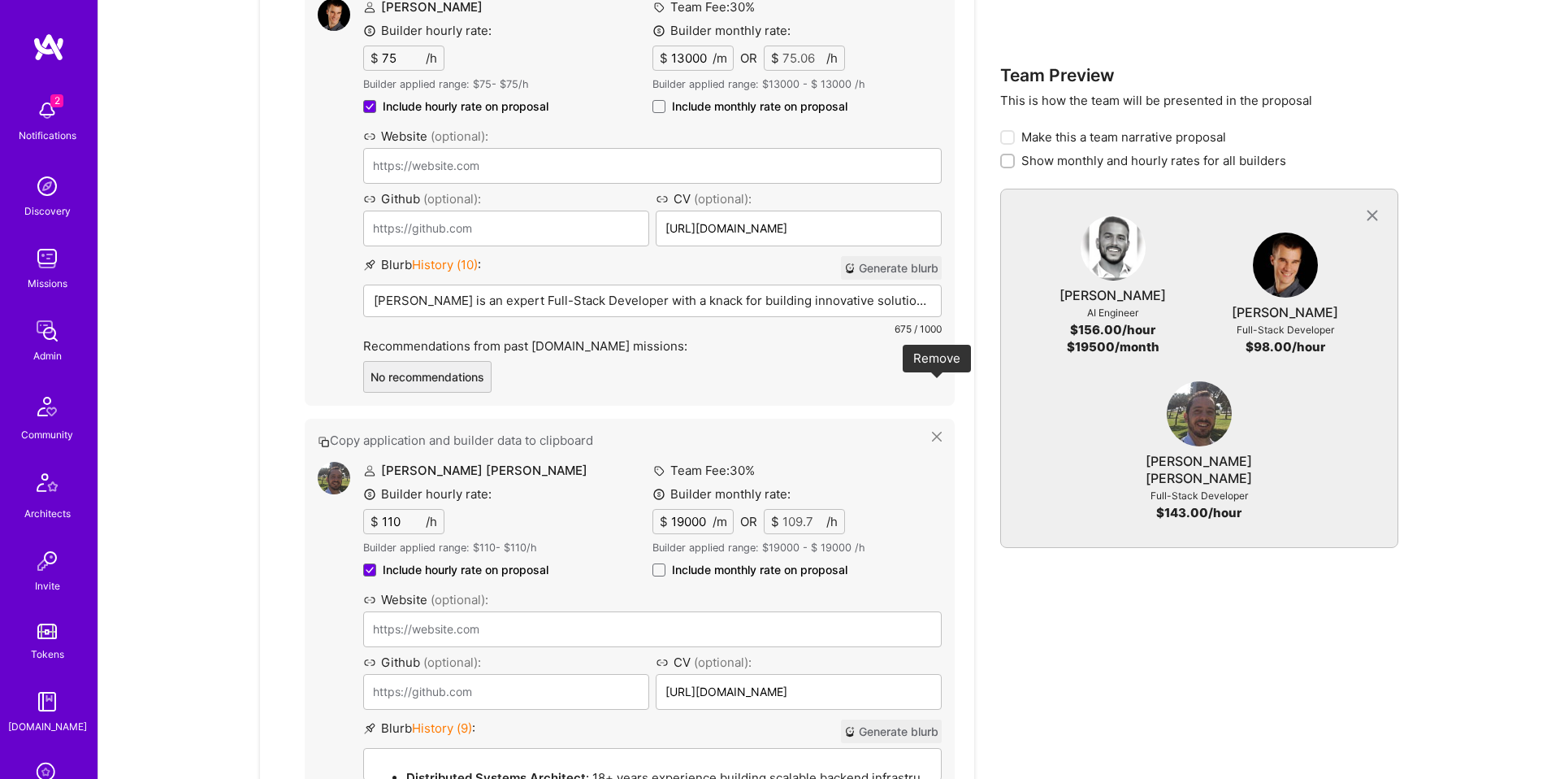
click at [936, 432] on icon at bounding box center [937, 437] width 10 height 10
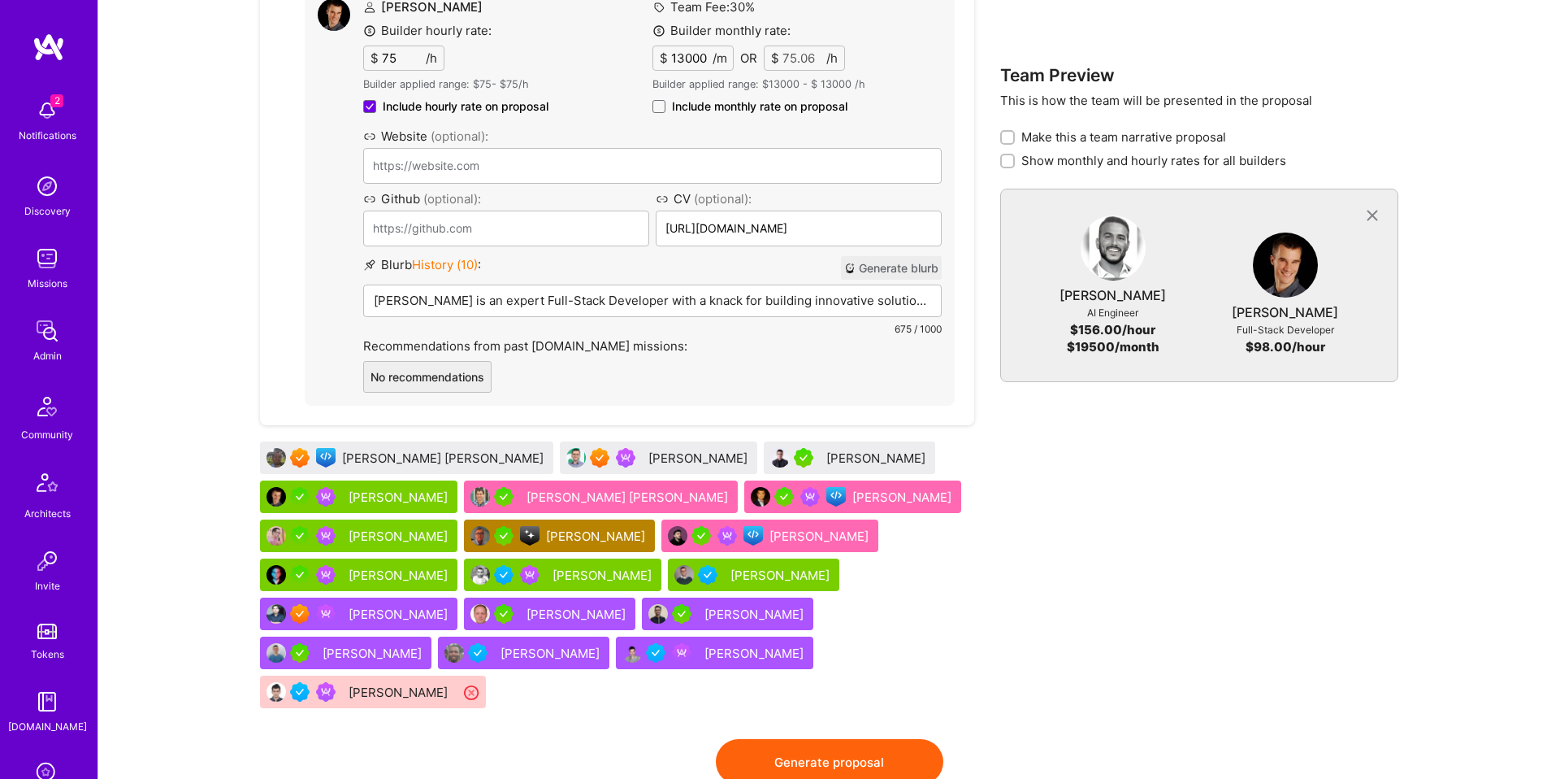
scroll to position [2587, 0]
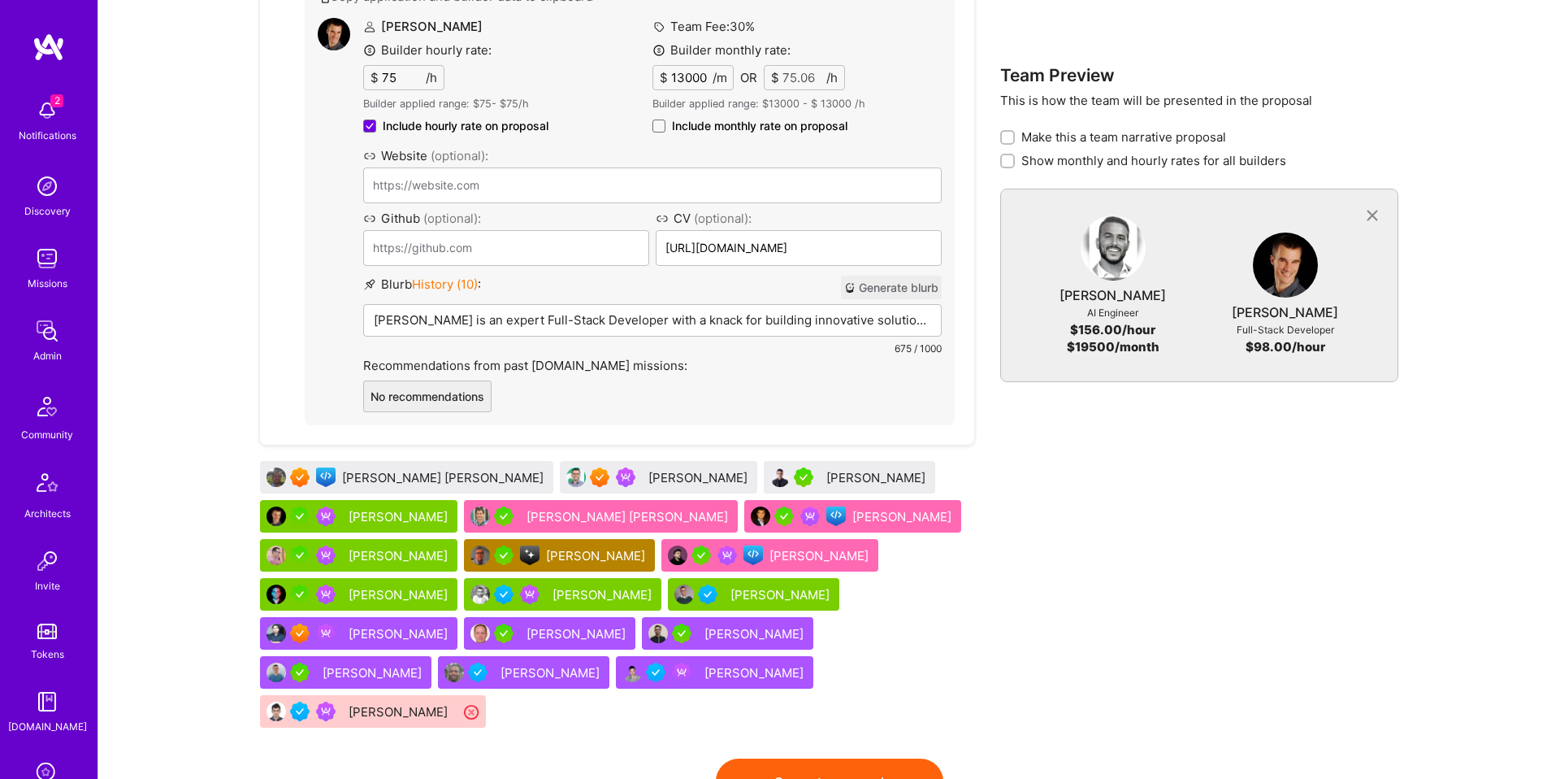
click at [827, 469] on div "Ugljesa Pantic" at bounding box center [878, 477] width 102 height 17
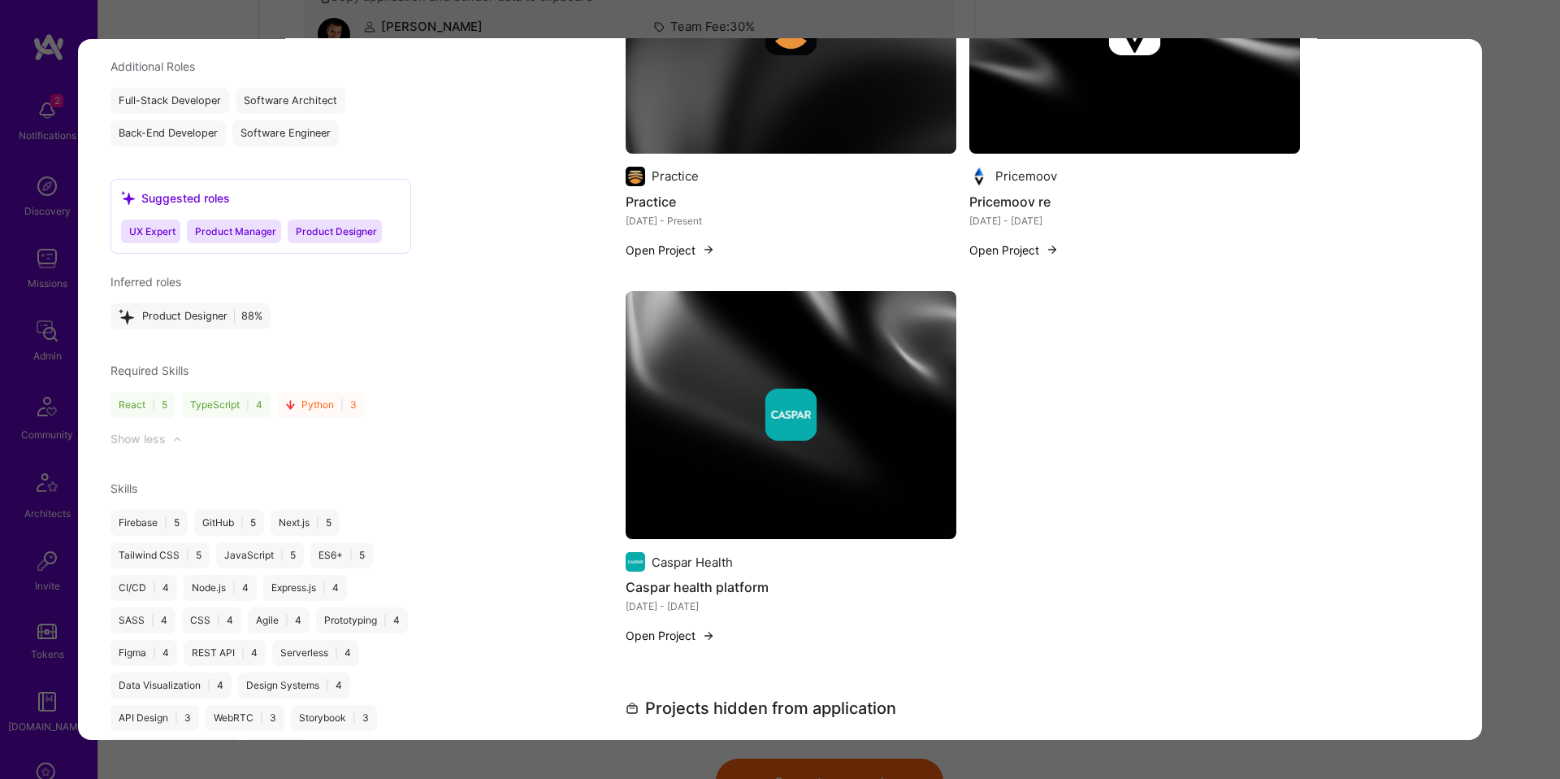
scroll to position [1638, 0]
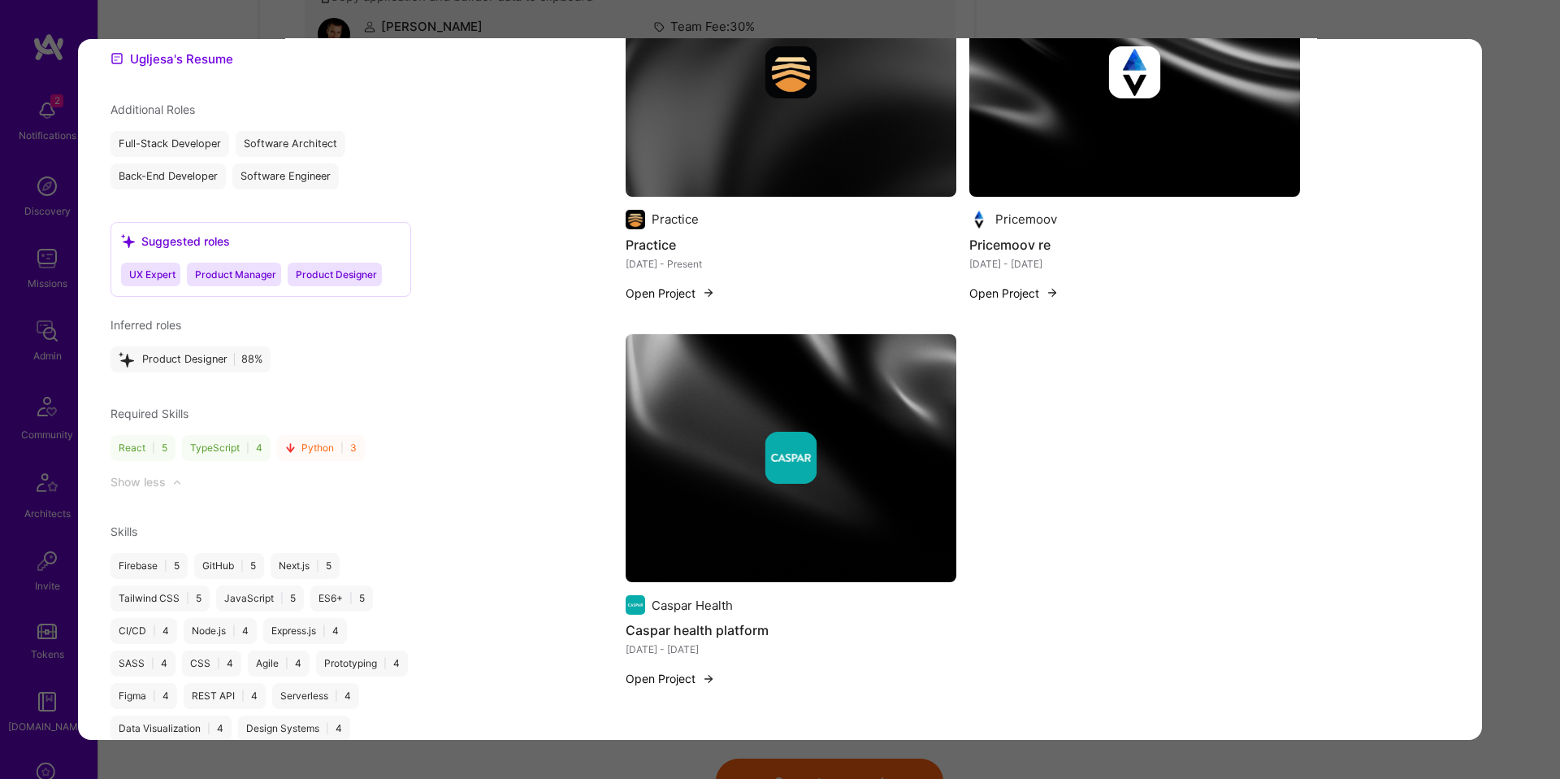
click at [52, 471] on div "Application 6 of 10 Builder Missing Requirements Required Location See location…" at bounding box center [780, 389] width 1560 height 779
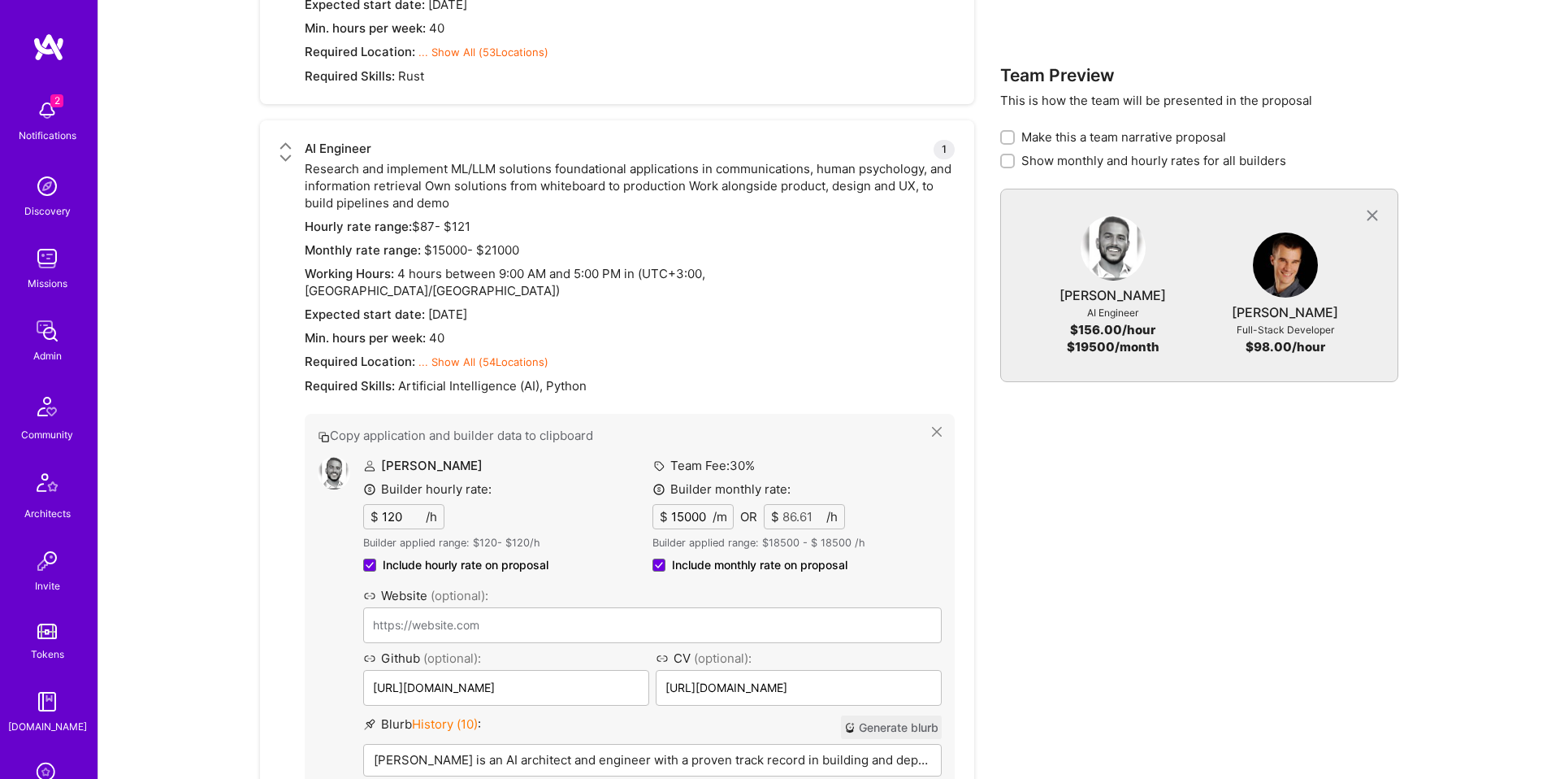
scroll to position [1193, 0]
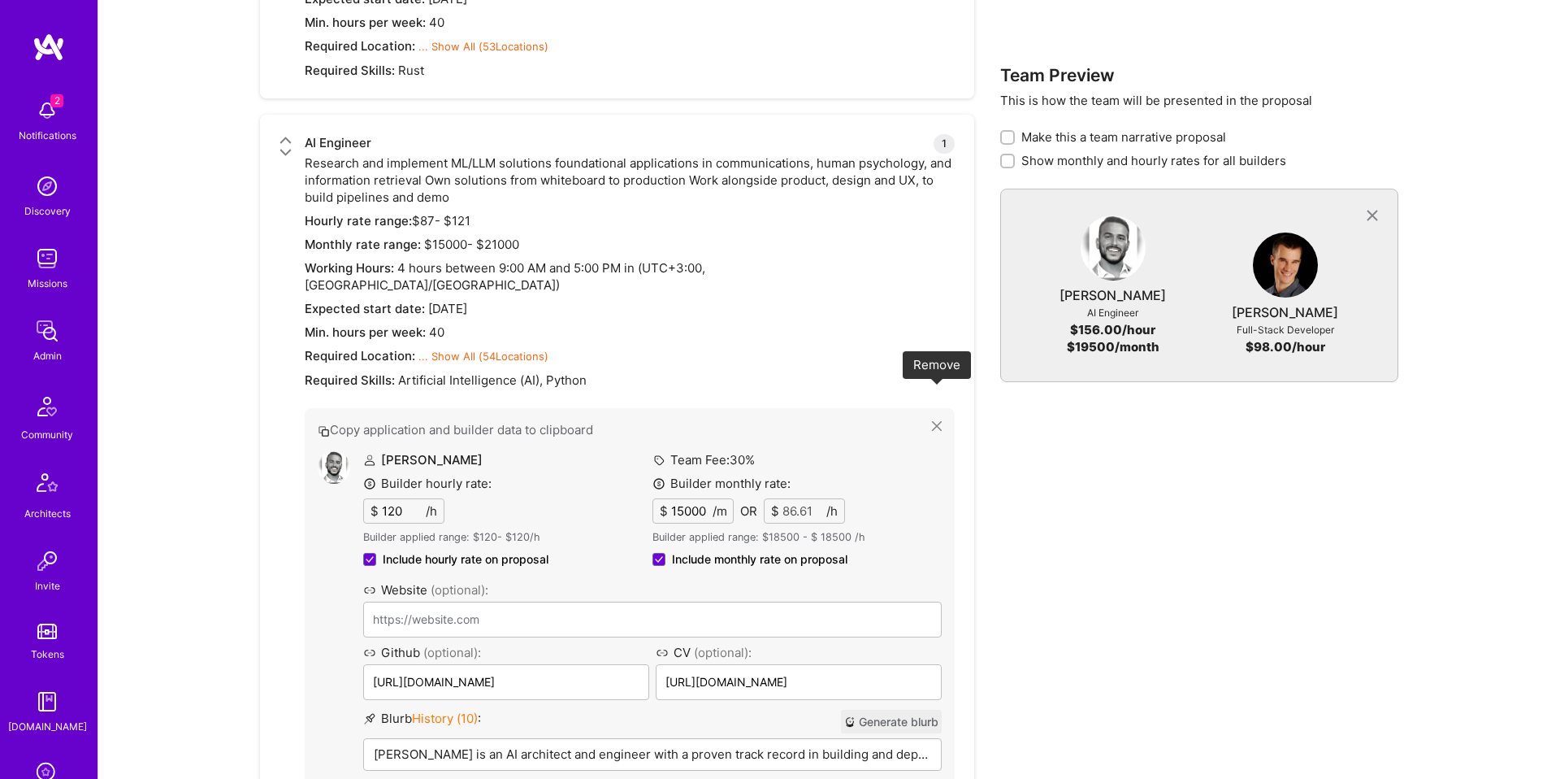
click at [934, 421] on icon at bounding box center [937, 426] width 10 height 10
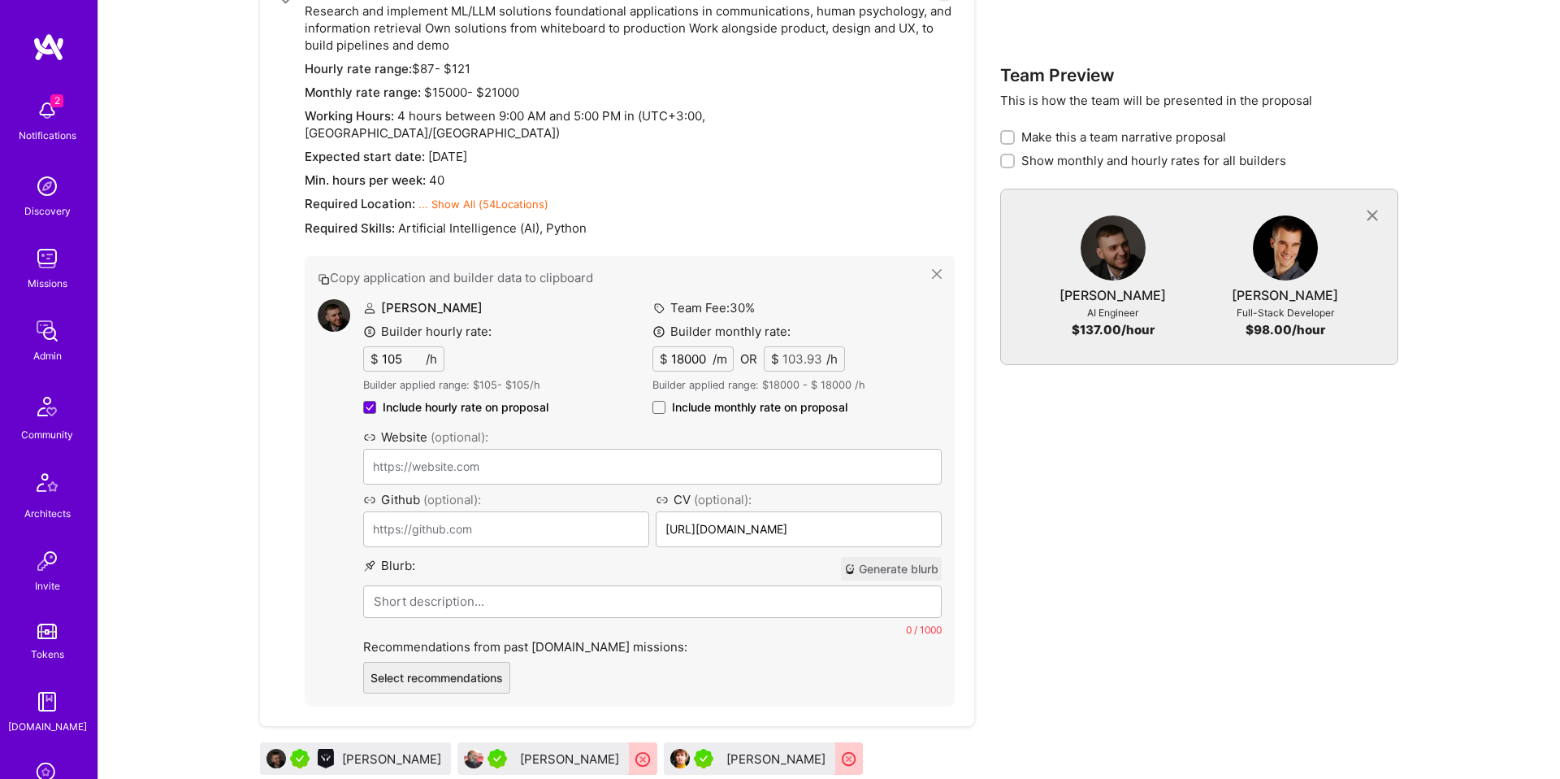
scroll to position [1349, 0]
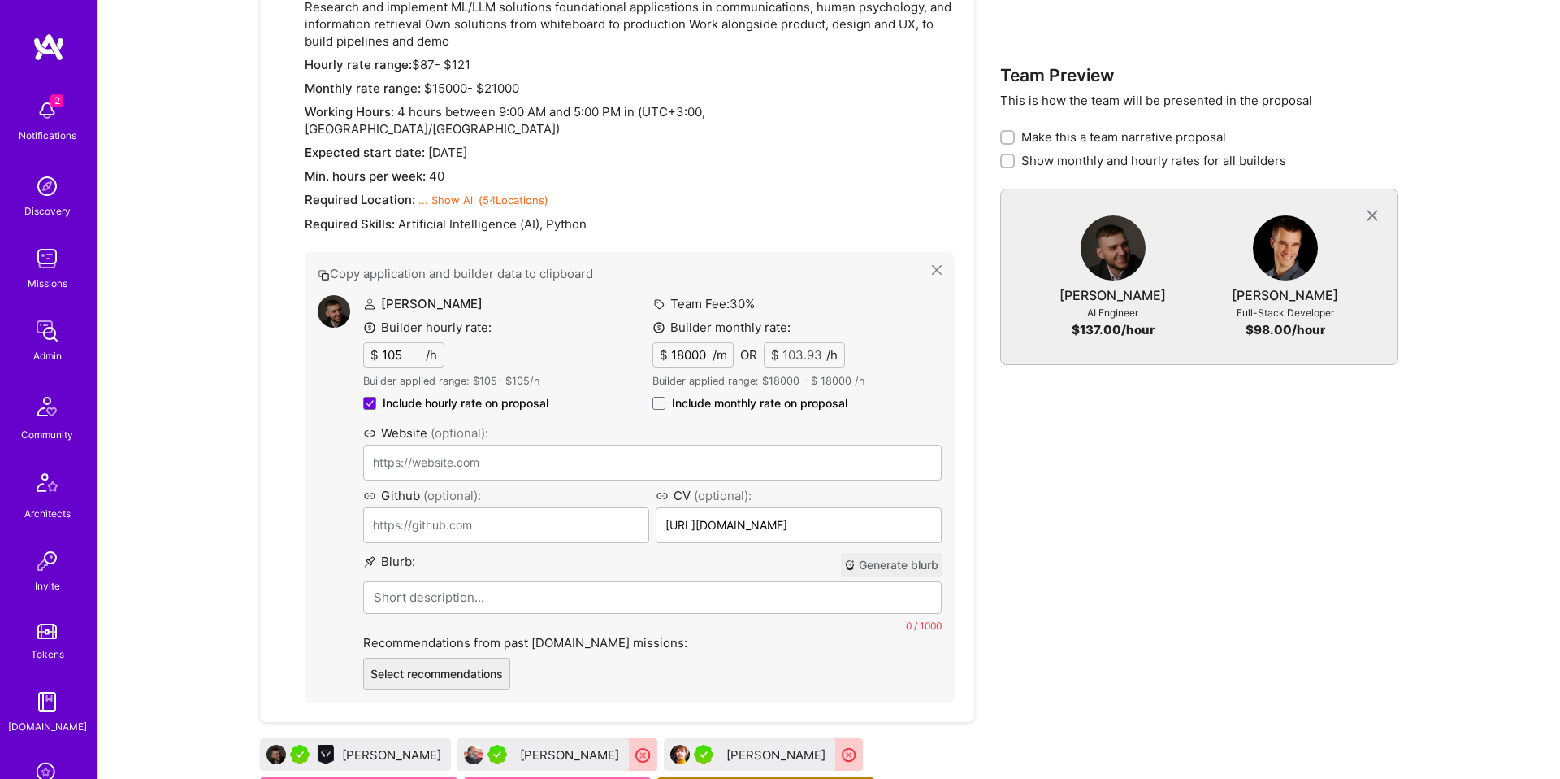
click at [672, 395] on span "Include monthly rate on proposal" at bounding box center [760, 403] width 176 height 16
click at [0, 0] on input "Include monthly rate on proposal" at bounding box center [0, 0] width 0 height 0
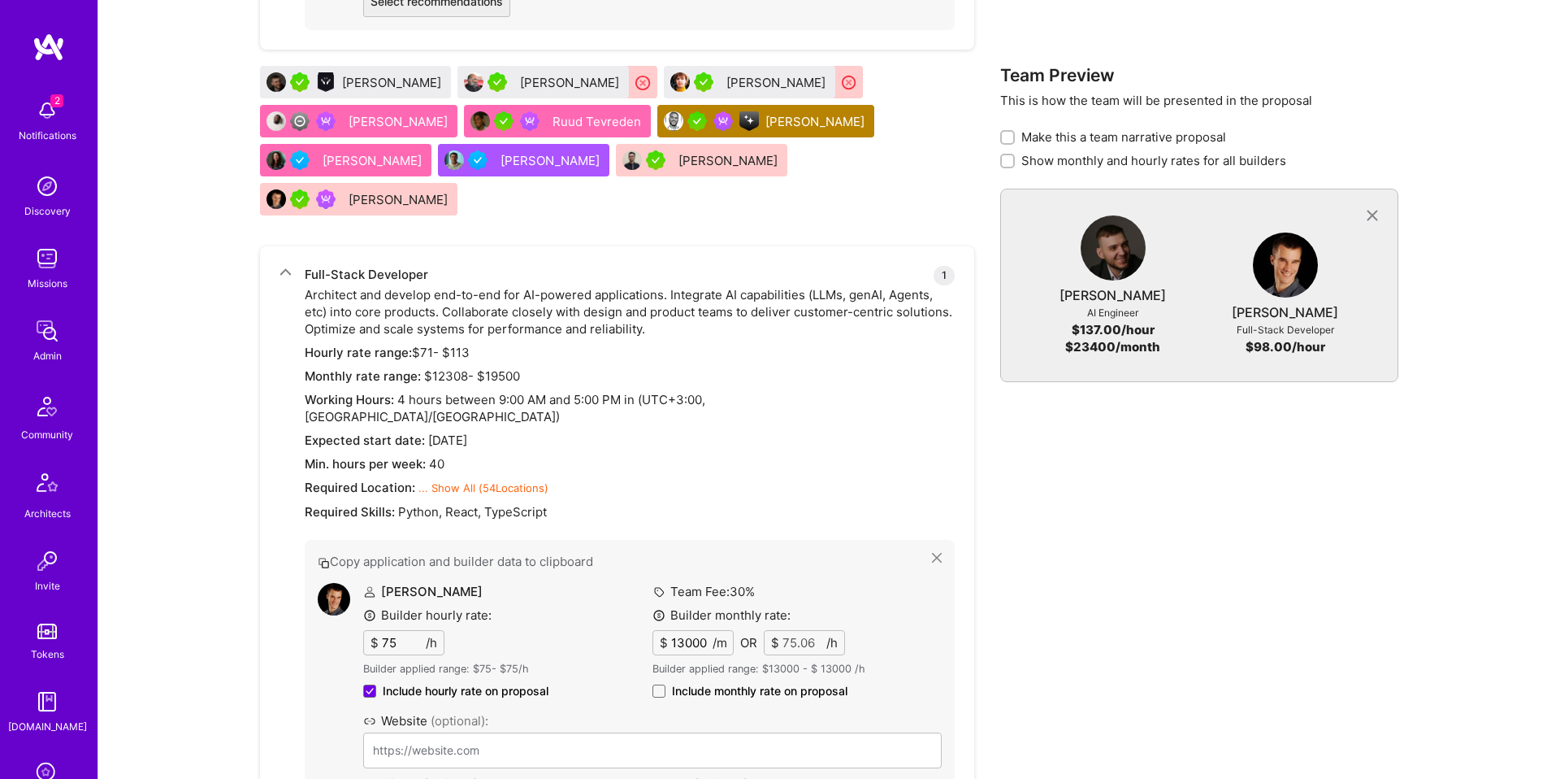
scroll to position [2587, 0]
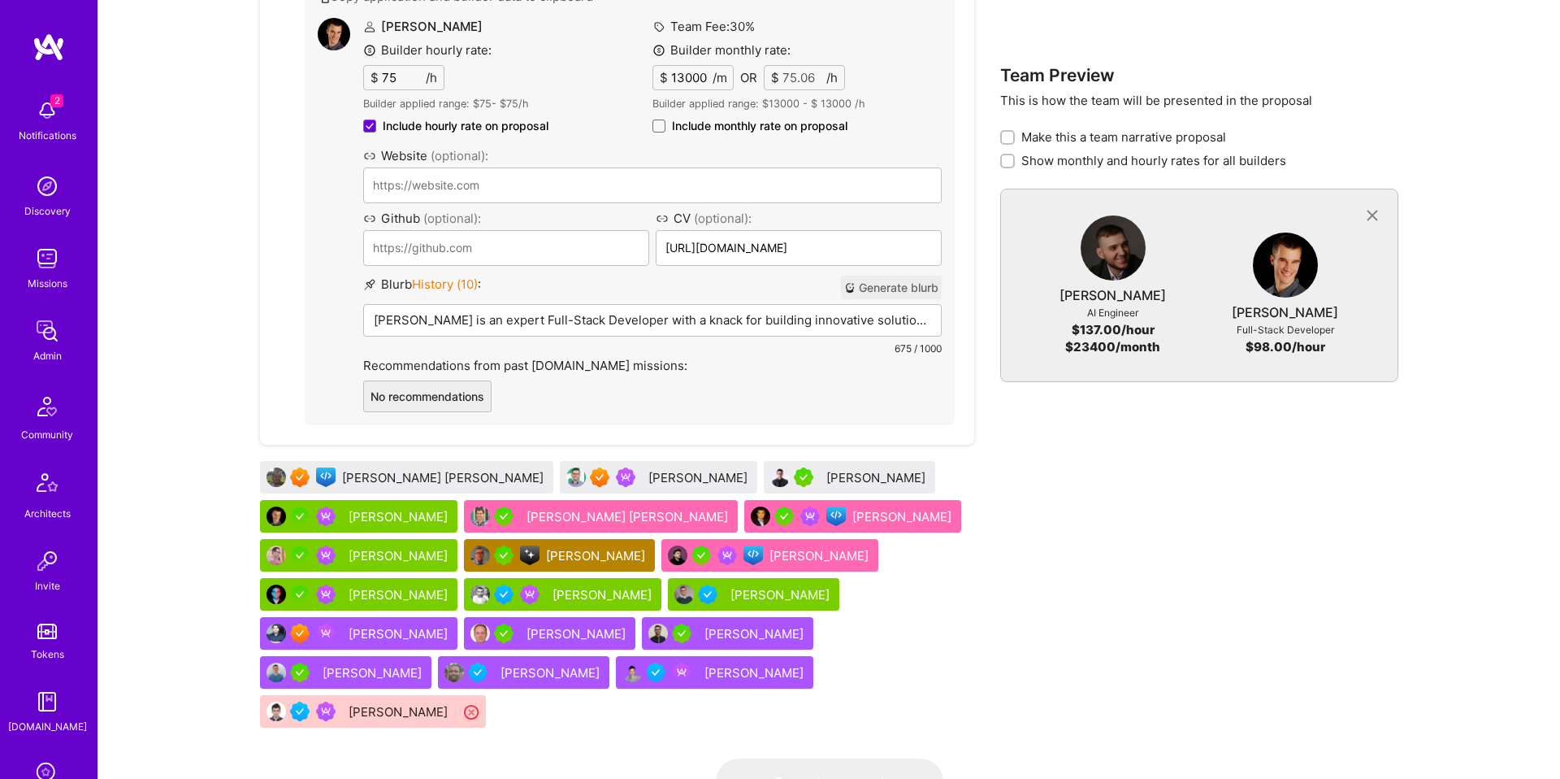
click at [781, 118] on span "Include monthly rate on proposal" at bounding box center [760, 126] width 176 height 16
click at [0, 0] on input "Include monthly rate on proposal" at bounding box center [0, 0] width 0 height 0
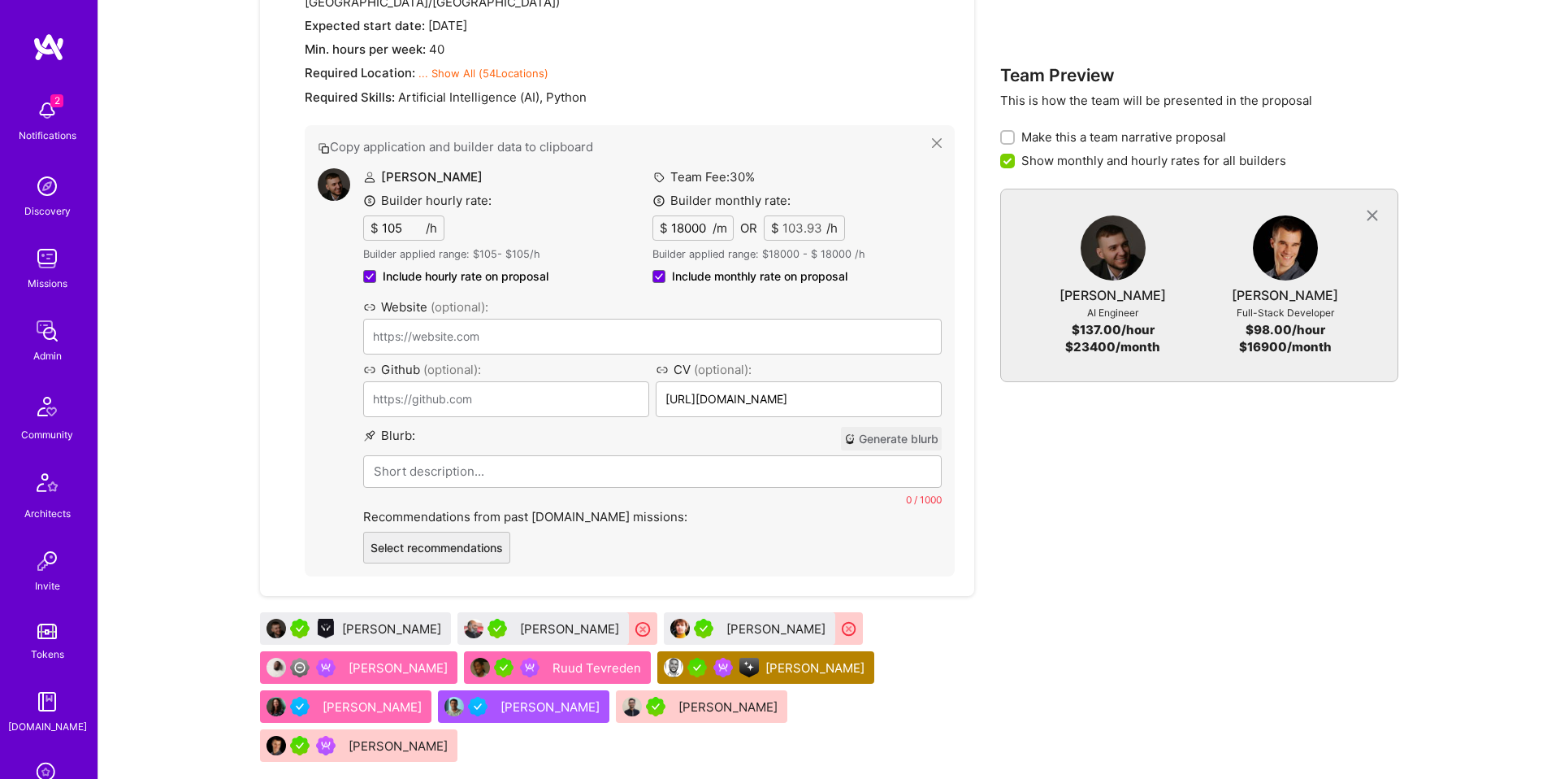
scroll to position [1477, 0]
click at [419, 696] on div "Ena Zunic-Cejvanovic" at bounding box center [374, 704] width 102 height 17
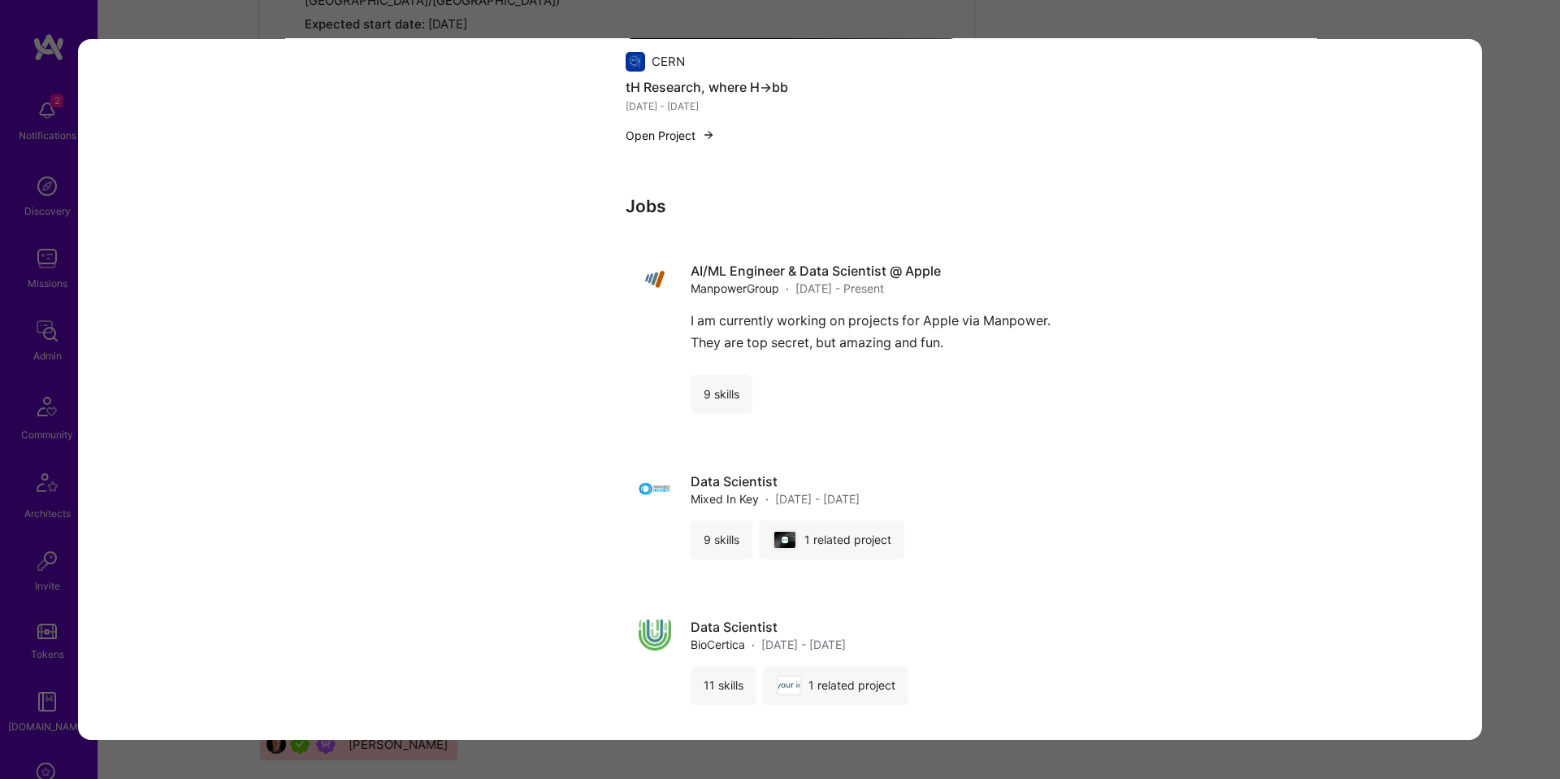
scroll to position [3986, 0]
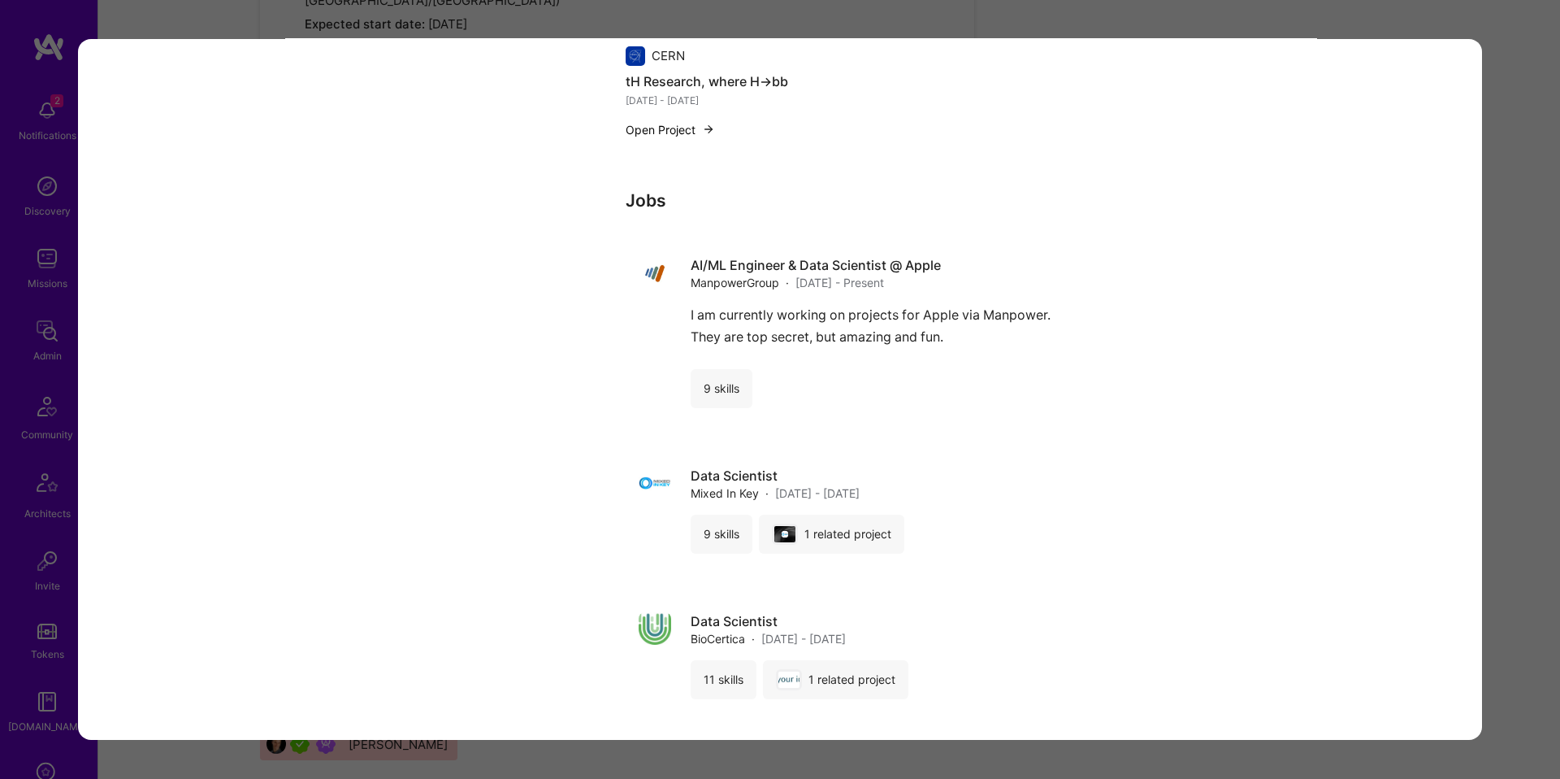
click at [1527, 292] on div "Application 7 of 10 Builder Missing Requirements Required Location See location…" at bounding box center [780, 389] width 1560 height 779
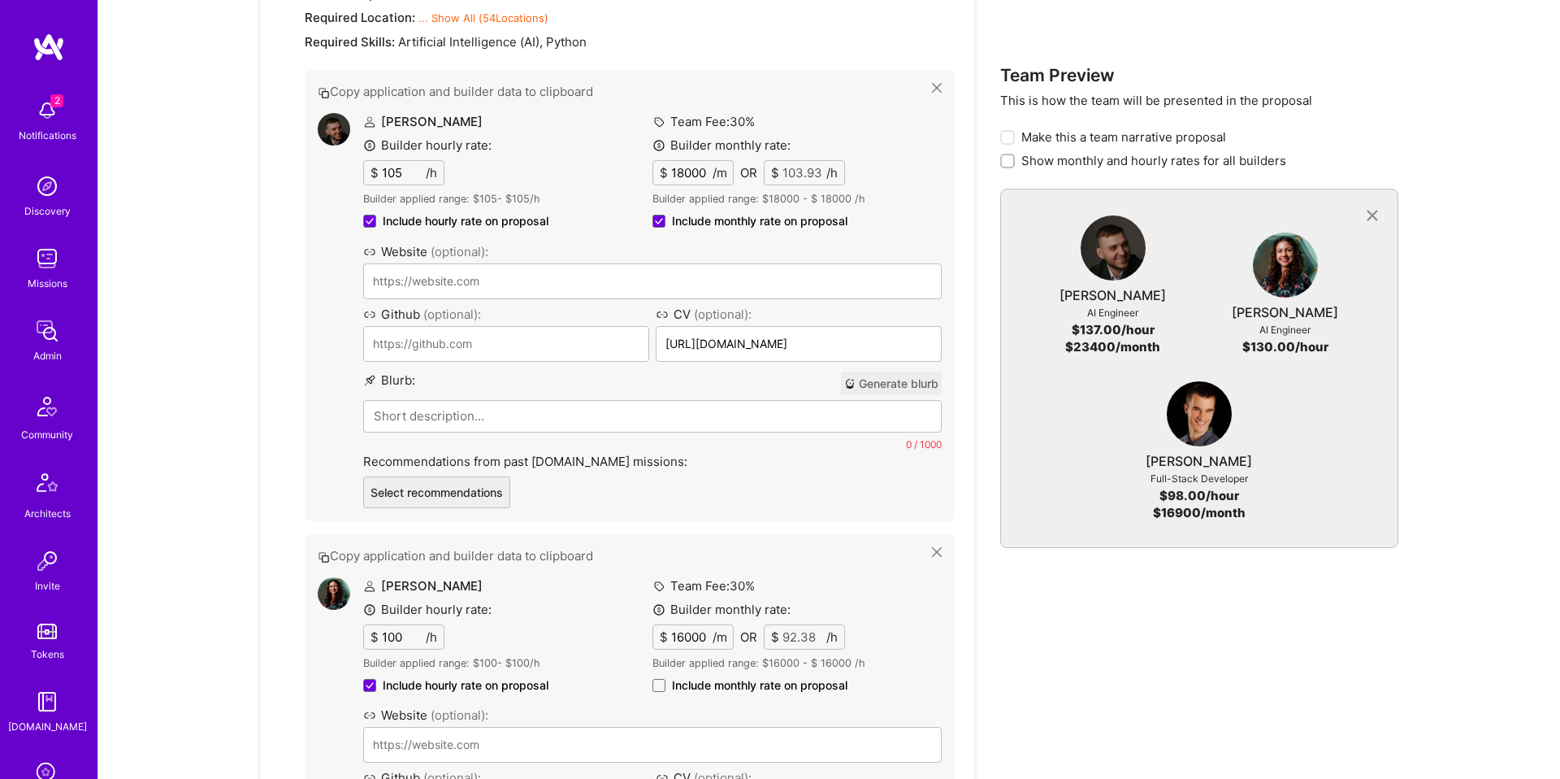
scroll to position [1542, 0]
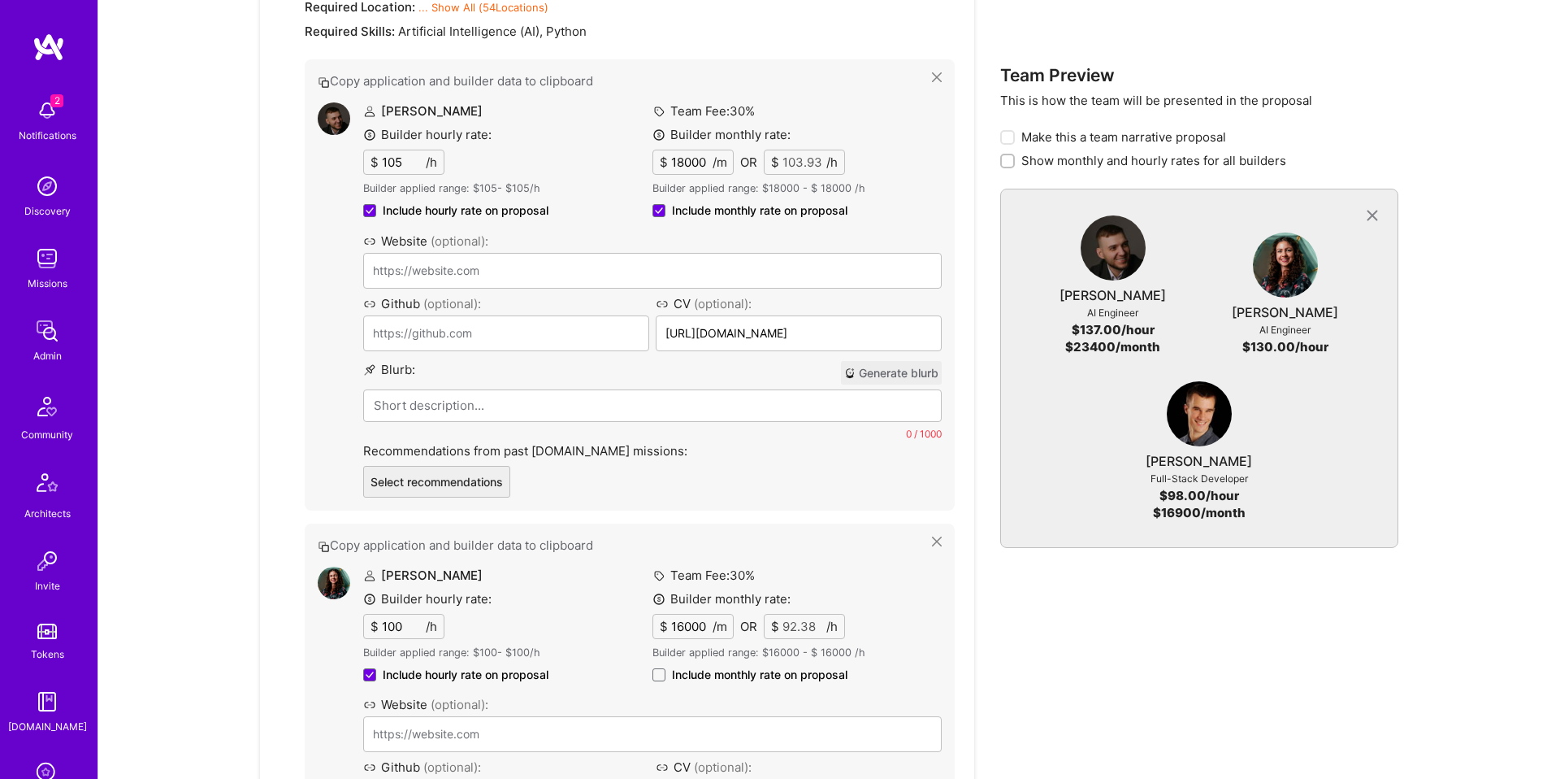
click at [814, 666] on span "Include monthly rate on proposal" at bounding box center [760, 674] width 176 height 16
click at [0, 0] on input "Include monthly rate on proposal" at bounding box center [0, 0] width 0 height 0
checkbox input "true"
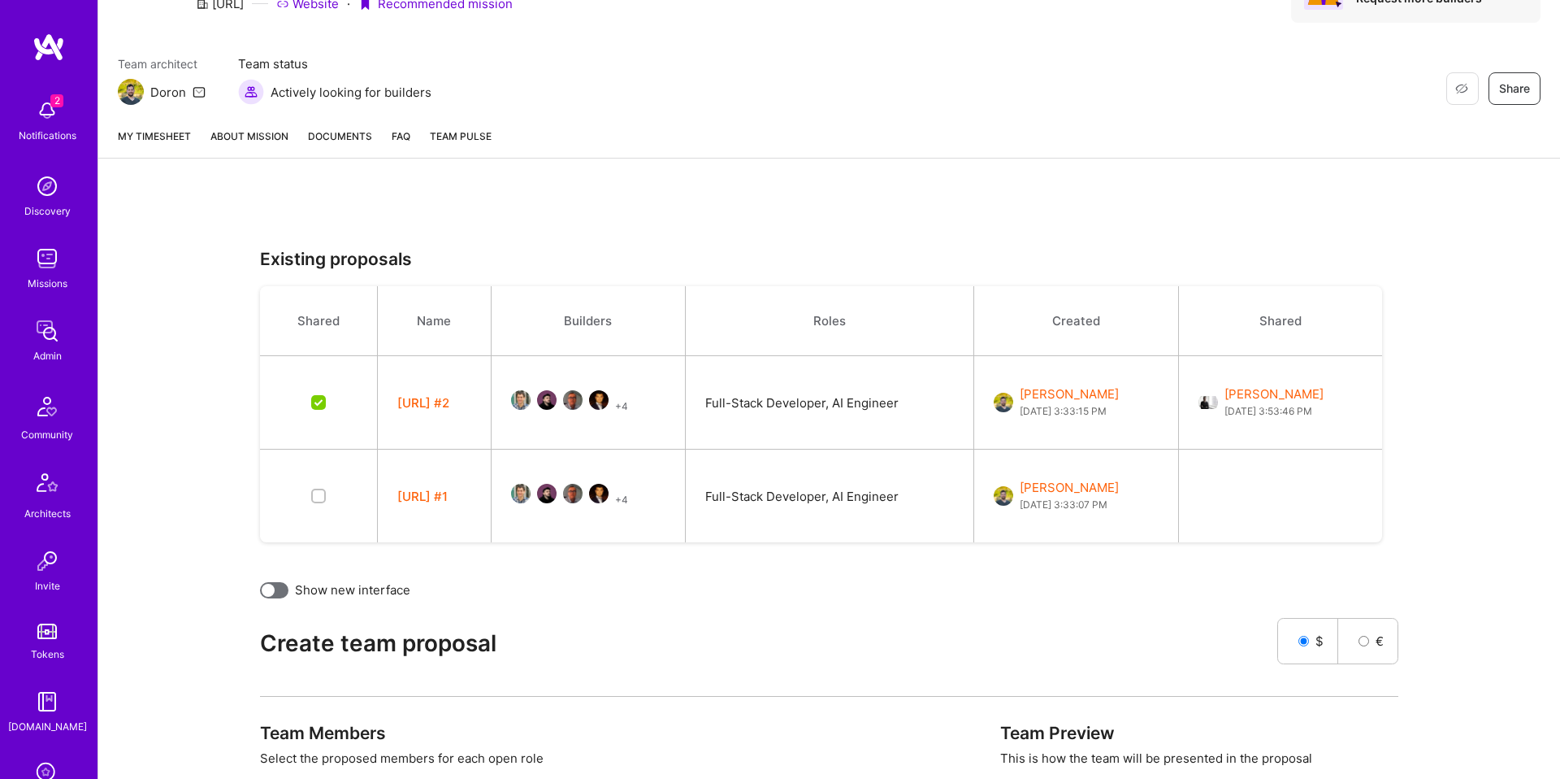
scroll to position [0, 0]
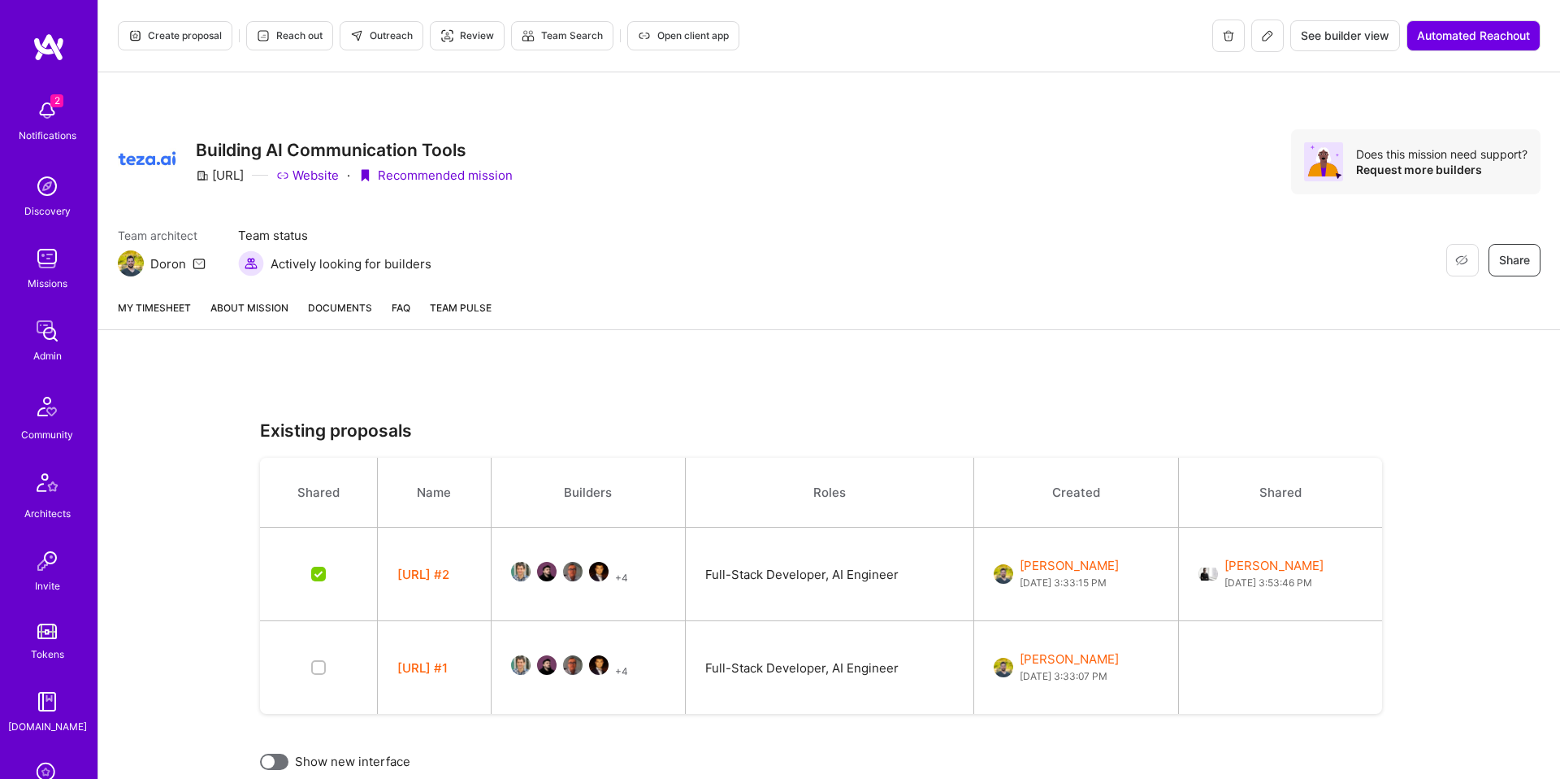
click at [266, 311] on link "About Mission" at bounding box center [249, 314] width 78 height 30
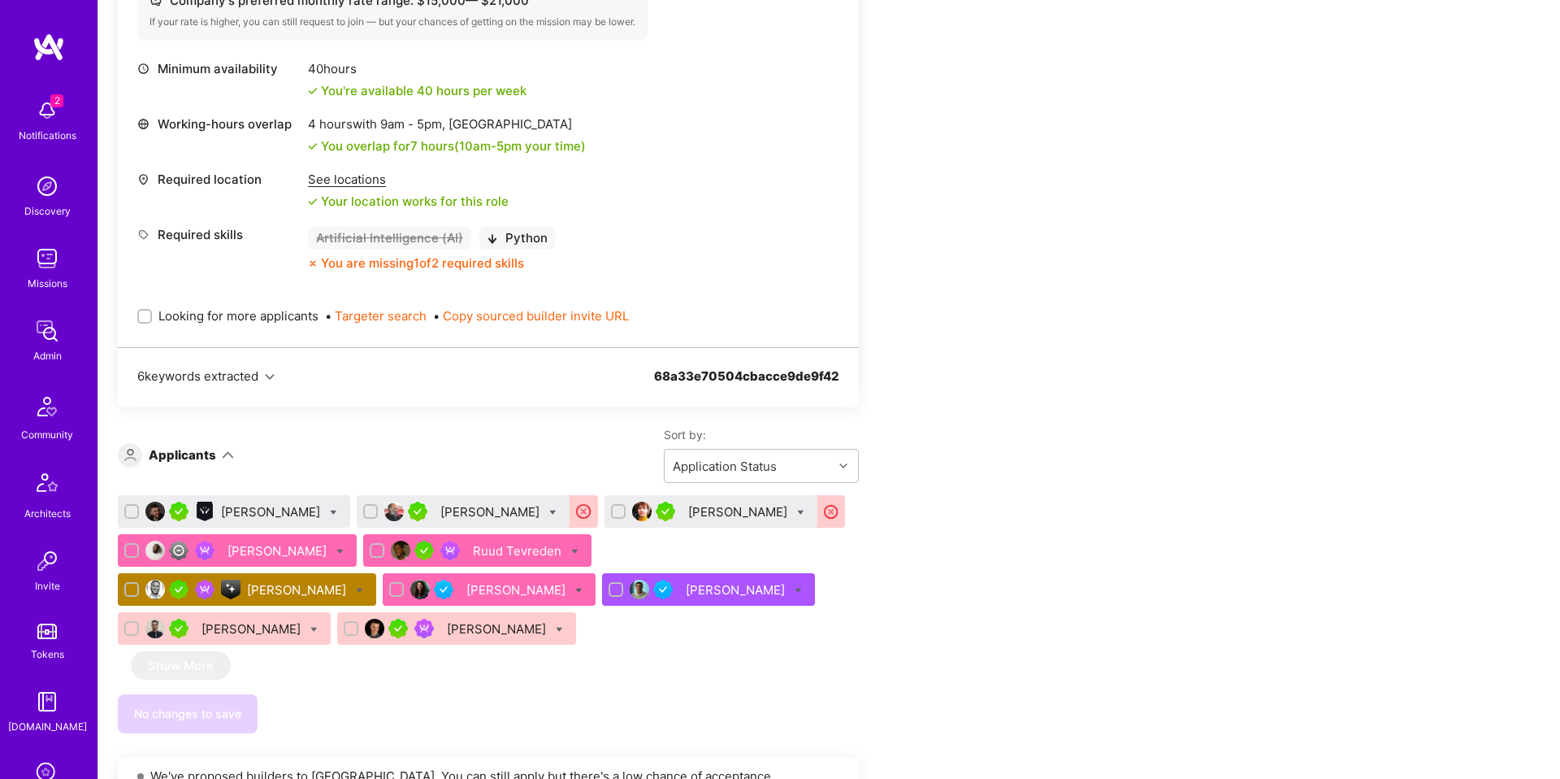
scroll to position [1514, 0]
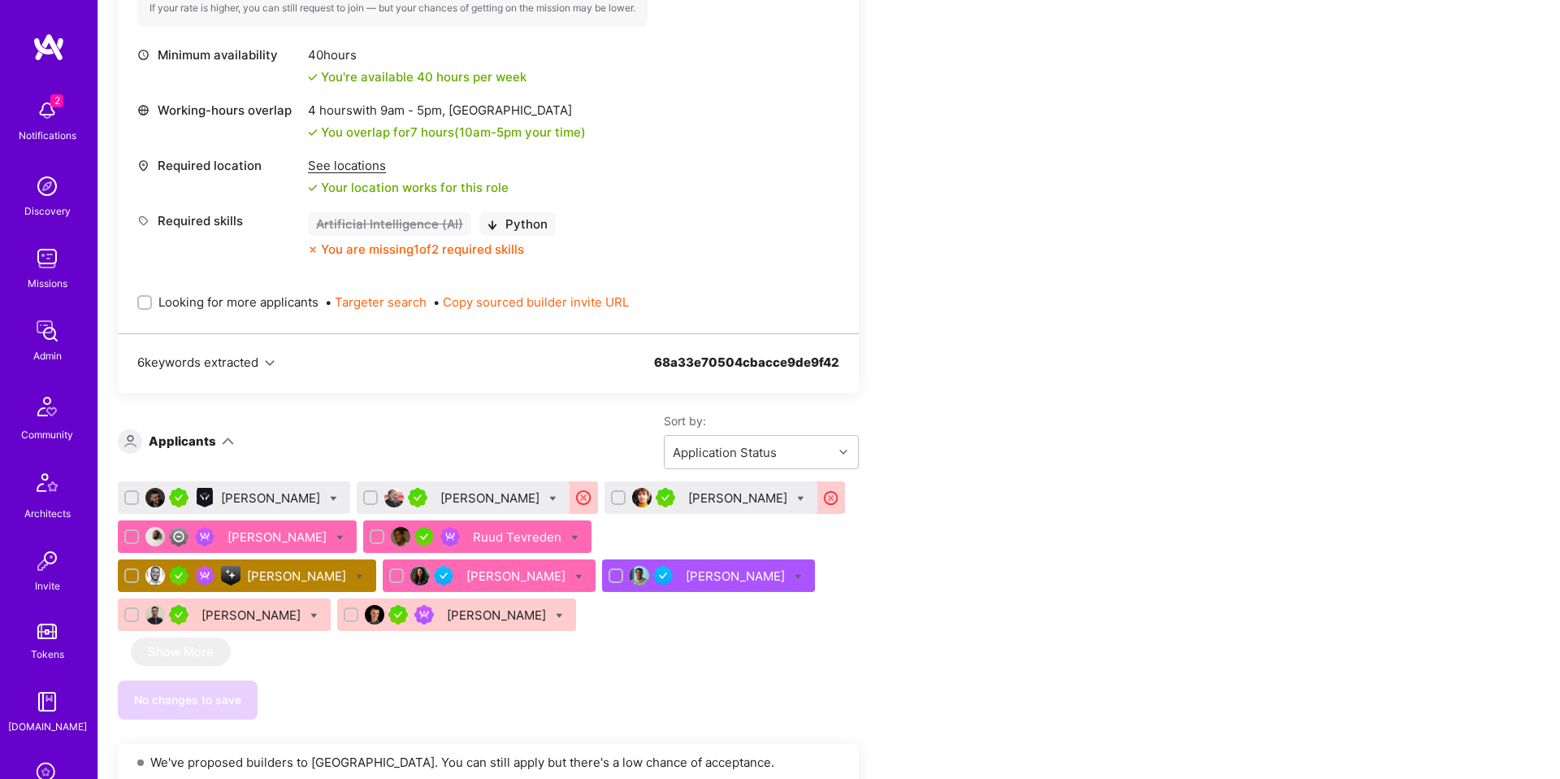
click at [375, 498] on input "checkbox" at bounding box center [372, 497] width 11 height 11
checkbox input "true"
drag, startPoint x: 605, startPoint y: 497, endPoint x: 566, endPoint y: 501, distance: 40.1
click at [614, 497] on input "checkbox" at bounding box center [619, 497] width 11 height 11
checkbox input "true"
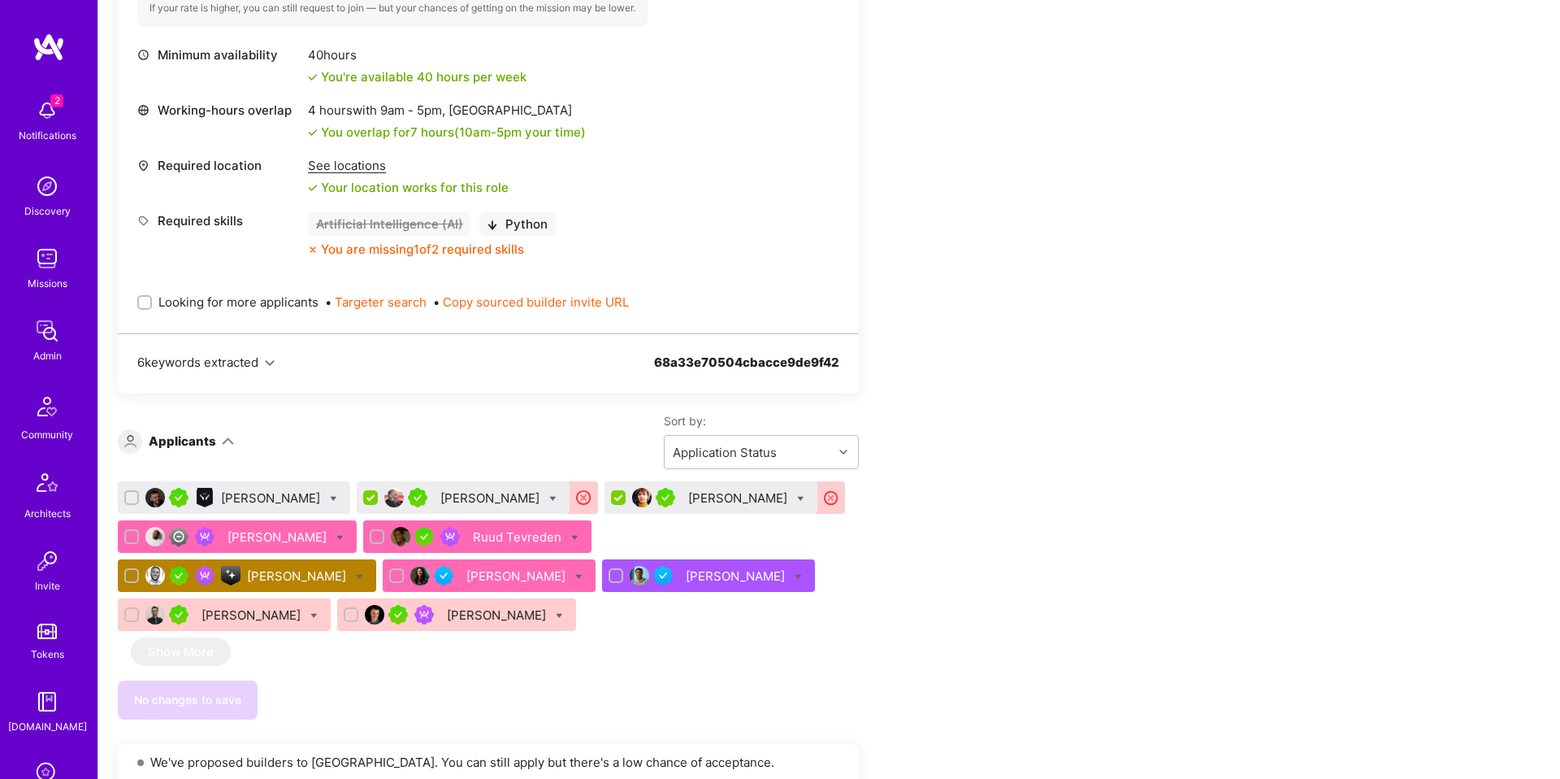
click at [549, 497] on icon at bounding box center [552, 498] width 7 height 7
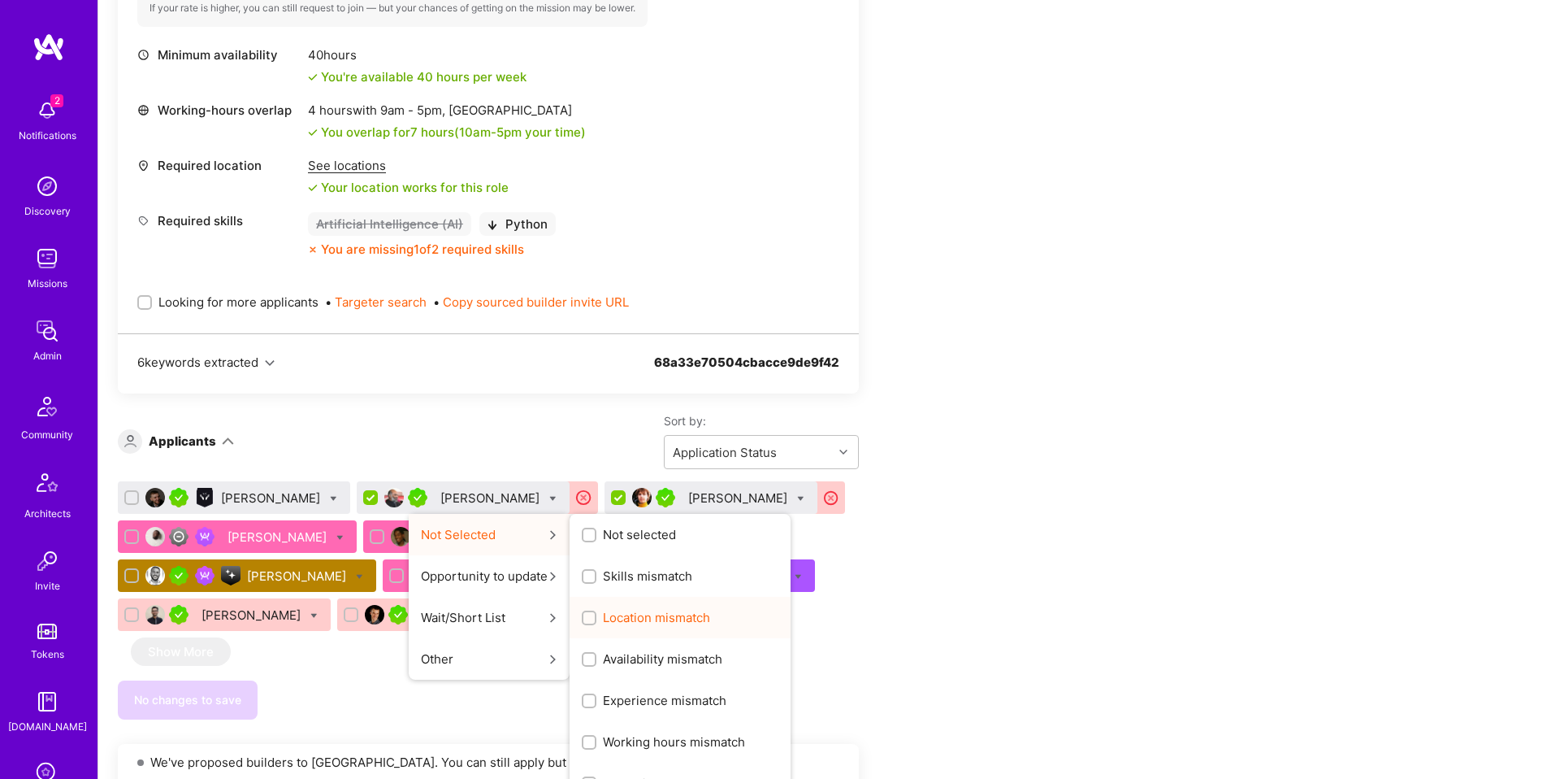
click at [696, 615] on span "Location mismatch" at bounding box center [656, 617] width 107 height 17
click at [597, 615] on input "Location mismatch" at bounding box center [590, 618] width 11 height 11
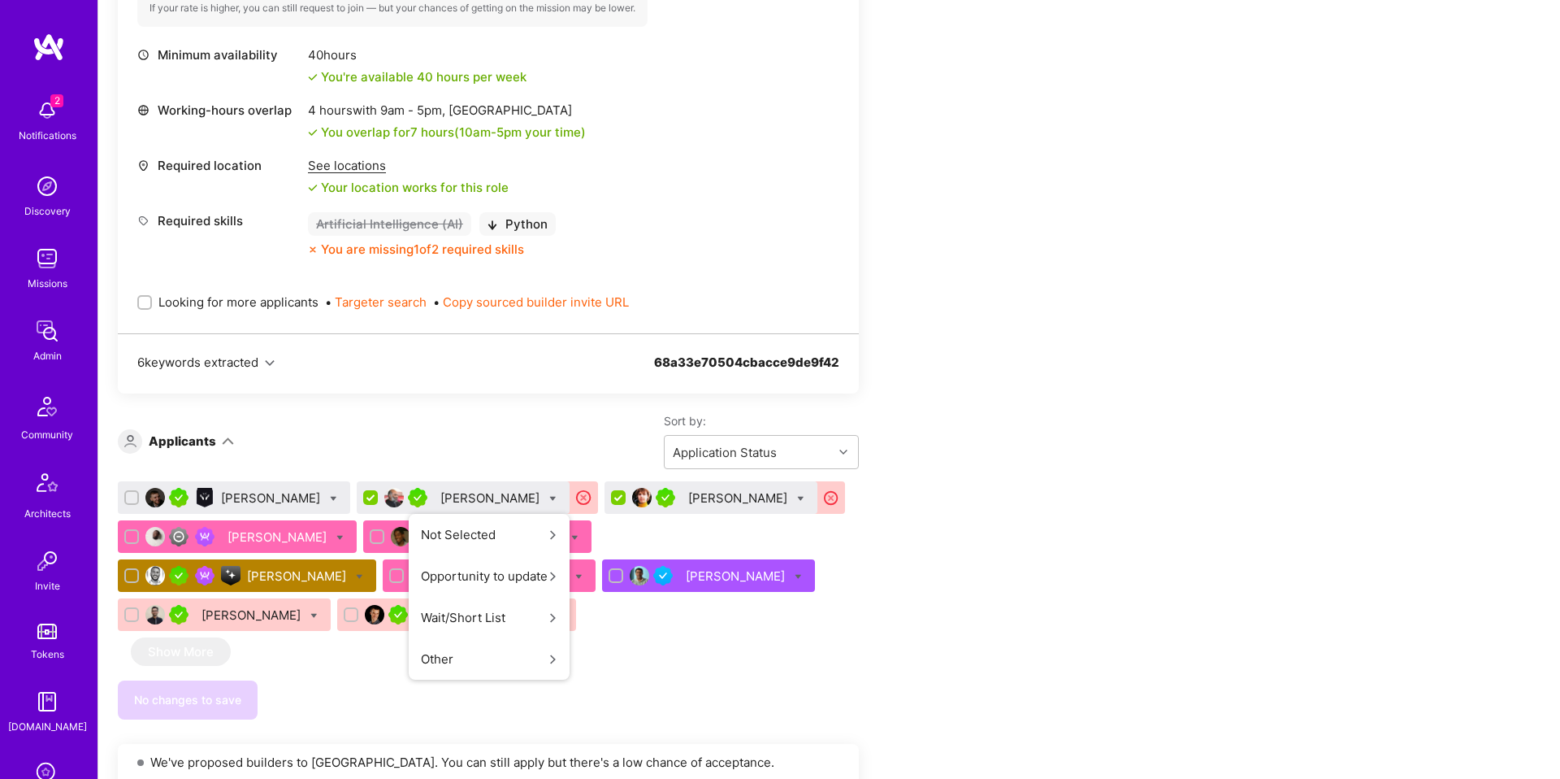
scroll to position [0, 0]
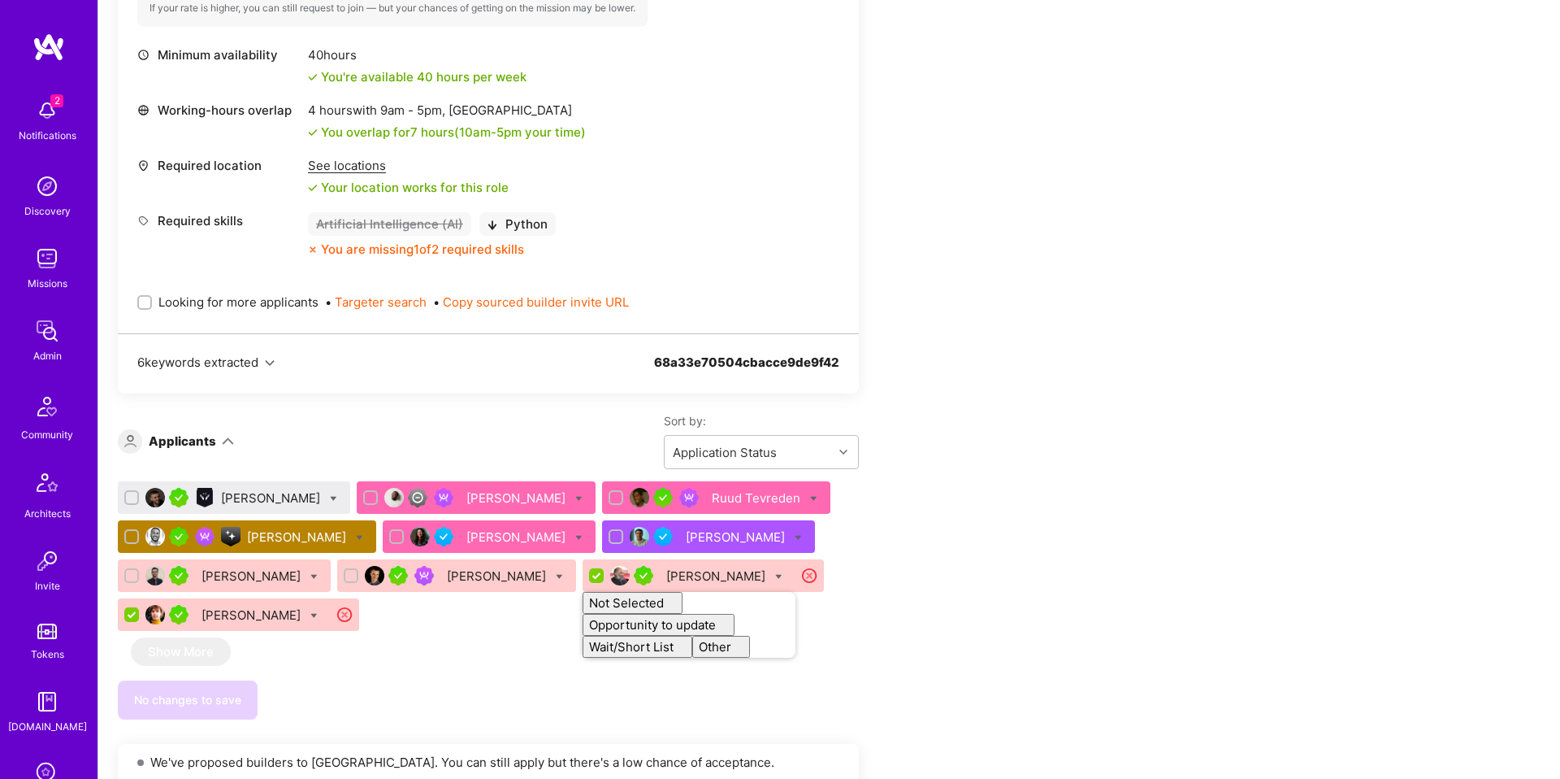
checkbox input "false"
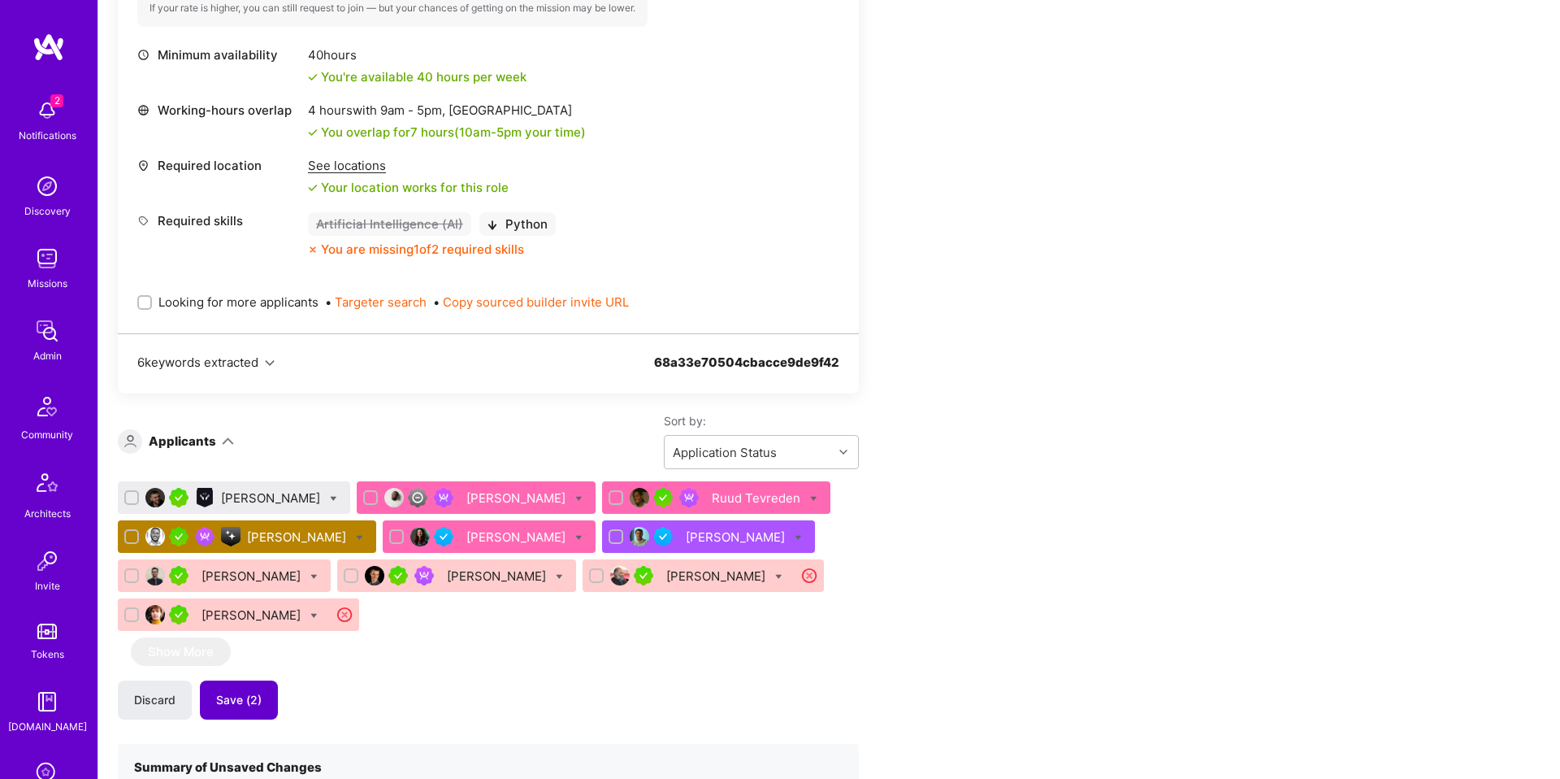
click at [249, 716] on button "Save (2)" at bounding box center [239, 699] width 78 height 39
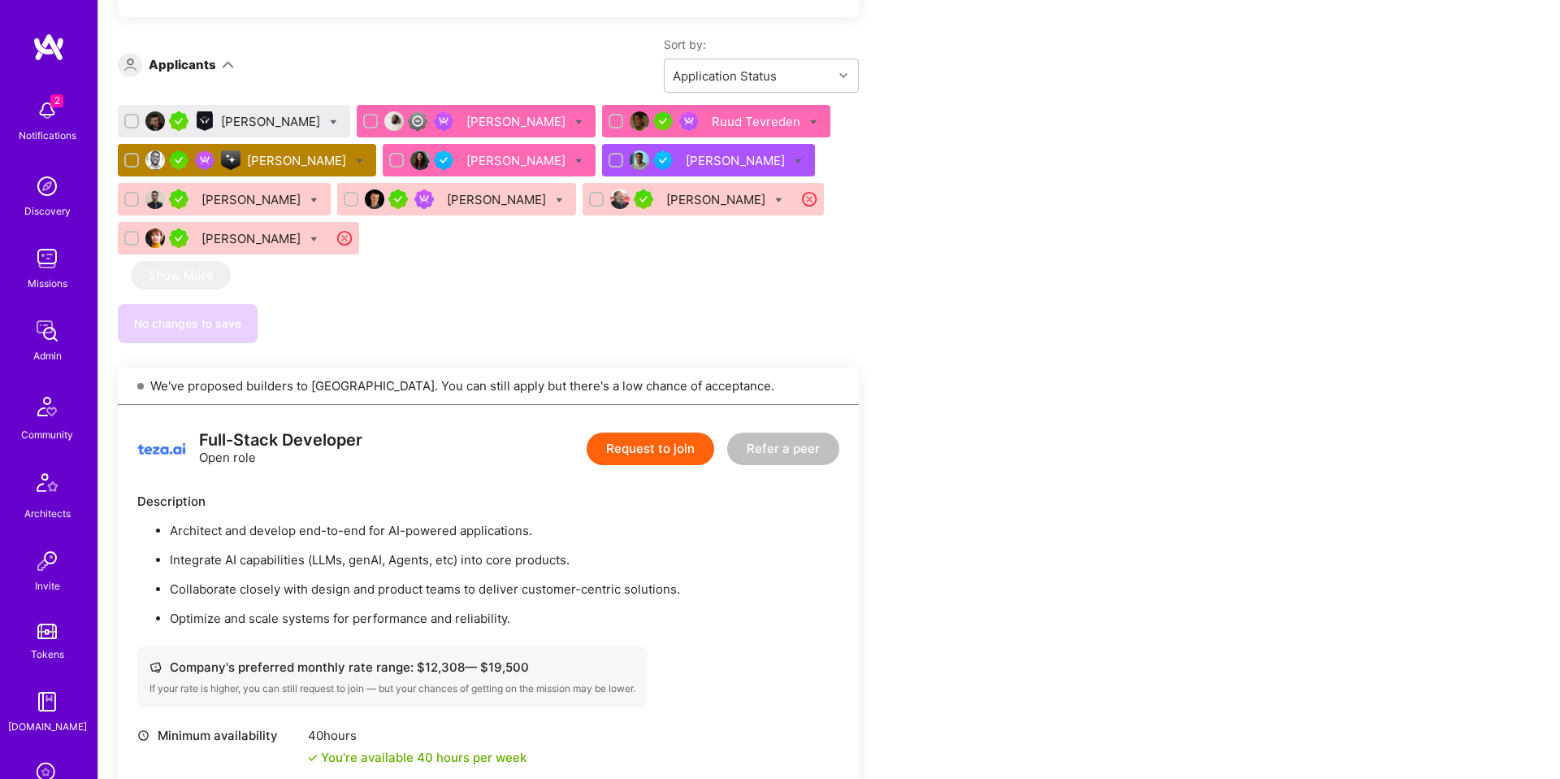
scroll to position [1843, 0]
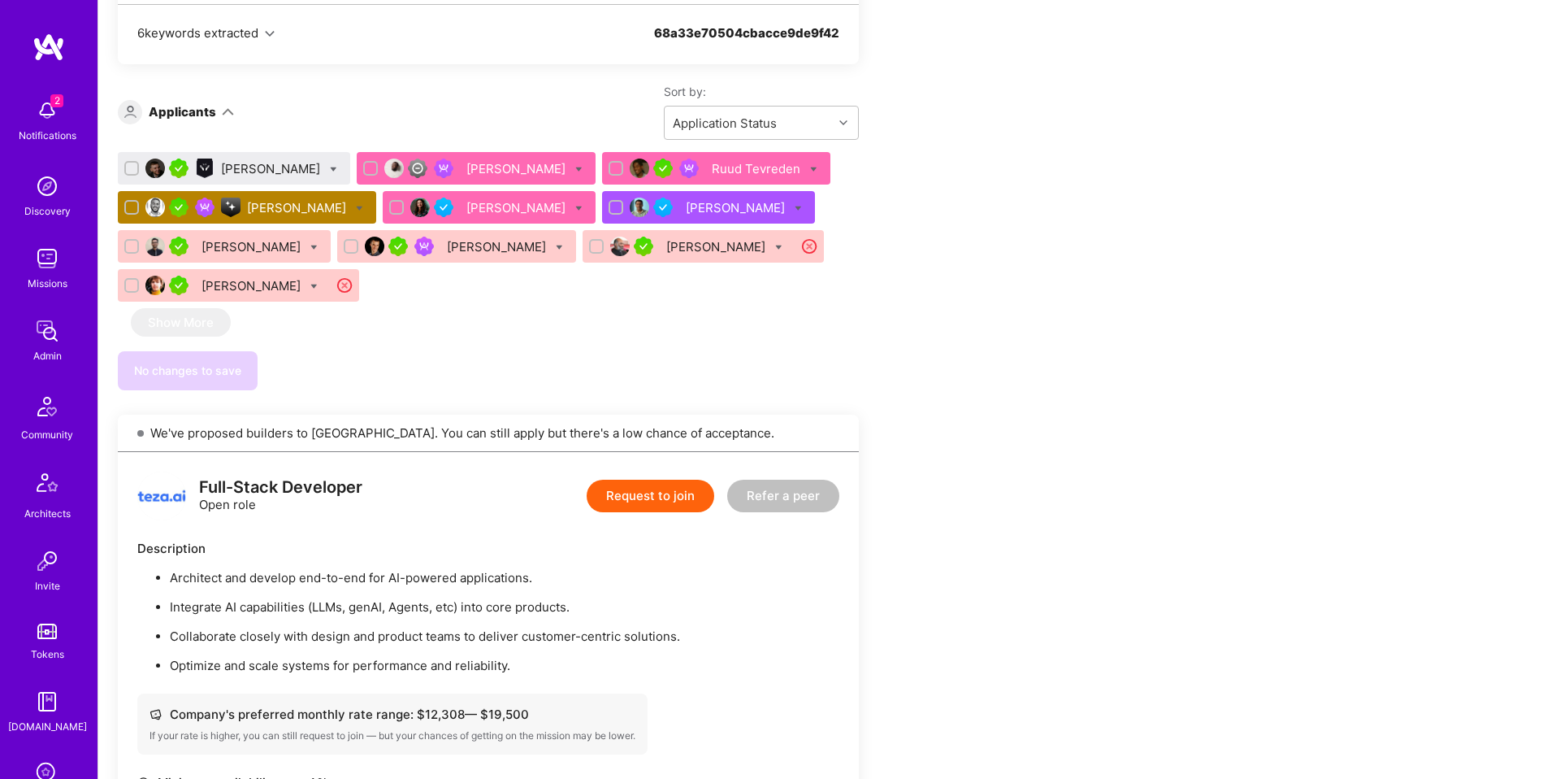
click at [349, 206] on div "Tamir Kedmi" at bounding box center [298, 207] width 102 height 17
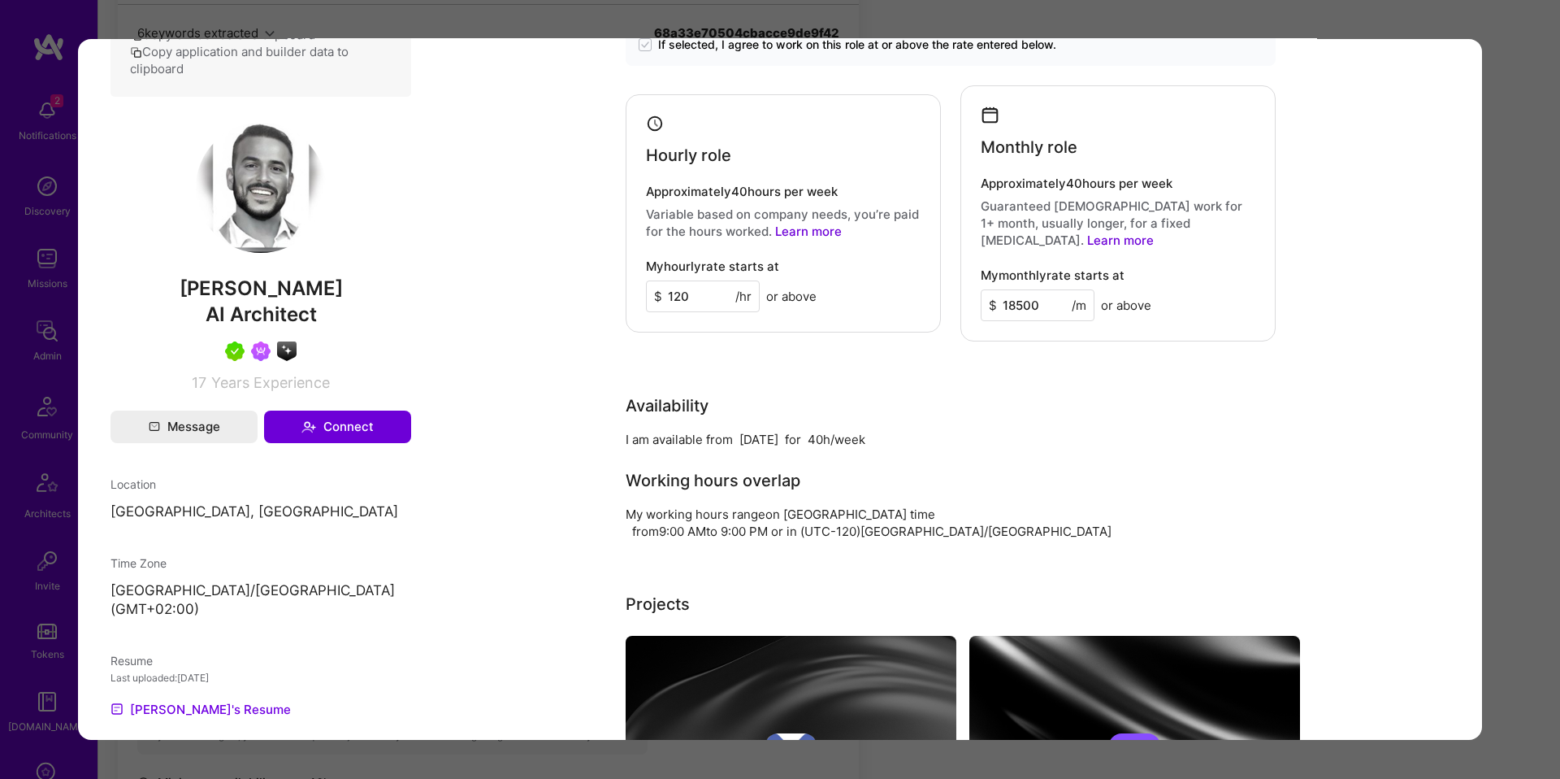
scroll to position [1088, 0]
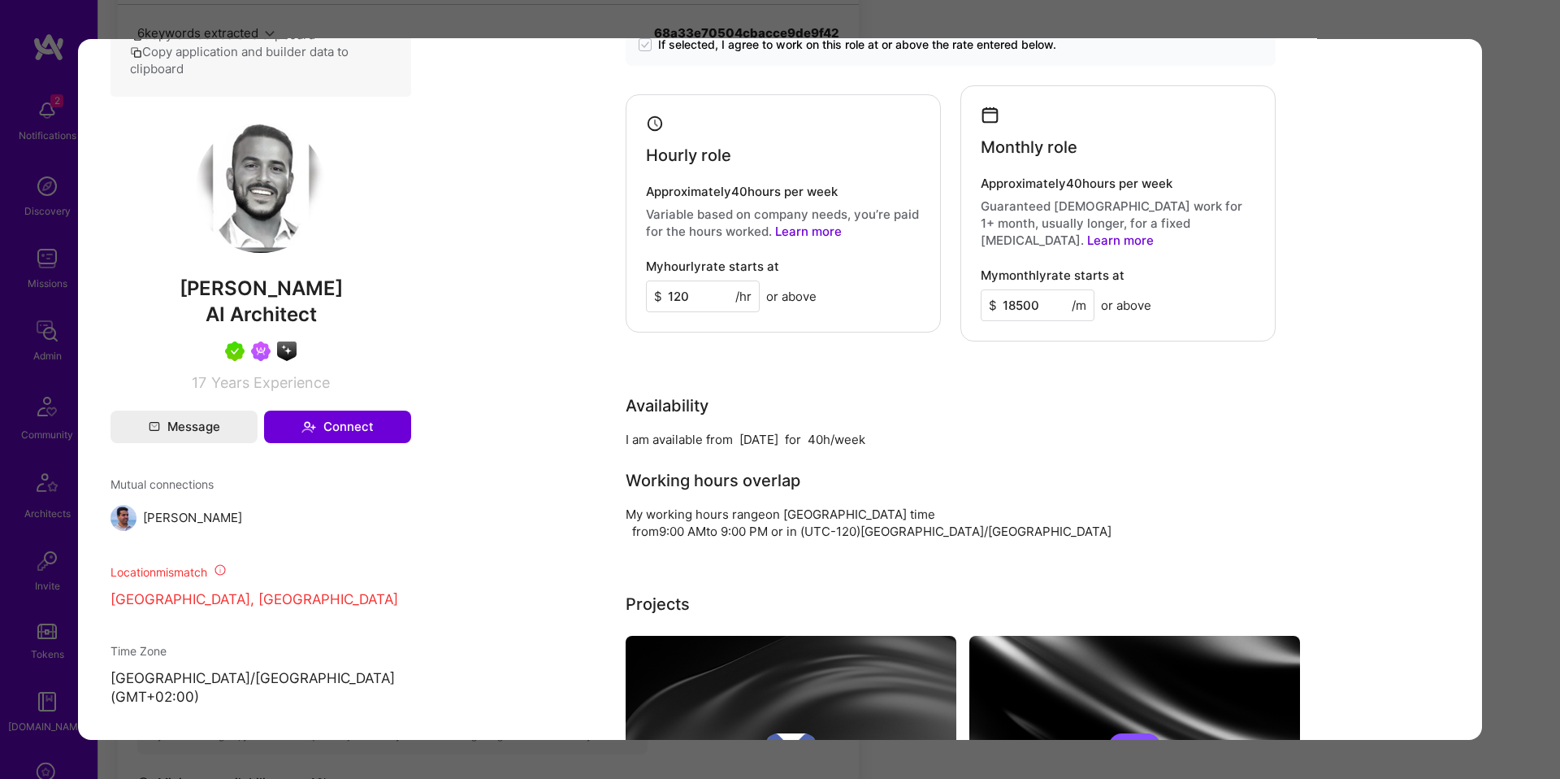
click at [50, 392] on div "Application 4 of 10 Builder Missing Requirements Required Location See location…" at bounding box center [780, 389] width 1560 height 779
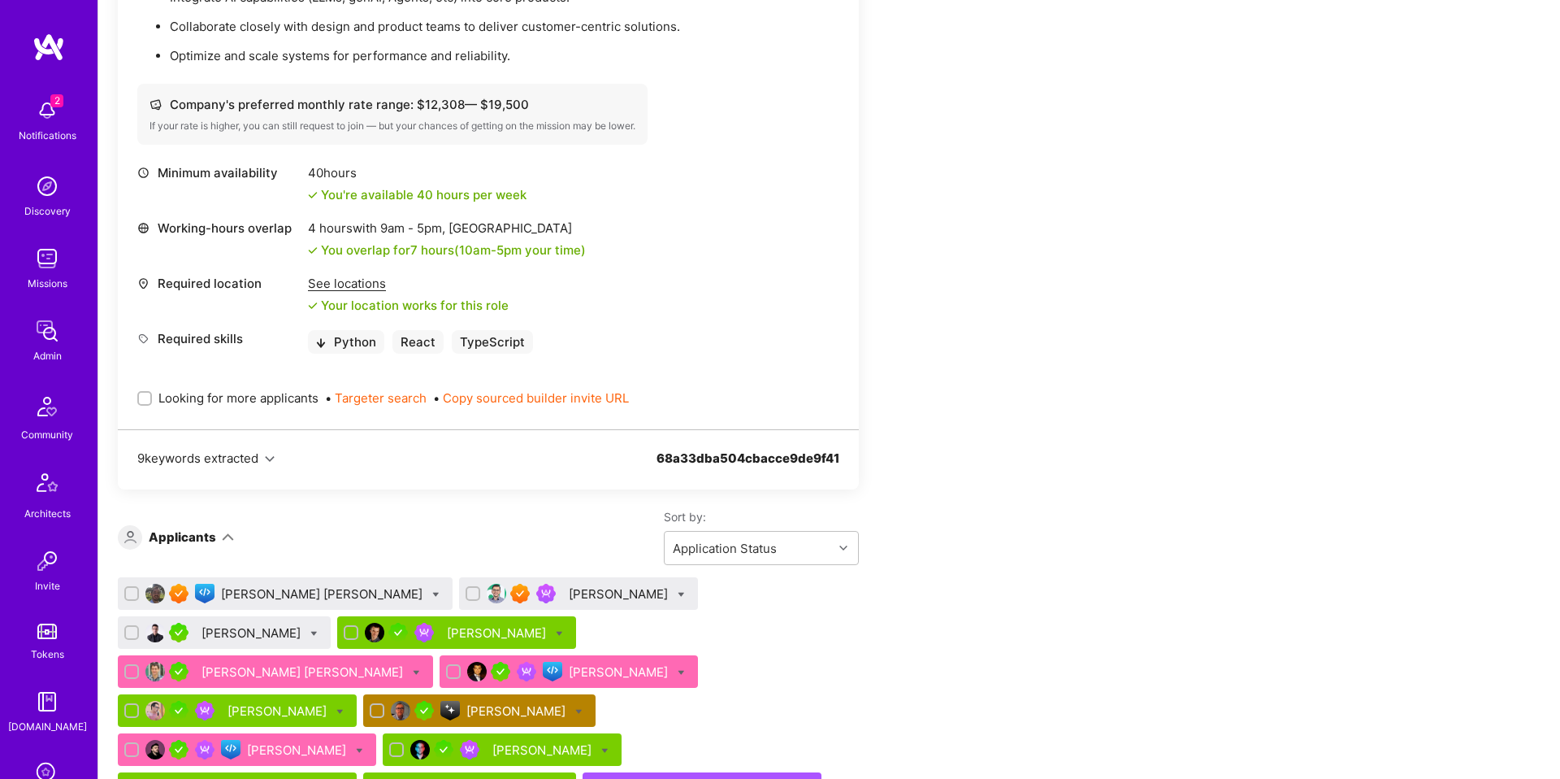
scroll to position [2439, 0]
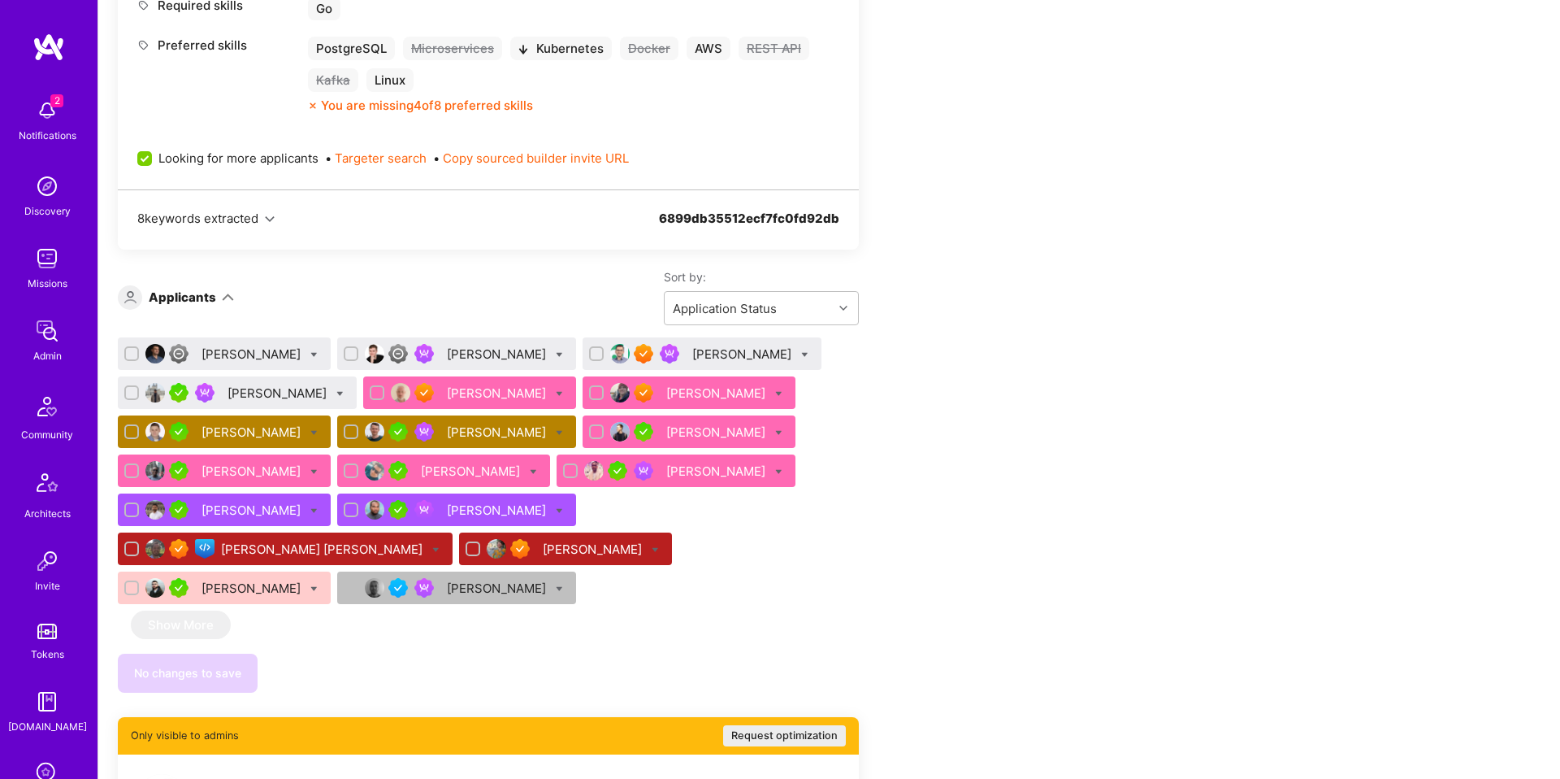
scroll to position [1073, 0]
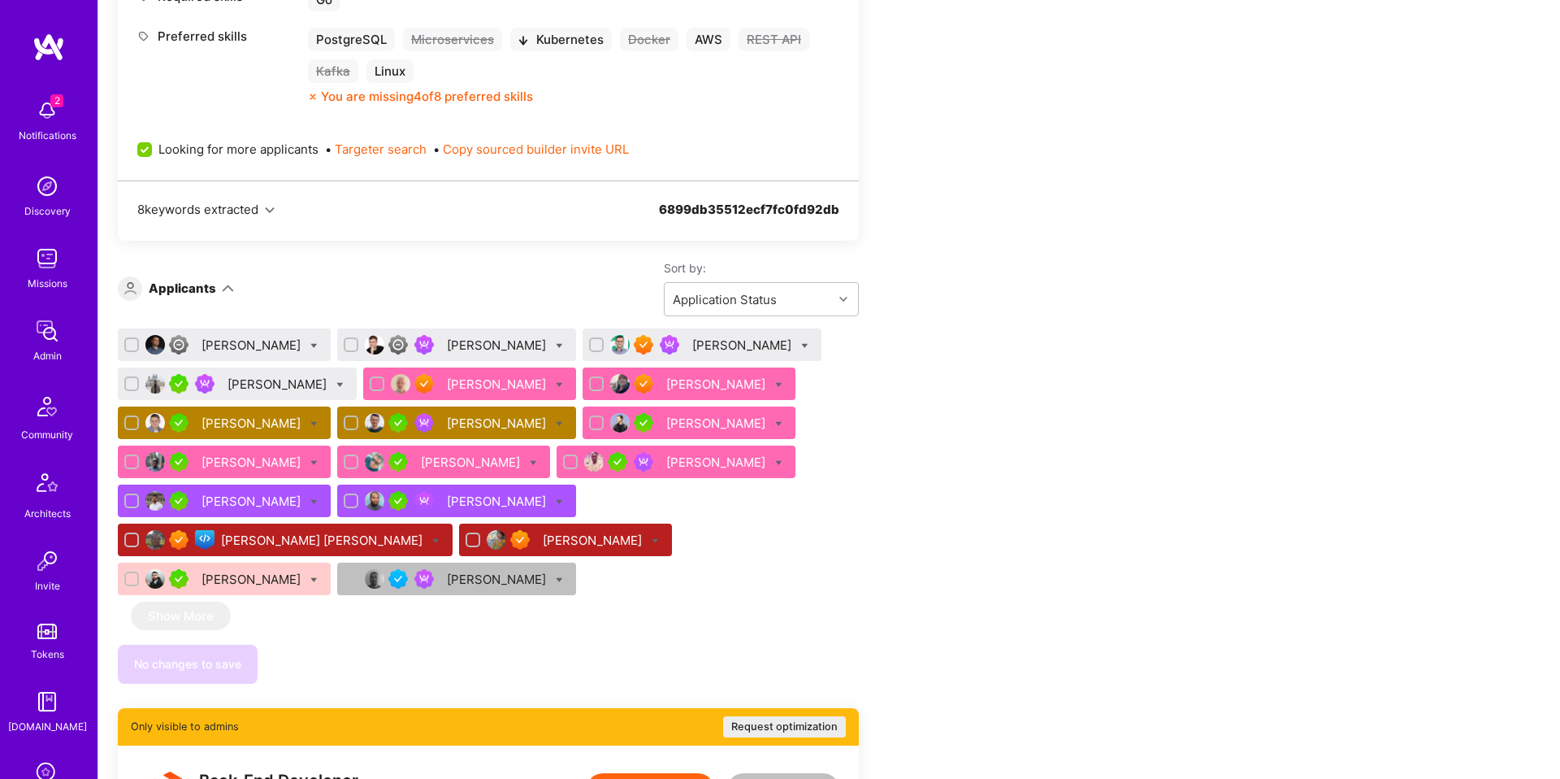
click at [666, 458] on div "[PERSON_NAME]" at bounding box center [717, 461] width 102 height 17
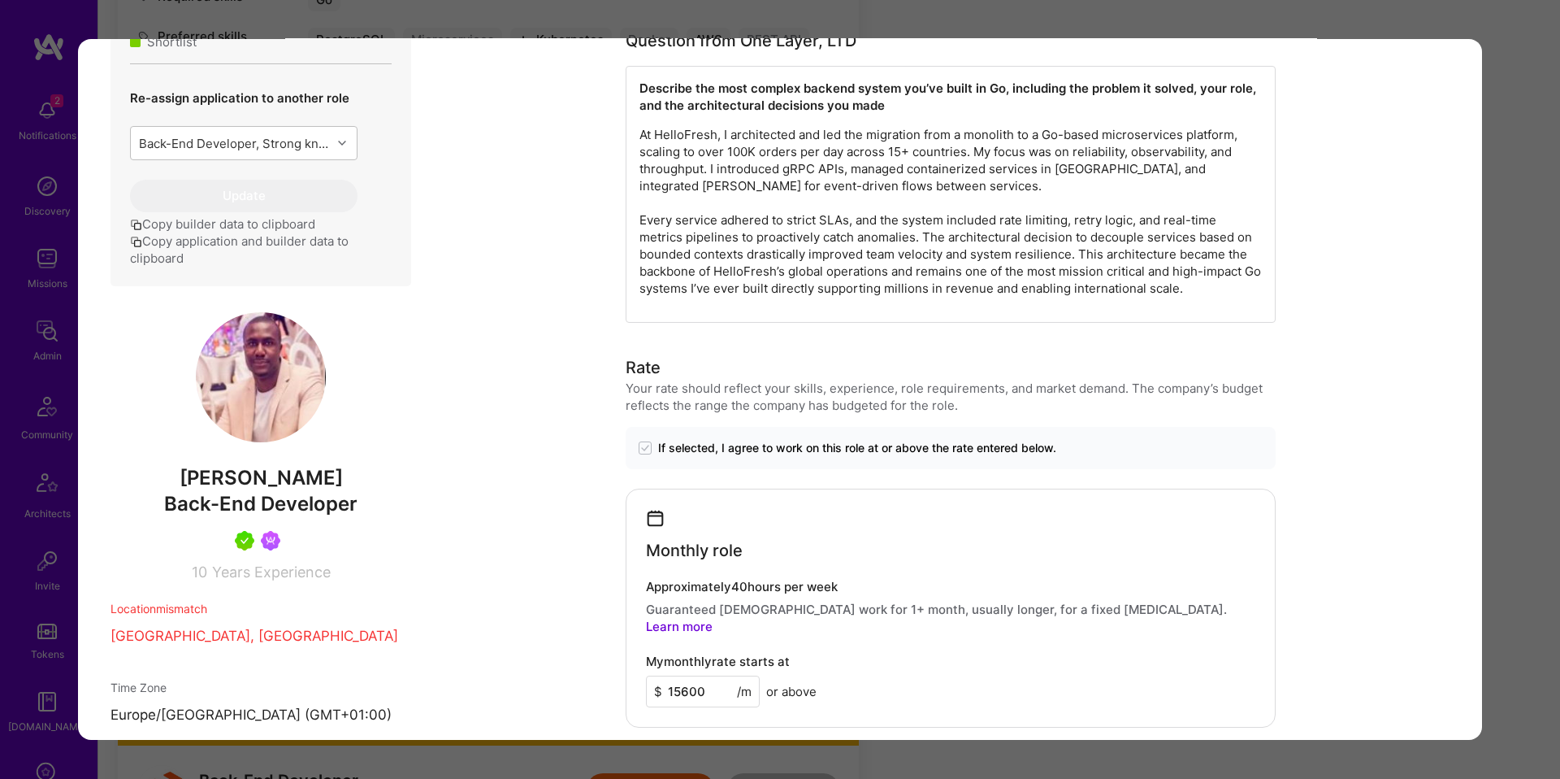
scroll to position [1017, 0]
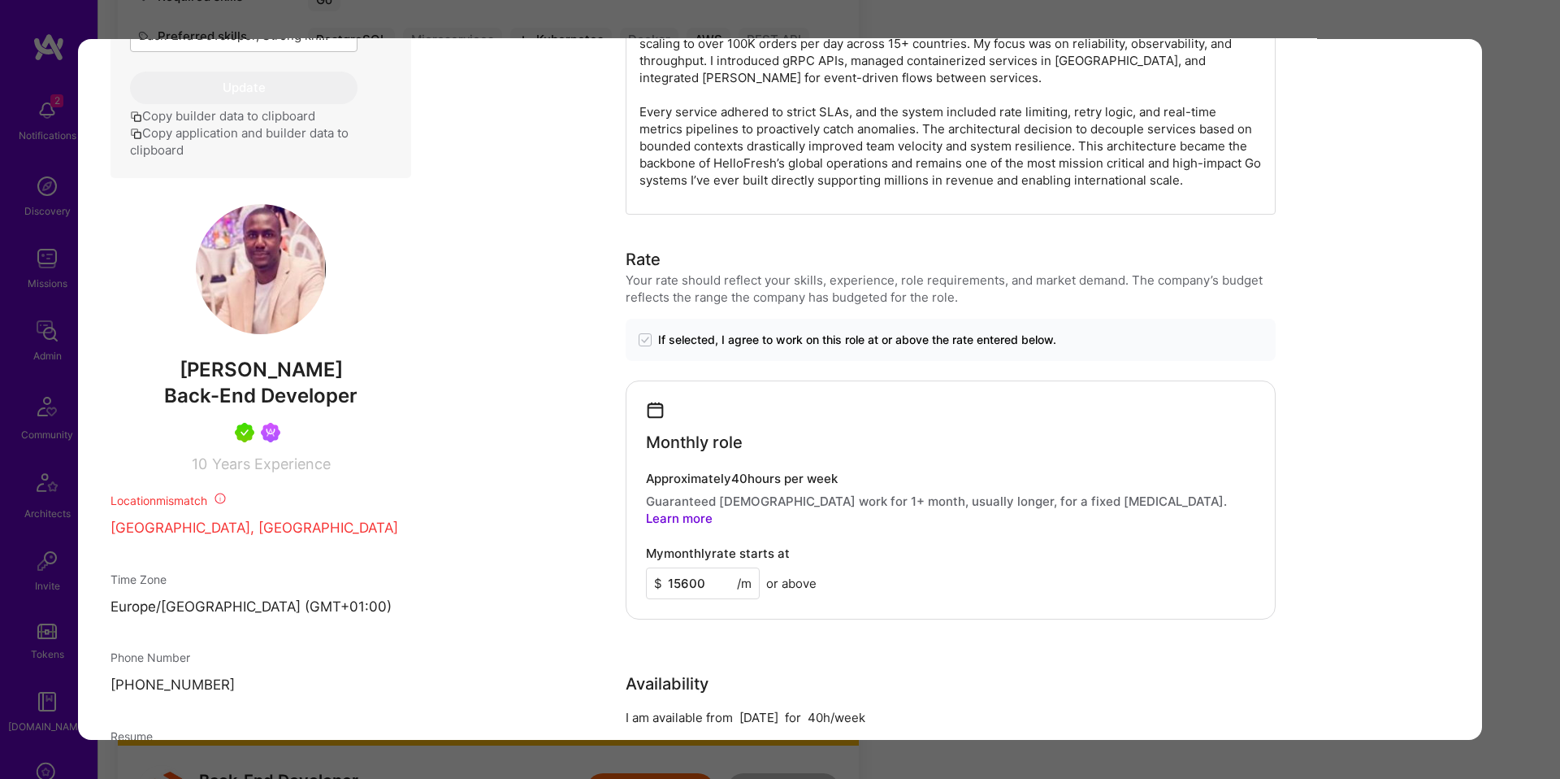
click at [72, 486] on div "Application 12 of 18 Builder Missing Requirements Required Location See locatio…" at bounding box center [780, 389] width 1560 height 779
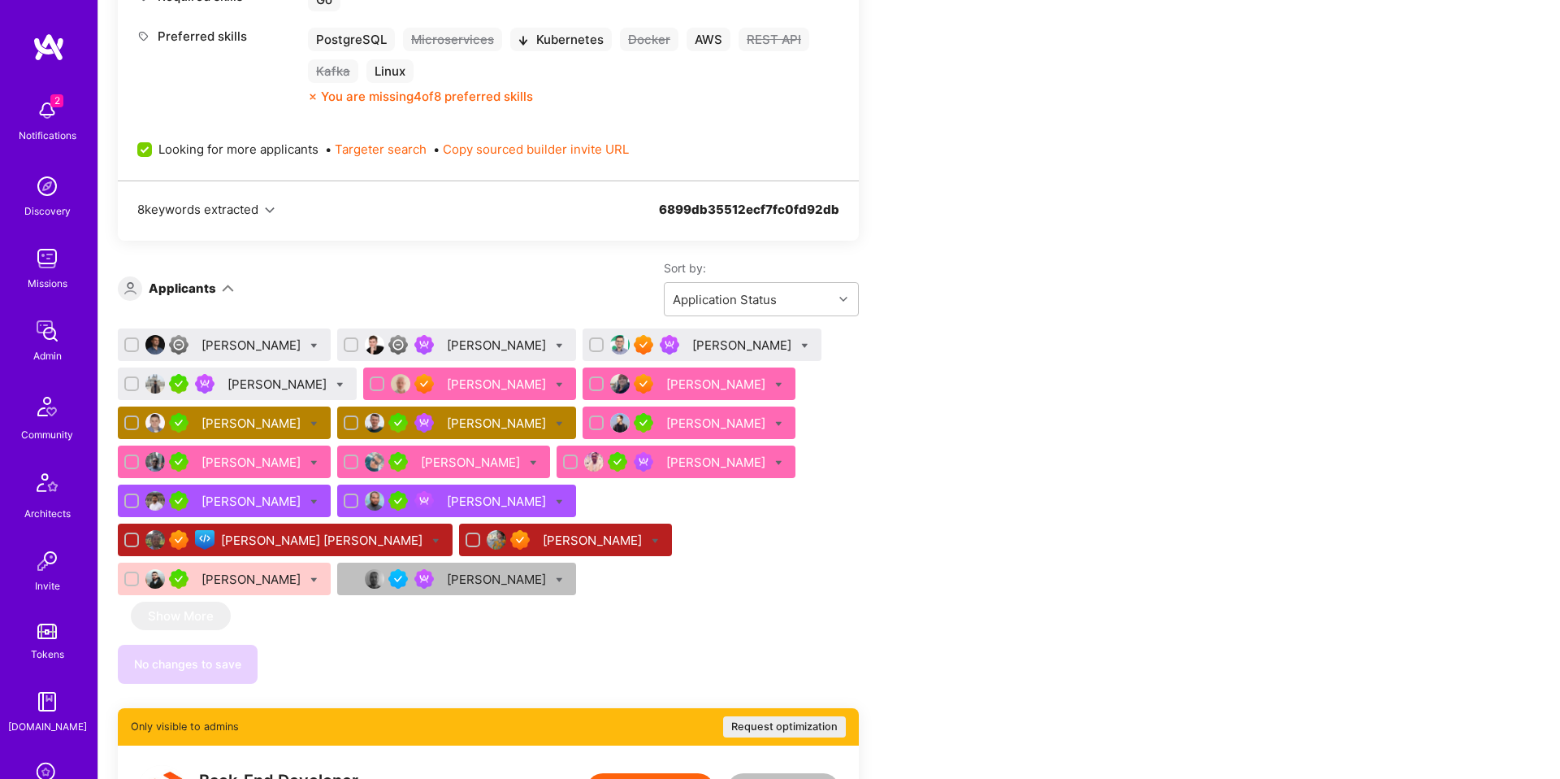
click at [252, 466] on div "Chris Nyaga" at bounding box center [253, 461] width 102 height 17
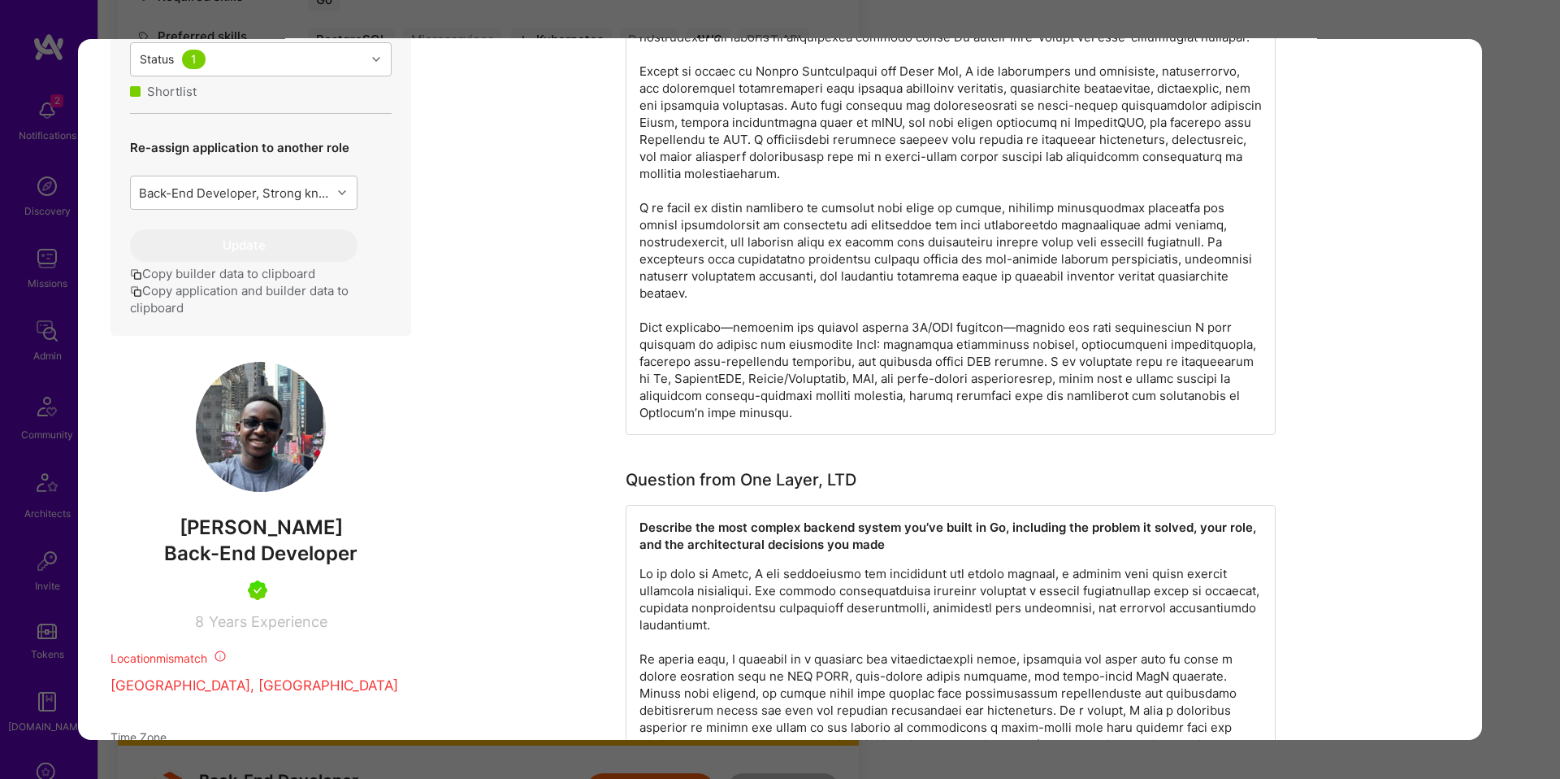
scroll to position [761, 0]
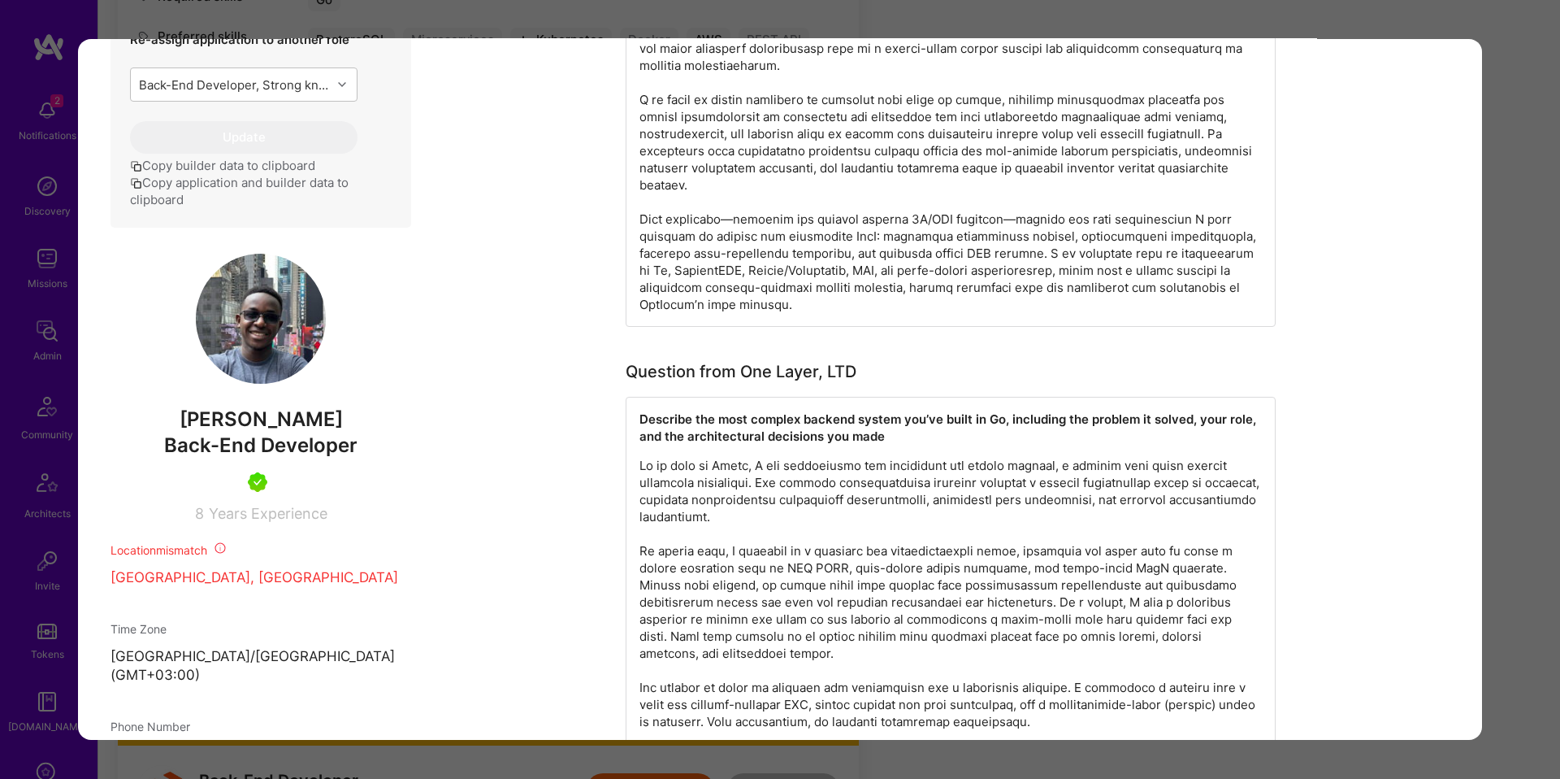
click at [54, 459] on div "Application 10 of 18 Builder Missing Requirements Required Location See locatio…" at bounding box center [780, 389] width 1560 height 779
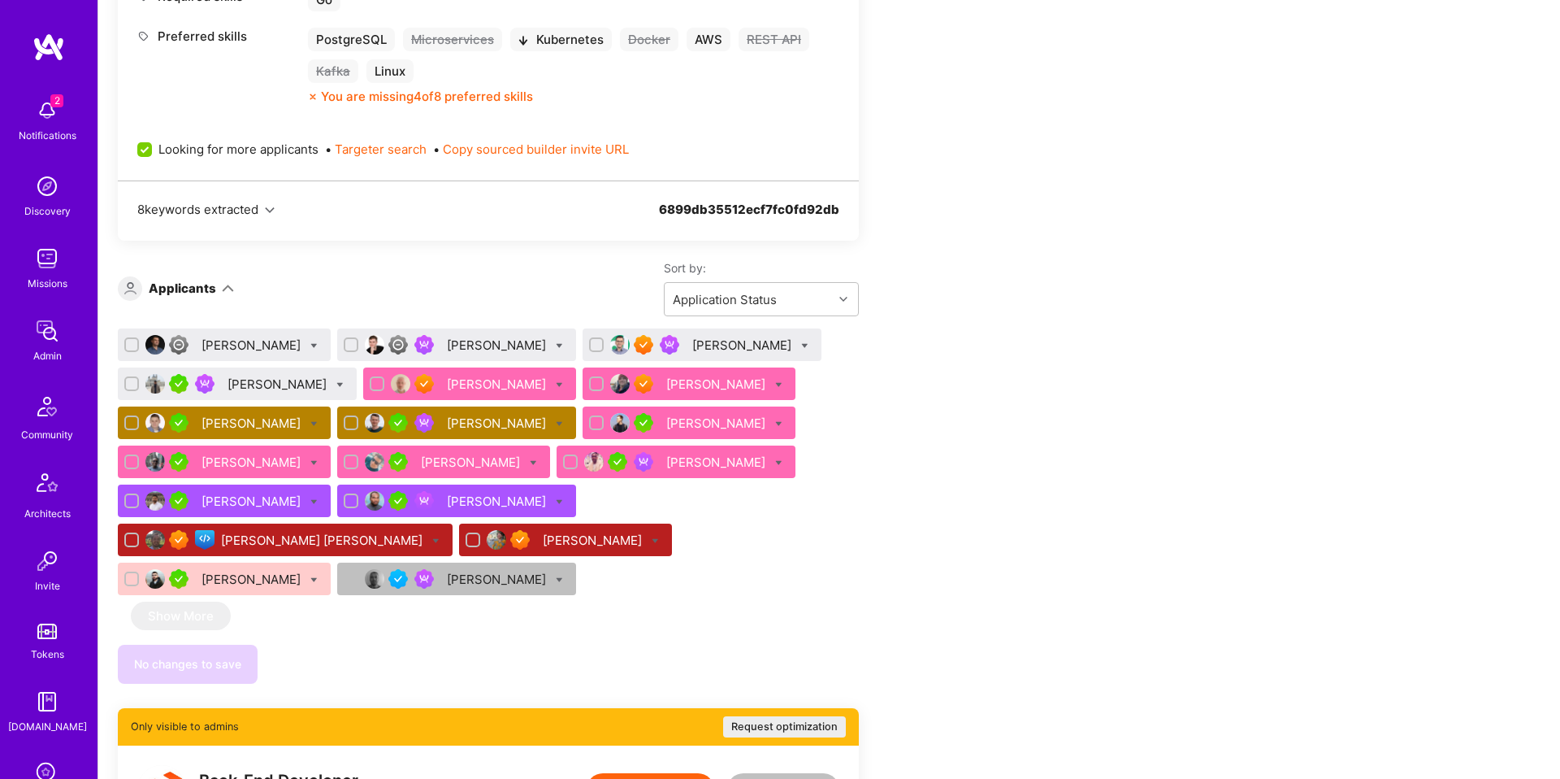
click at [479, 384] on div "Eugene Koshelev" at bounding box center [498, 383] width 102 height 17
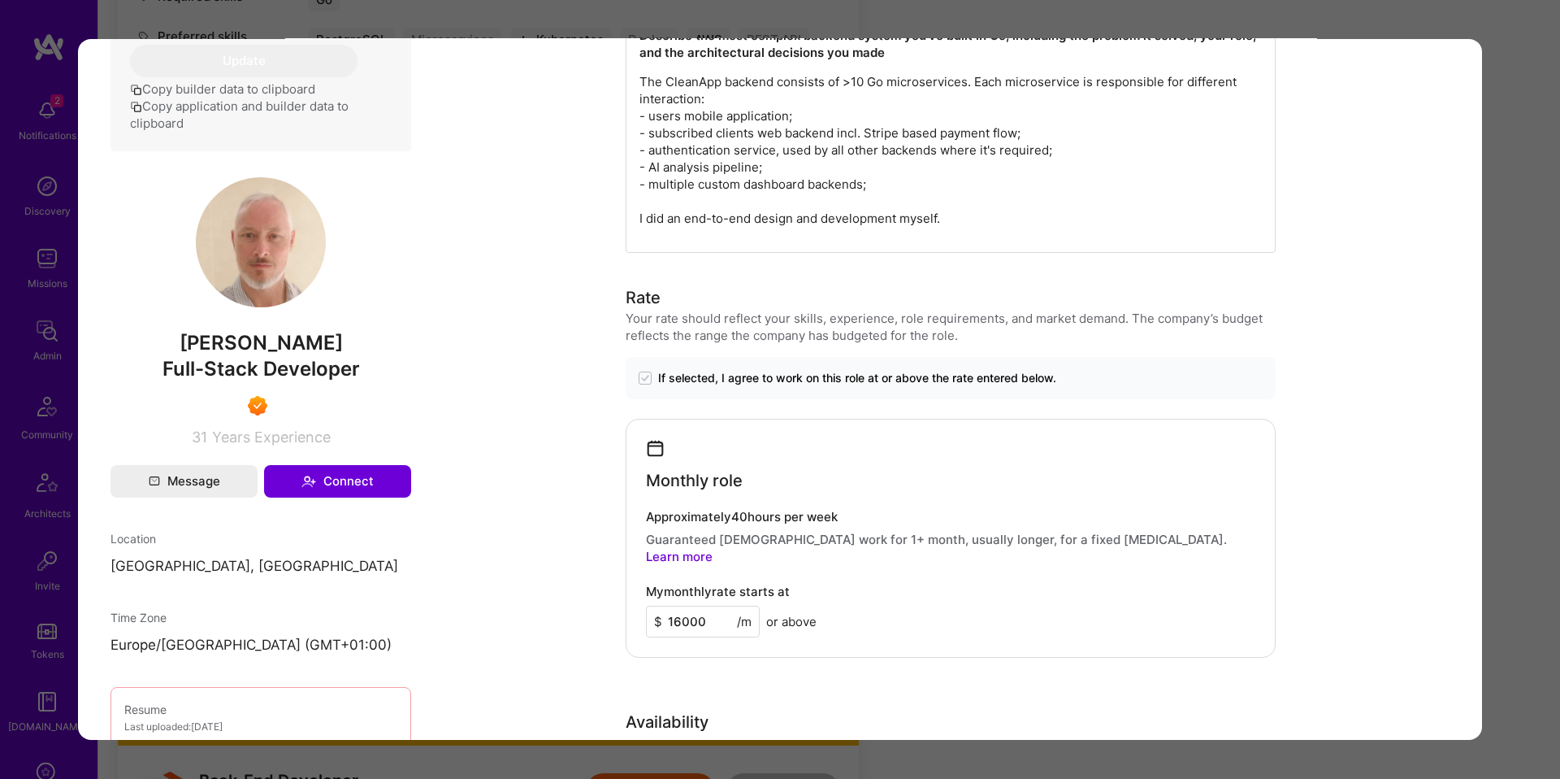
scroll to position [1052, 0]
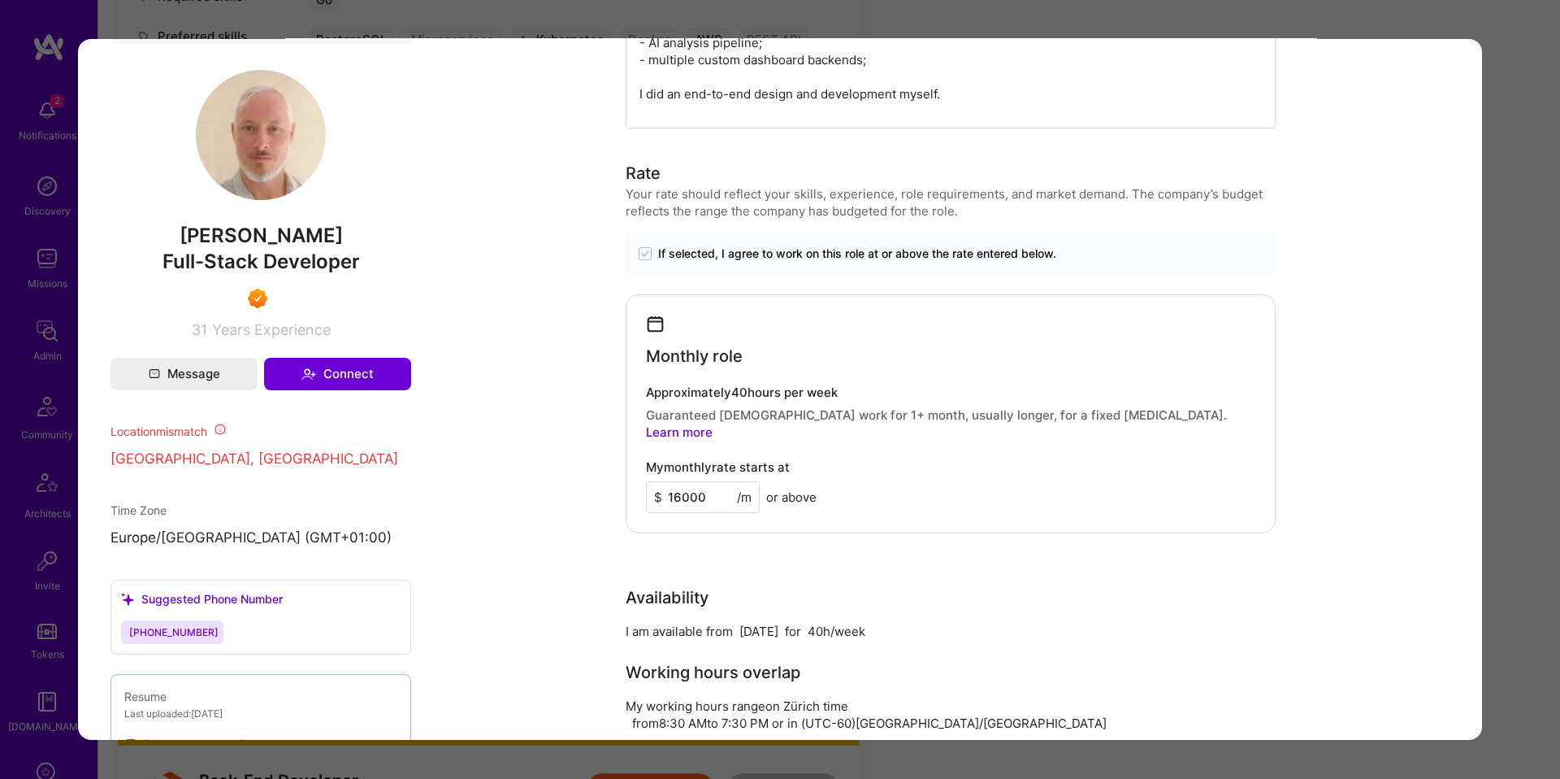
click at [69, 397] on div "Application 5 of 18 Builder Missing Requirements Required Location See location…" at bounding box center [780, 389] width 1560 height 779
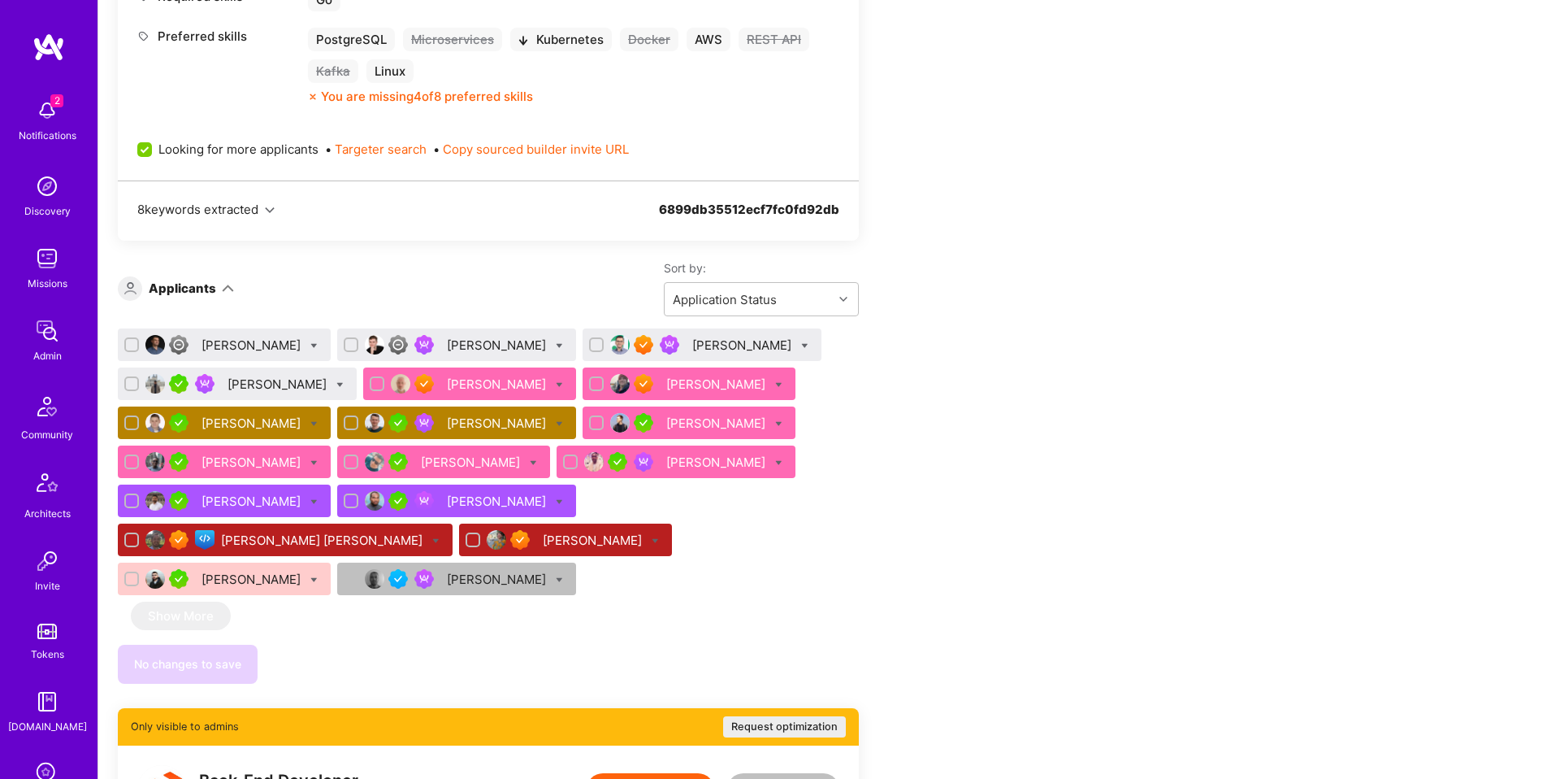
click at [682, 376] on div "Ilja Hamalainen" at bounding box center [717, 383] width 102 height 17
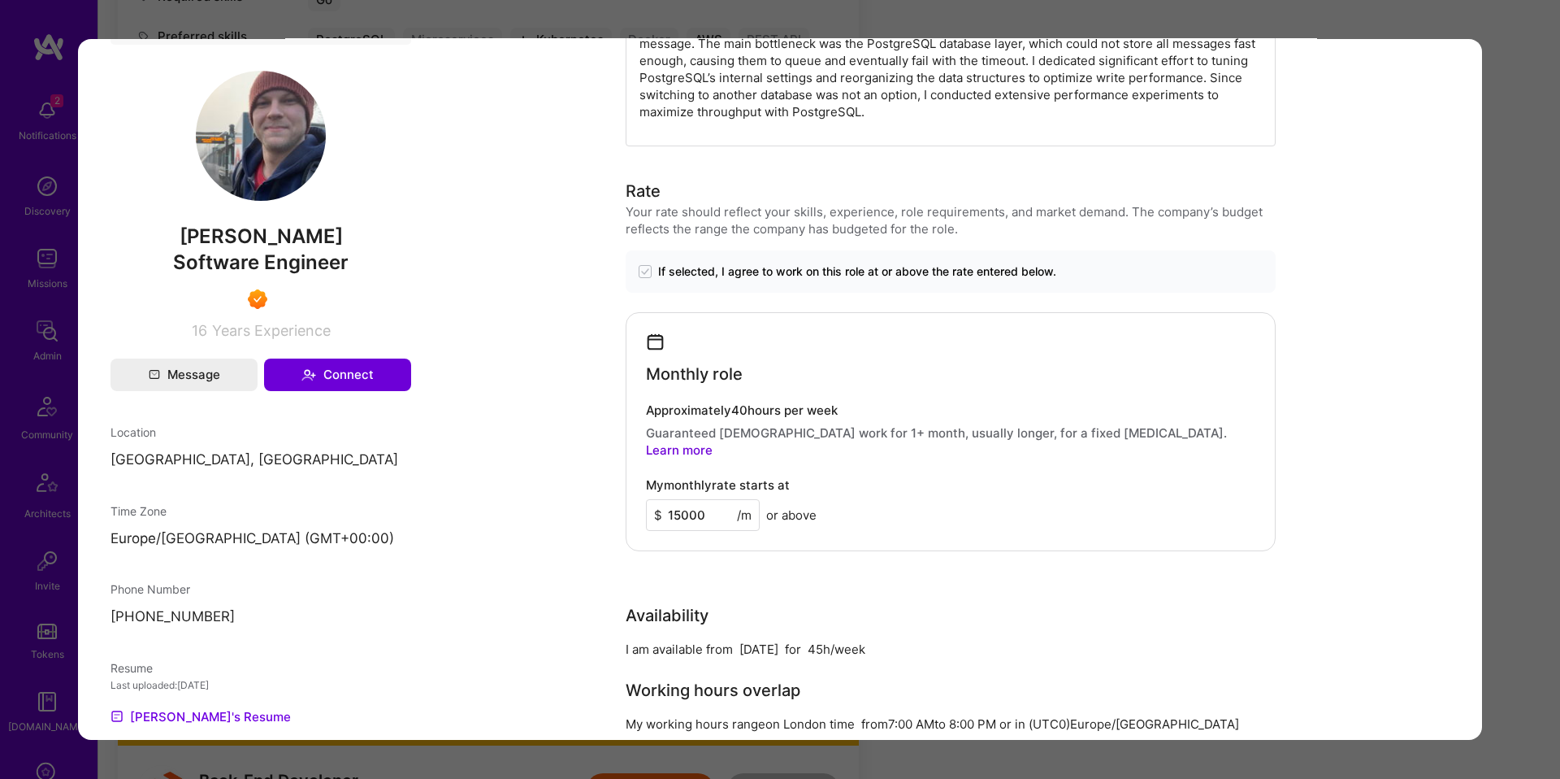
scroll to position [944, 0]
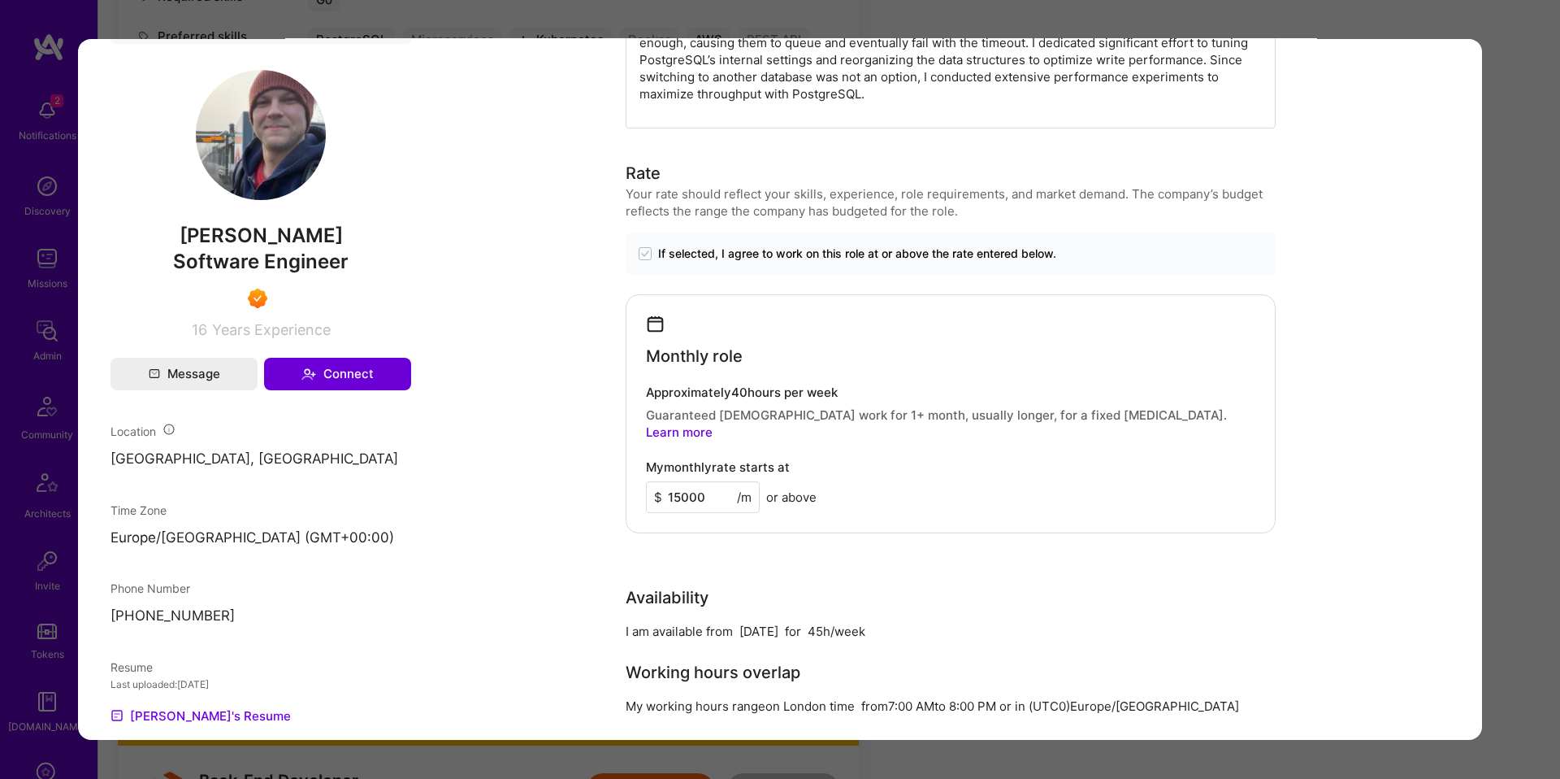
click at [37, 418] on div "Application 6 of 18 Evaluation scores Expertise level Superstar Interpersonal s…" at bounding box center [780, 389] width 1560 height 779
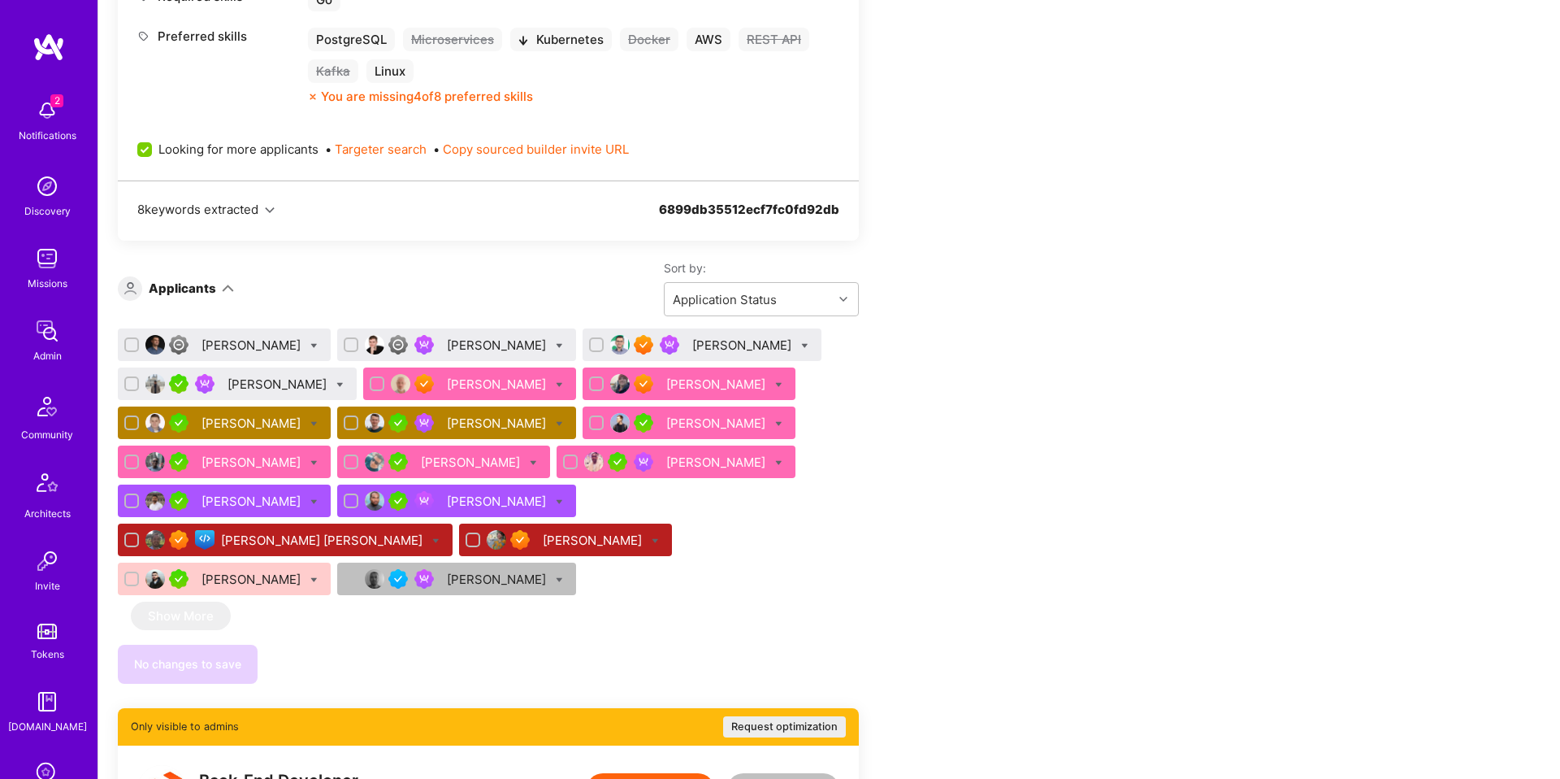
click at [712, 423] on div "Dmitrii Korotovskii" at bounding box center [717, 422] width 102 height 17
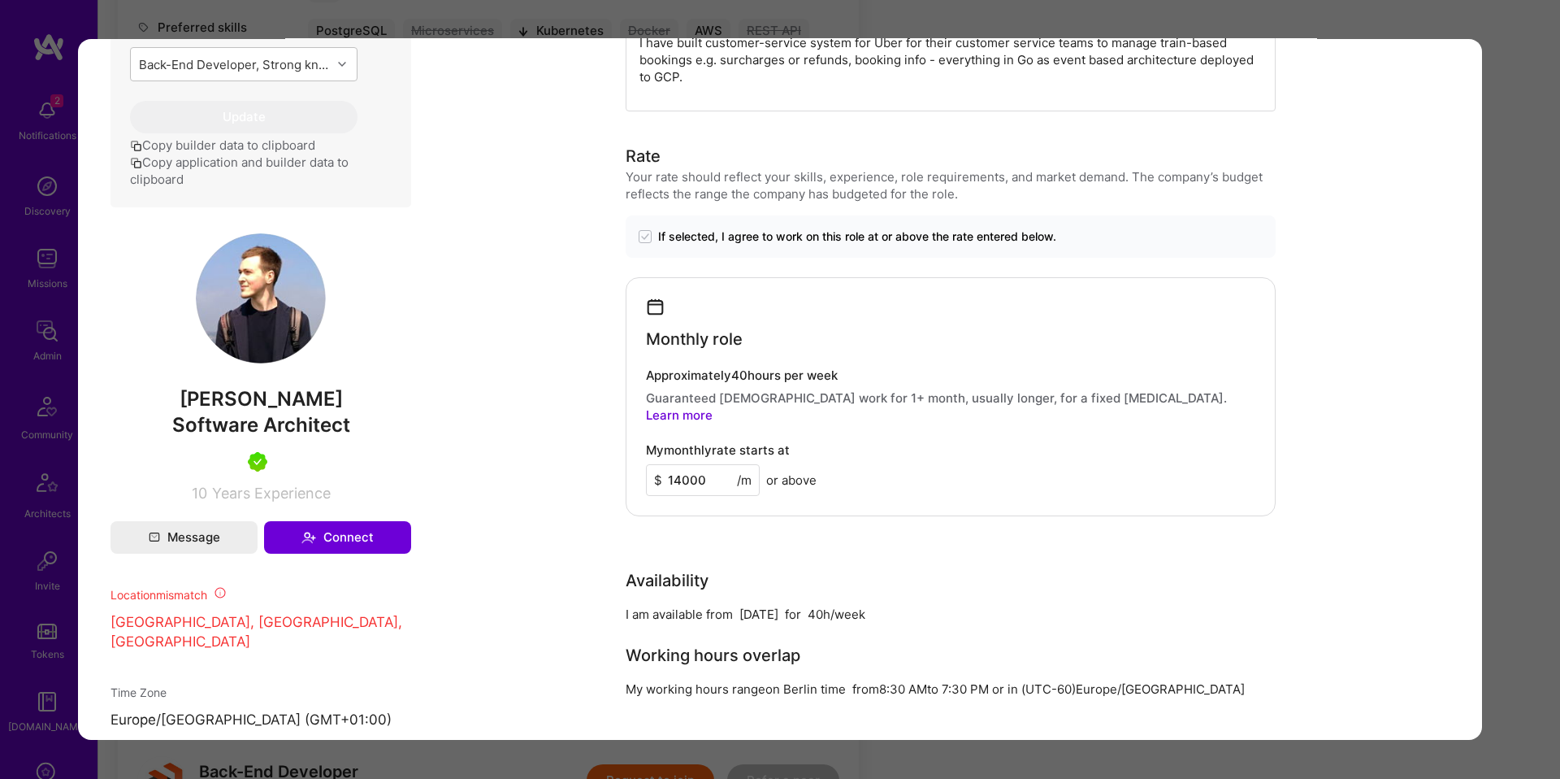
scroll to position [844, 0]
click at [56, 430] on div "Application 9 of 18 Builder Missing Requirements Required Location See location…" at bounding box center [780, 389] width 1560 height 779
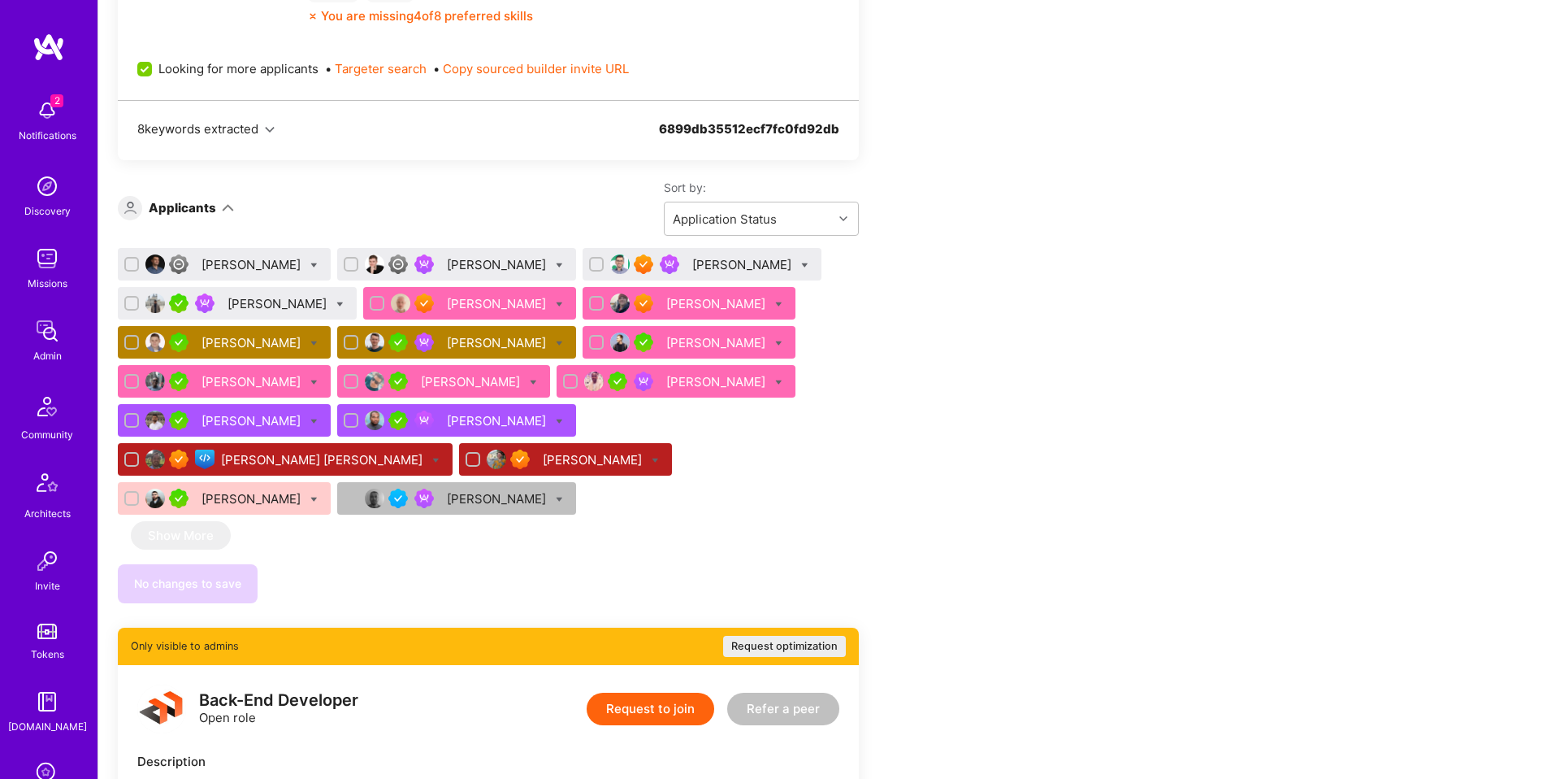
scroll to position [1152, 0]
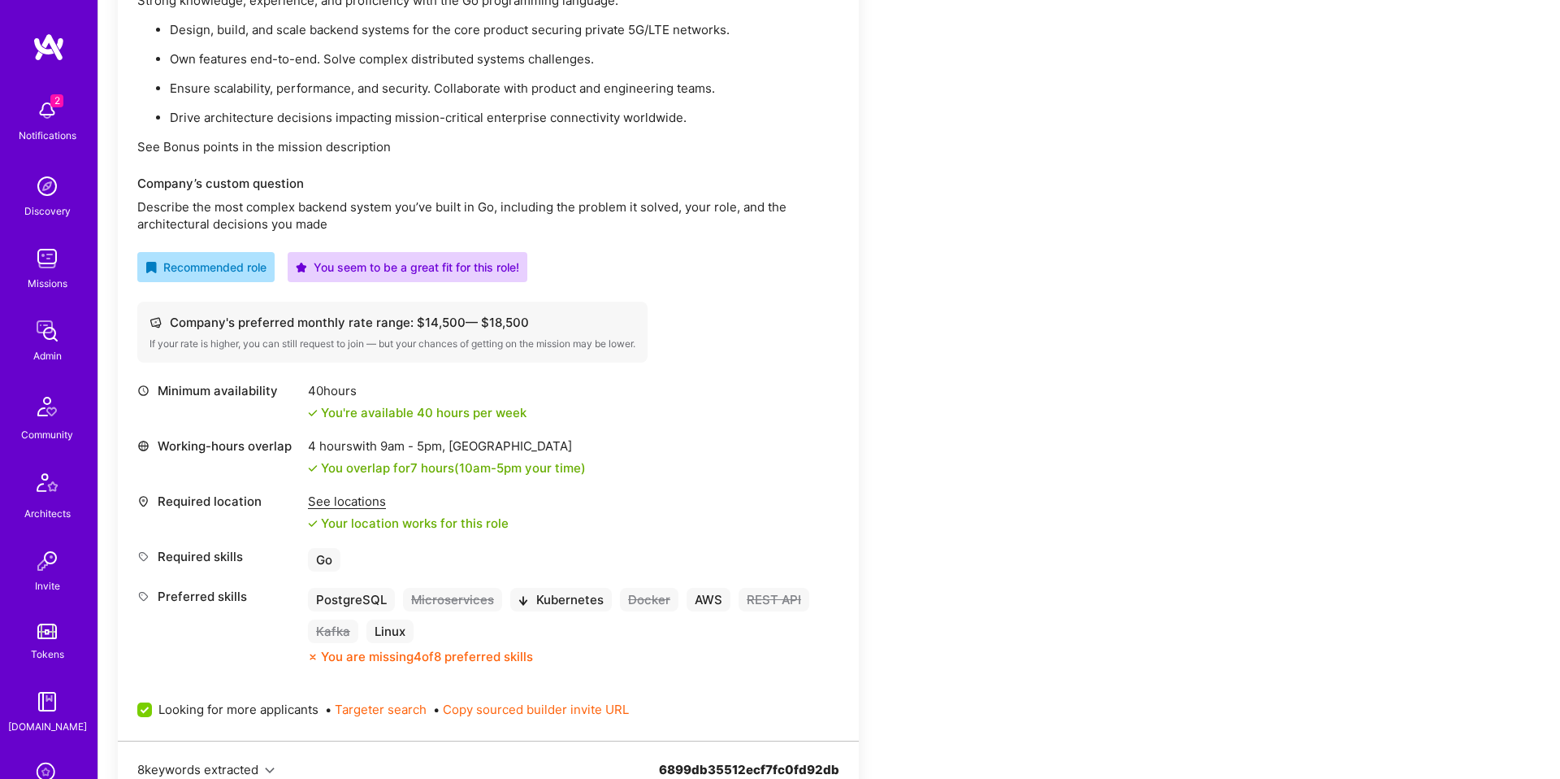
scroll to position [0, 0]
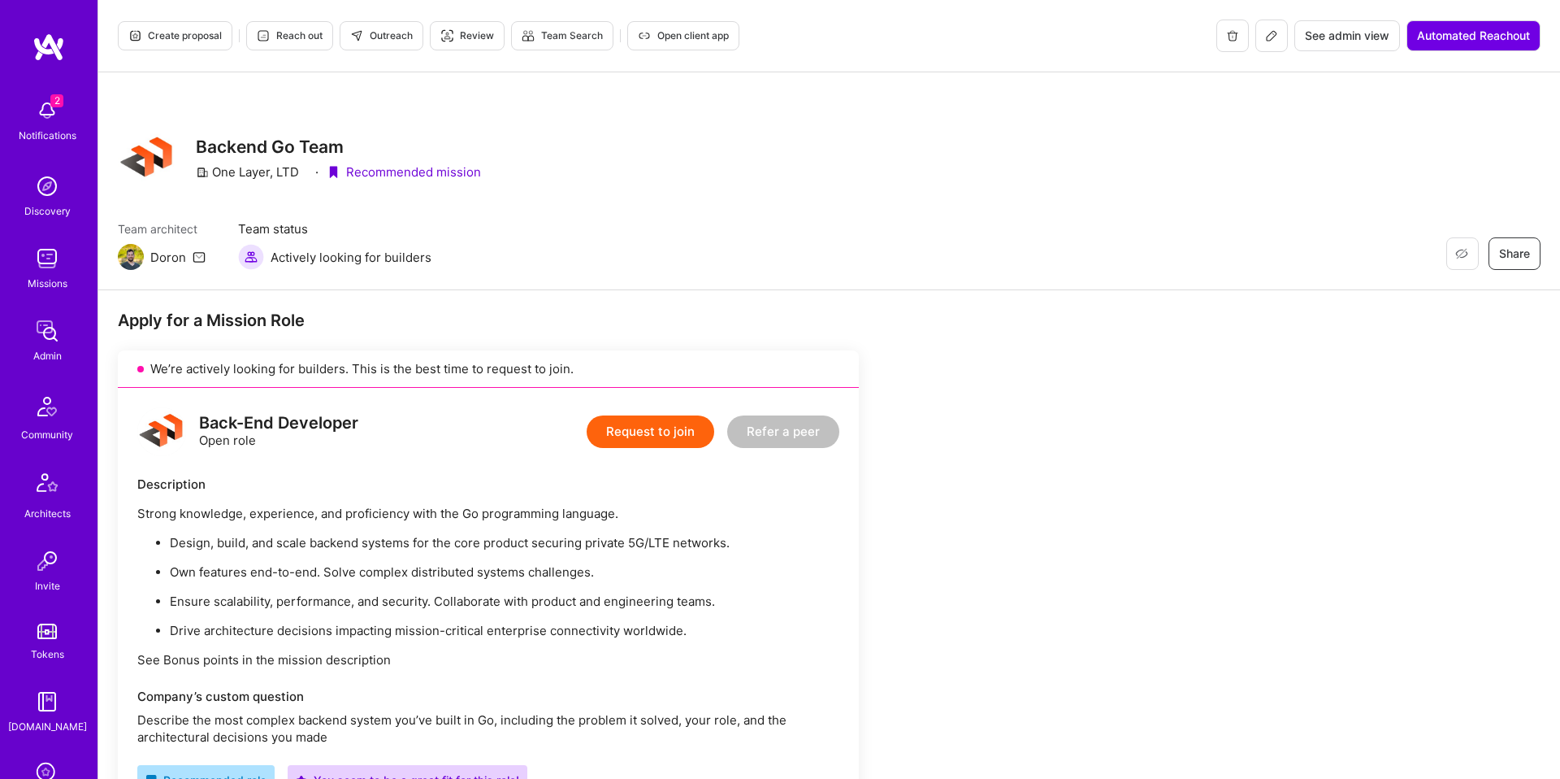
click at [200, 44] on button "Create proposal" at bounding box center [175, 35] width 115 height 29
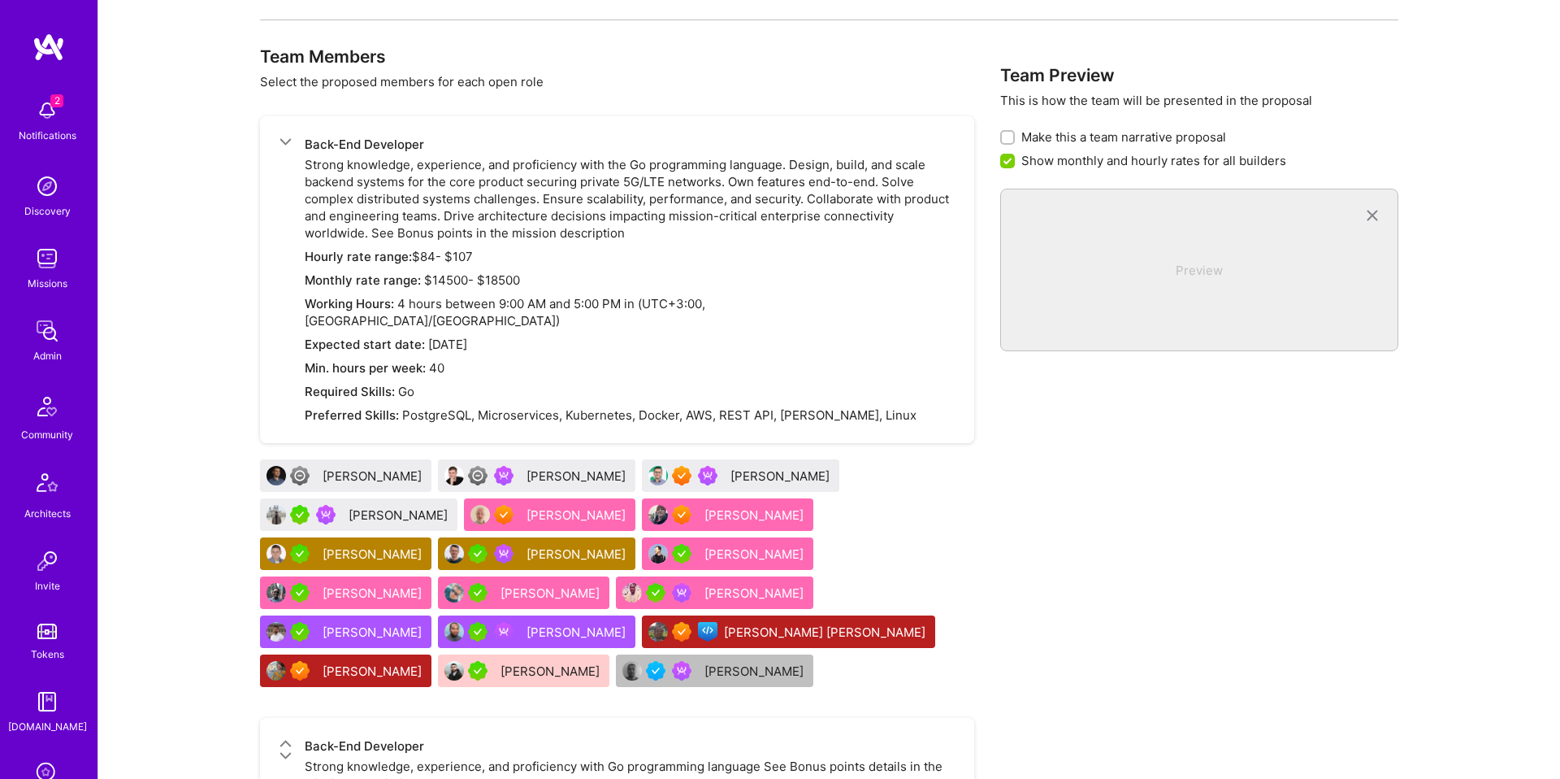
scroll to position [838, 0]
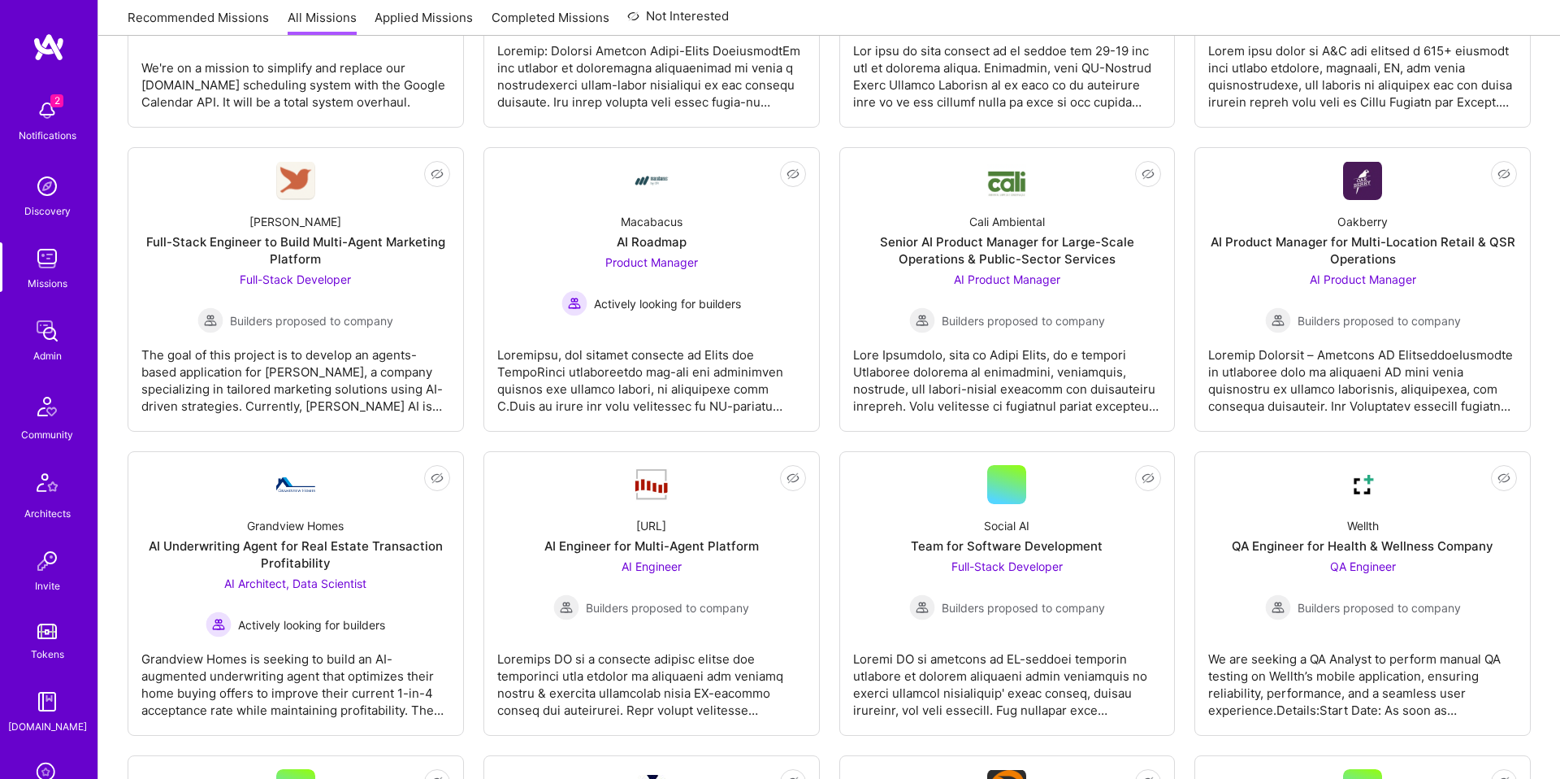
scroll to position [2745, 0]
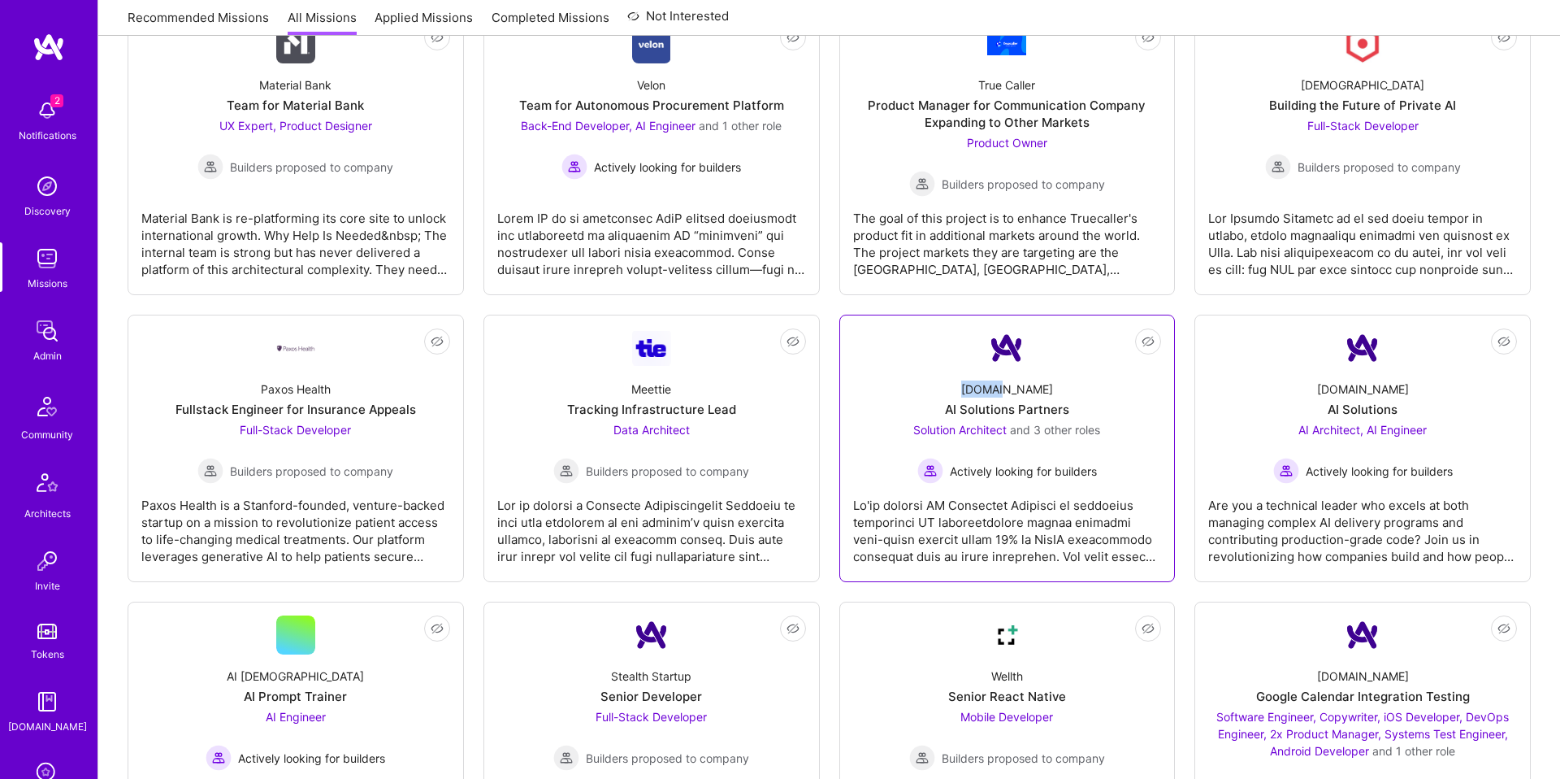
click at [1026, 401] on div "AI Solutions Partners" at bounding box center [1007, 409] width 124 height 17
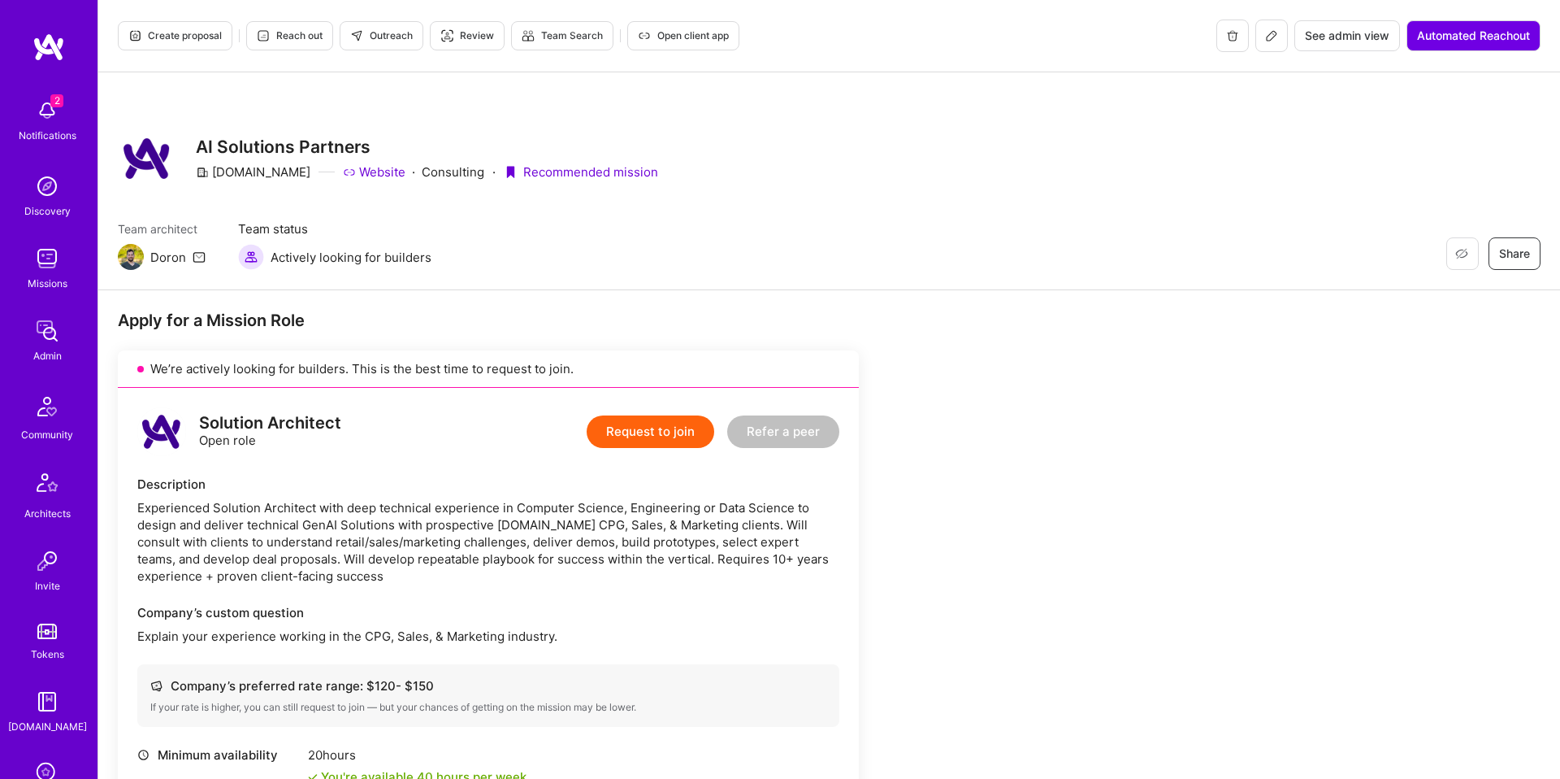
click at [840, 224] on div "Team architect [PERSON_NAME] Team status Actively looking for builders Restore …" at bounding box center [829, 245] width 1423 height 50
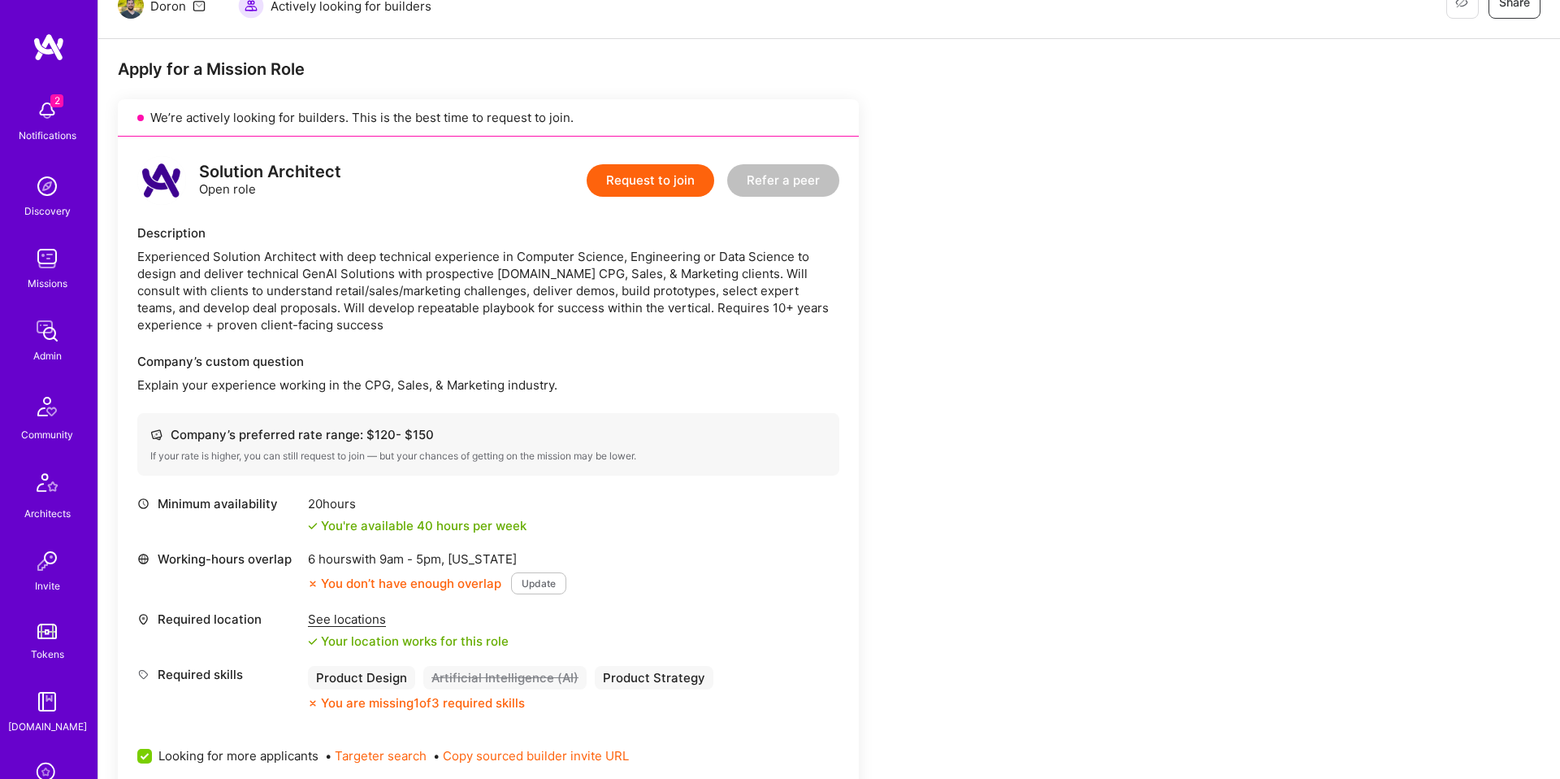
scroll to position [359, 0]
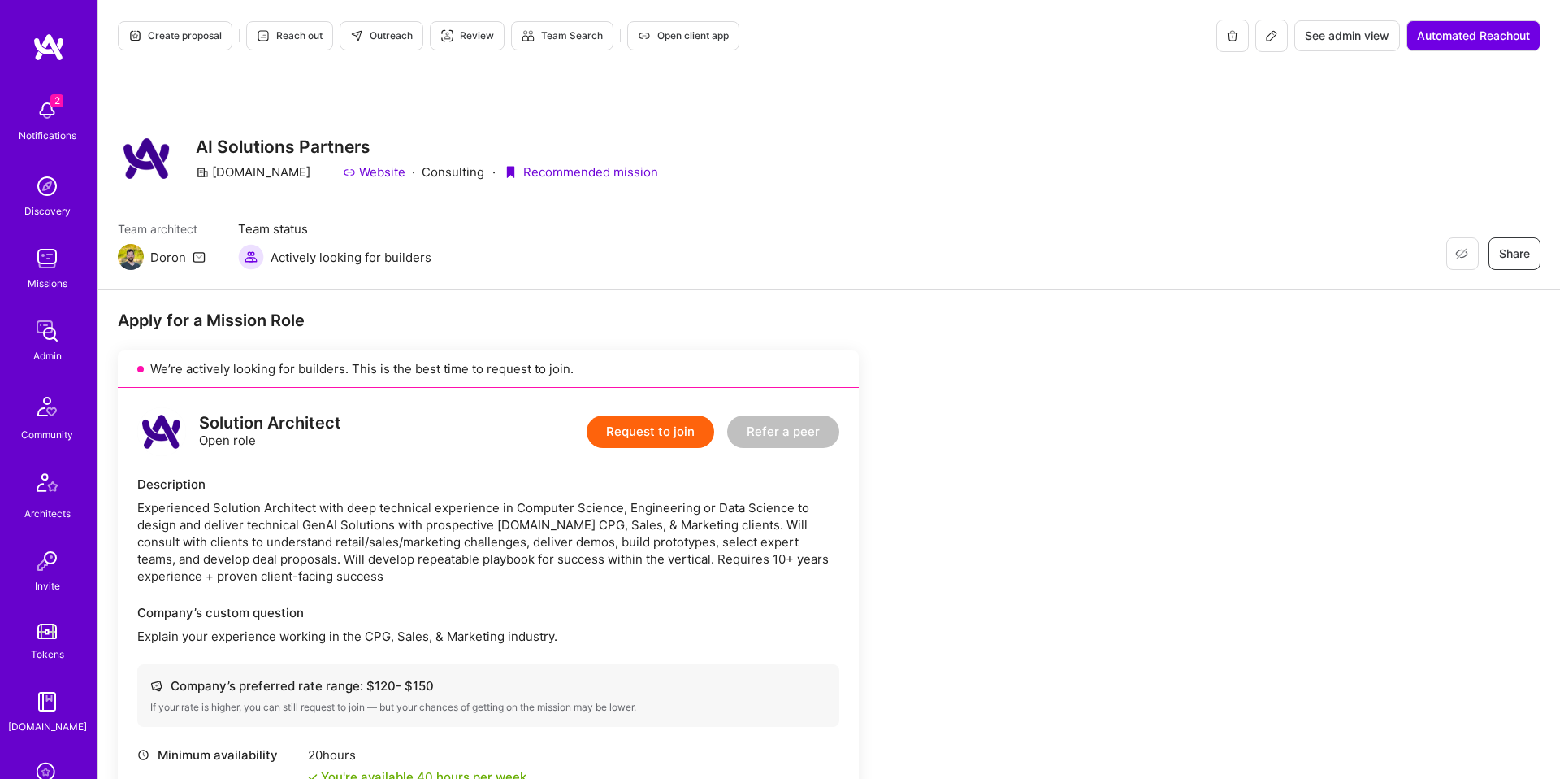
click at [1000, 213] on div "Restore Not Interested Share AI Solutions Partners [DOMAIN_NAME] Website · Cons…" at bounding box center [829, 181] width 1462 height 218
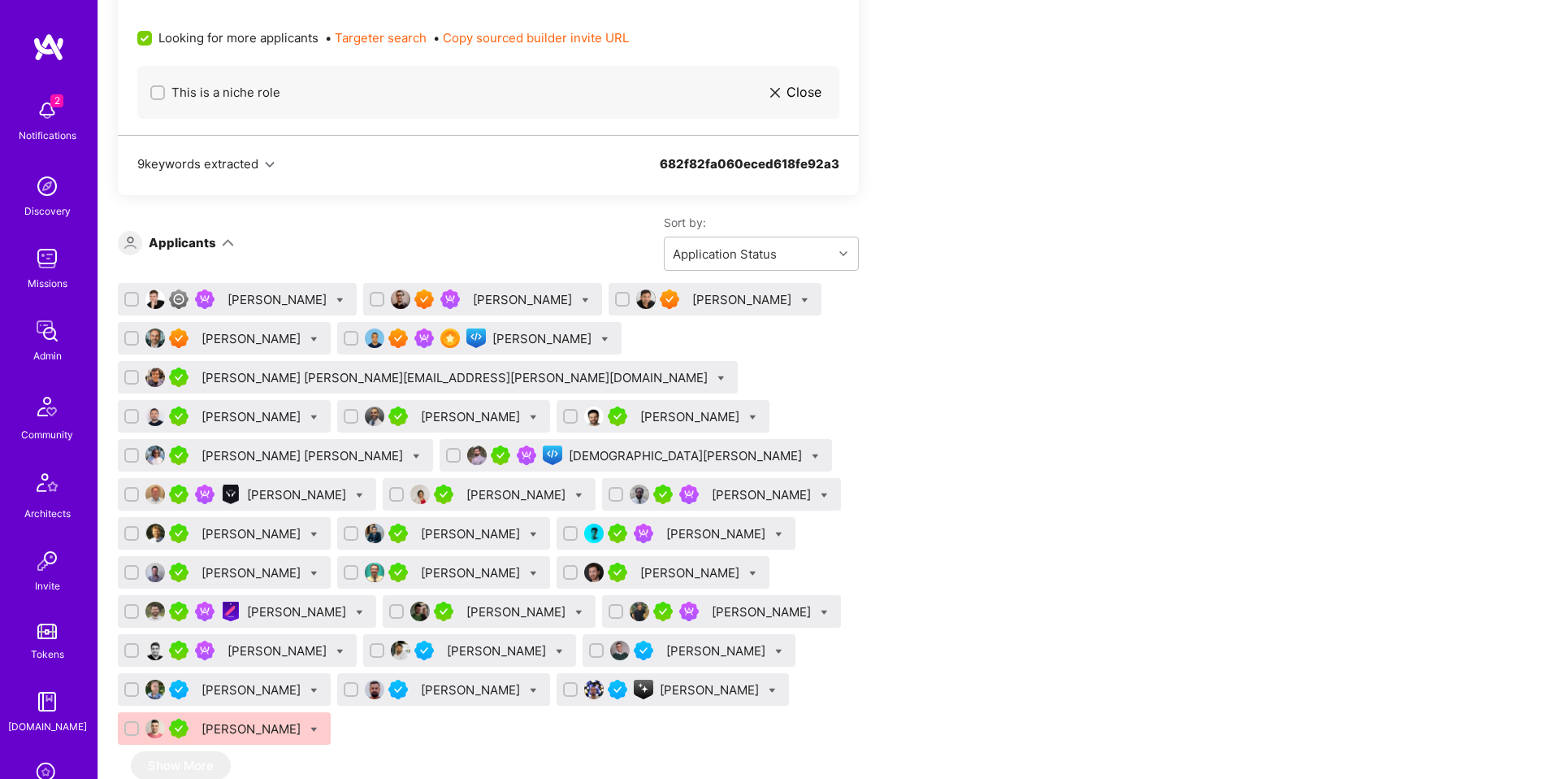
scroll to position [973, 0]
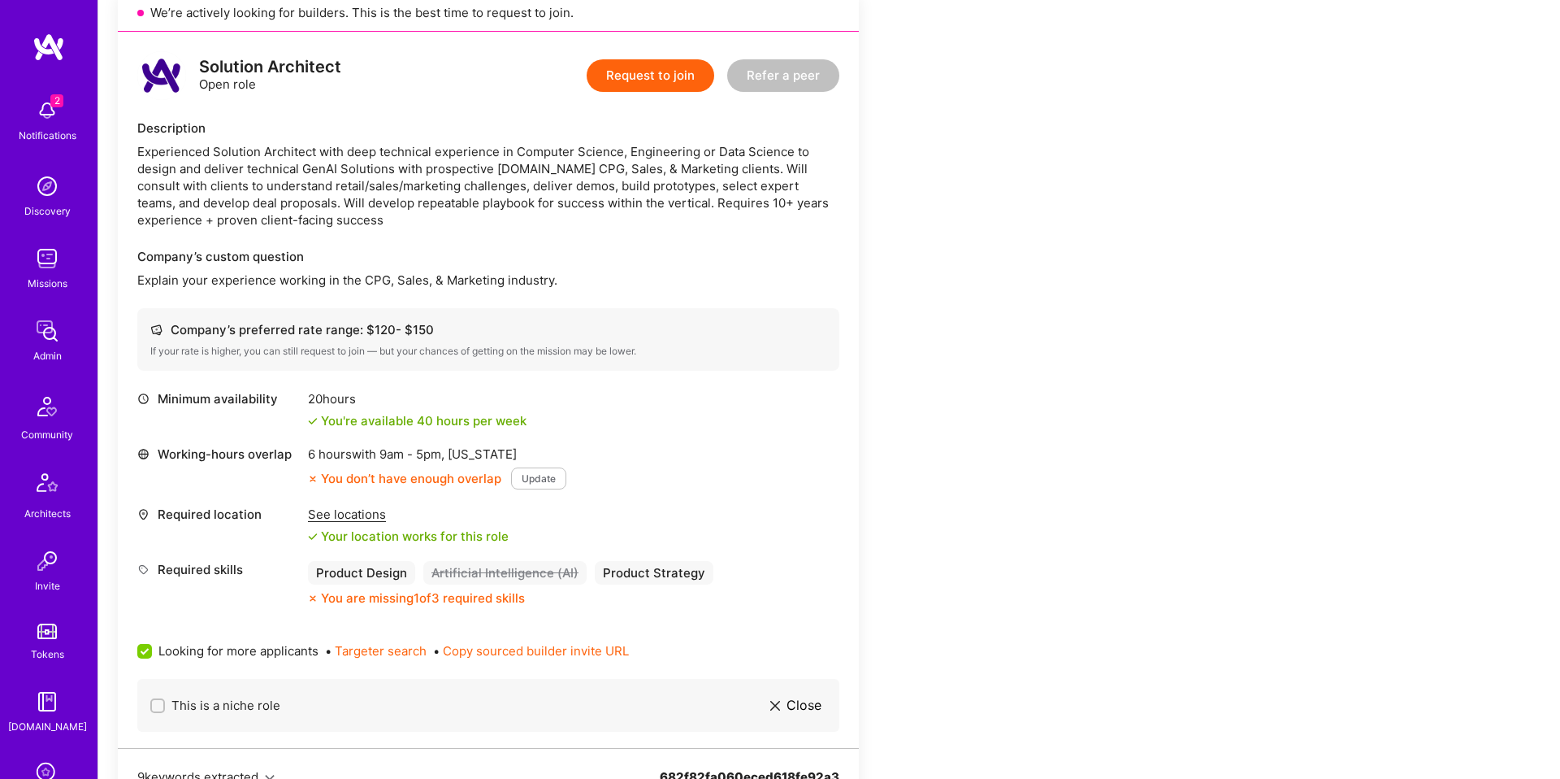
scroll to position [0, 0]
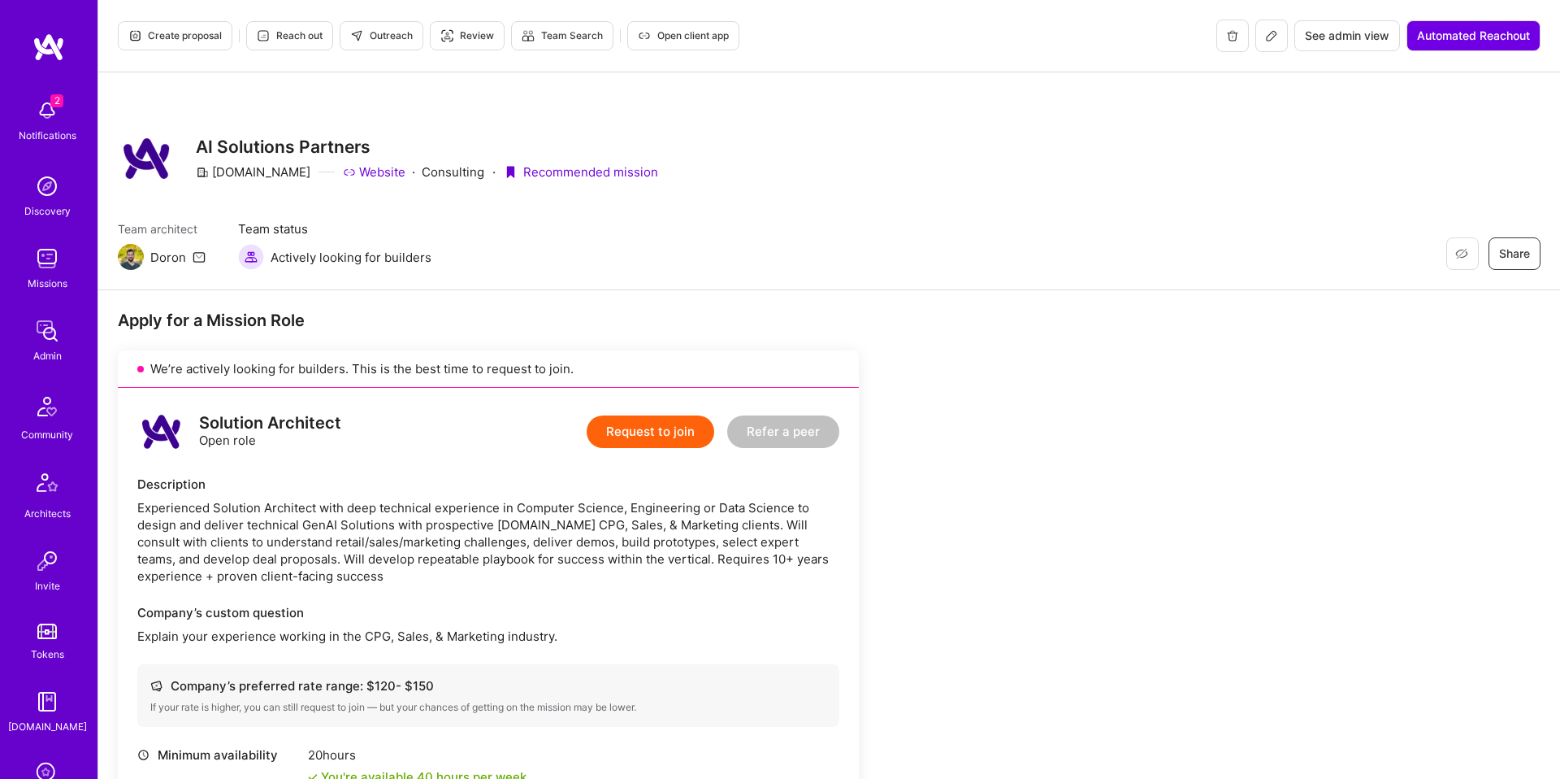
click at [497, 46] on button "Review" at bounding box center [467, 35] width 75 height 29
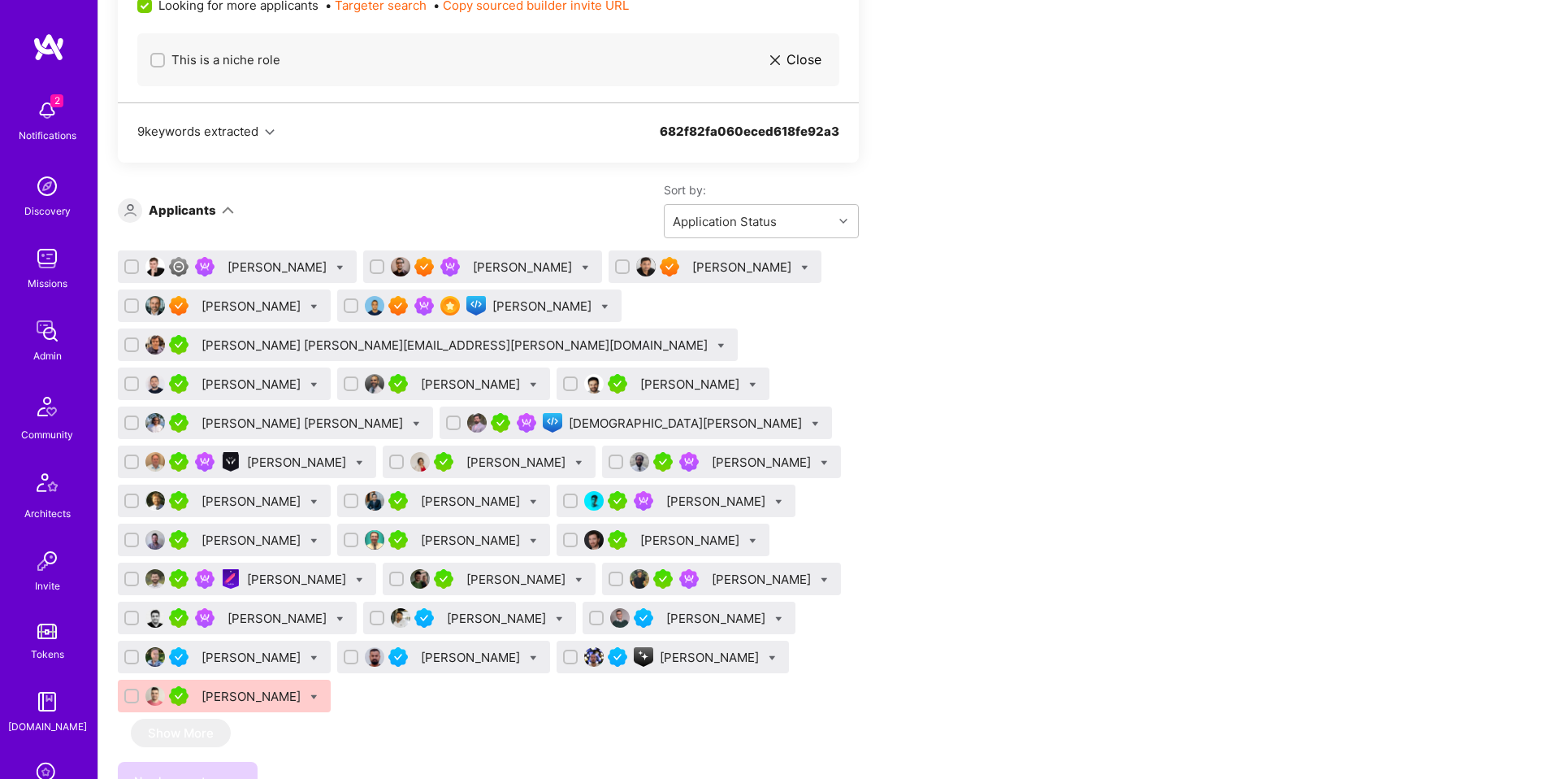
scroll to position [994, 0]
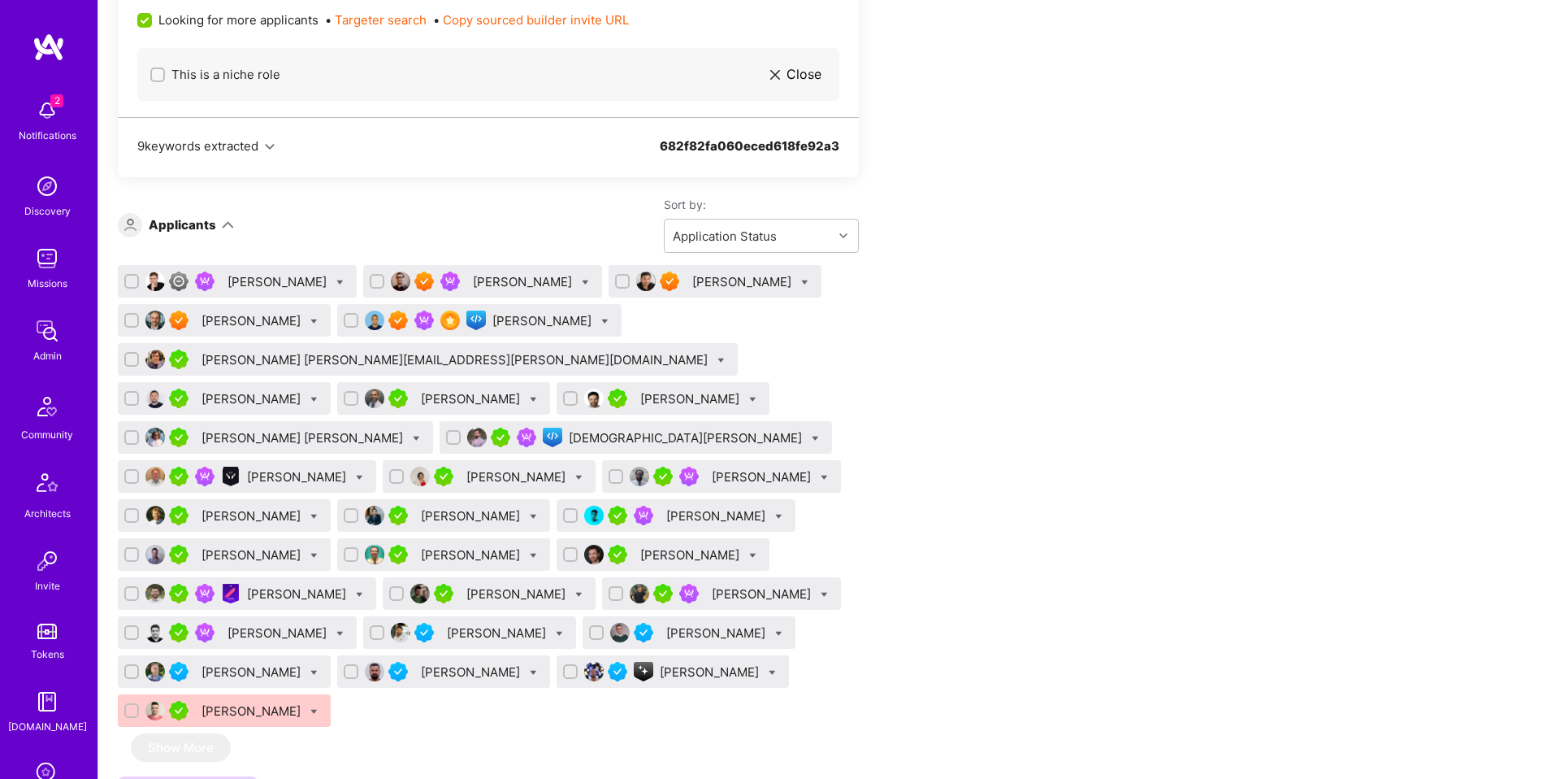
scroll to position [0, 0]
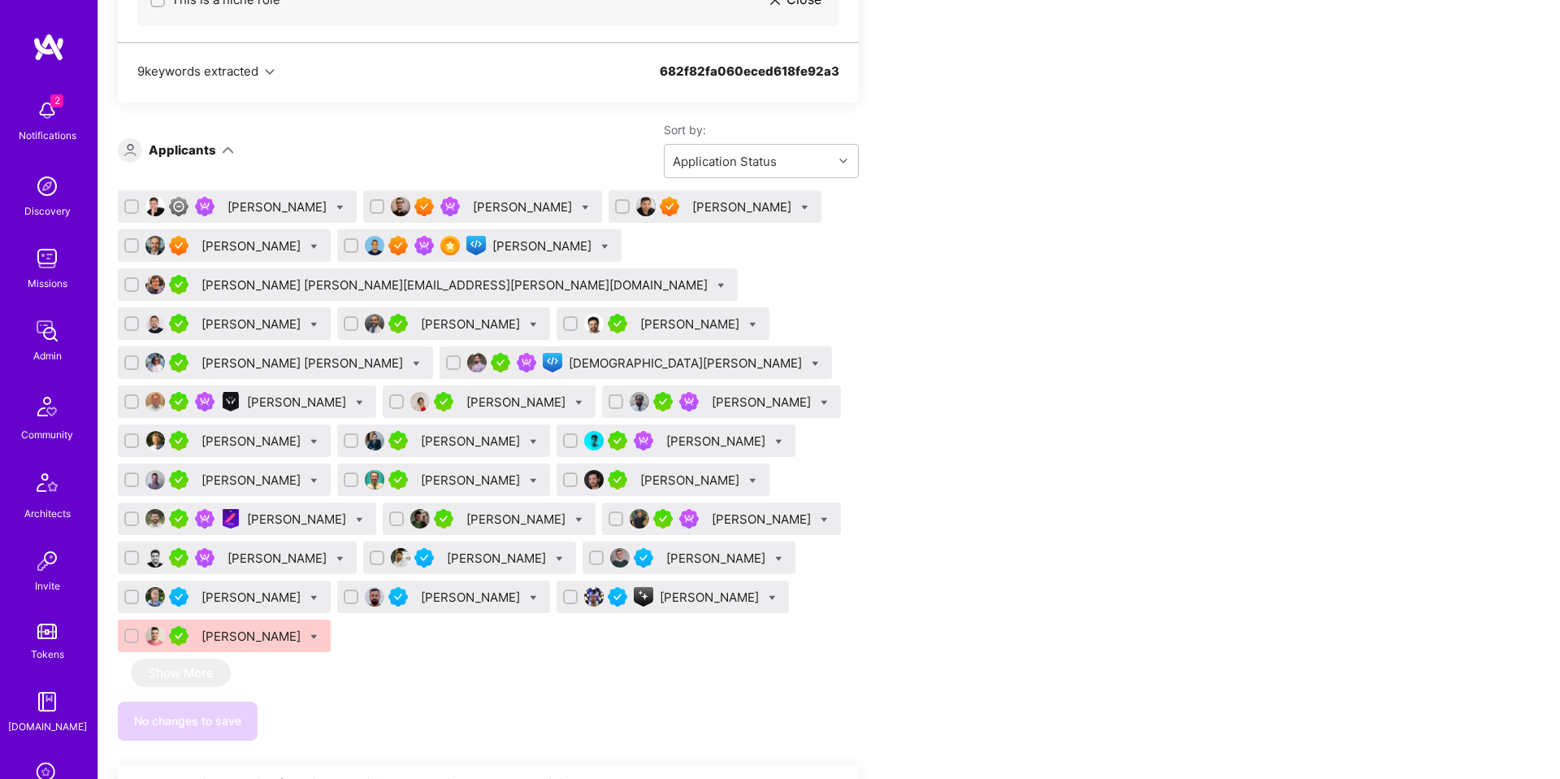
scroll to position [1061, 0]
click at [373, 208] on input "checkbox" at bounding box center [378, 207] width 11 height 11
click at [371, 209] on input "checkbox" at bounding box center [378, 208] width 15 height 15
checkbox input "false"
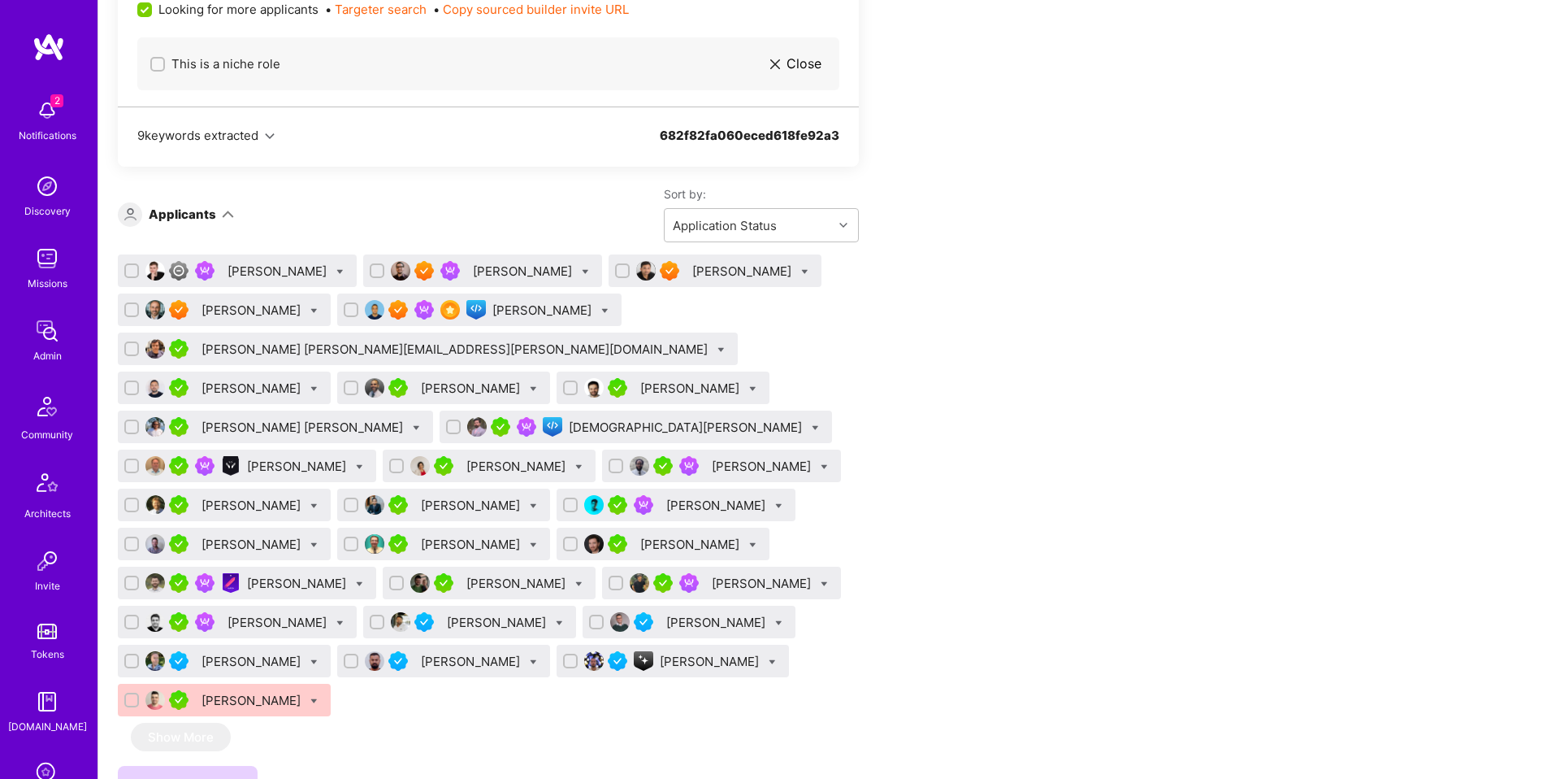
click at [569, 421] on div "[DEMOGRAPHIC_DATA][PERSON_NAME]" at bounding box center [687, 427] width 236 height 17
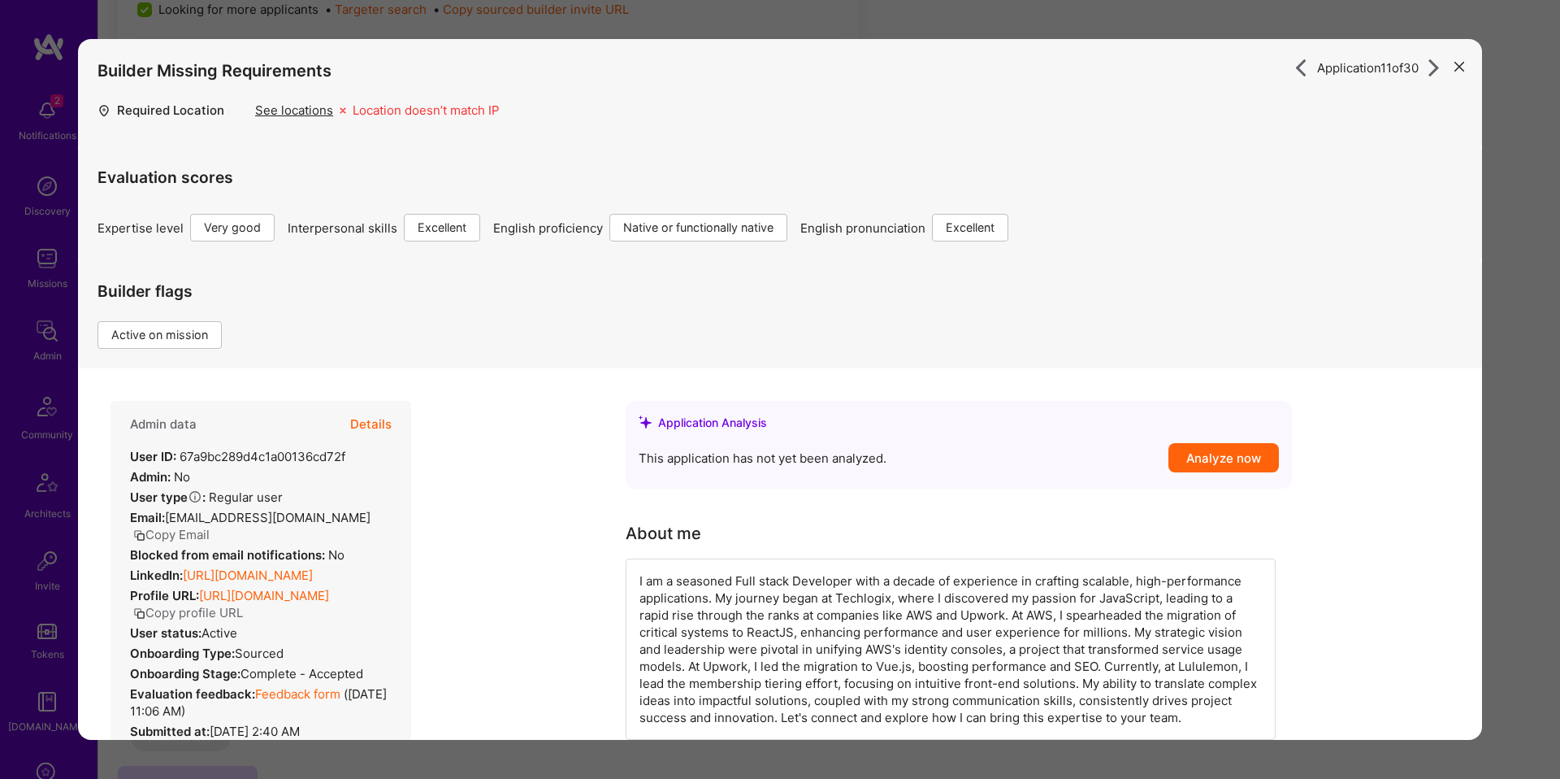
click at [375, 429] on button "Details" at bounding box center [370, 424] width 41 height 47
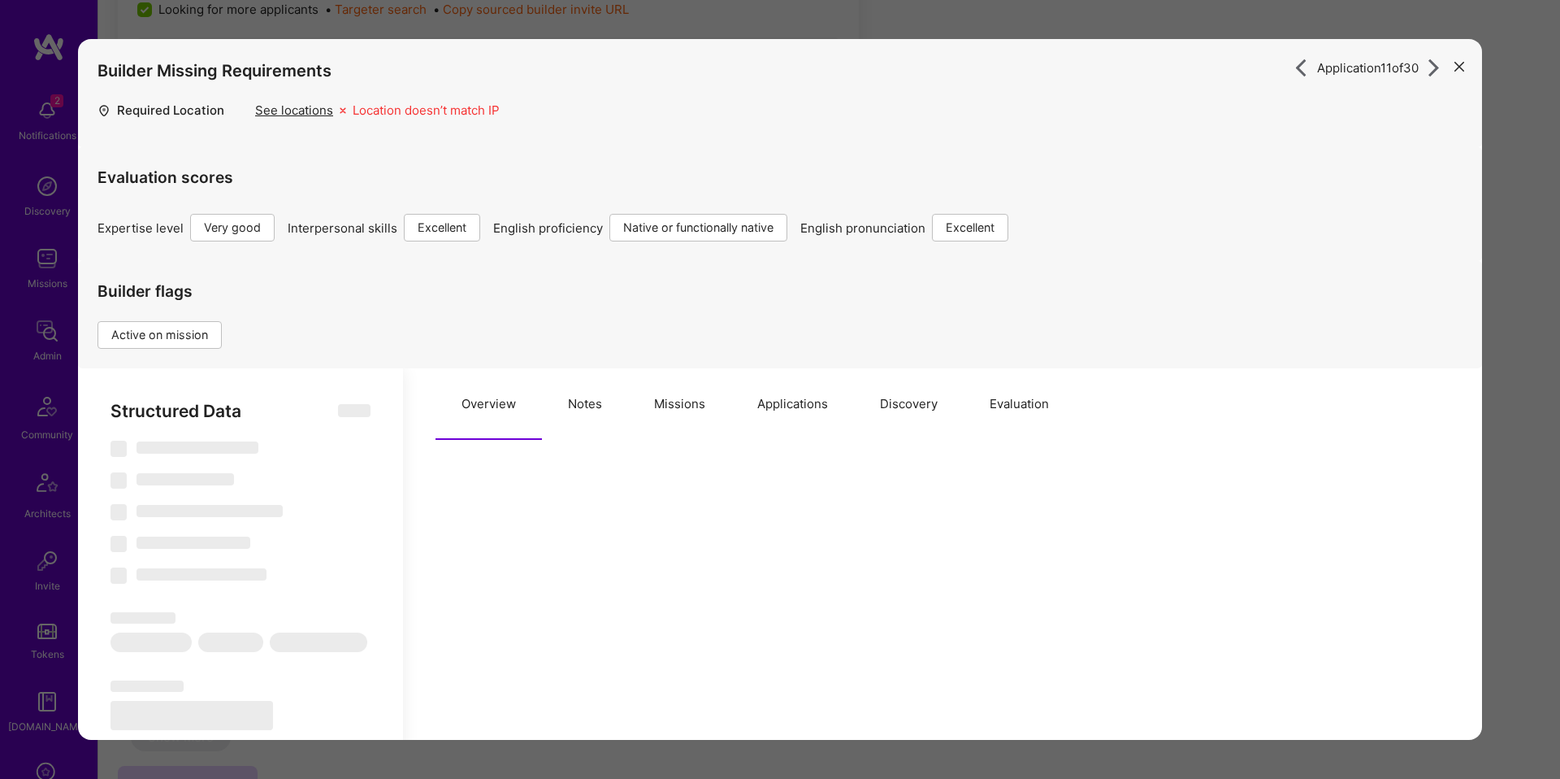
click at [640, 395] on button "Missions" at bounding box center [679, 404] width 103 height 72
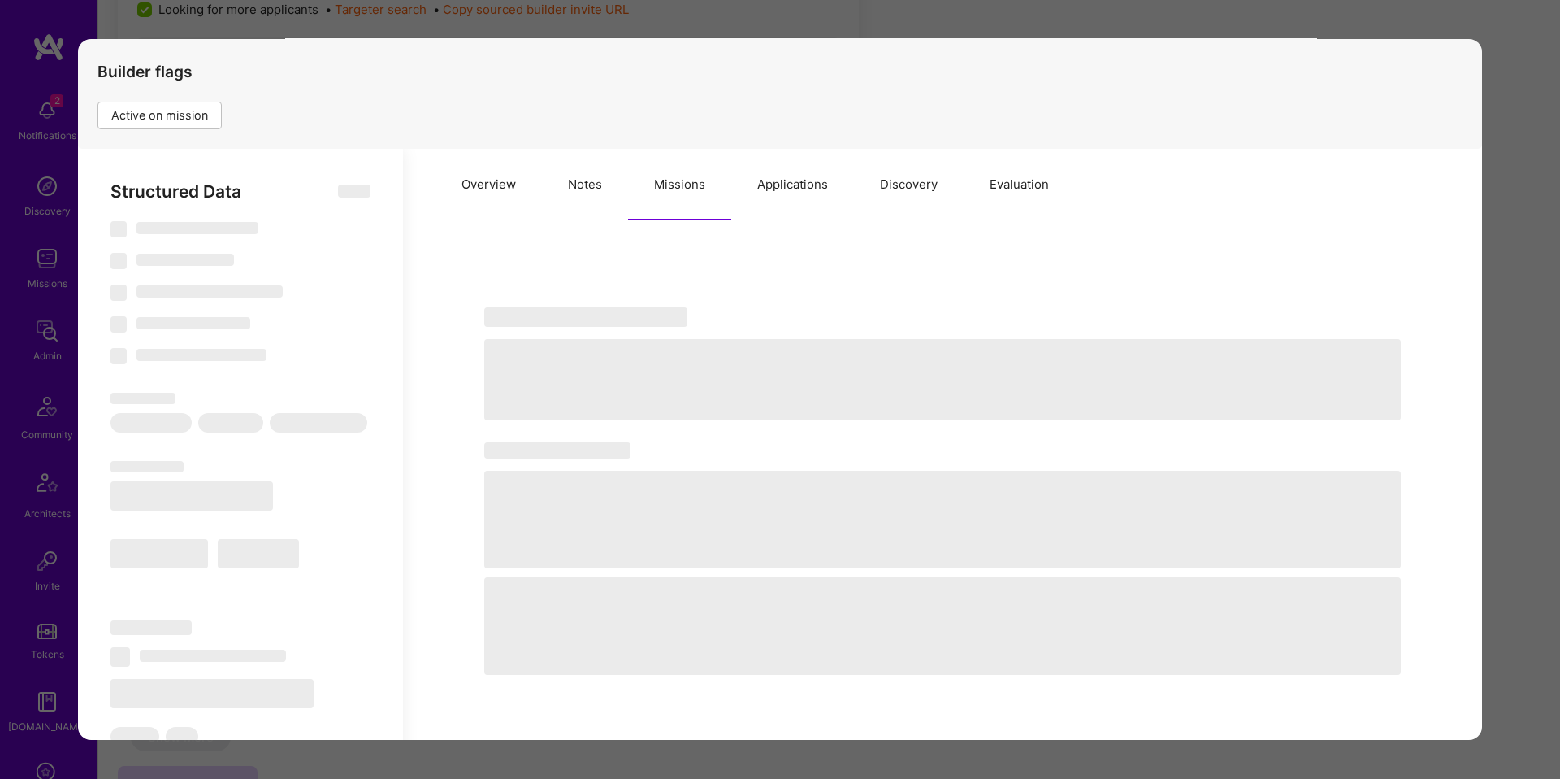
select select "Right Now"
select select "5"
select select "7"
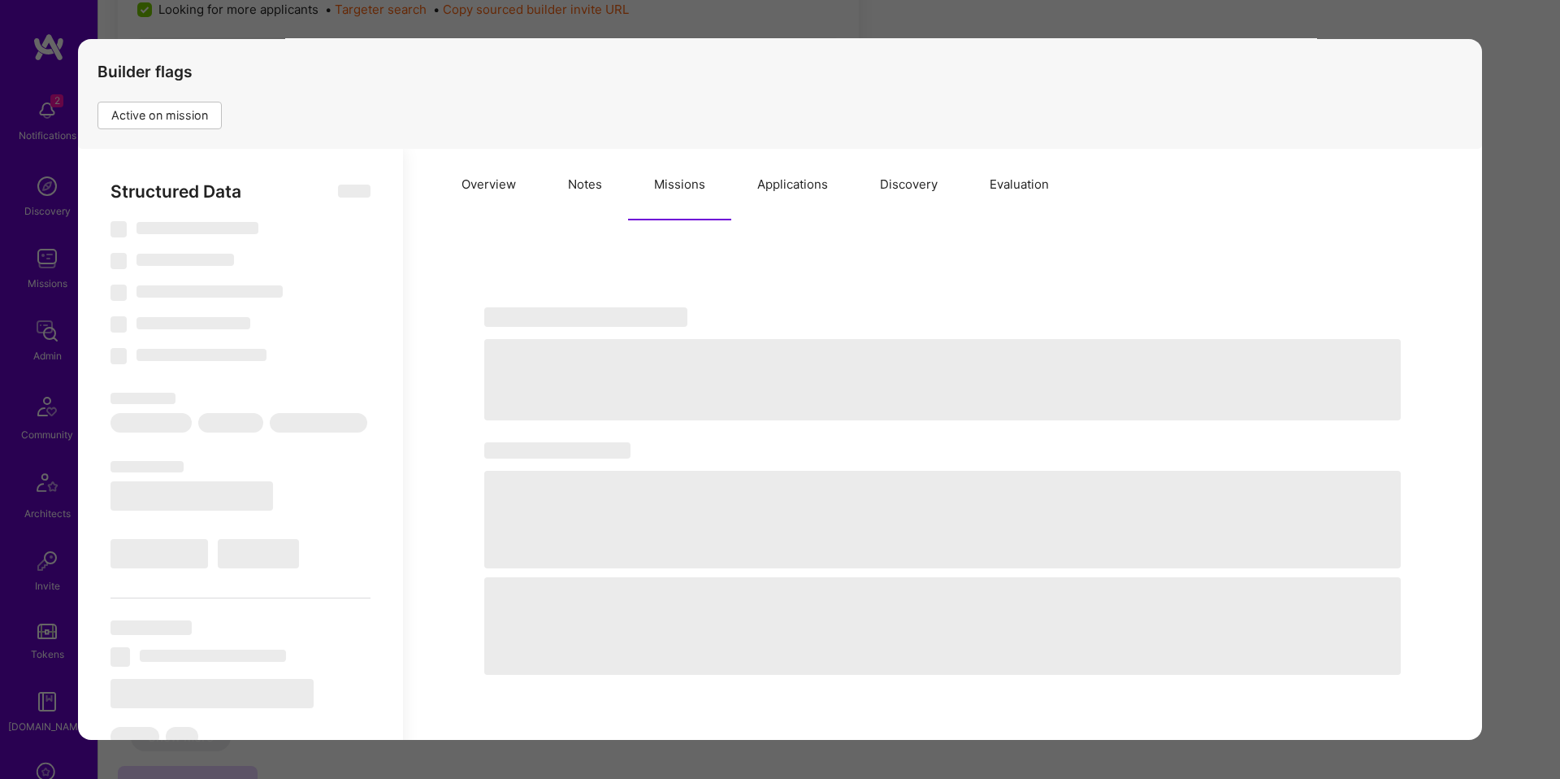
select select "CA"
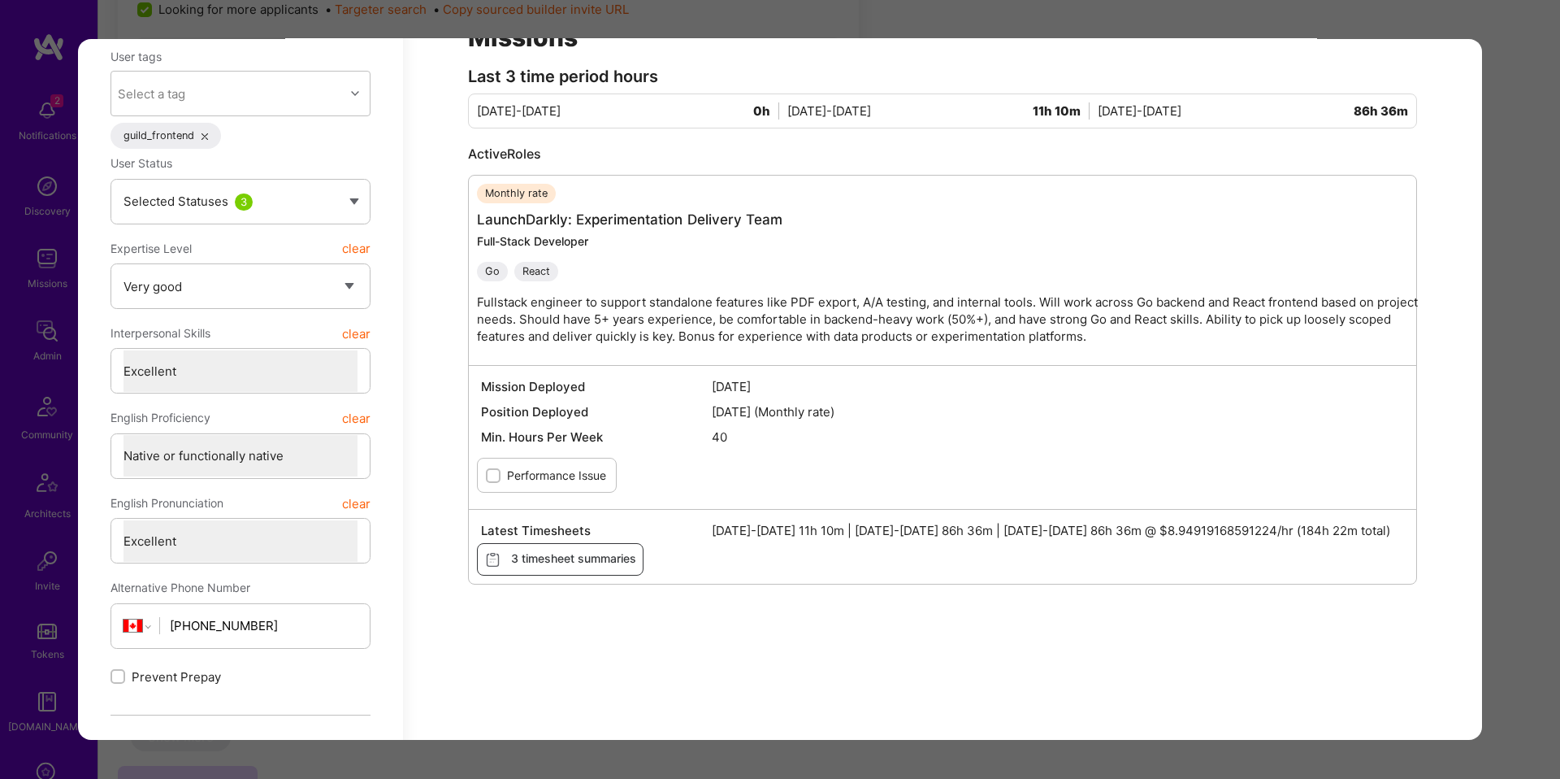
scroll to position [505, 0]
click at [1498, 371] on div "Application 11 of 30 Builder Missing Requirements Required Location See locatio…" at bounding box center [780, 389] width 1560 height 779
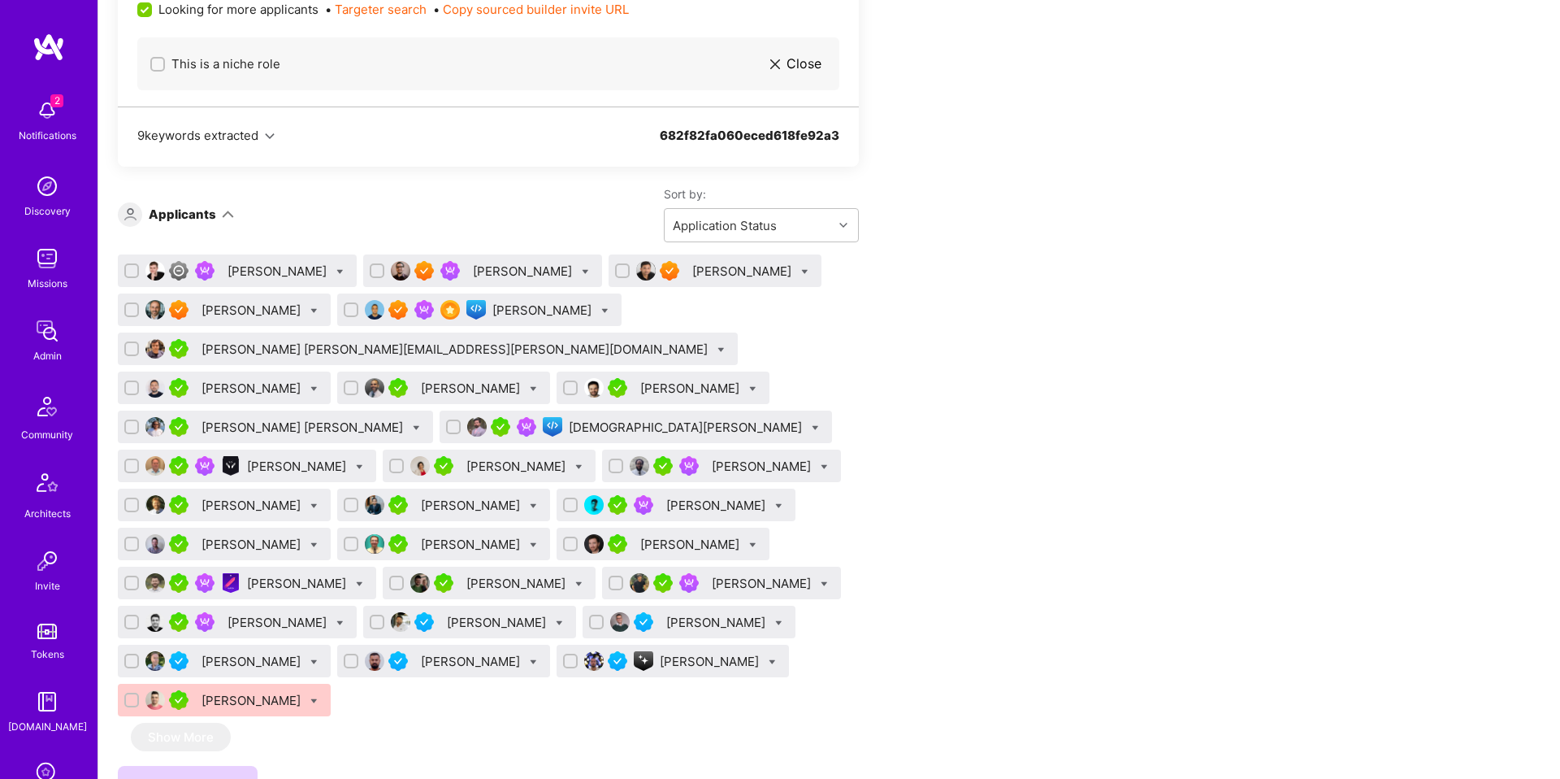
click at [330, 614] on div "[PERSON_NAME]" at bounding box center [279, 622] width 102 height 17
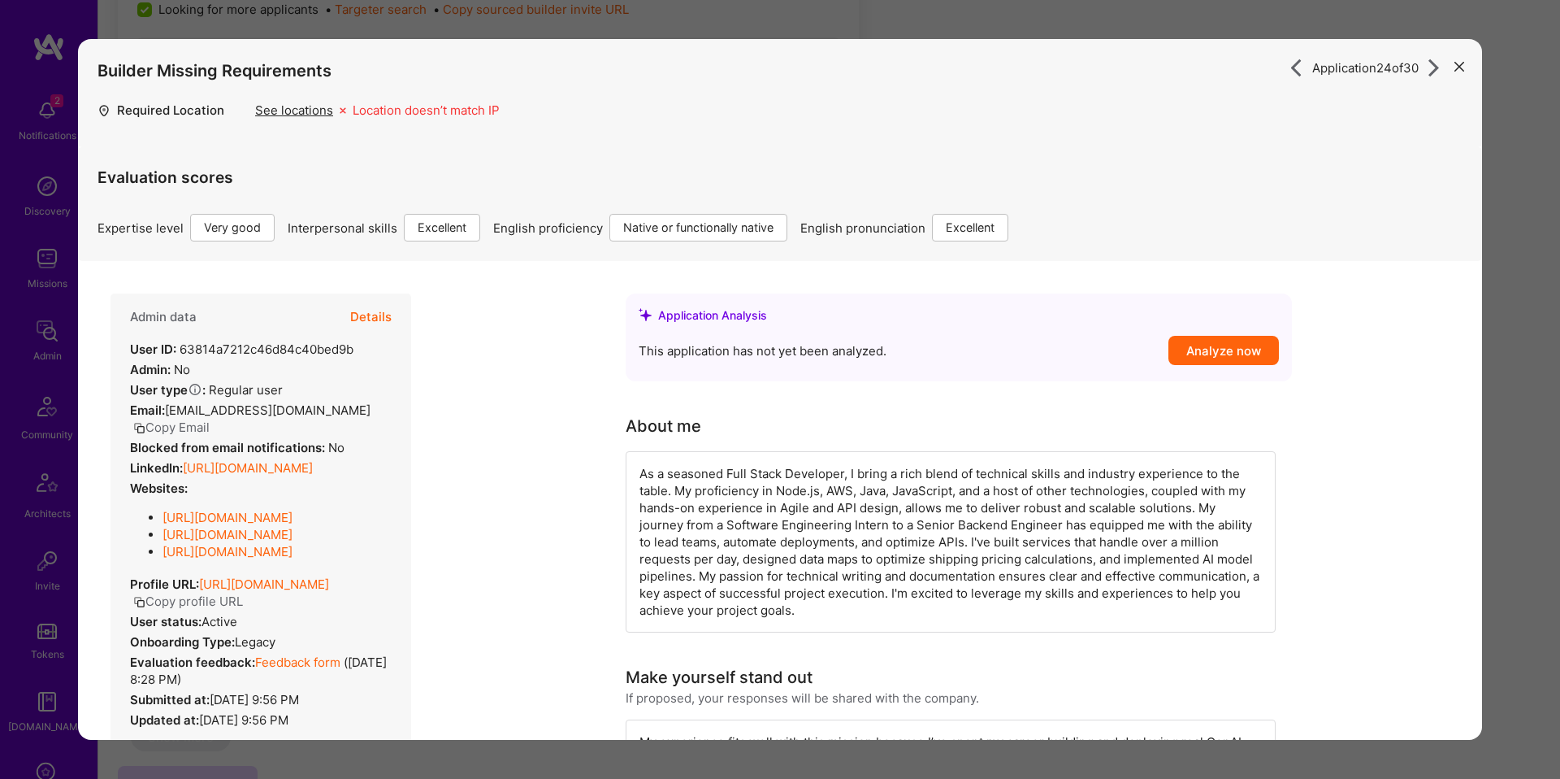
click at [385, 316] on button "Details" at bounding box center [370, 316] width 41 height 47
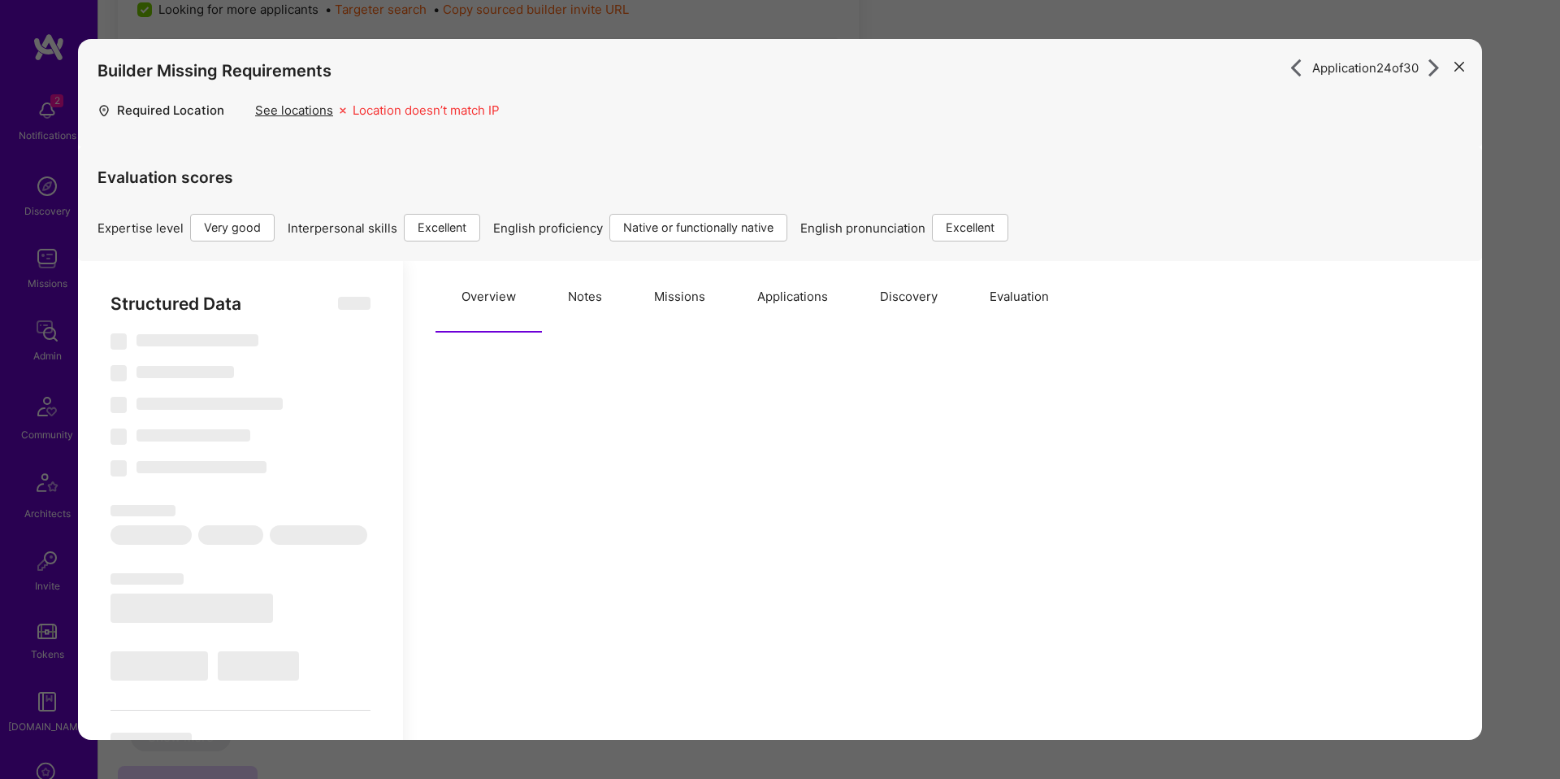
click at [597, 318] on button "Notes" at bounding box center [585, 297] width 86 height 72
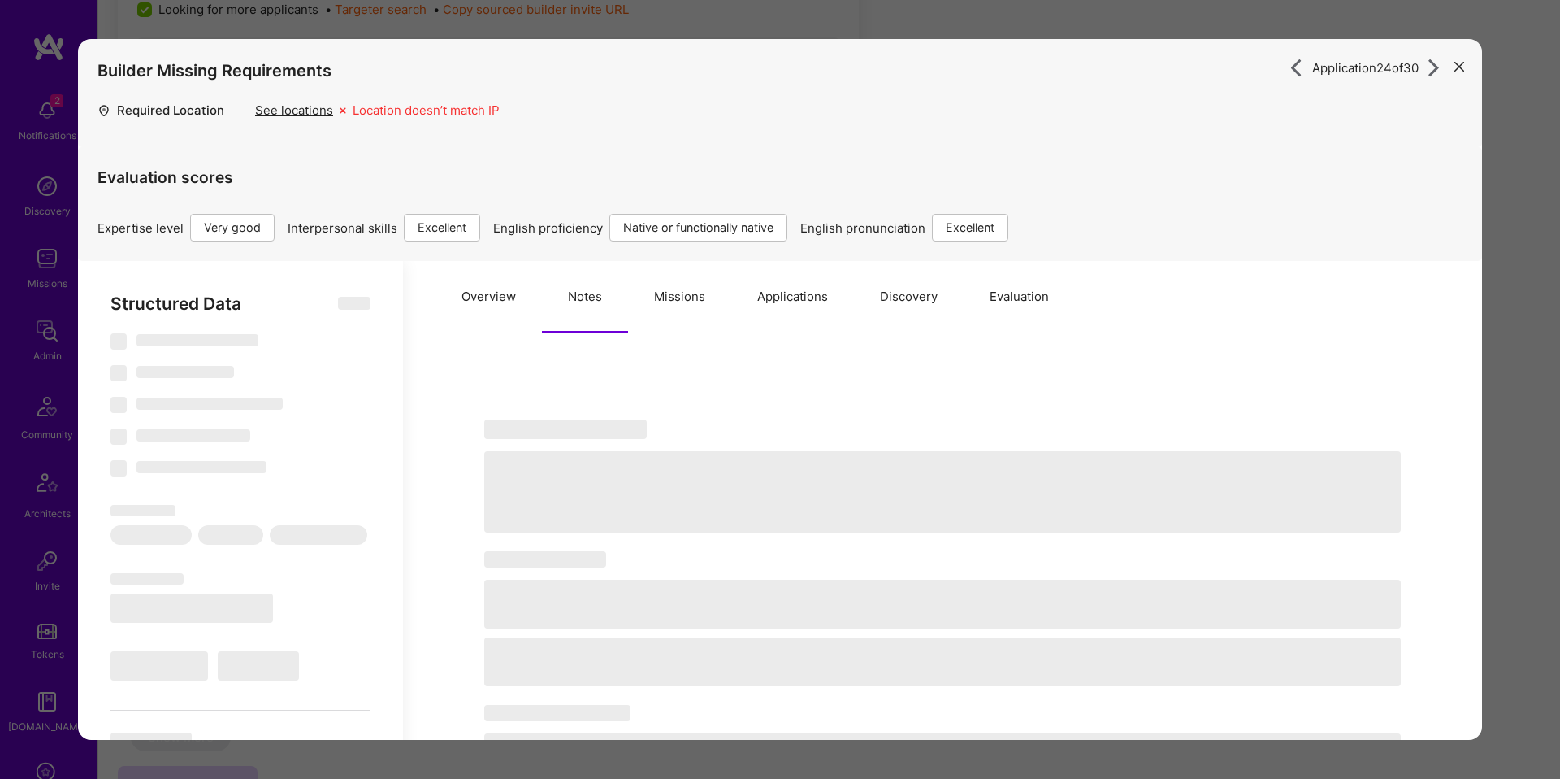
type textarea "x"
select select "Right Now"
select select "5"
select select "7"
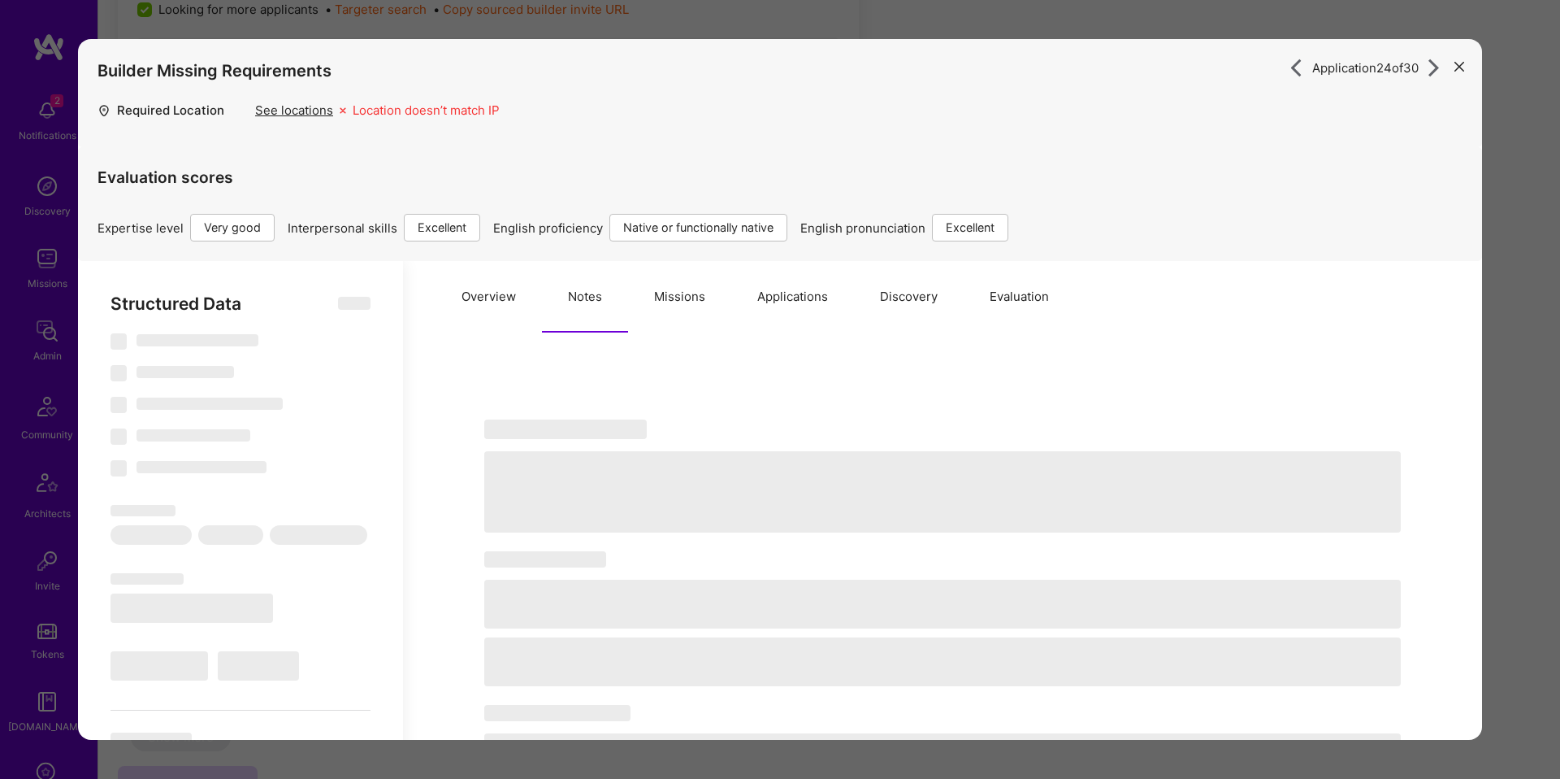
select select "7"
select select "CA"
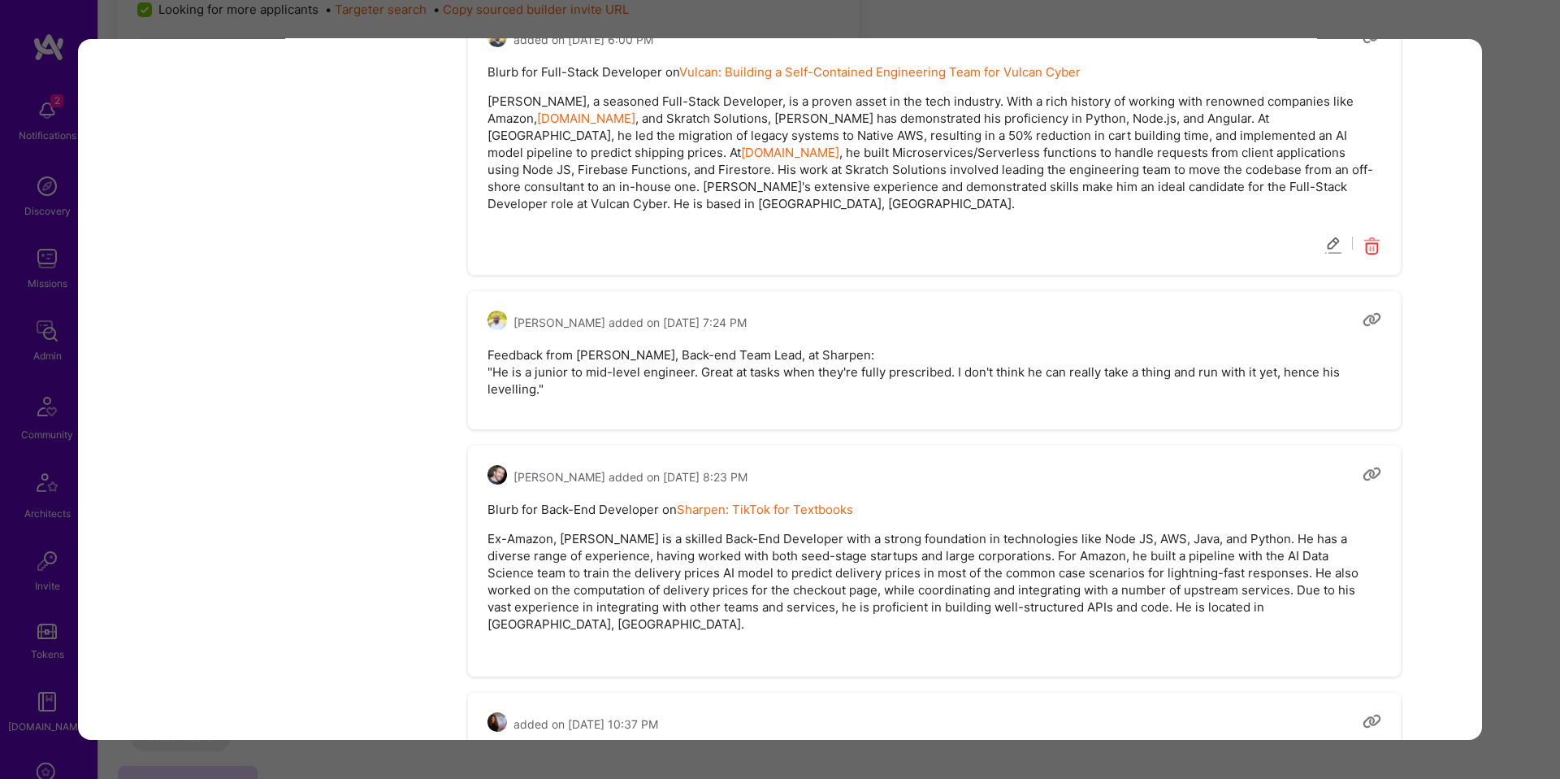
scroll to position [4750, 0]
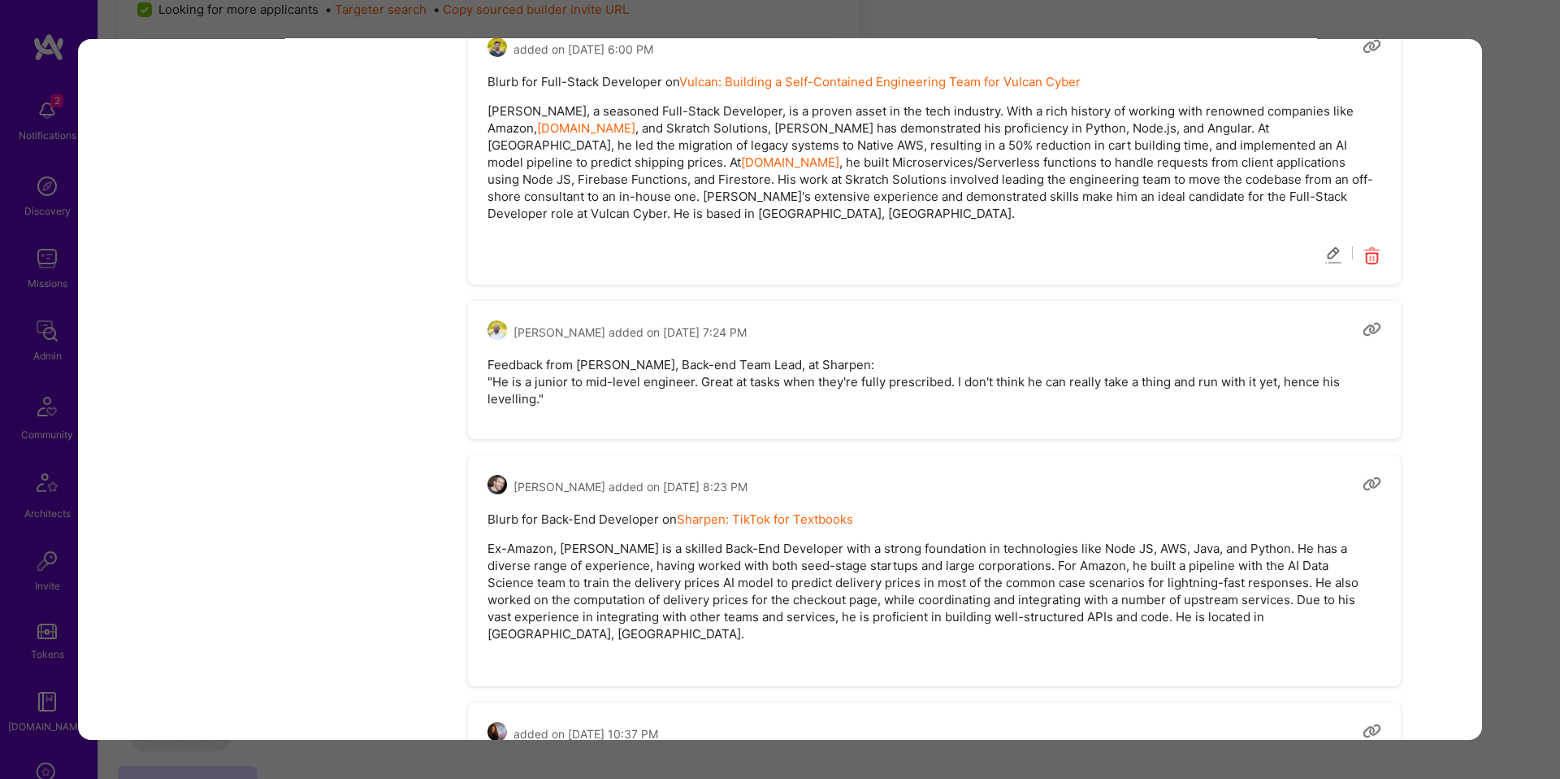
click at [1486, 264] on div "Application 24 of 30 Builder Missing Requirements Required Location See locatio…" at bounding box center [780, 389] width 1560 height 779
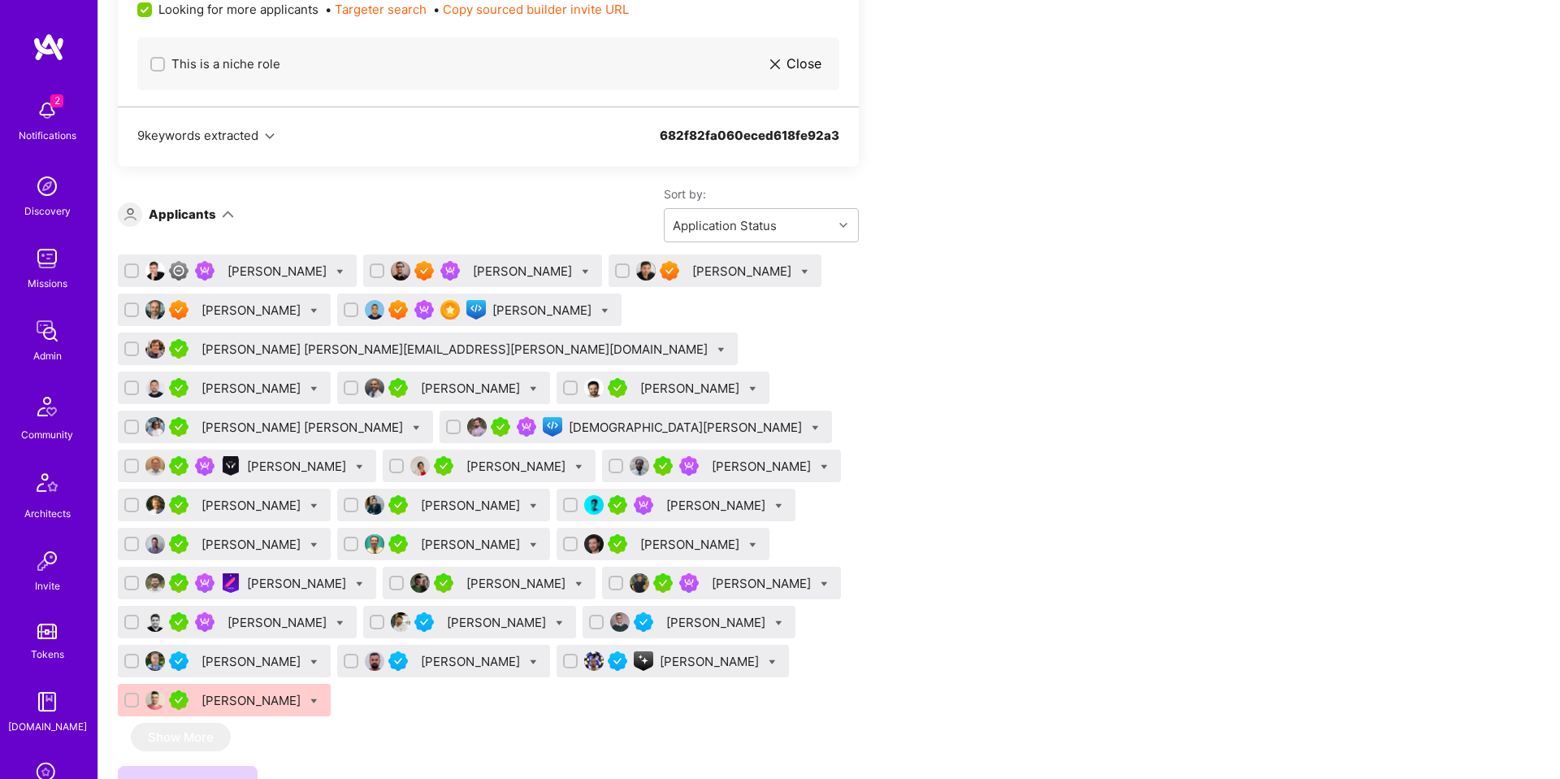
click at [705, 270] on div "[PERSON_NAME]" at bounding box center [743, 271] width 102 height 17
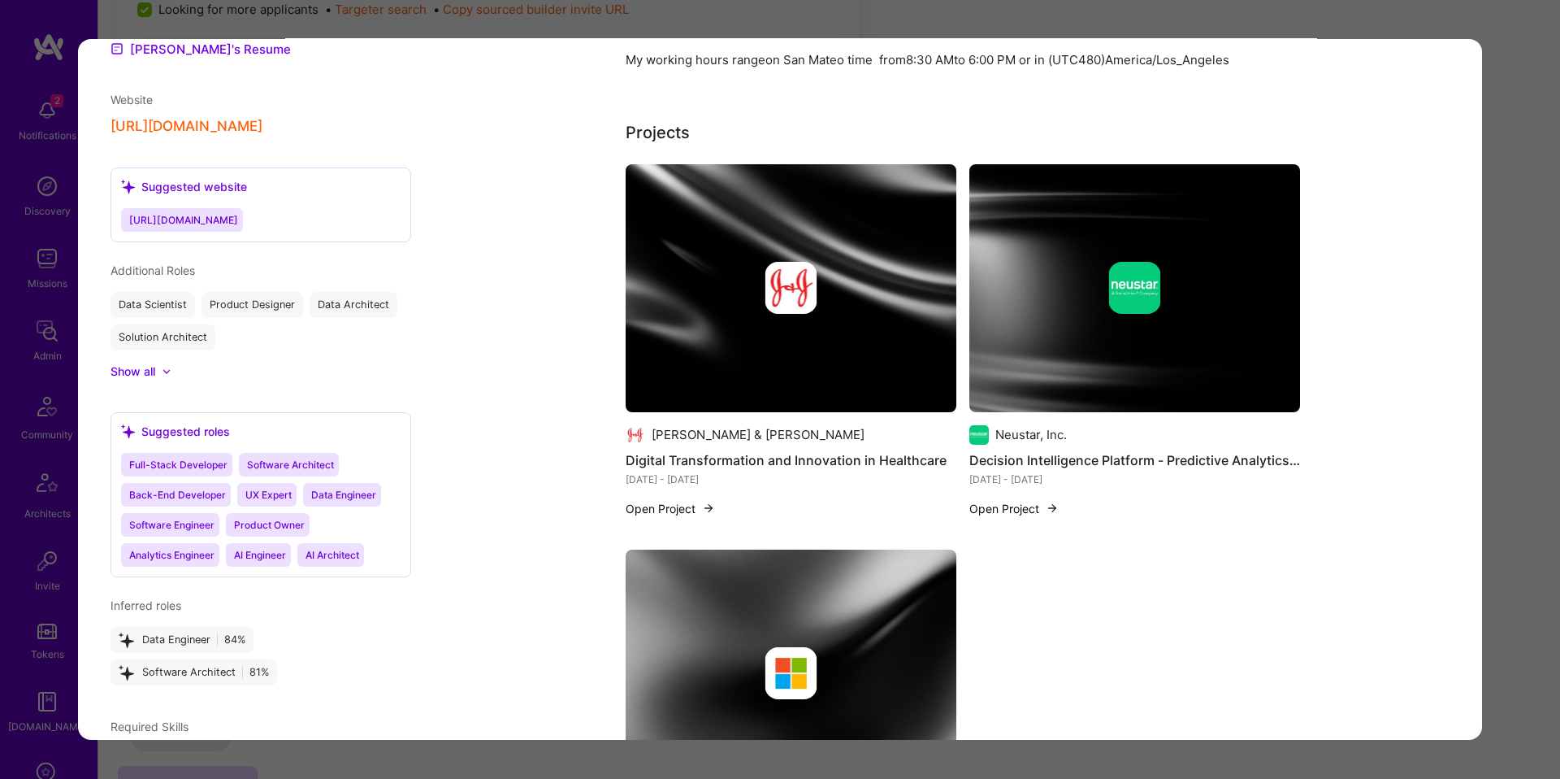
scroll to position [2041, 0]
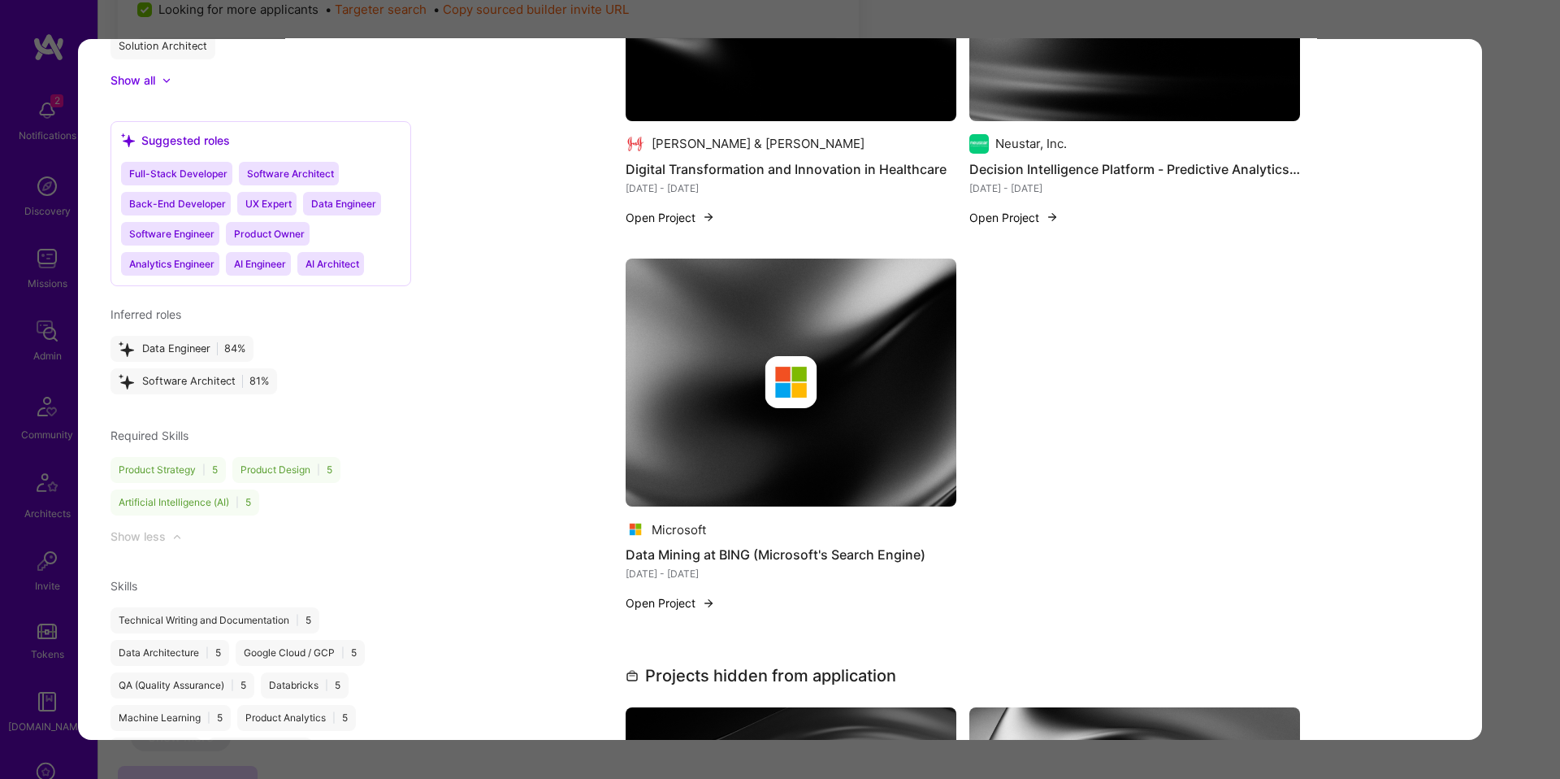
drag, startPoint x: 1496, startPoint y: 406, endPoint x: 1461, endPoint y: 401, distance: 35.3
click at [1495, 406] on div "Application 3 of 30 Builder Missing Requirements Timezone Overlap 6 hours hours…" at bounding box center [780, 389] width 1560 height 779
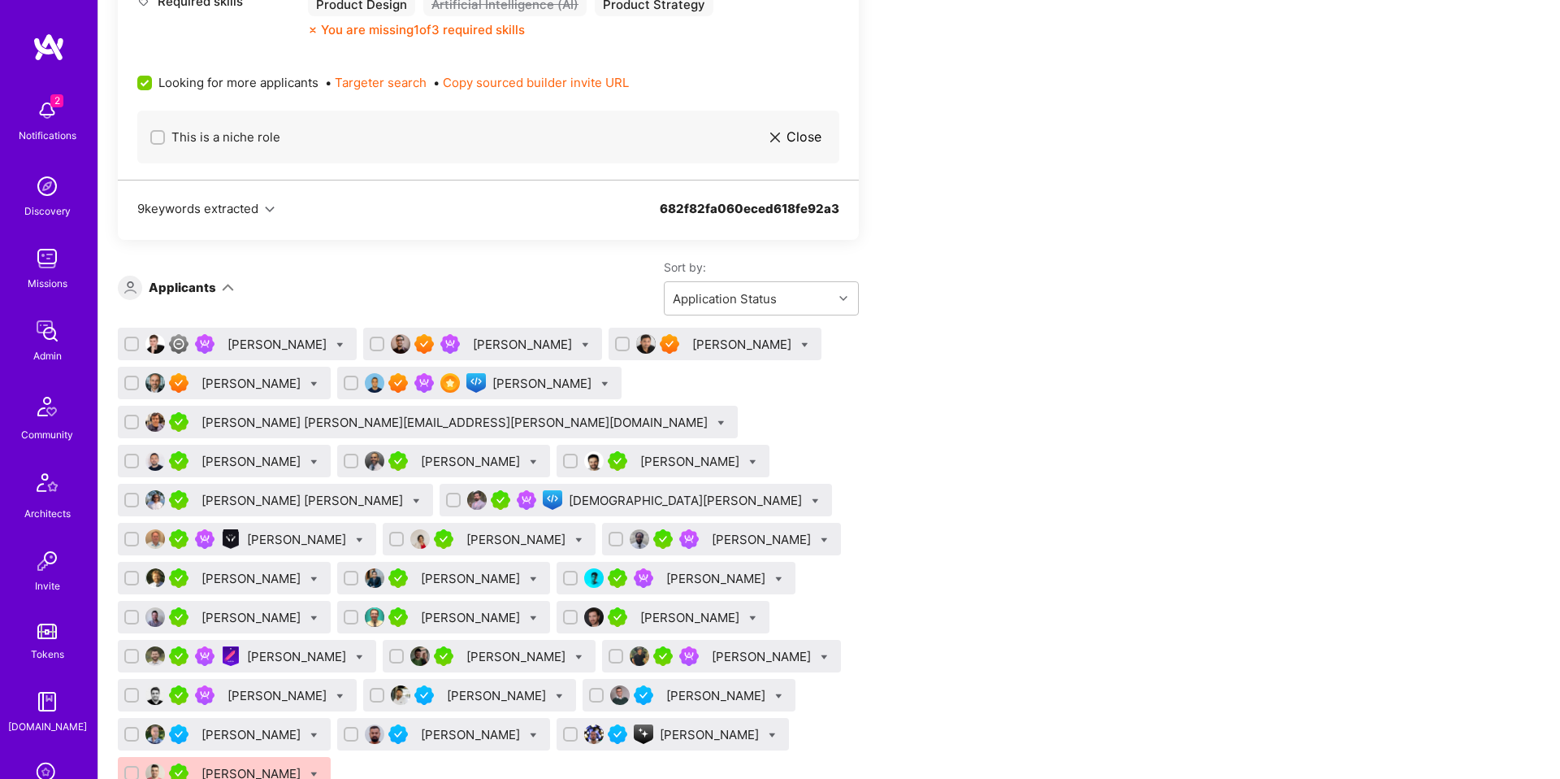
scroll to position [916, 0]
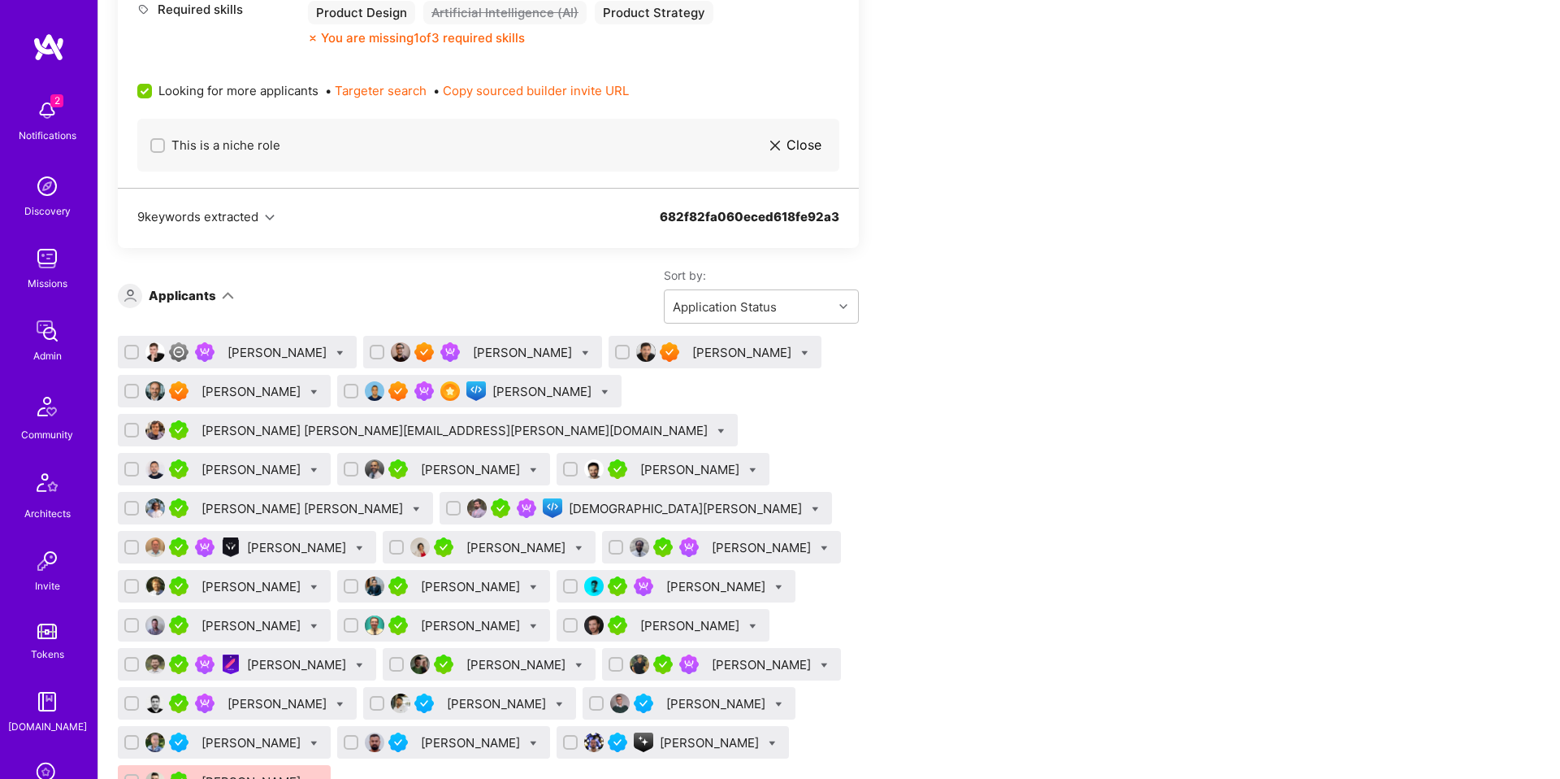
click at [234, 393] on div "[PERSON_NAME]" at bounding box center [253, 391] width 102 height 17
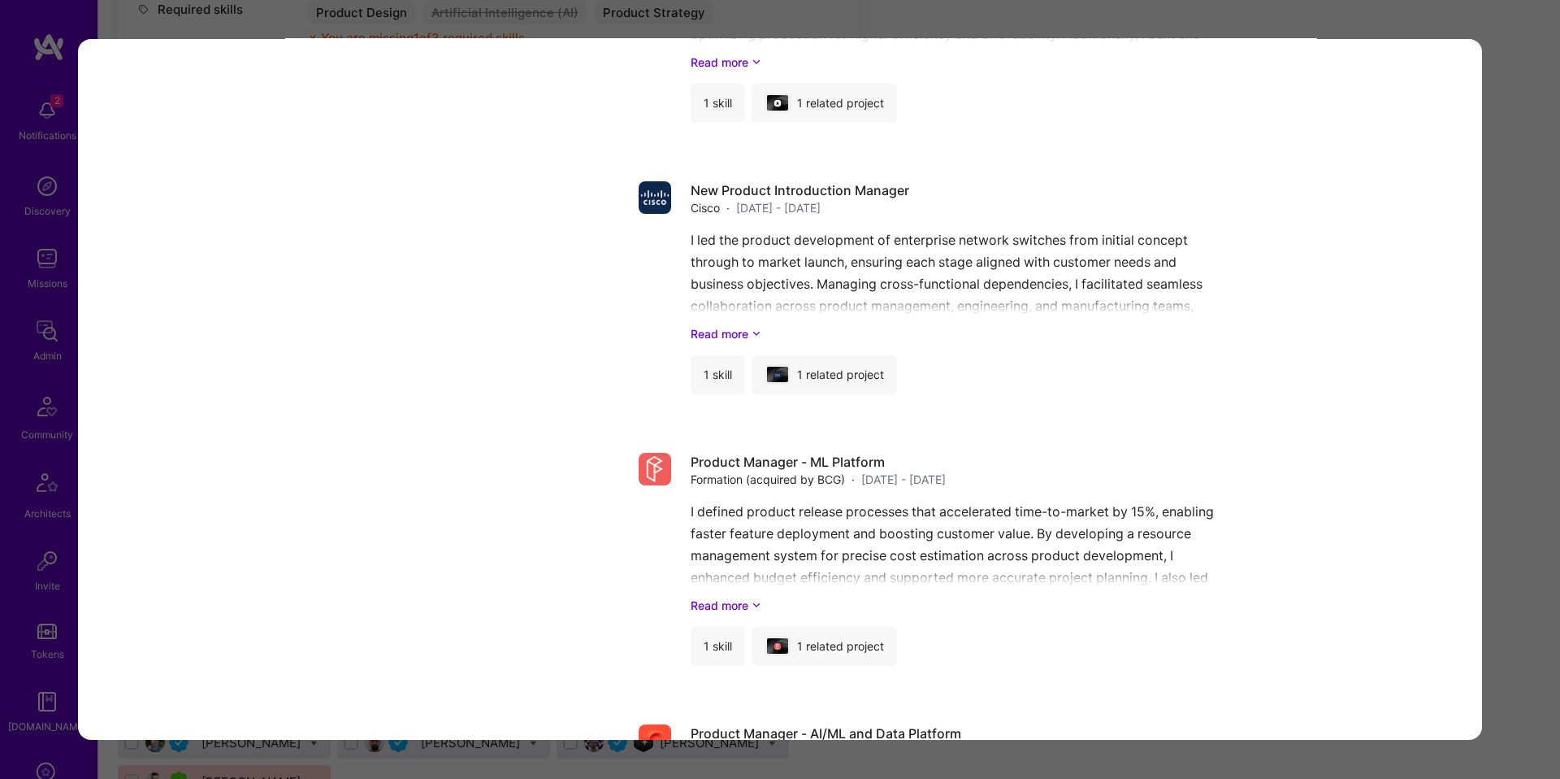
scroll to position [6611, 0]
click at [1515, 370] on div "Application 4 of 30 Builder Missing Requirements Required Location See location…" at bounding box center [780, 389] width 1560 height 779
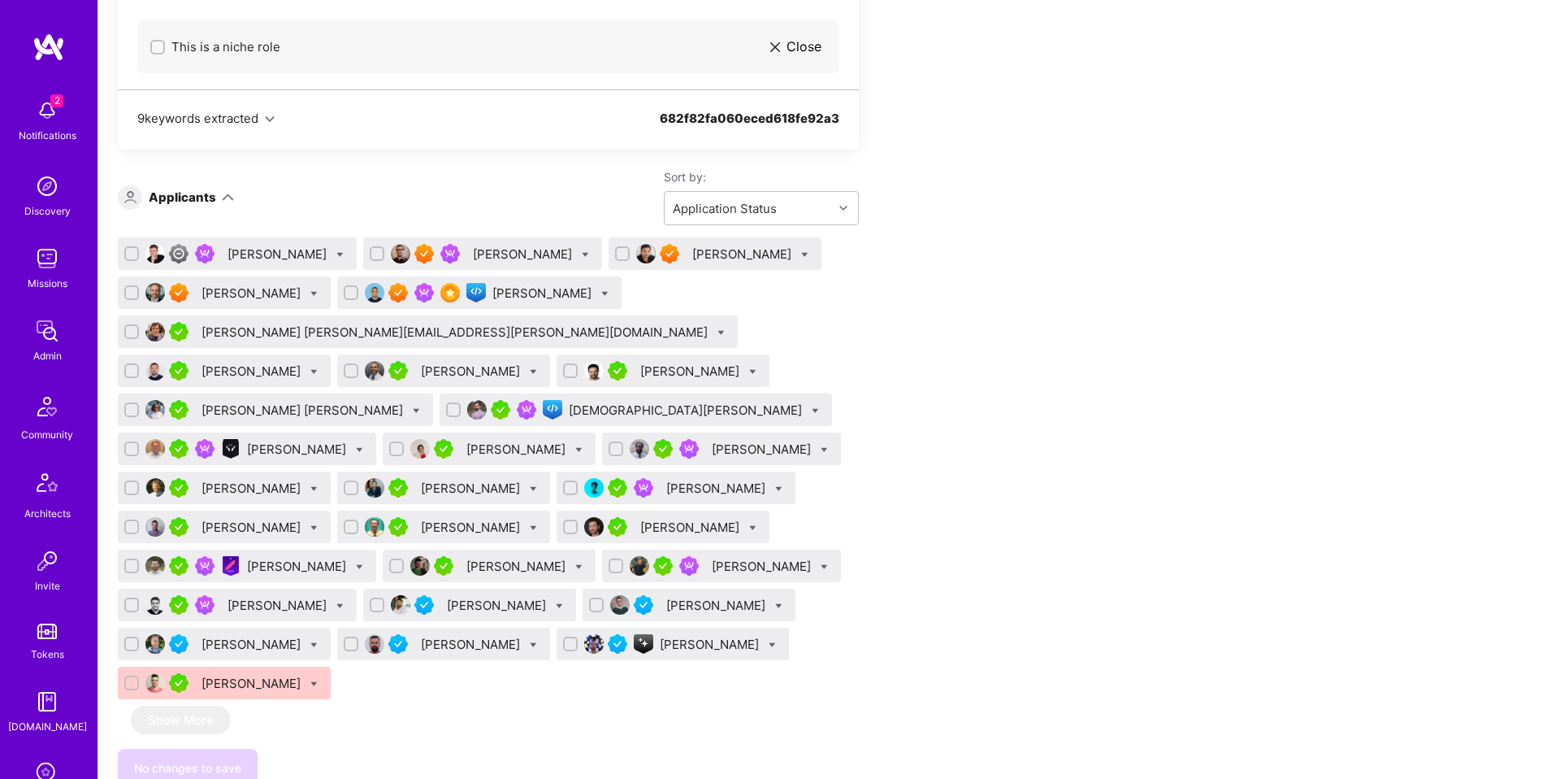
scroll to position [1013, 0]
click at [660, 644] on div "[PERSON_NAME]" at bounding box center [711, 644] width 102 height 17
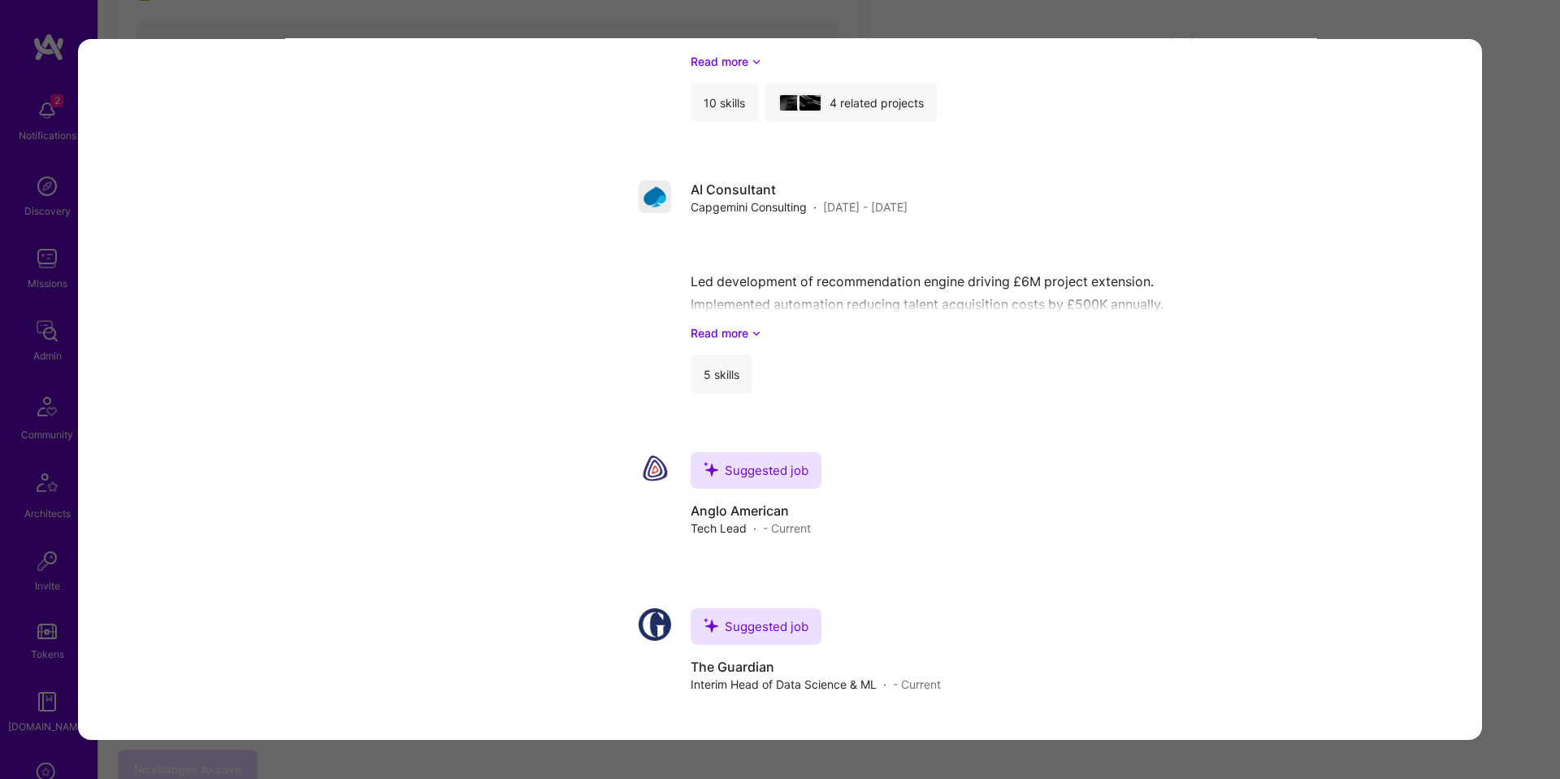
scroll to position [3825, 0]
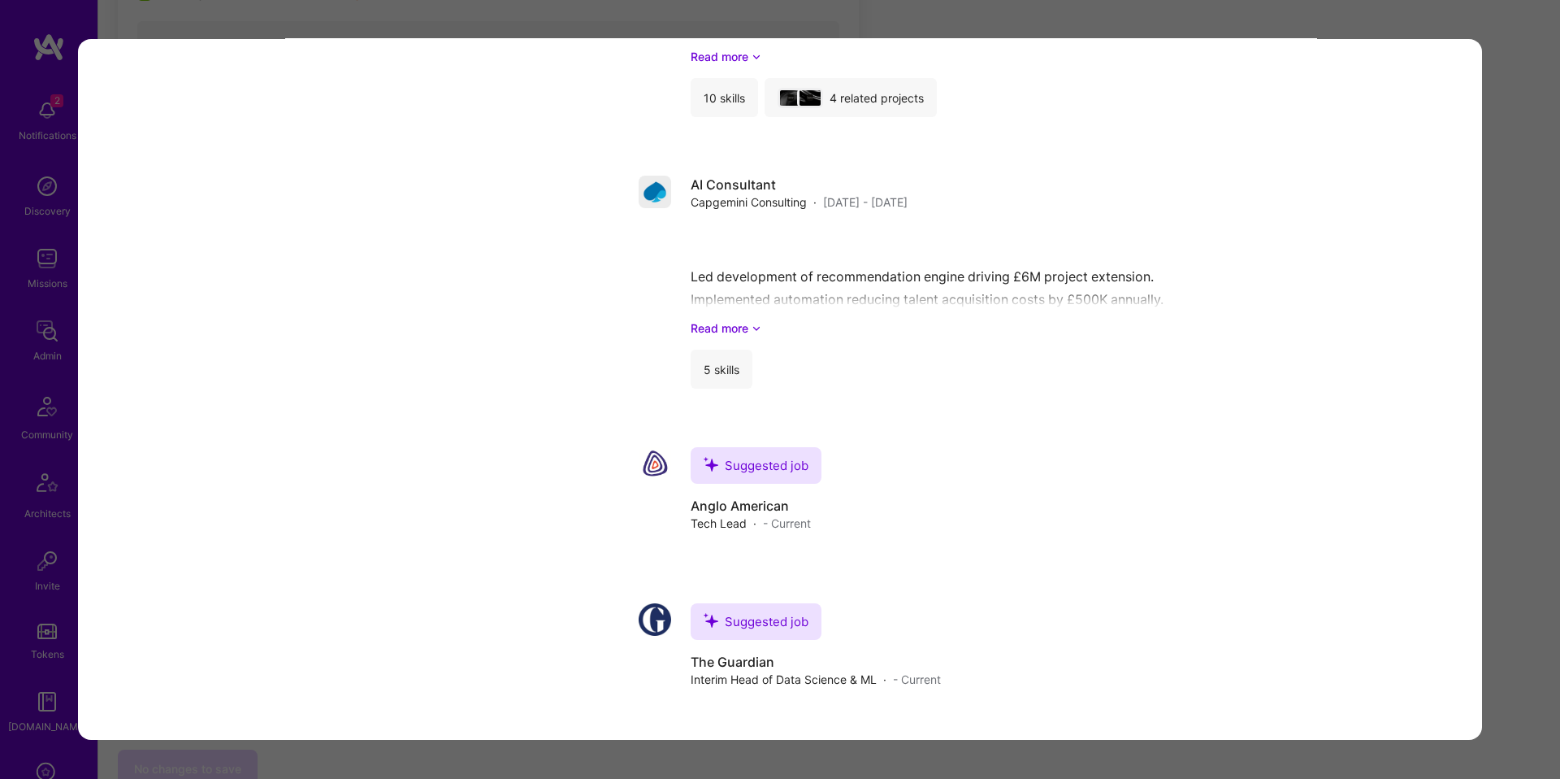
click at [1517, 395] on div "Application 29 of 30 Builder Missing Requirements Required Location See locatio…" at bounding box center [780, 389] width 1560 height 779
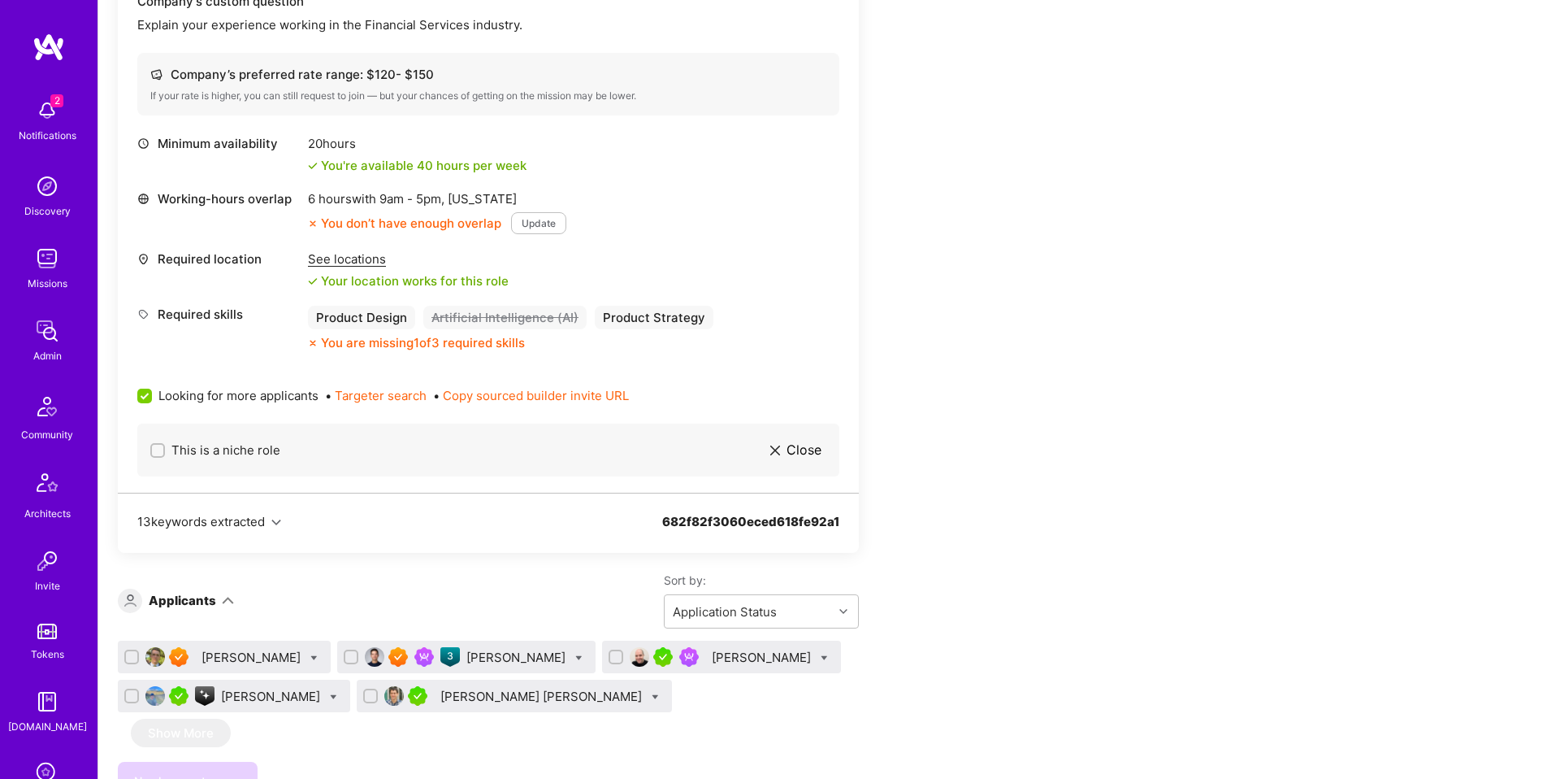
scroll to position [3174, 0]
click at [218, 647] on div "[PERSON_NAME]" at bounding box center [253, 655] width 102 height 17
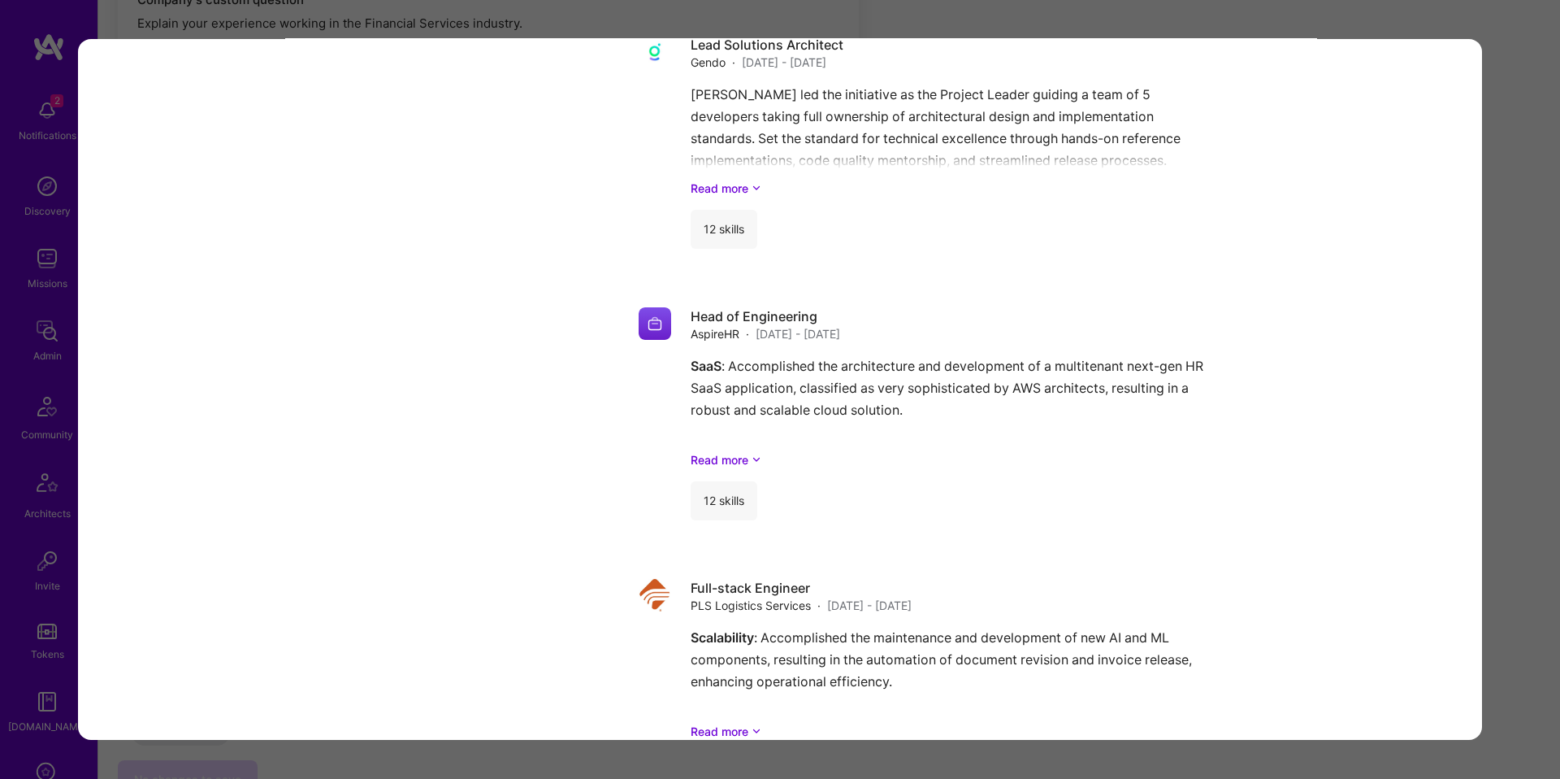
scroll to position [3758, 0]
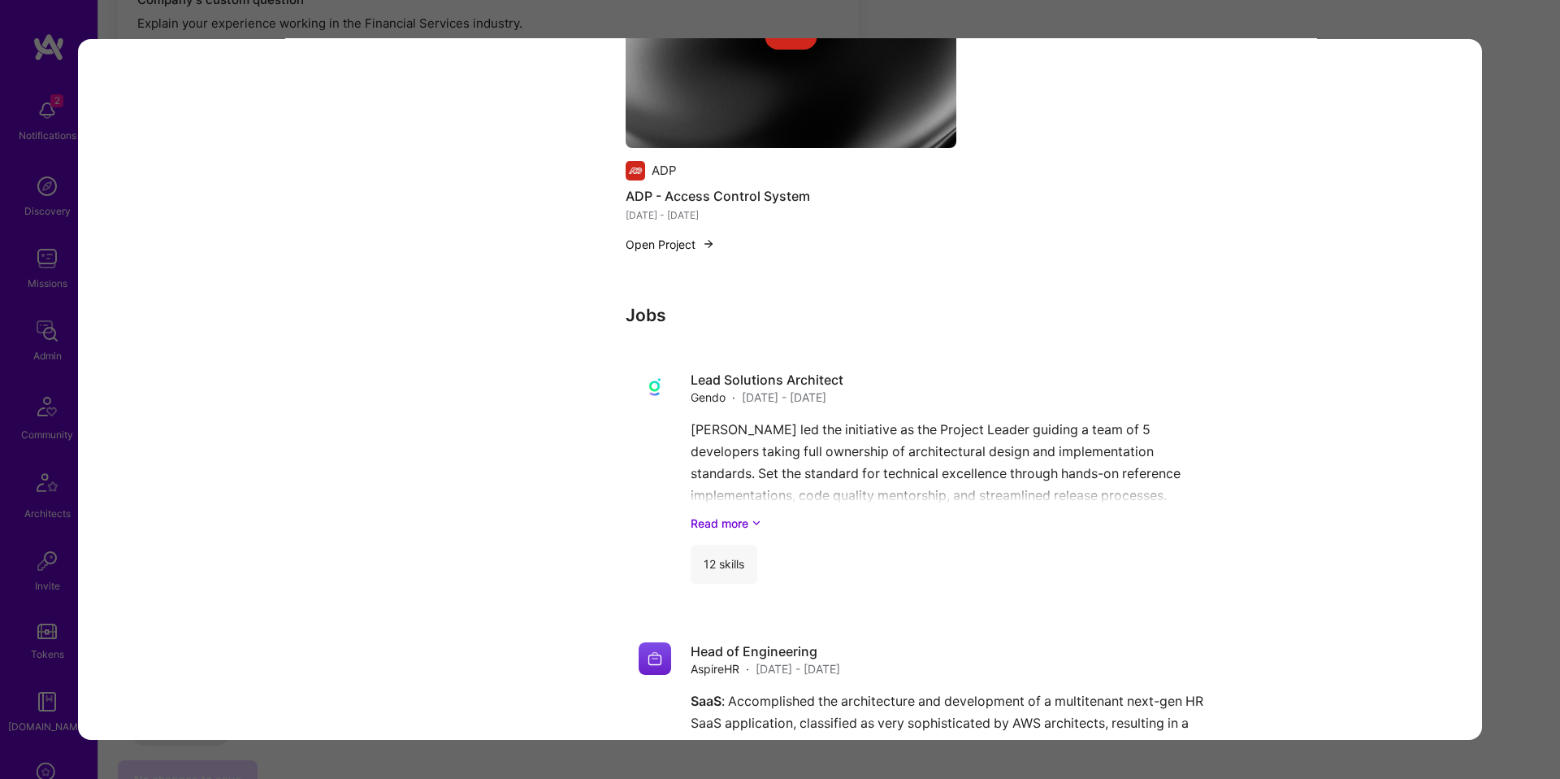
click at [12, 334] on div "Application 1 of 5 Builder Missing Requirements Required Location See locations…" at bounding box center [780, 389] width 1560 height 779
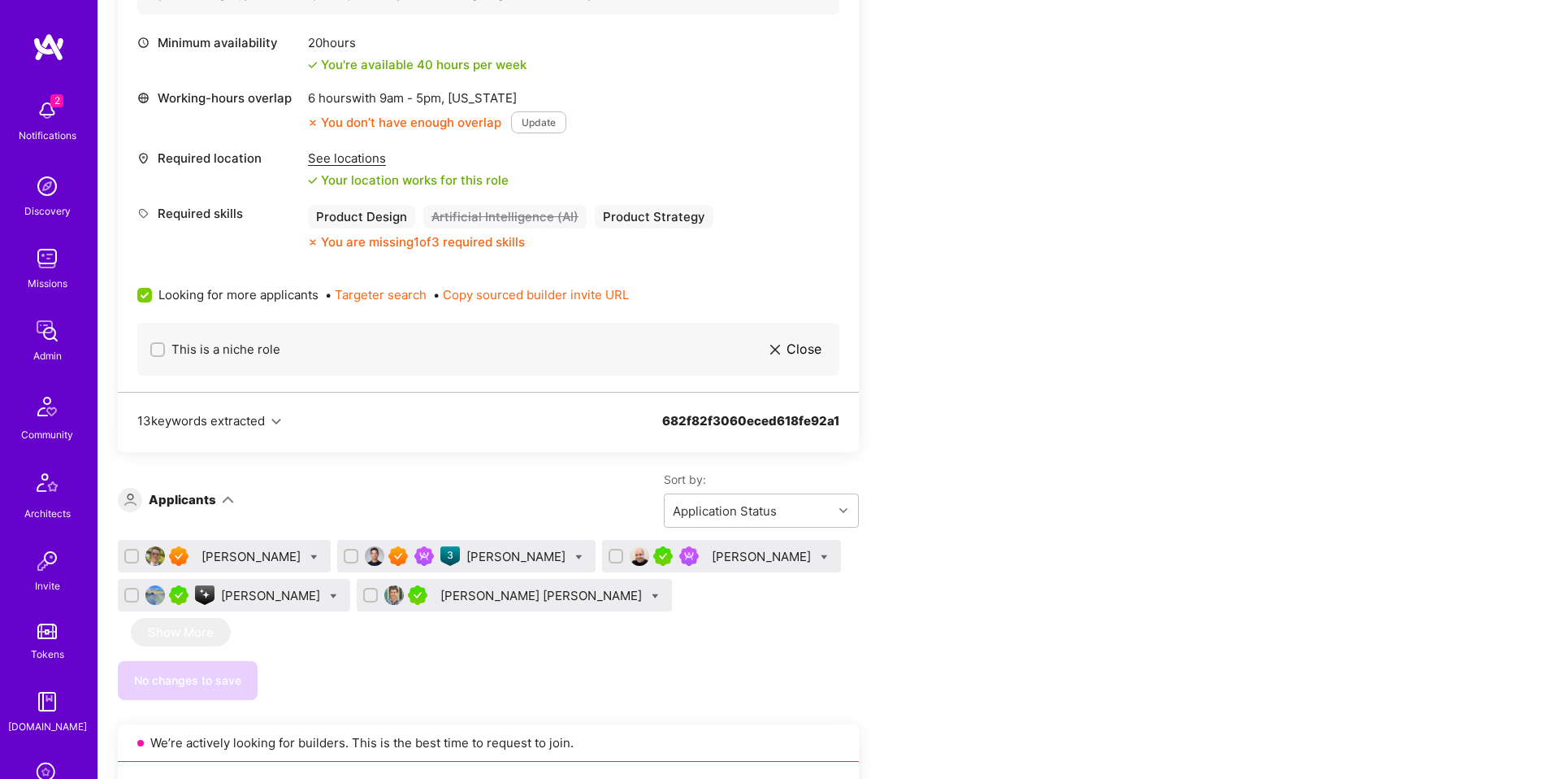
scroll to position [3299, 0]
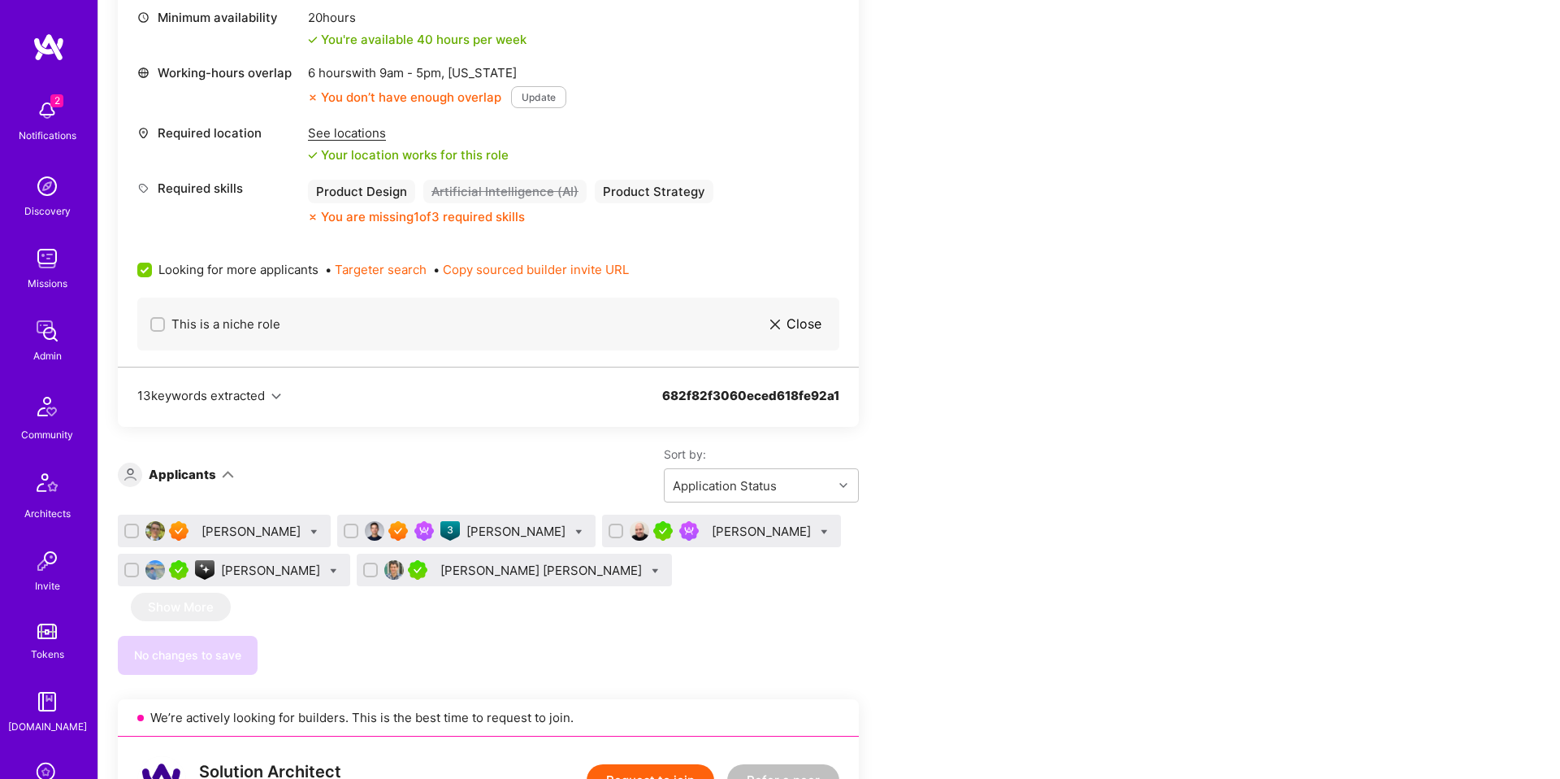
click at [690, 514] on div "[PERSON_NAME]" at bounding box center [721, 530] width 239 height 33
click at [712, 523] on div "[PERSON_NAME]" at bounding box center [763, 531] width 102 height 17
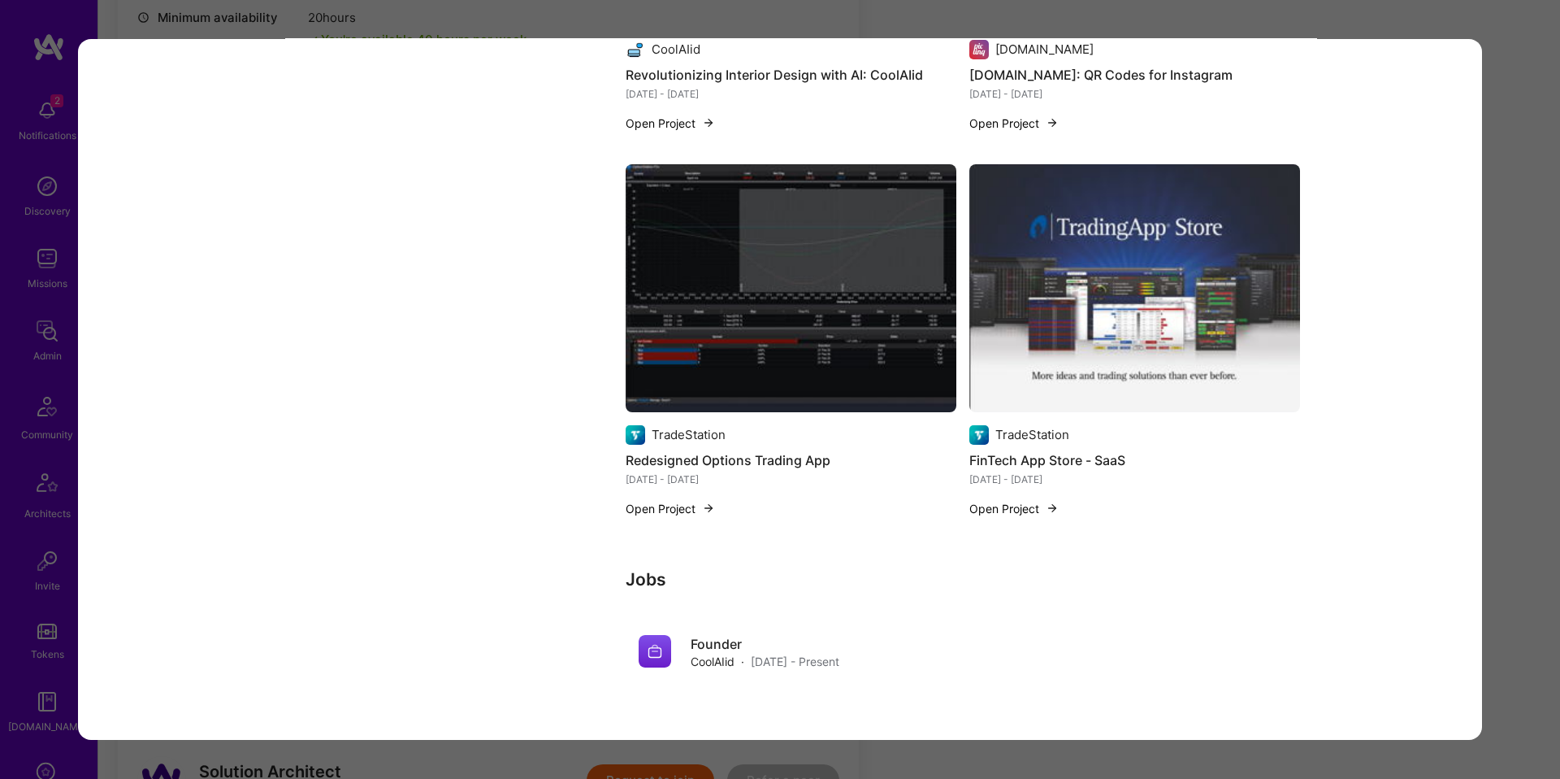
scroll to position [3903, 0]
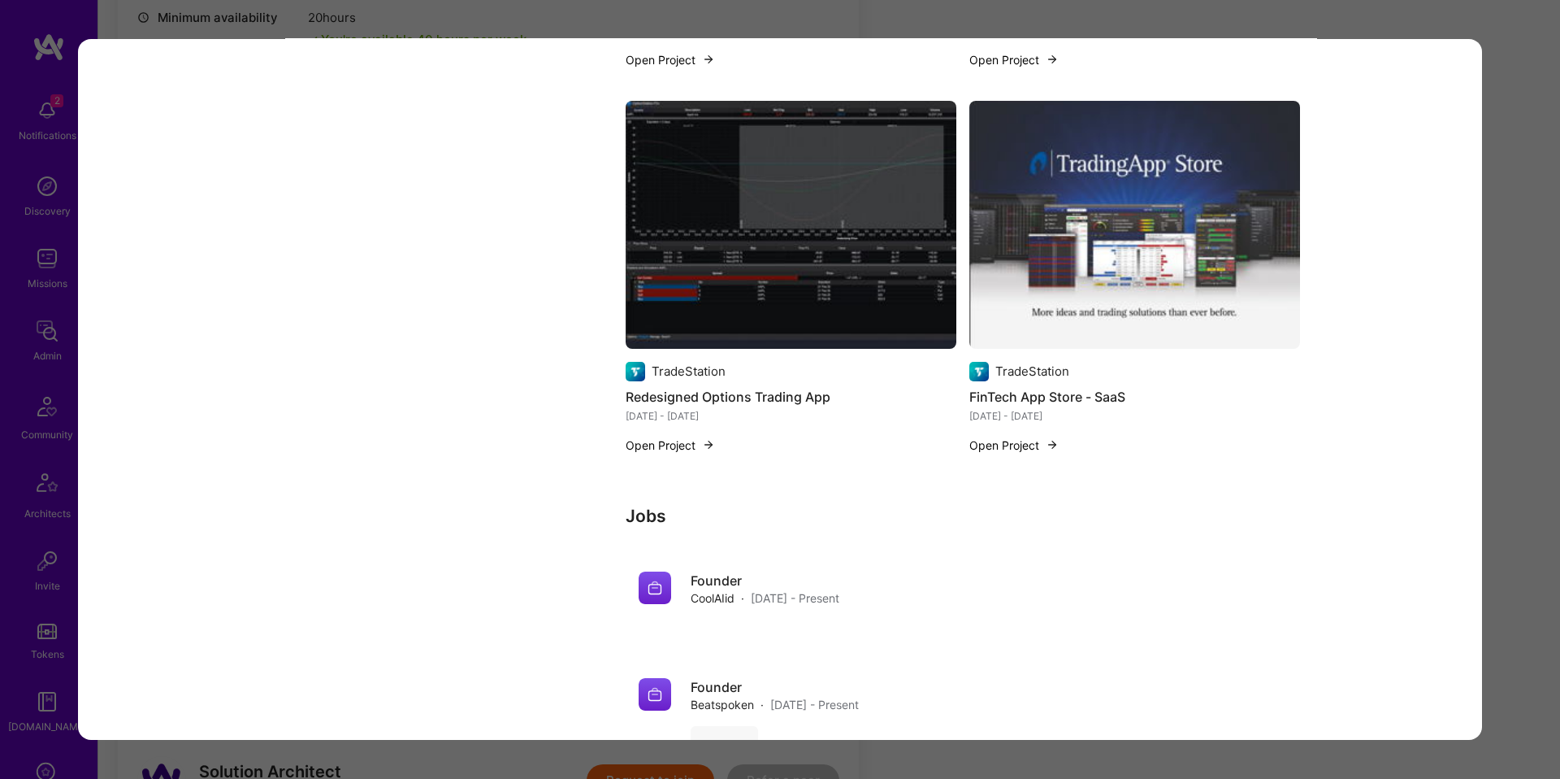
click at [1499, 425] on div "Application 3 of 5 Evaluation scores Expertise level Very good Interpersonal sk…" at bounding box center [780, 389] width 1560 height 779
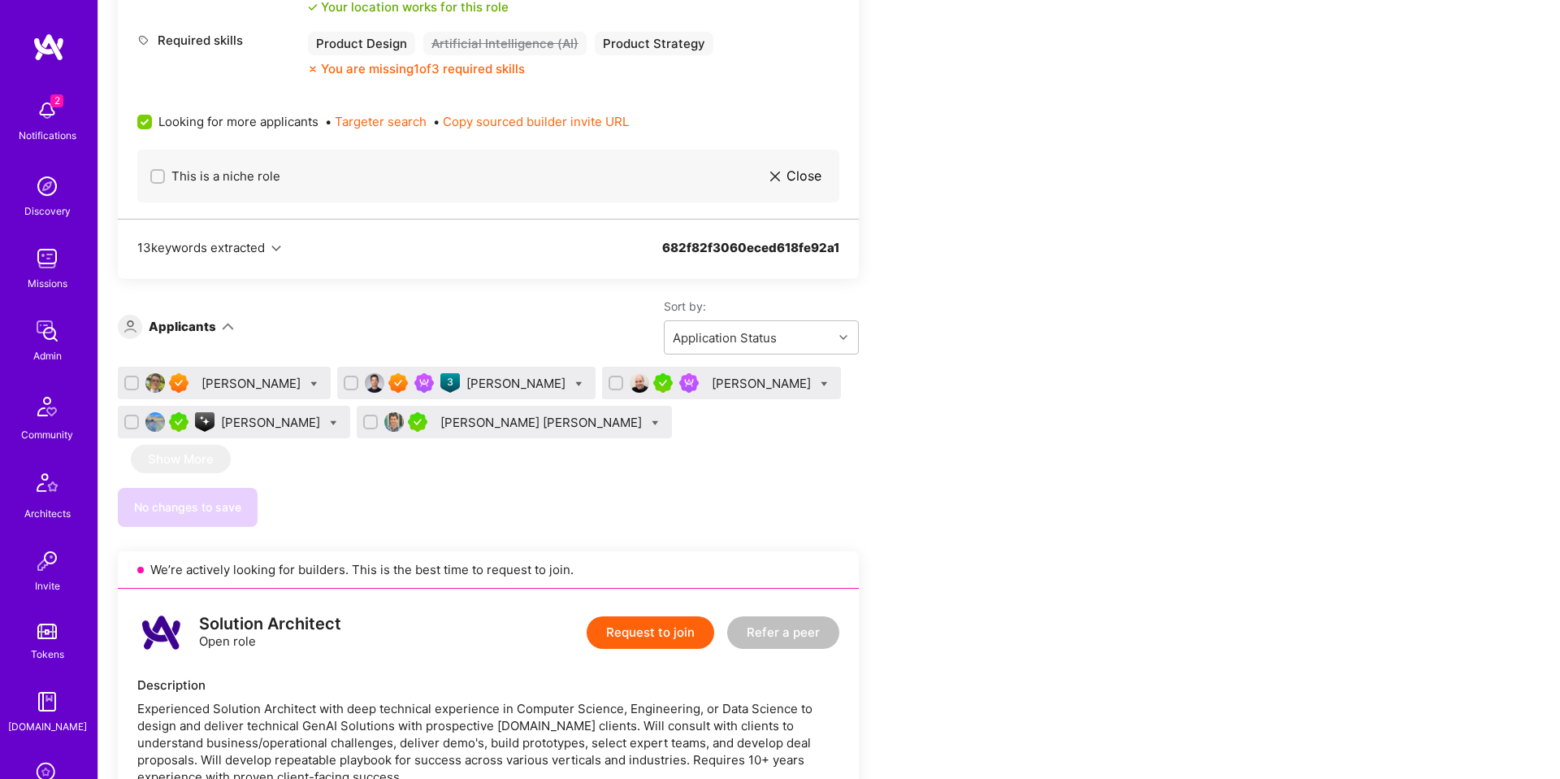
scroll to position [3449, 0]
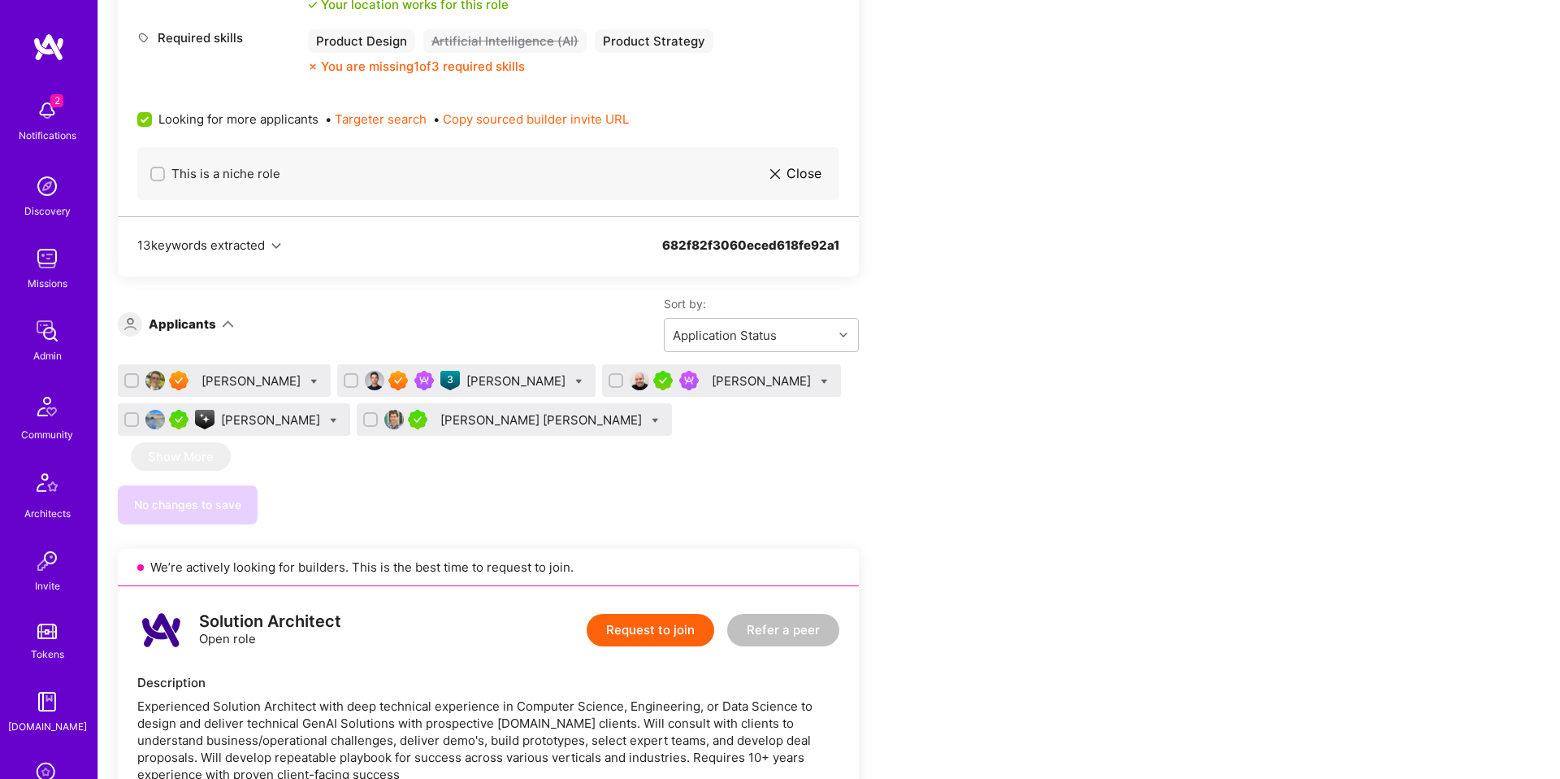
click at [425, 403] on div "[PERSON_NAME] [PERSON_NAME]" at bounding box center [514, 419] width 315 height 33
click at [455, 403] on div "[PERSON_NAME] [PERSON_NAME]" at bounding box center [514, 419] width 315 height 33
click at [462, 411] on div "[PERSON_NAME] [PERSON_NAME]" at bounding box center [542, 419] width 205 height 17
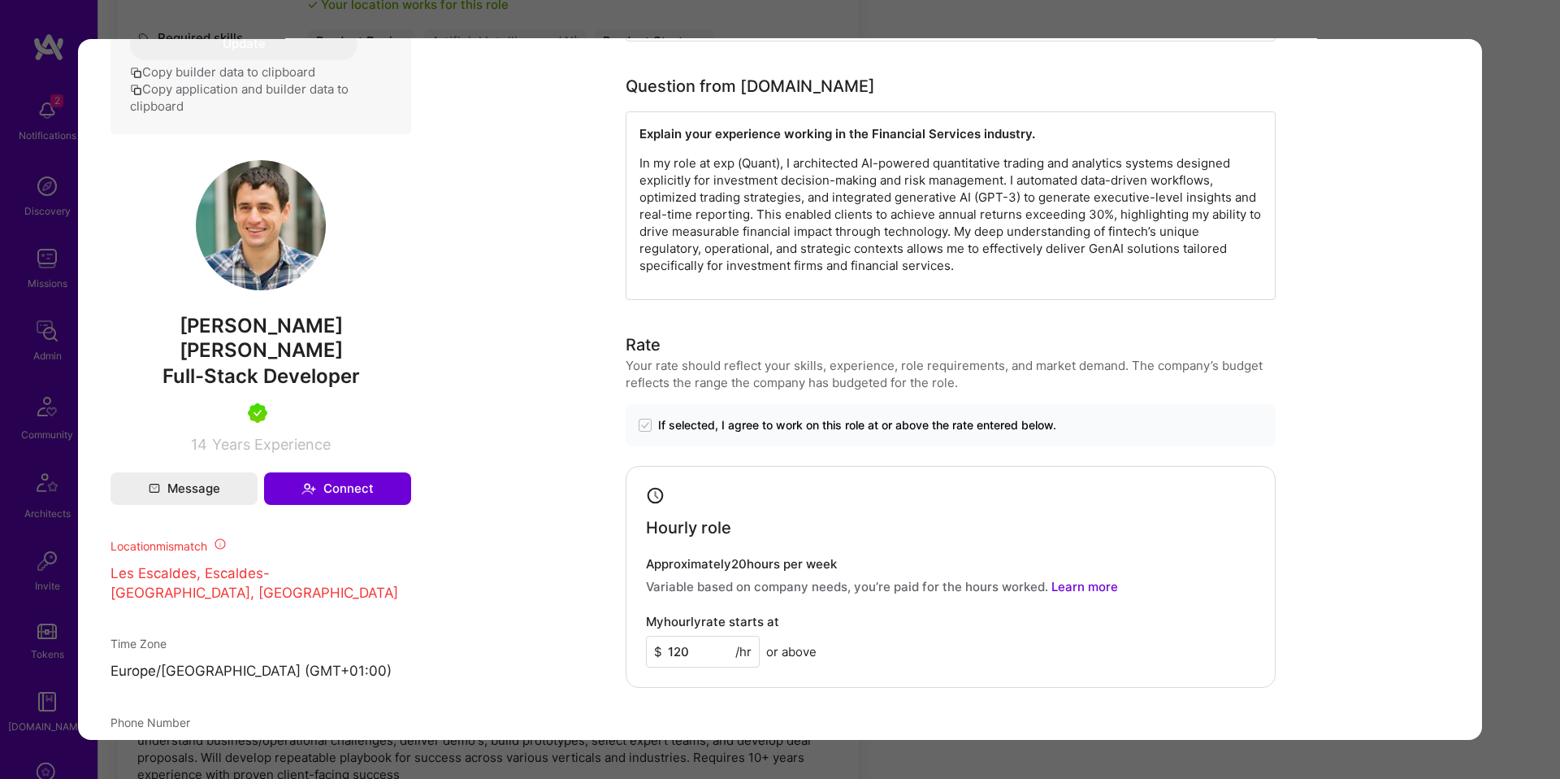
scroll to position [948, 0]
click at [1527, 225] on div "Application 5 of 5 Builder Missing Requirements Required Location See locations…" at bounding box center [780, 389] width 1560 height 779
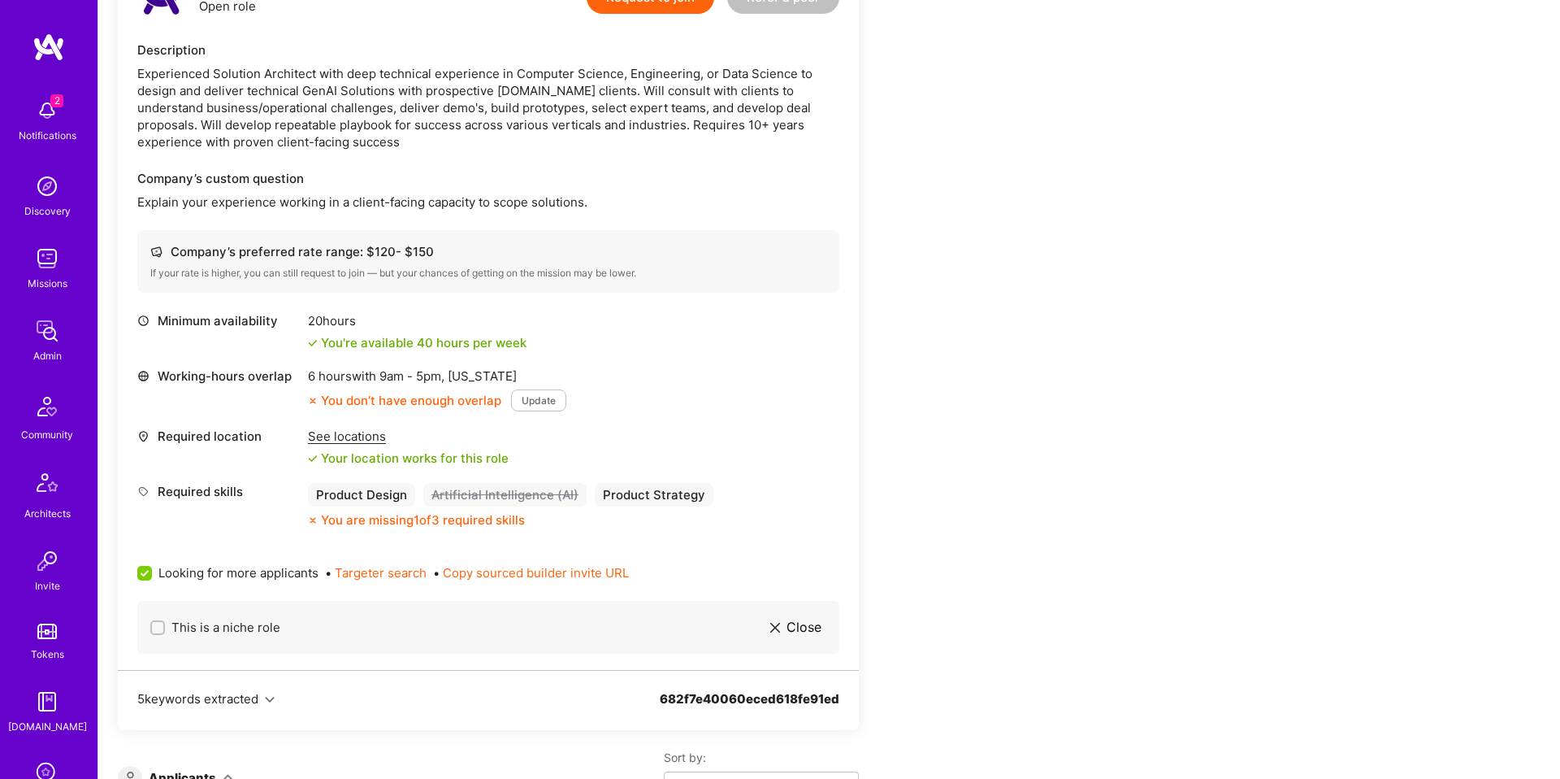
scroll to position [3946, 0]
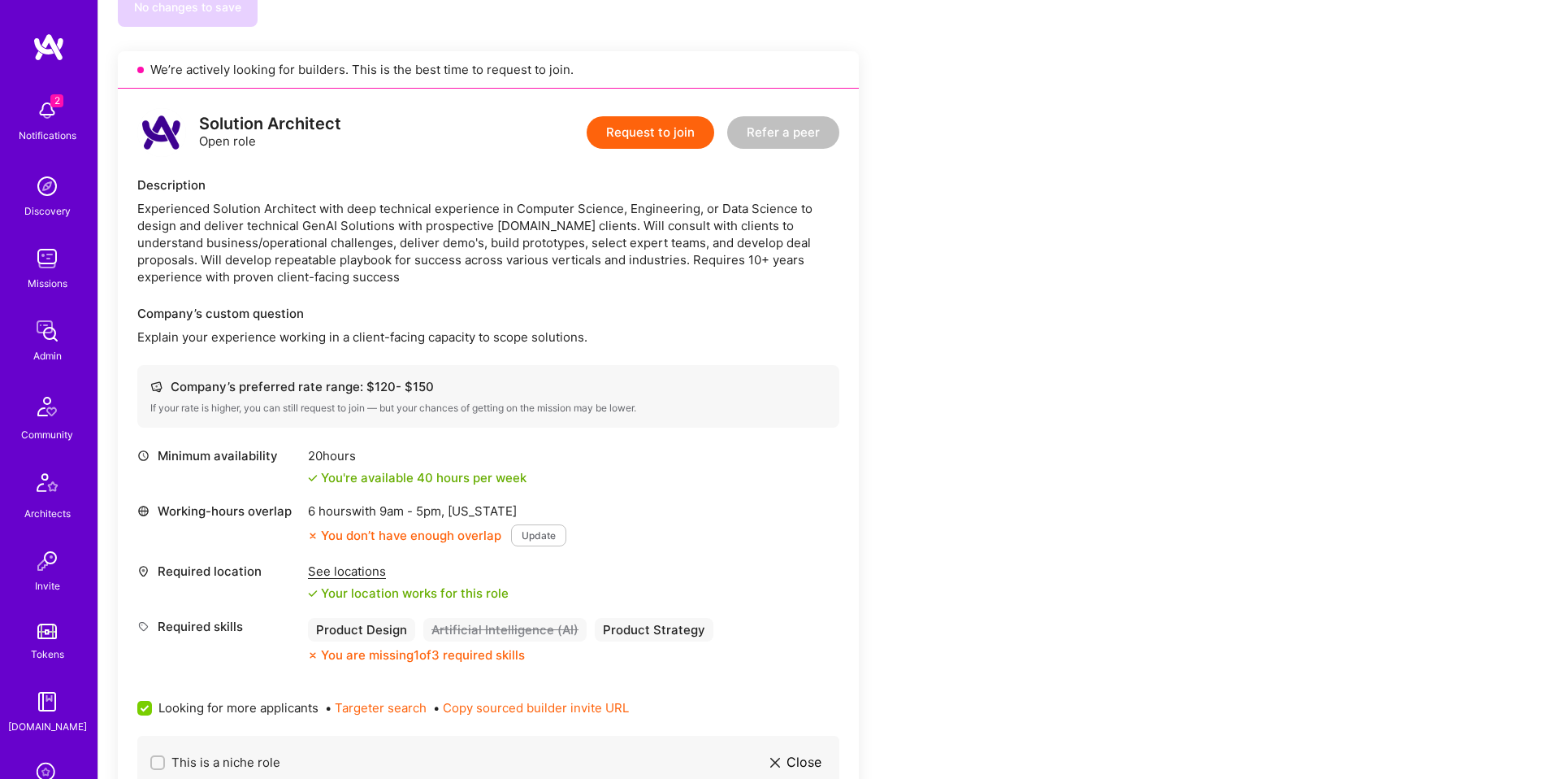
click at [523, 250] on div "Solution Architect Open role Request to join Refer a peer Description Experienc…" at bounding box center [488, 447] width 741 height 716
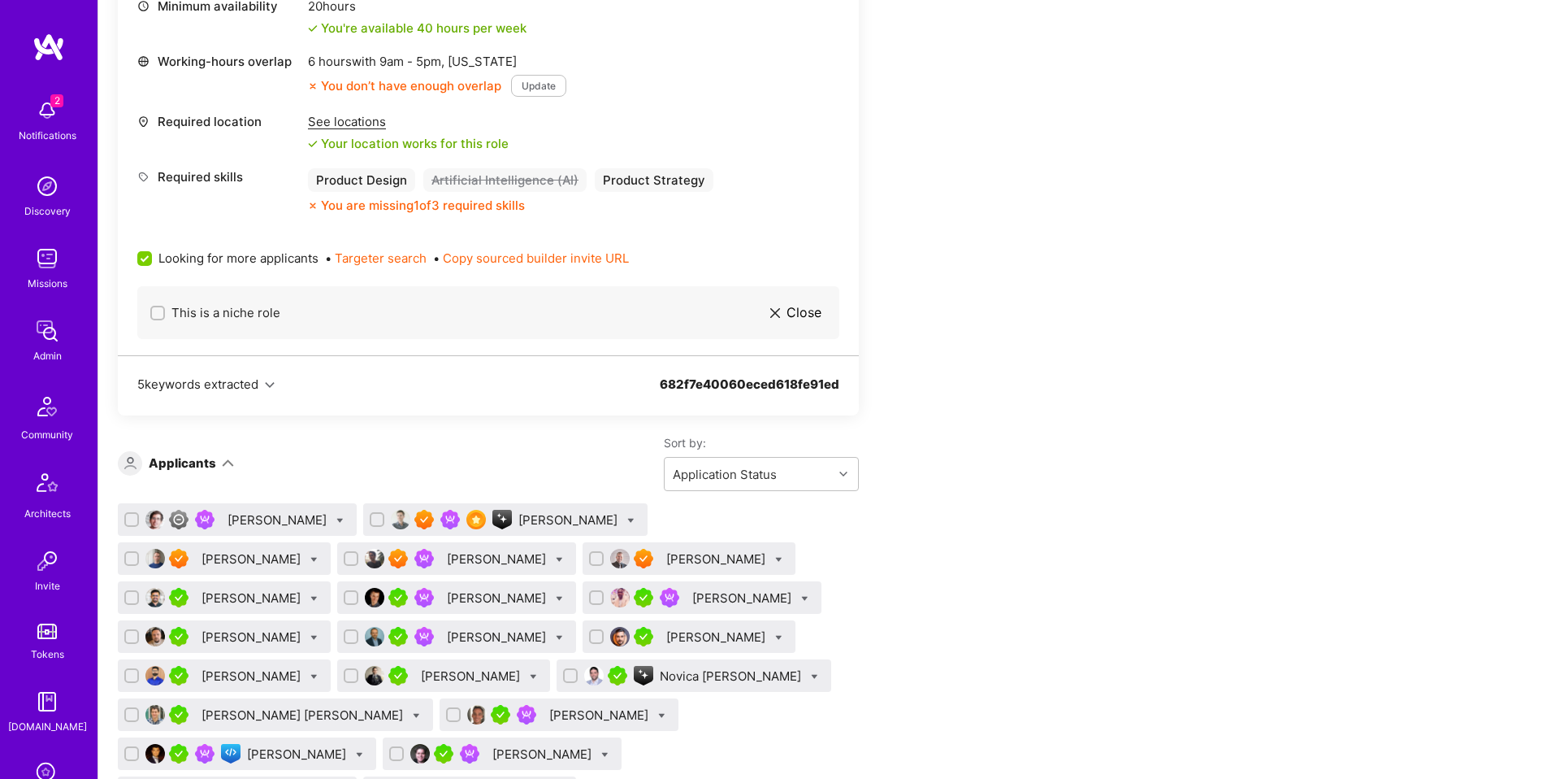
scroll to position [4519, 0]
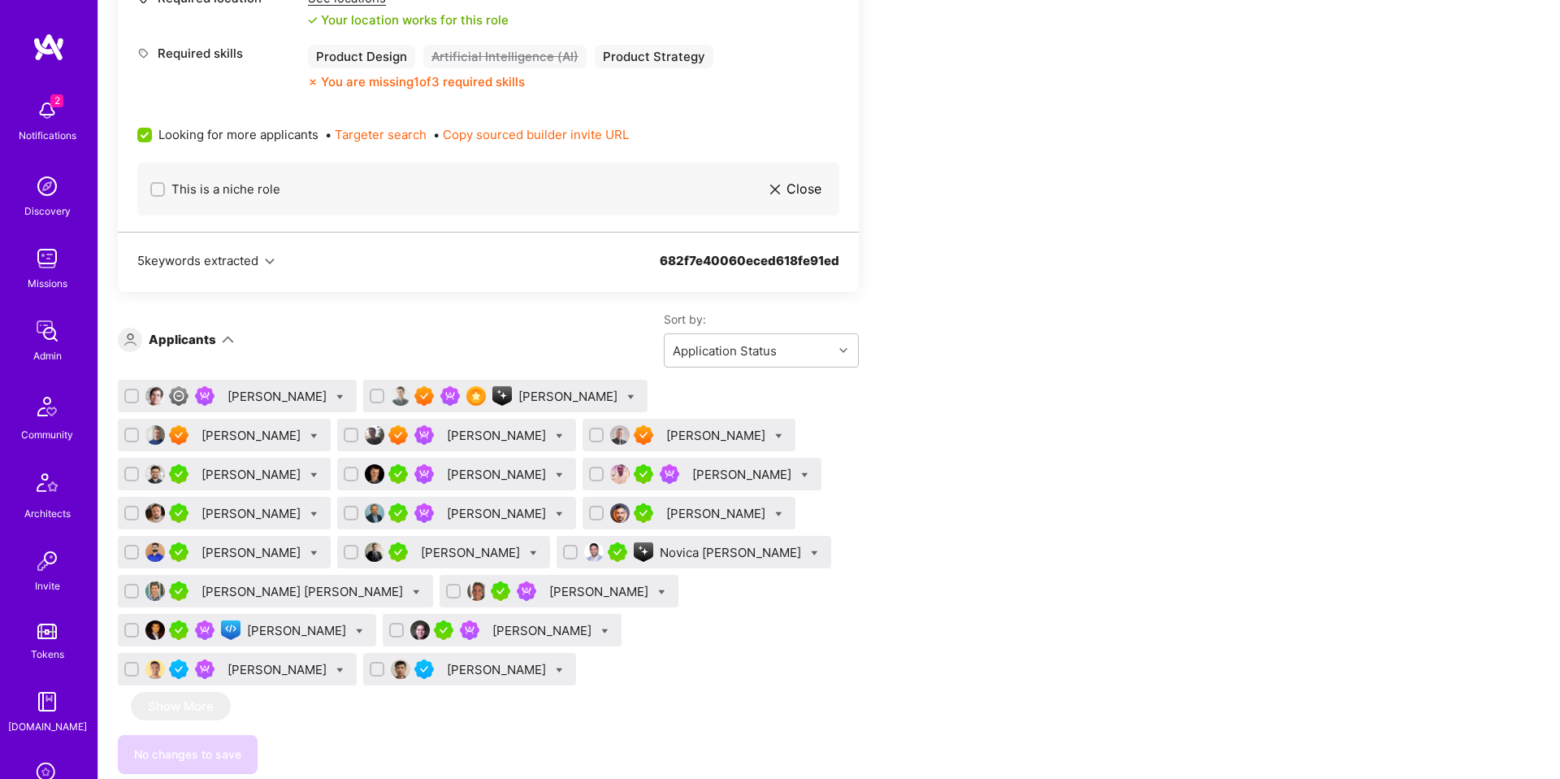
click at [549, 583] on div "[PERSON_NAME]" at bounding box center [600, 591] width 102 height 17
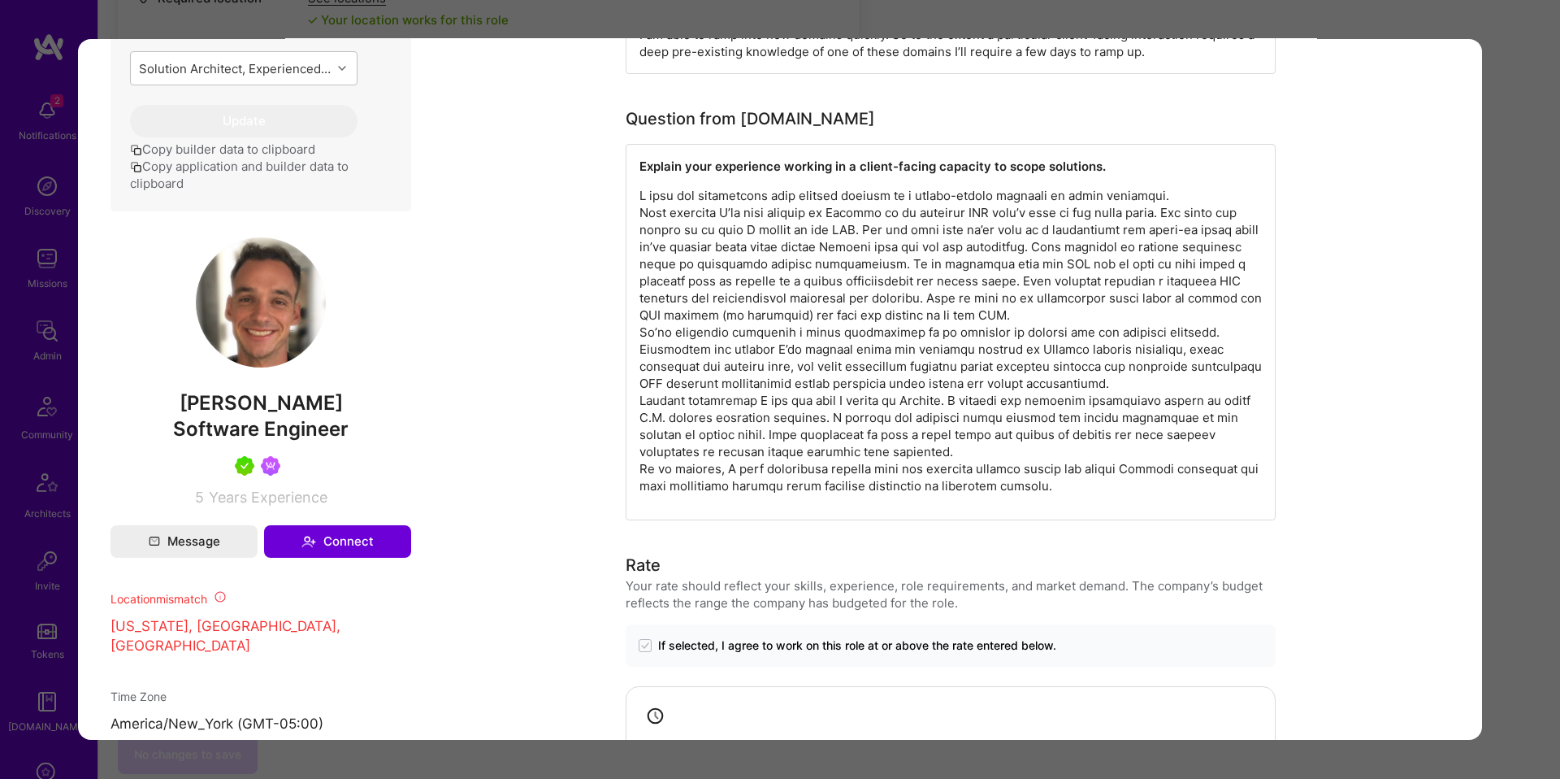
scroll to position [701, 0]
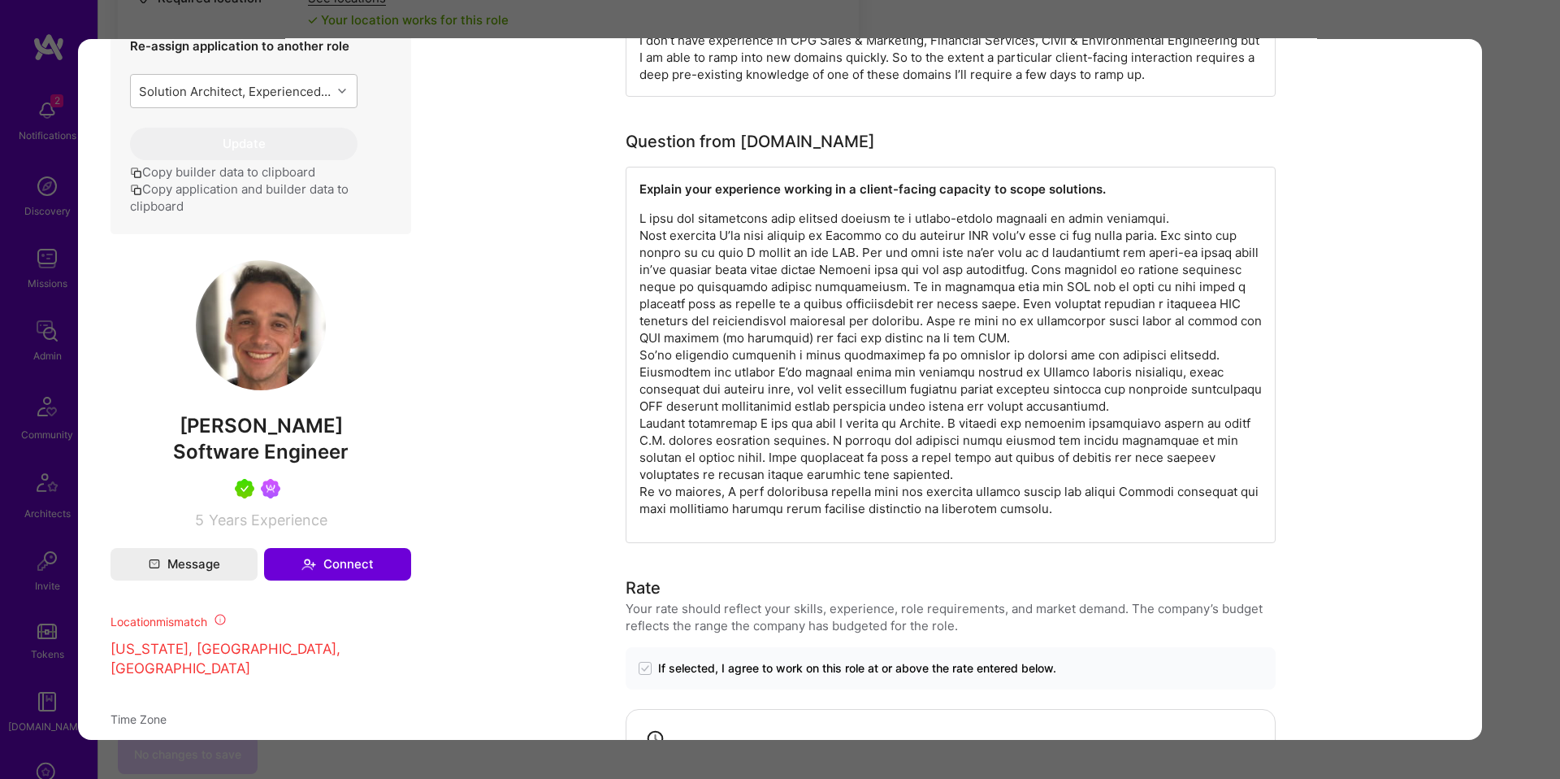
click at [1506, 447] on div "Application 16 of 20 Builder Missing Requirements Required Location See locatio…" at bounding box center [780, 389] width 1560 height 779
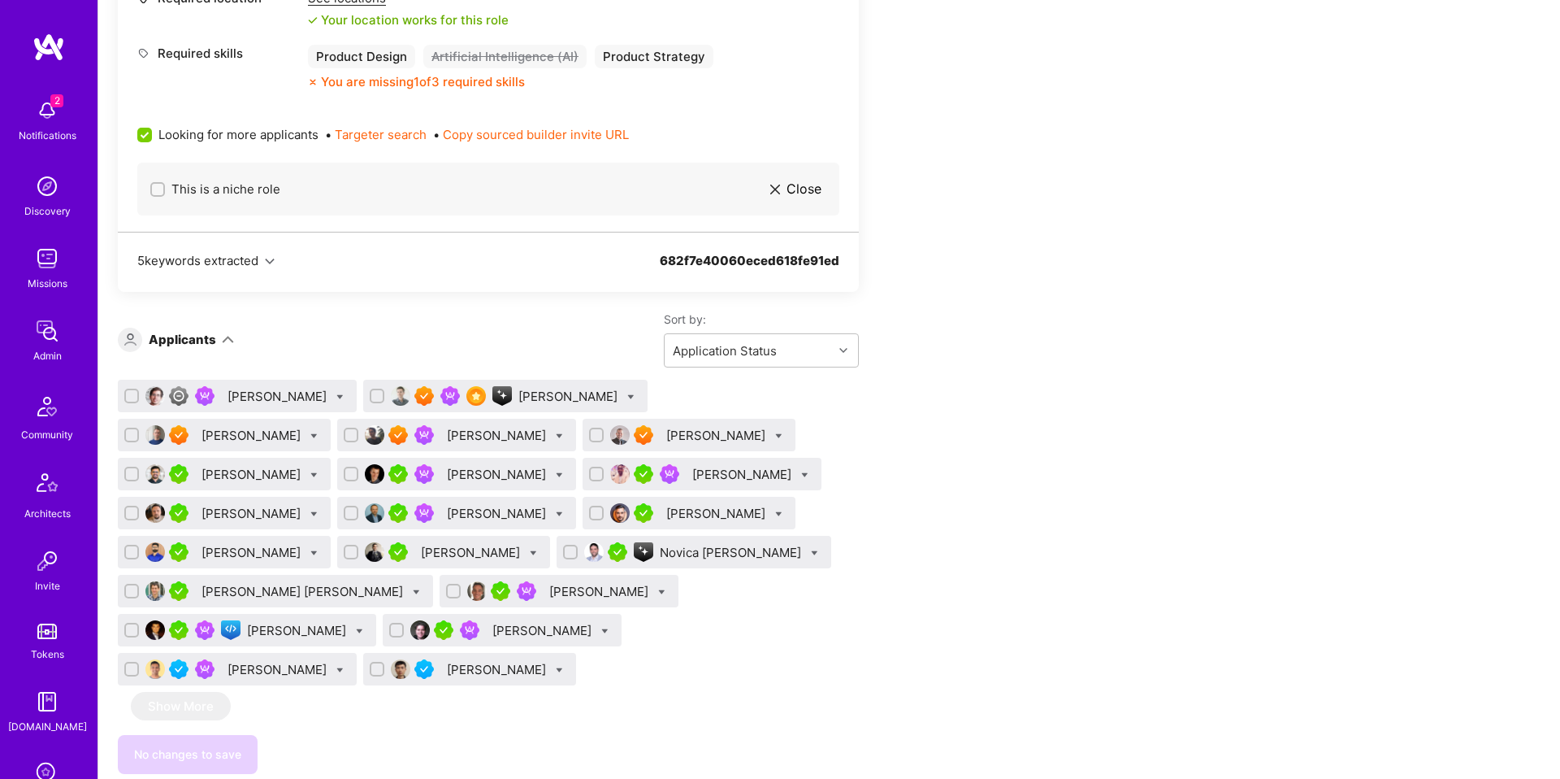
click at [595, 622] on div "[PERSON_NAME]" at bounding box center [543, 630] width 102 height 17
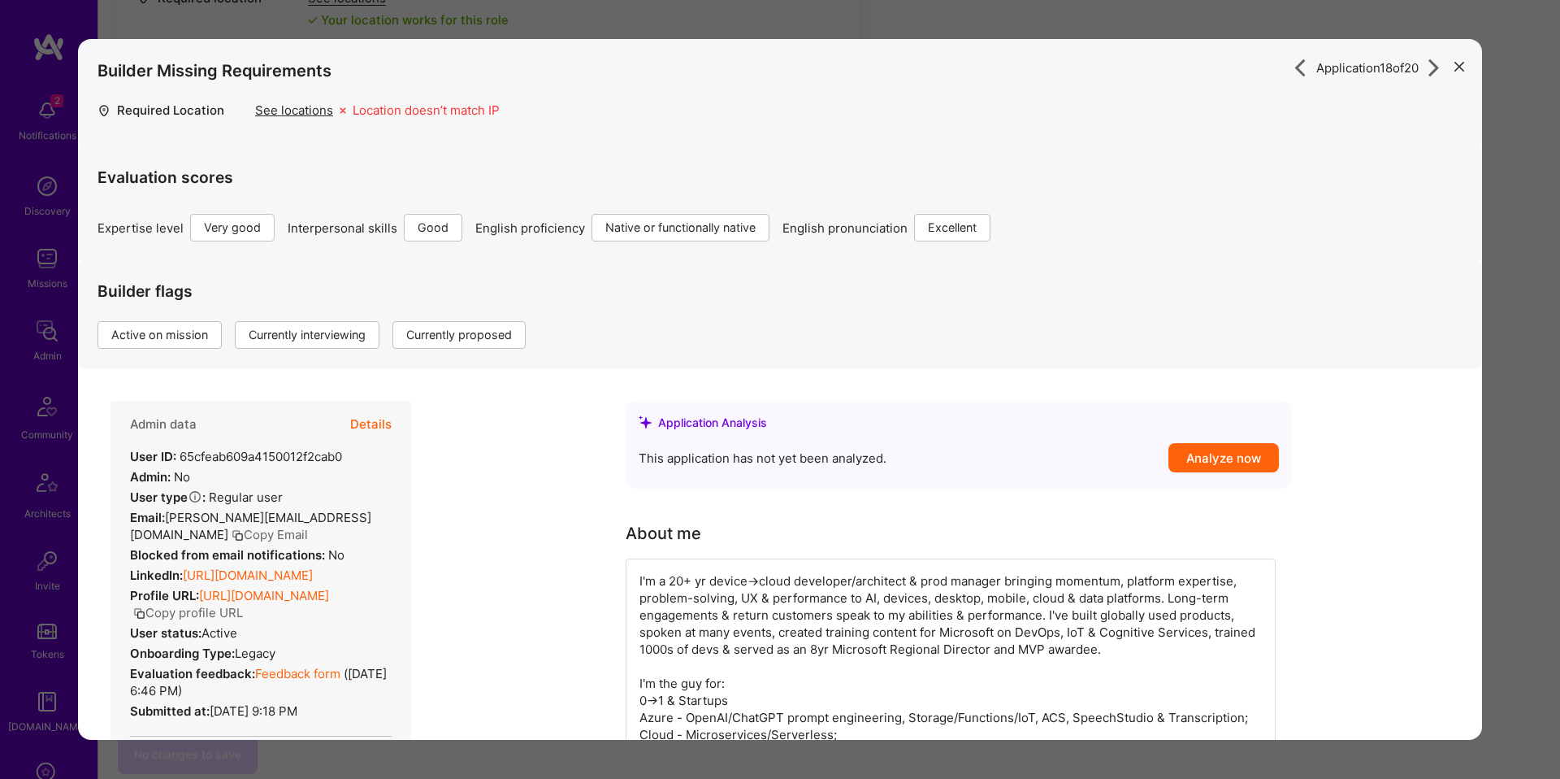
click at [359, 430] on button "Details" at bounding box center [370, 424] width 41 height 47
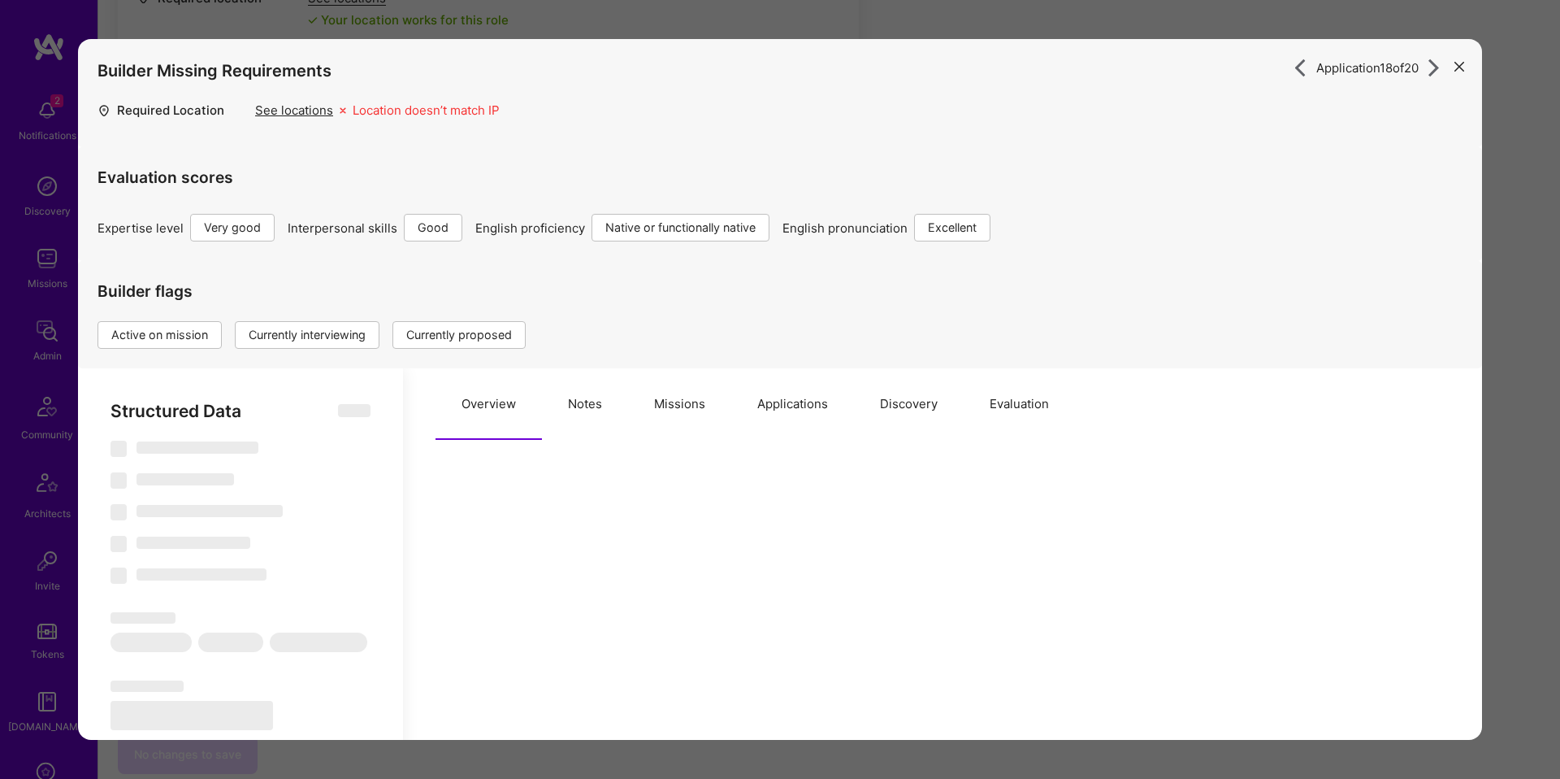
click at [562, 399] on button "Notes" at bounding box center [585, 404] width 86 height 72
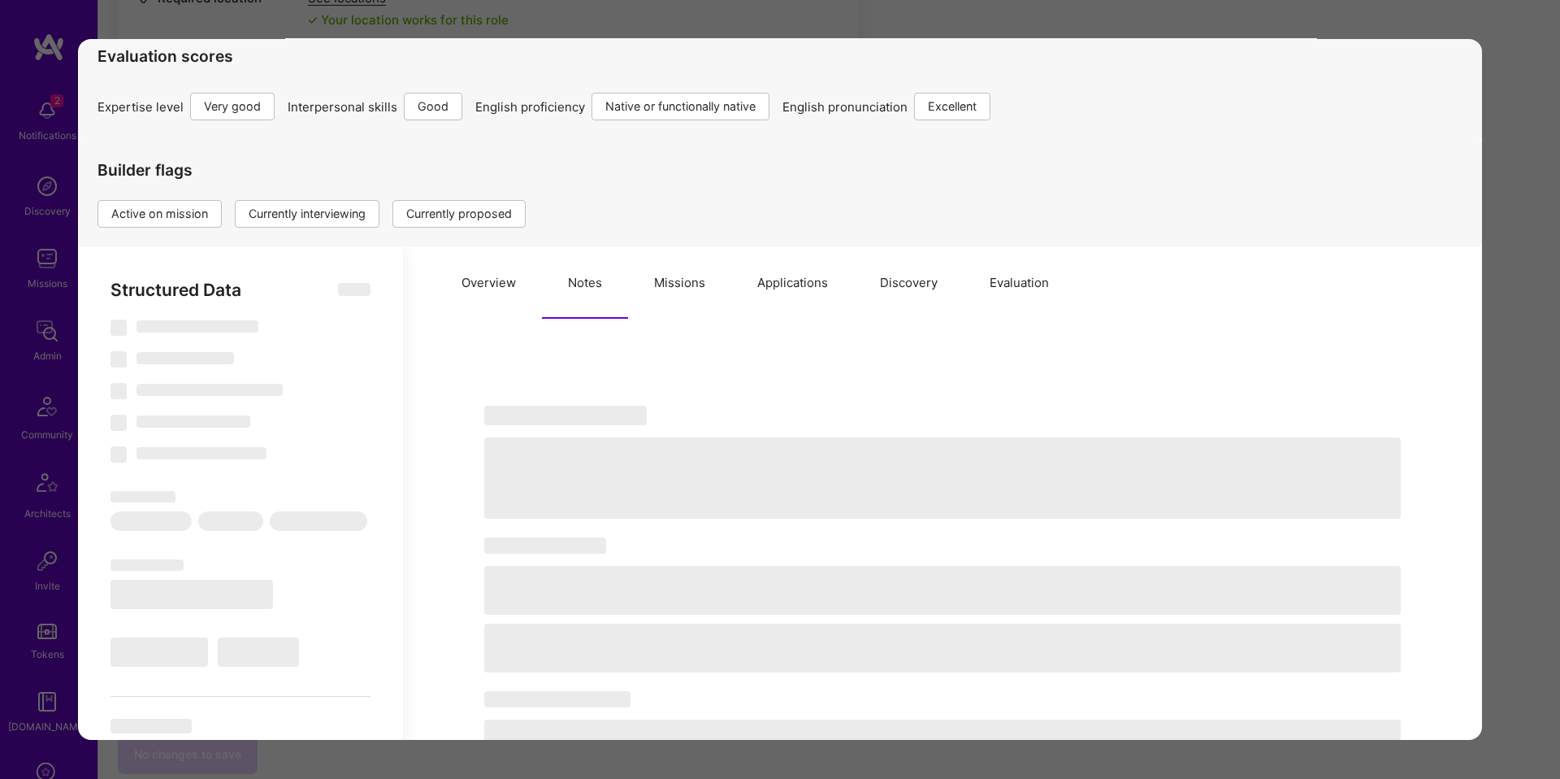
type textarea "x"
select select "Right Now"
select select "5"
select select "4"
select select "7"
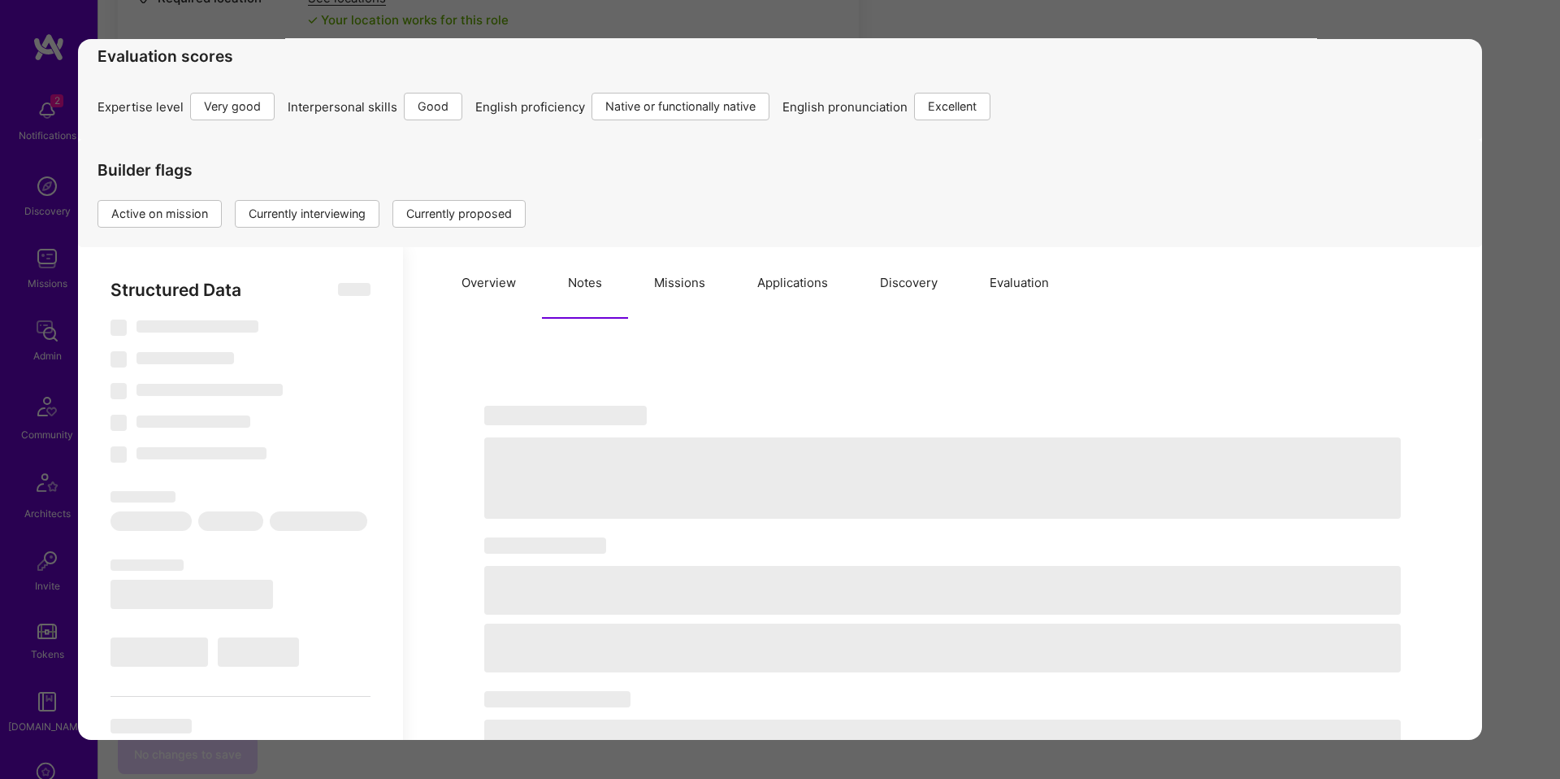
select select "7"
select select "CA"
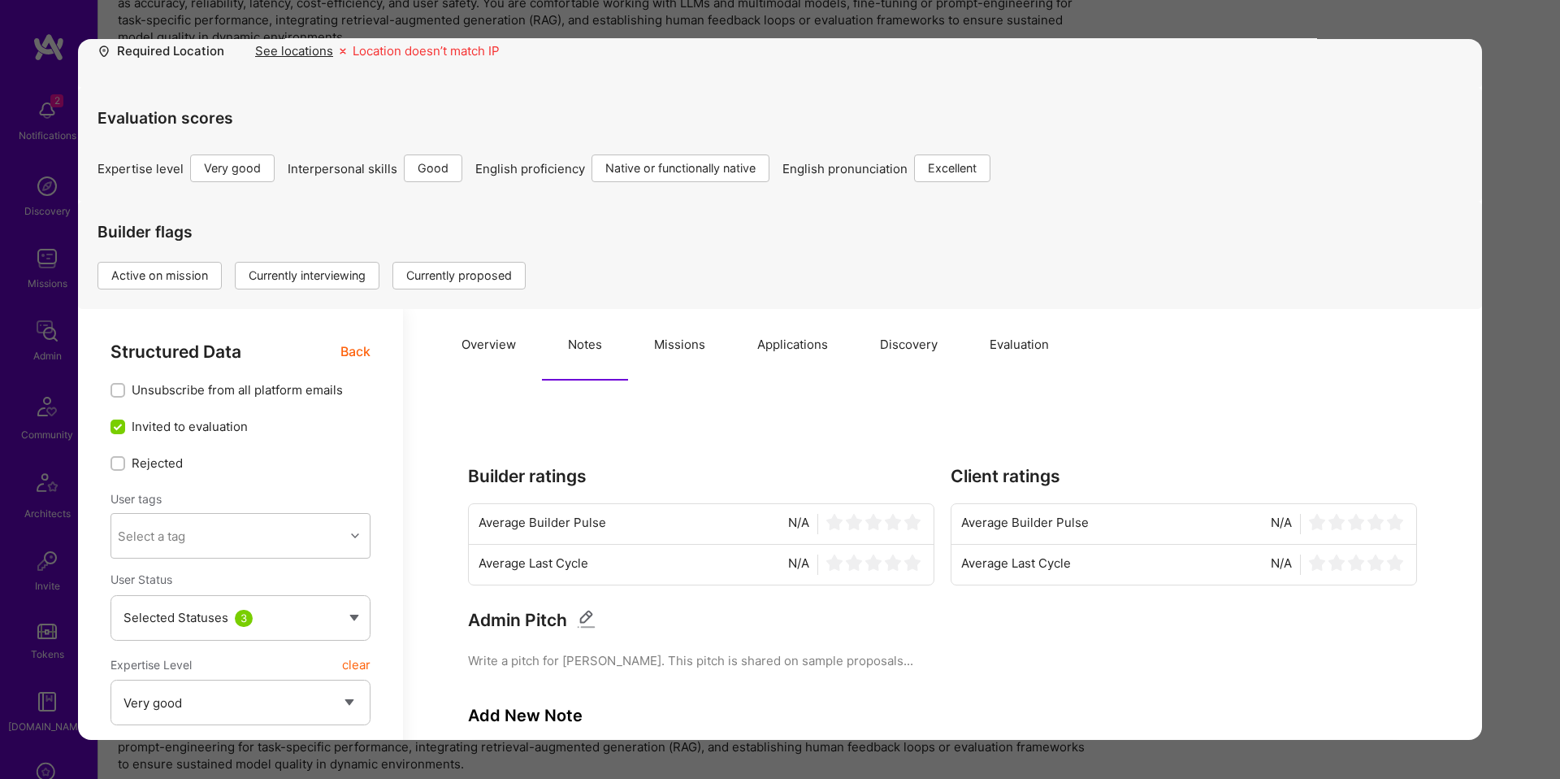
scroll to position [56, 0]
click at [709, 324] on button "Missions" at bounding box center [679, 348] width 103 height 72
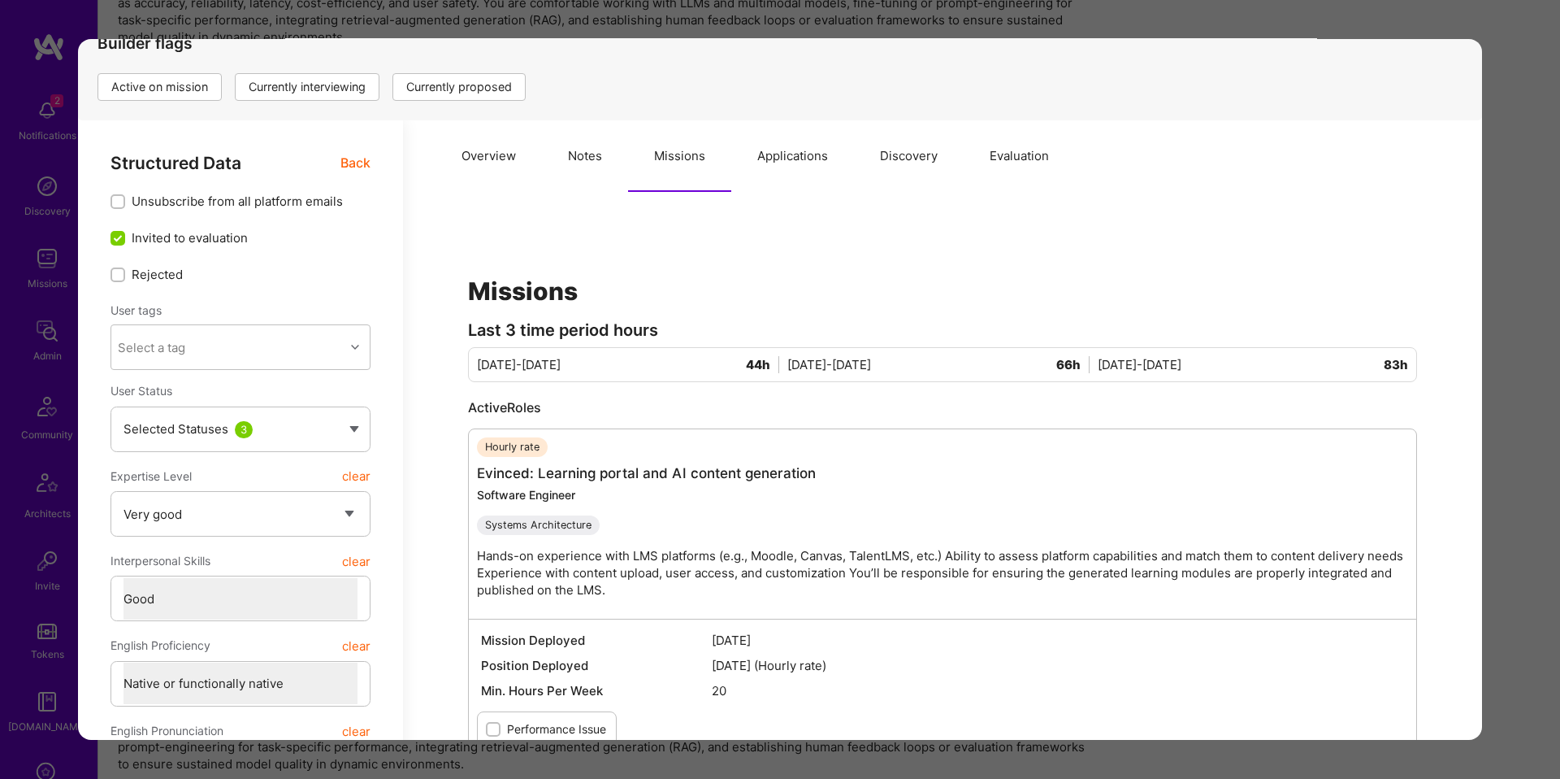
scroll to position [242, 0]
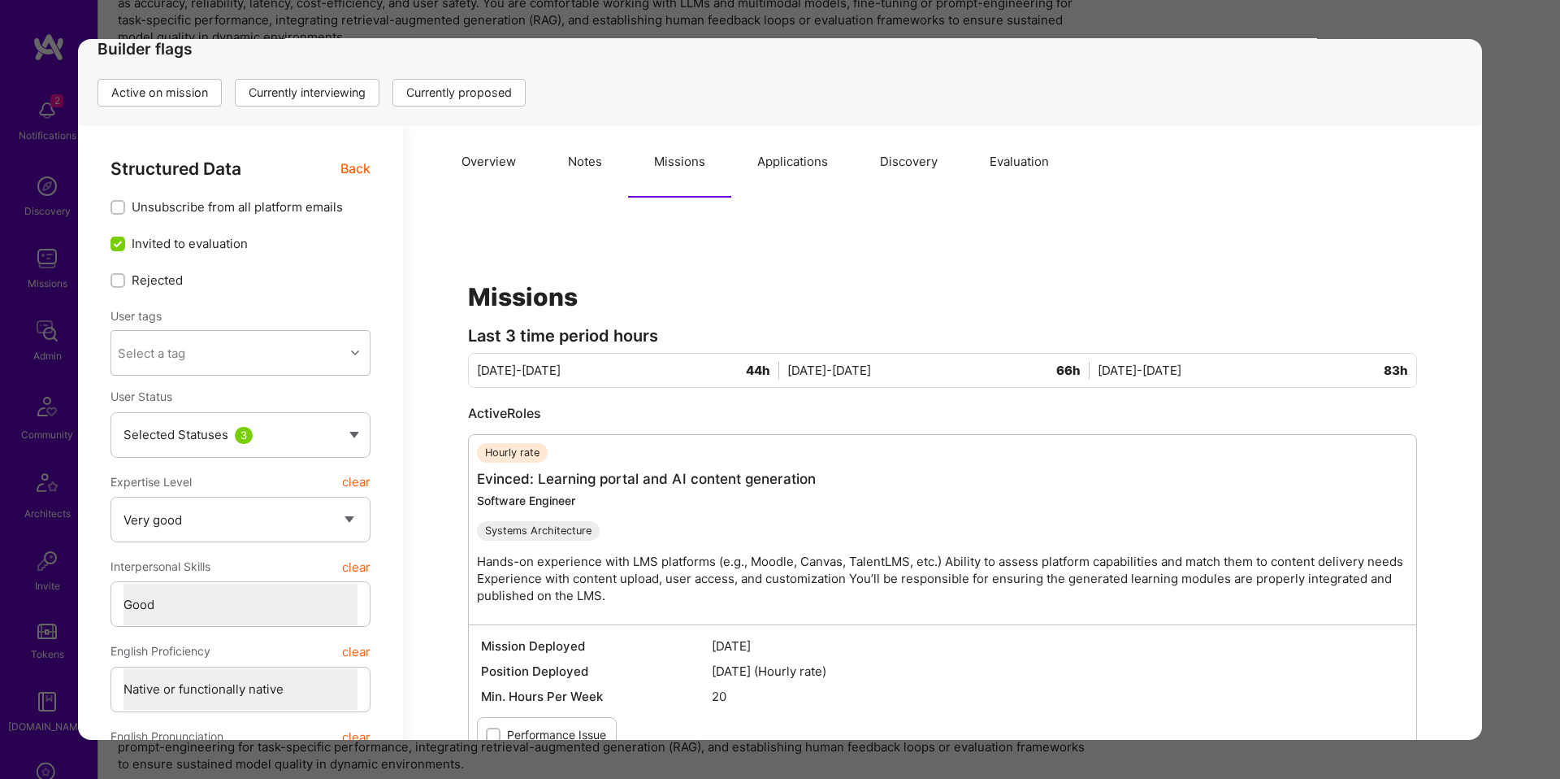
click at [449, 168] on button "Overview" at bounding box center [489, 162] width 106 height 72
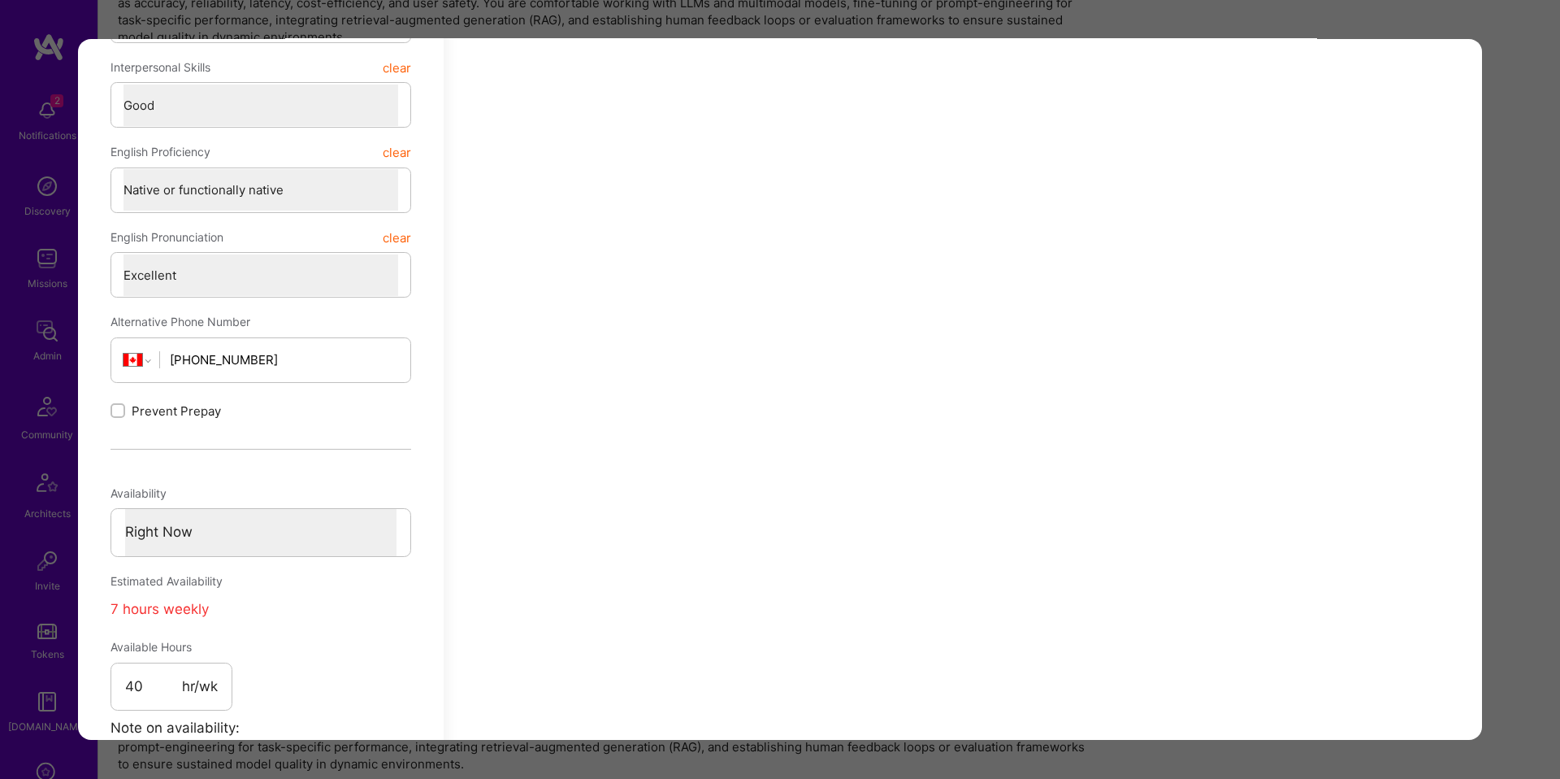
scroll to position [742, 0]
click at [1515, 475] on div "Application 18 of 20 Builder Missing Requirements Required Location See locatio…" at bounding box center [780, 389] width 1560 height 779
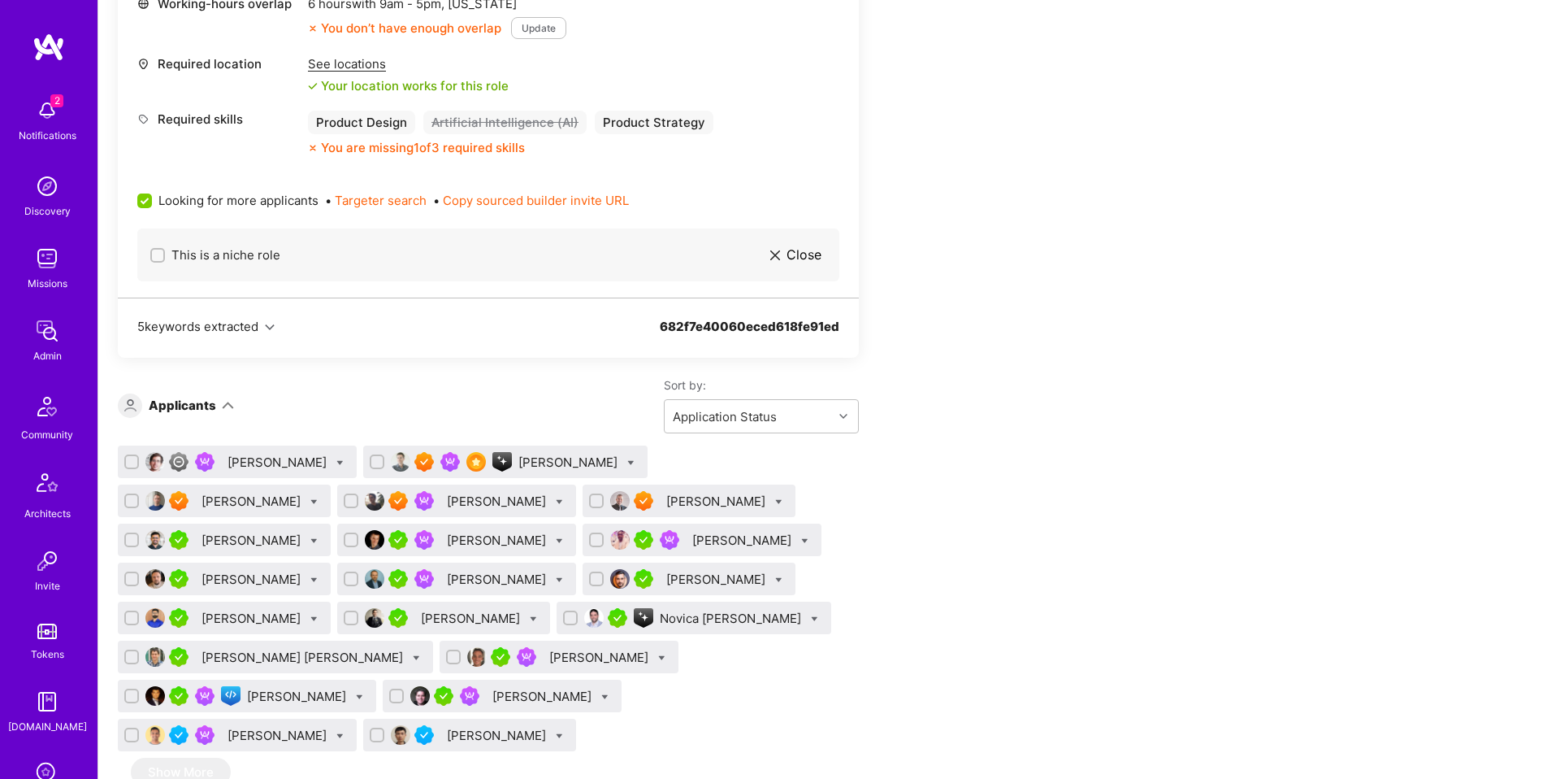
scroll to position [4409, 0]
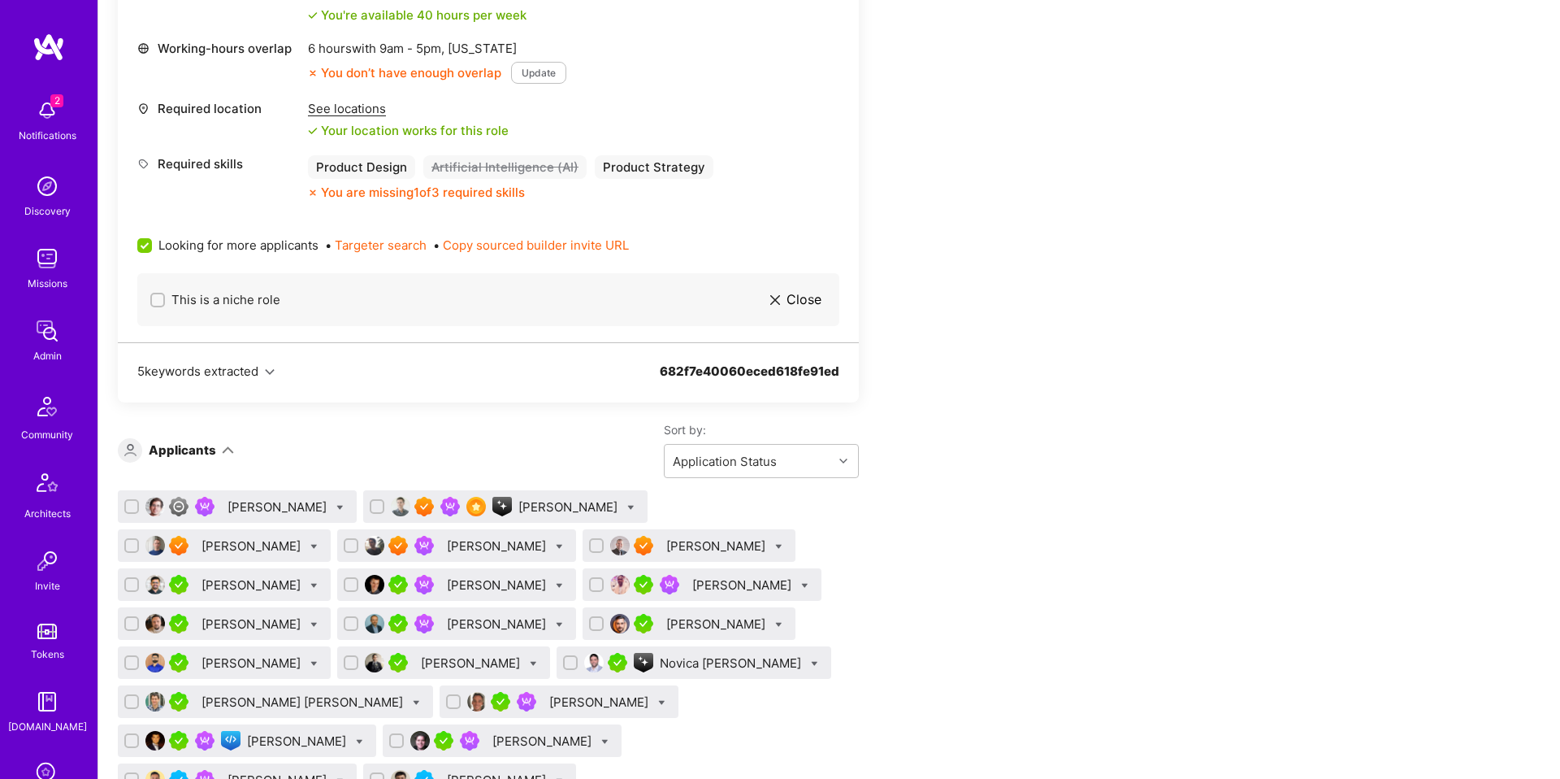
click at [549, 693] on div "[PERSON_NAME]" at bounding box center [600, 701] width 102 height 17
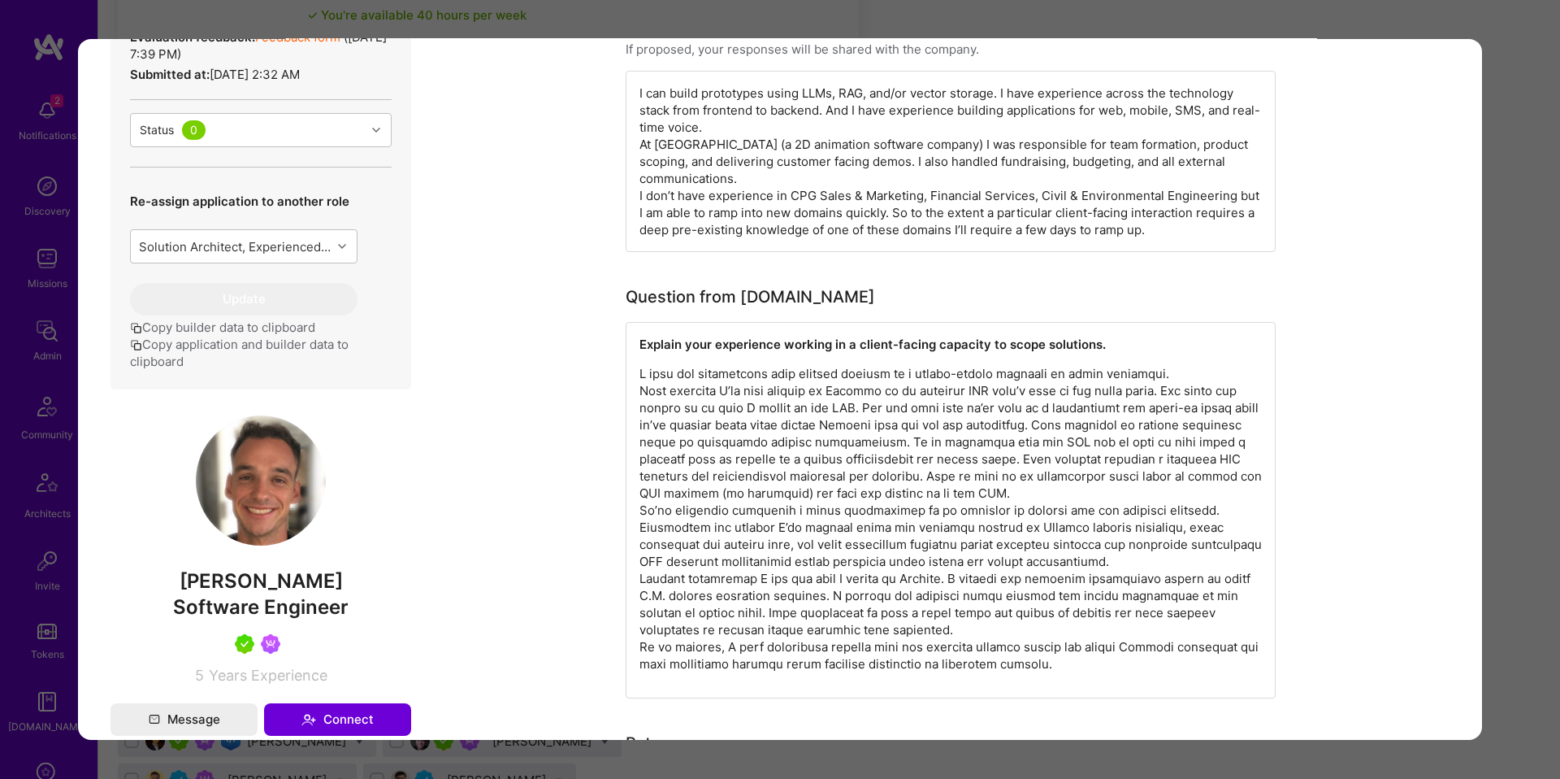
scroll to position [369, 0]
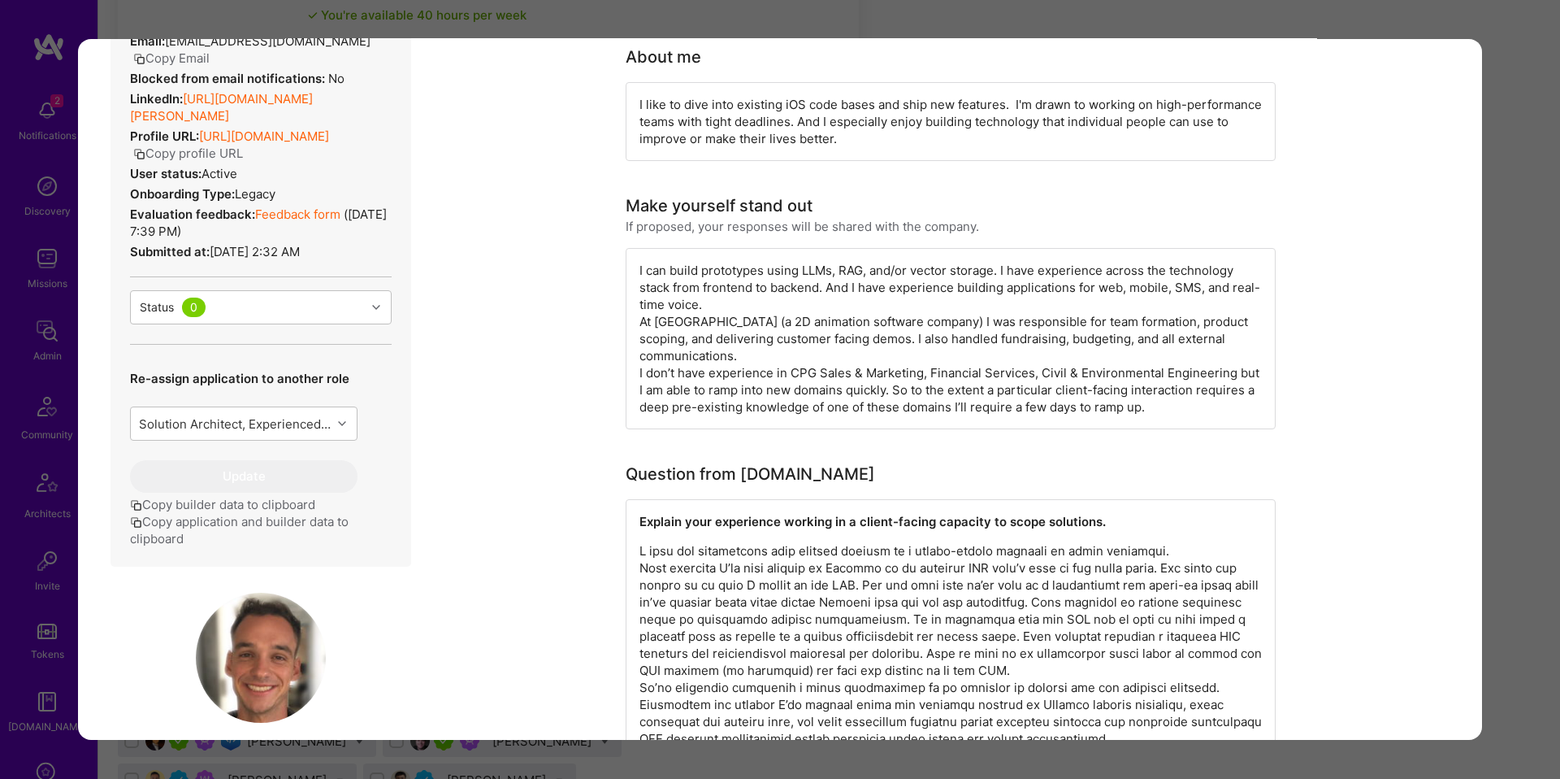
click at [1507, 511] on div "Application 16 of 20 Builder Missing Requirements Required Location See locatio…" at bounding box center [780, 389] width 1560 height 779
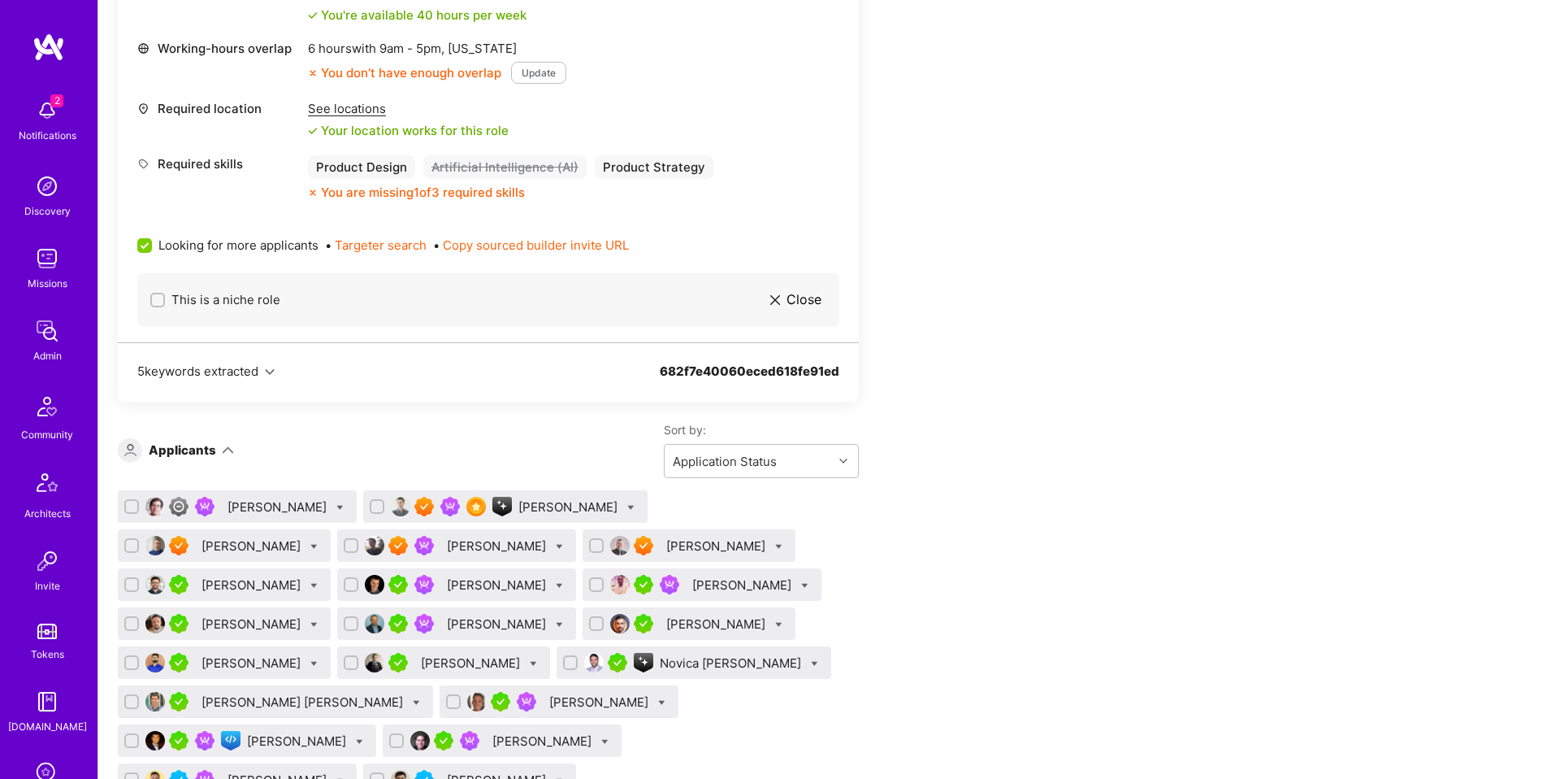
click at [549, 693] on div "[PERSON_NAME]" at bounding box center [600, 701] width 102 height 17
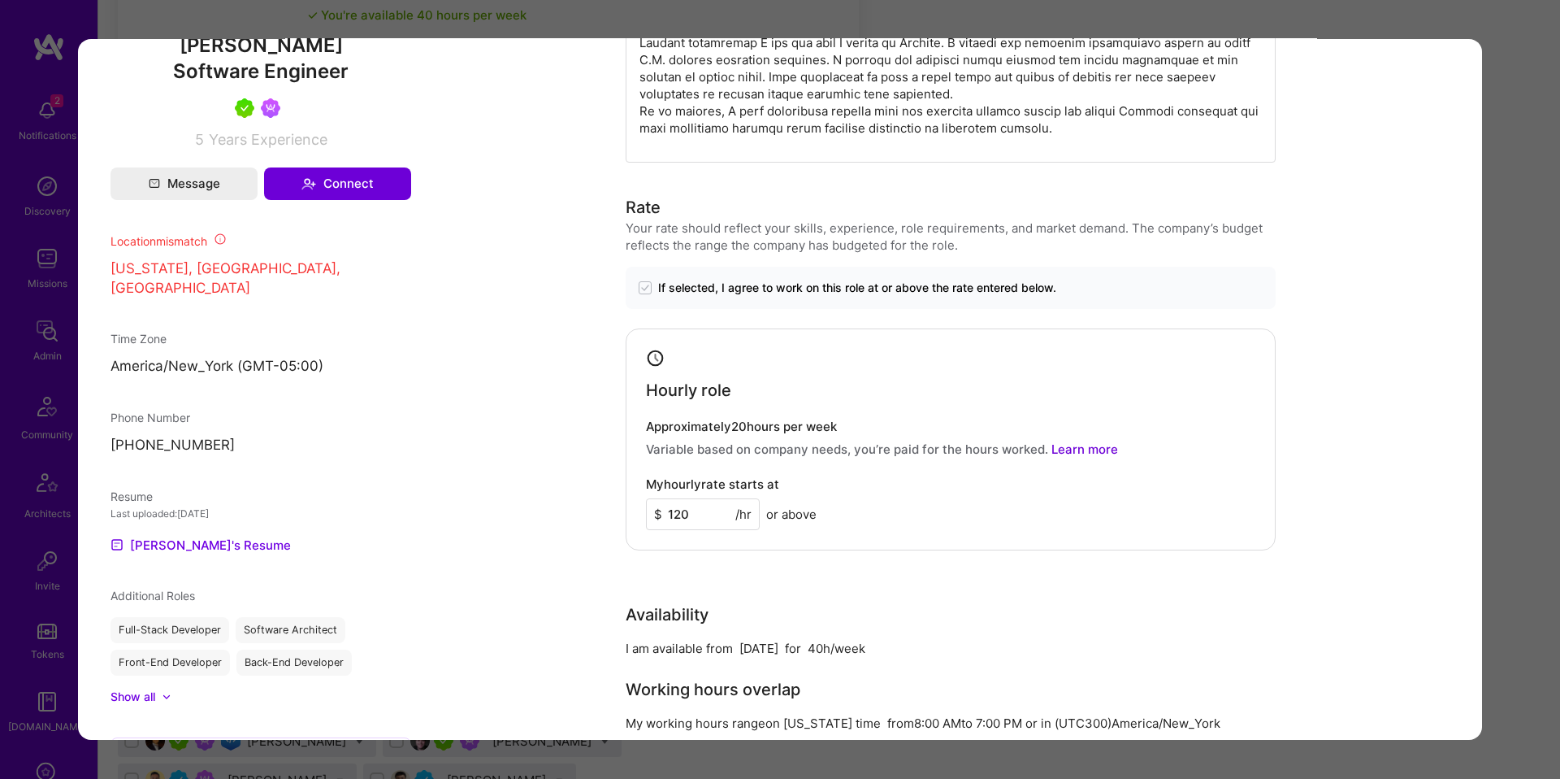
scroll to position [1058, 0]
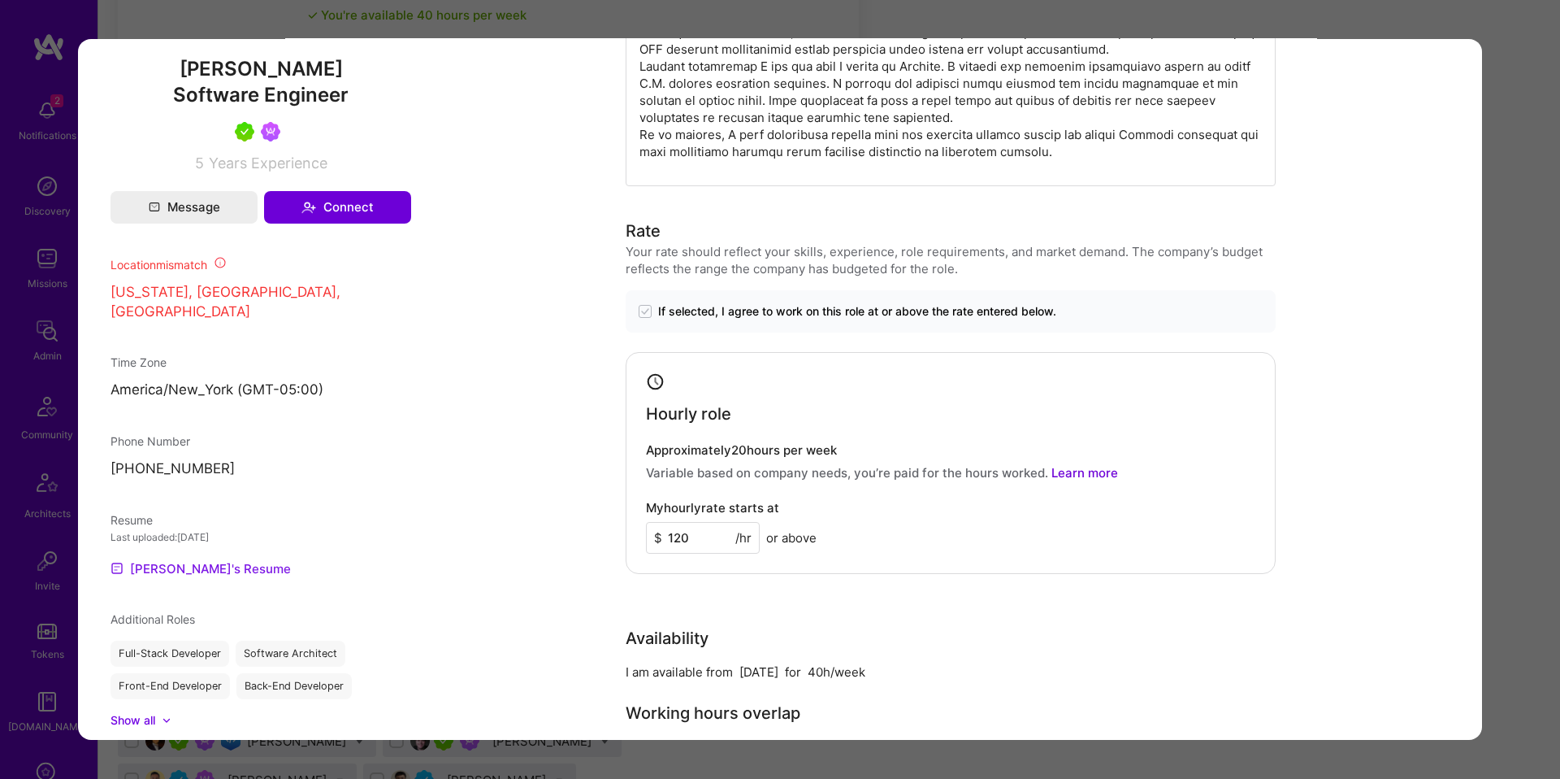
click at [137, 558] on link "Joe's Resume" at bounding box center [201, 568] width 180 height 20
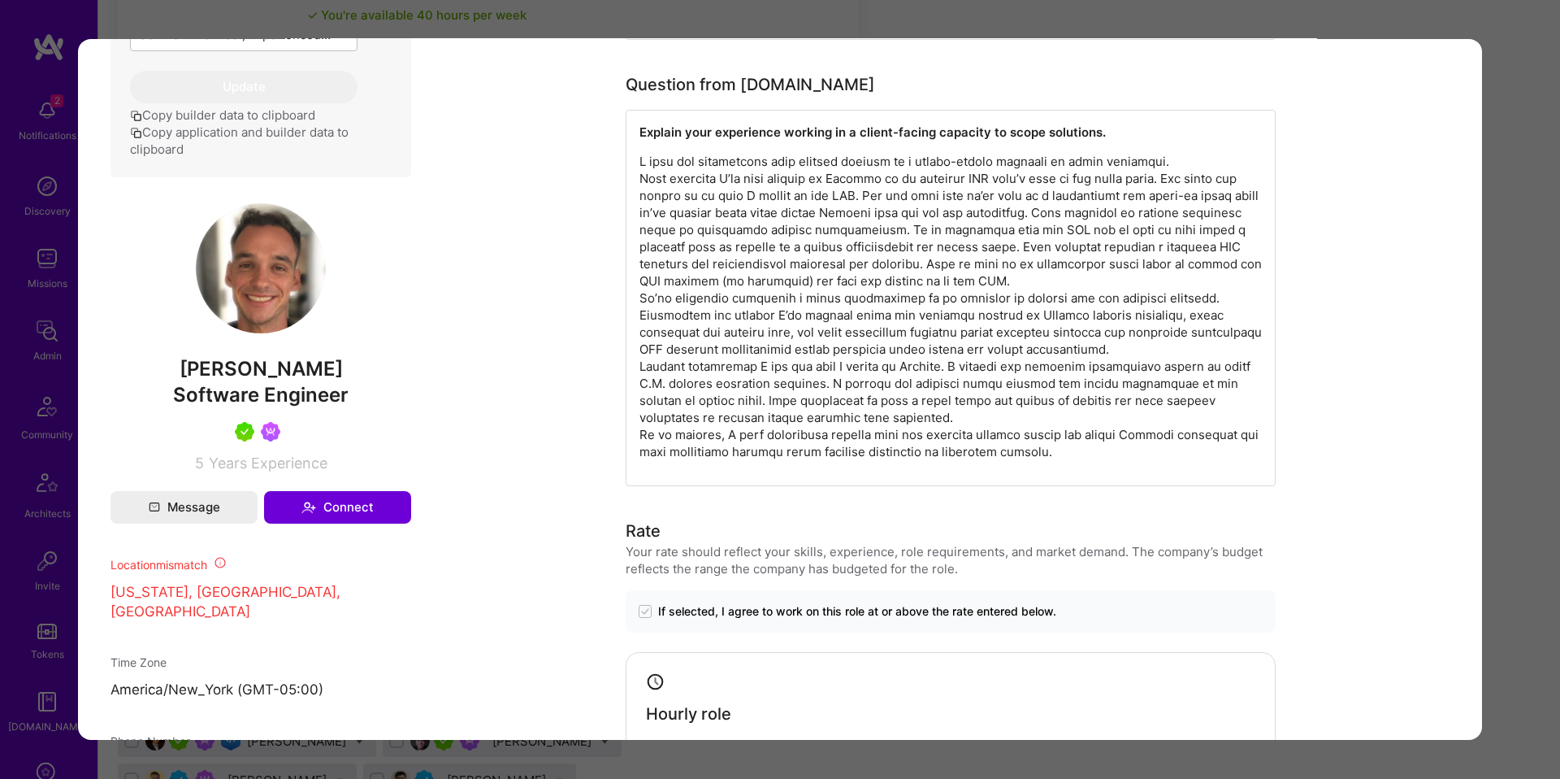
scroll to position [757, 0]
click at [1533, 238] on div "Application 16 of 20 Builder Missing Requirements Required Location See locatio…" at bounding box center [780, 389] width 1560 height 779
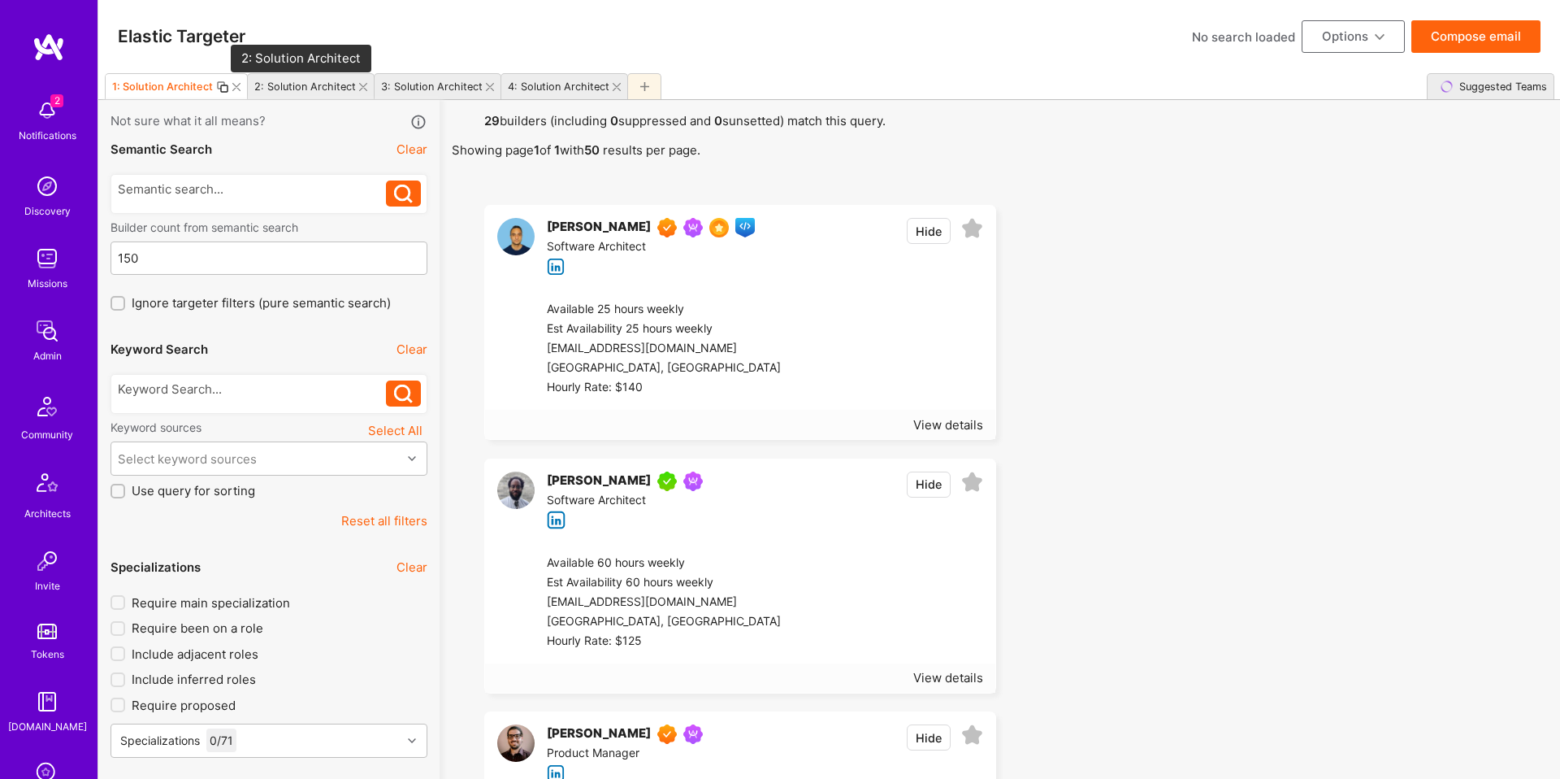
click at [302, 88] on div "2: Solution Architect" at bounding box center [305, 86] width 102 height 12
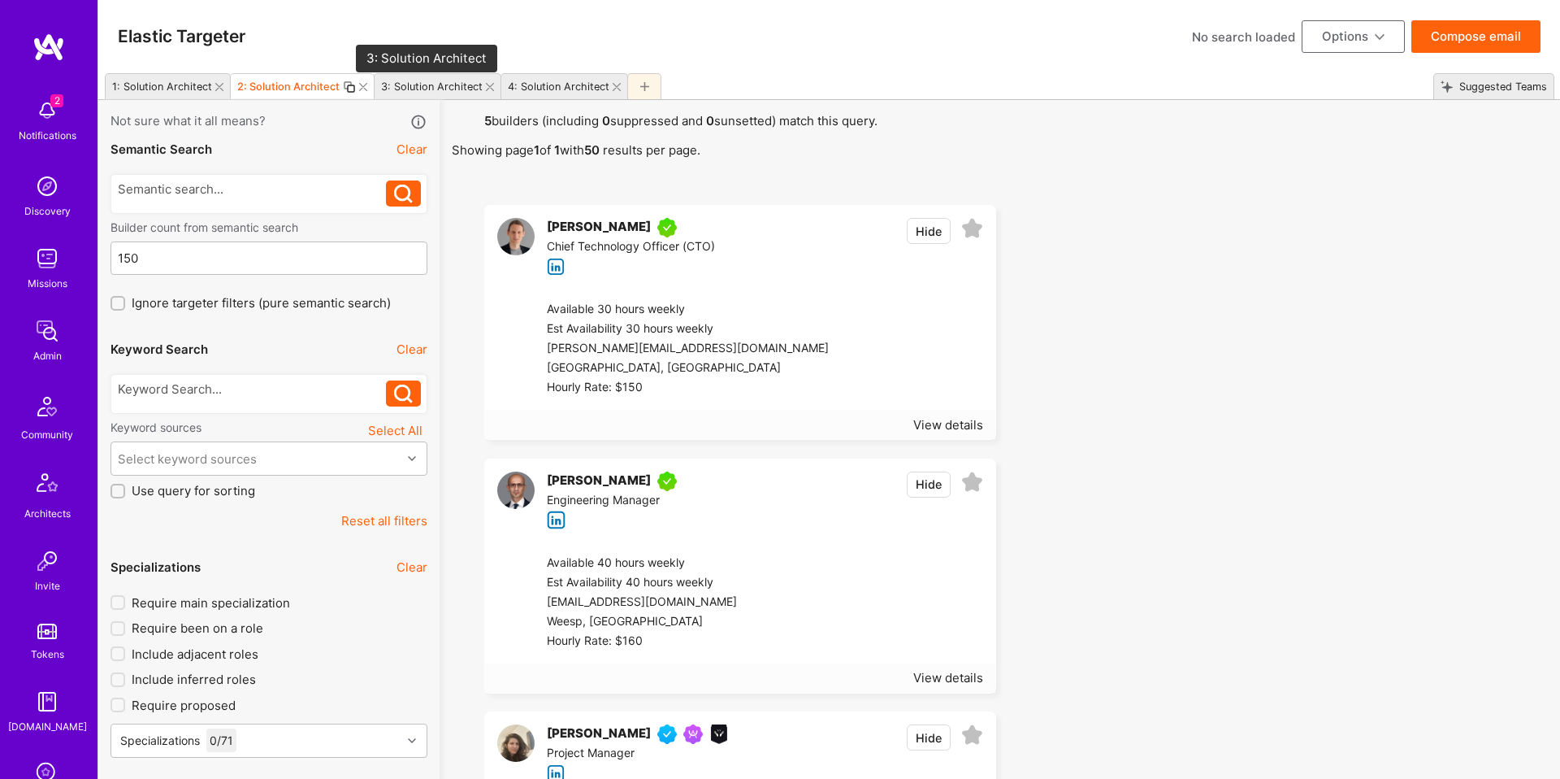
click at [424, 87] on div "3: Solution Architect" at bounding box center [432, 86] width 102 height 12
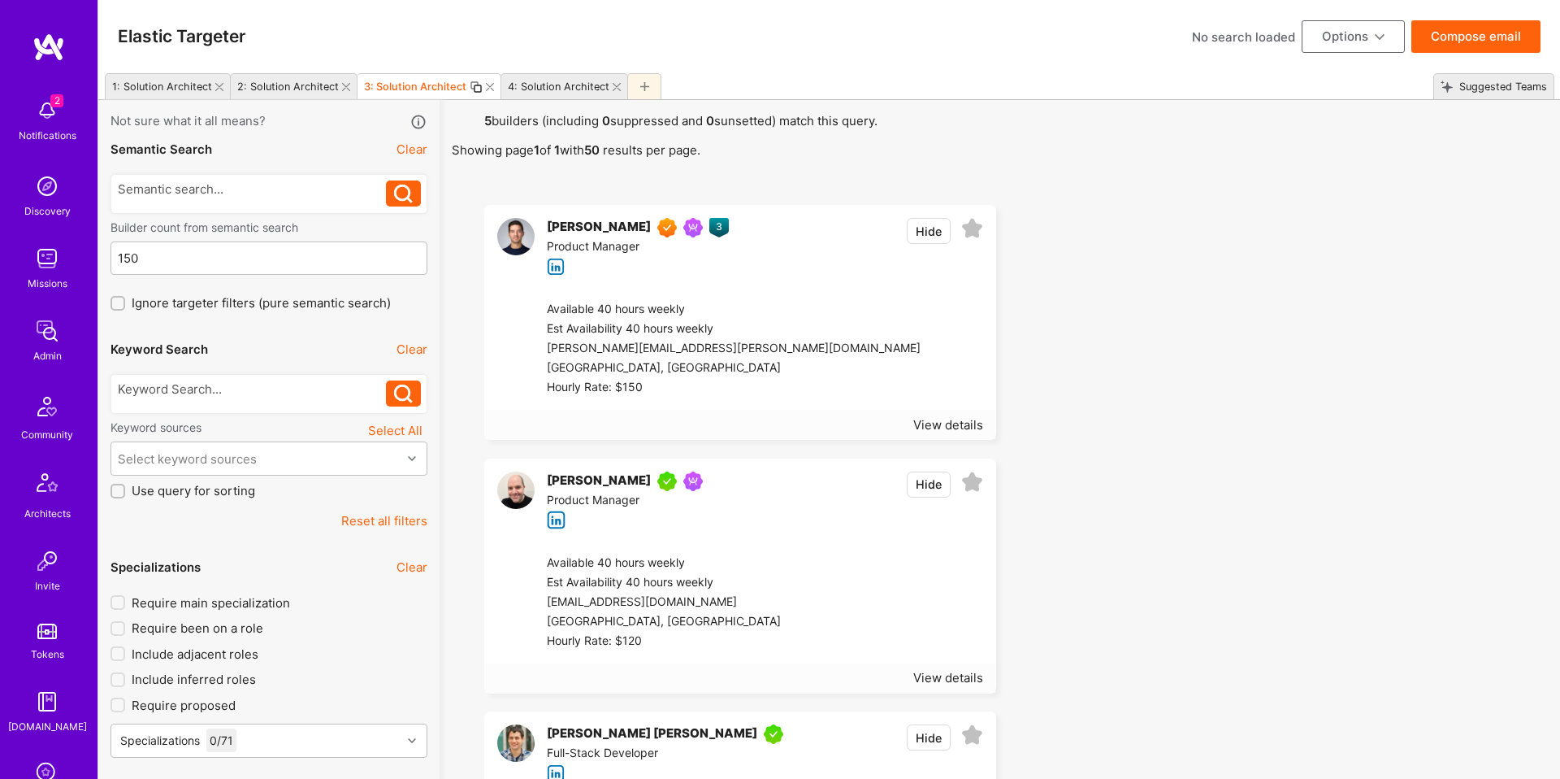
click at [574, 93] on div "4: Solution Architect" at bounding box center [555, 87] width 108 height 24
